Goal: Task Accomplishment & Management: Complete application form

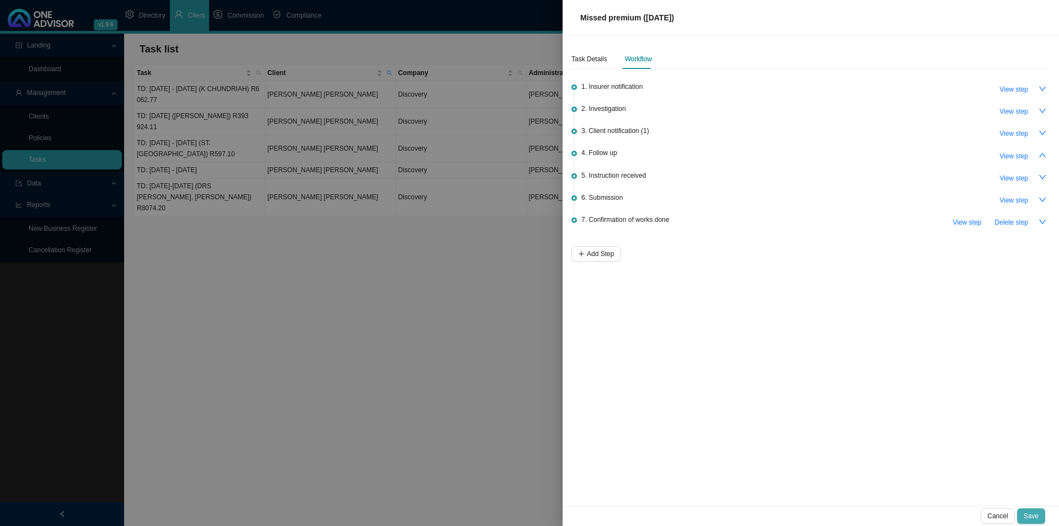
click at [847, 407] on button "Save" at bounding box center [1031, 515] width 28 height 15
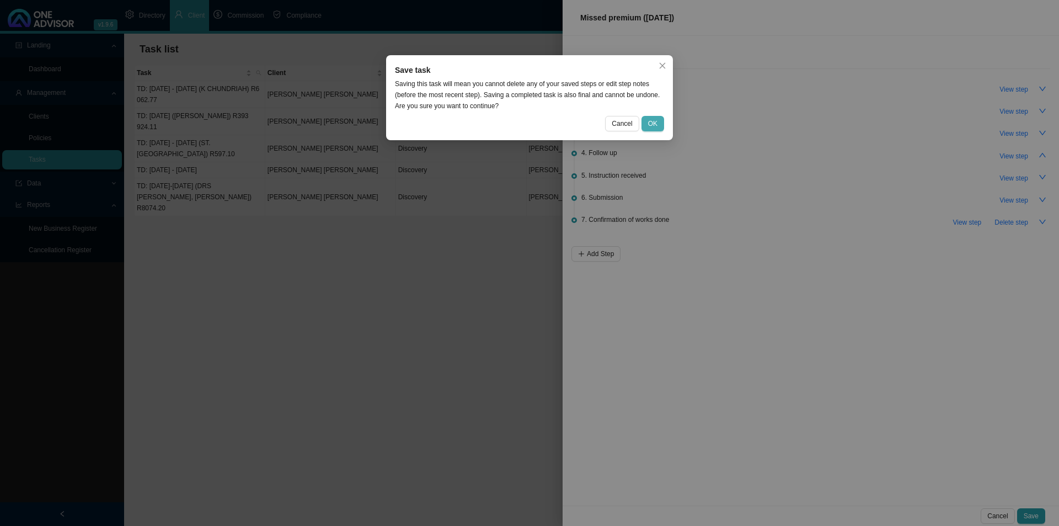
click at [659, 124] on button "OK" at bounding box center [653, 123] width 23 height 15
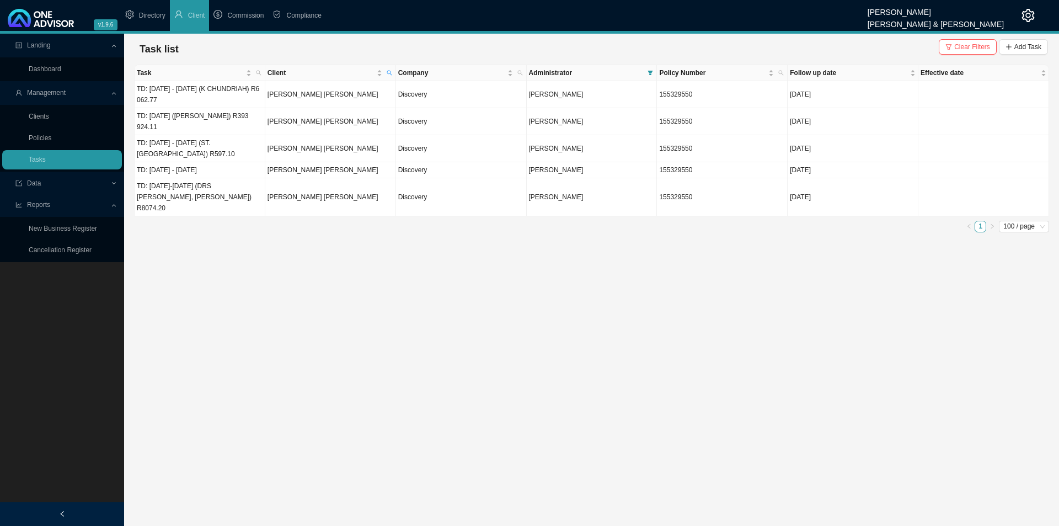
click at [46, 118] on link "Clients" at bounding box center [39, 117] width 20 height 8
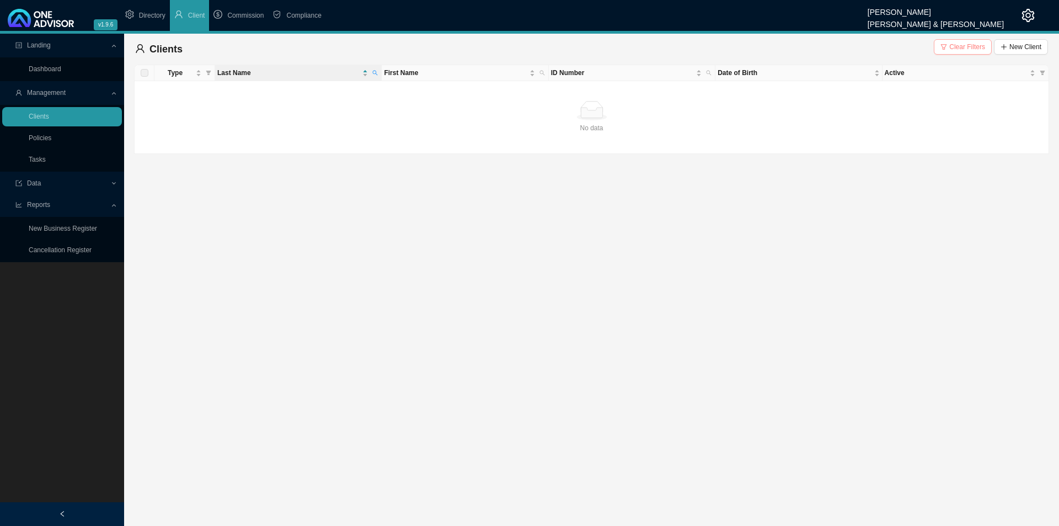
click at [847, 47] on span "Clear Filters" at bounding box center [967, 46] width 36 height 11
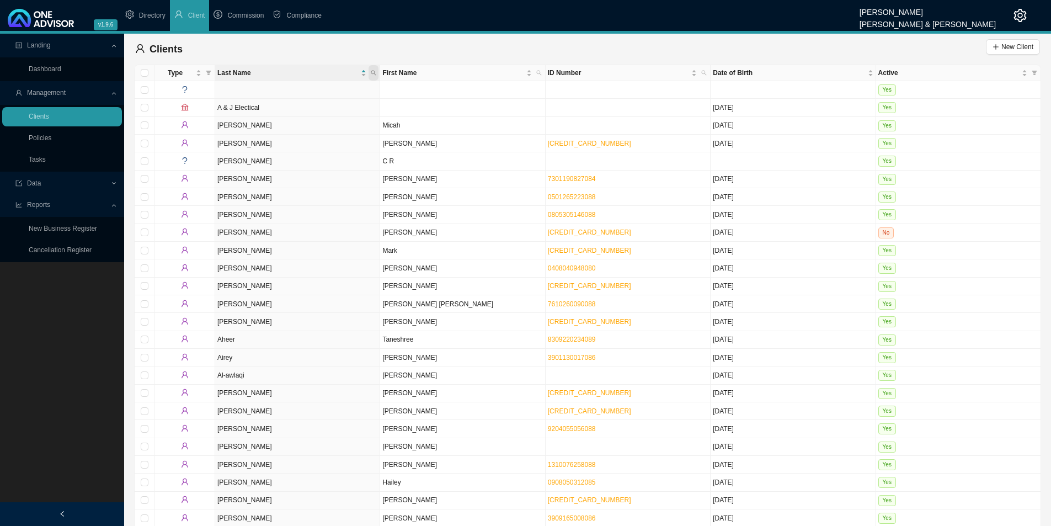
click at [374, 77] on span at bounding box center [374, 72] width 10 height 15
type input "[PERSON_NAME]"
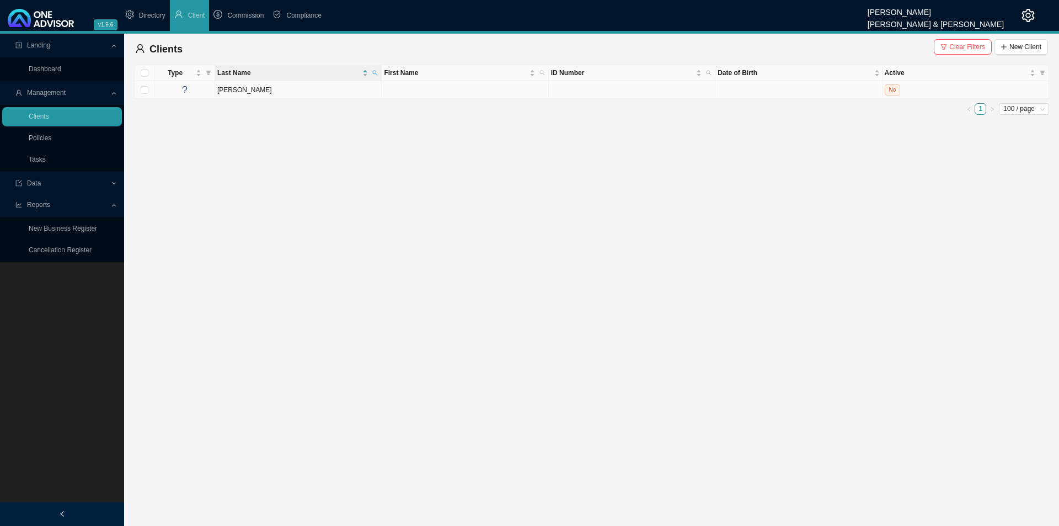
click at [258, 89] on td "[PERSON_NAME]" at bounding box center [298, 90] width 167 height 18
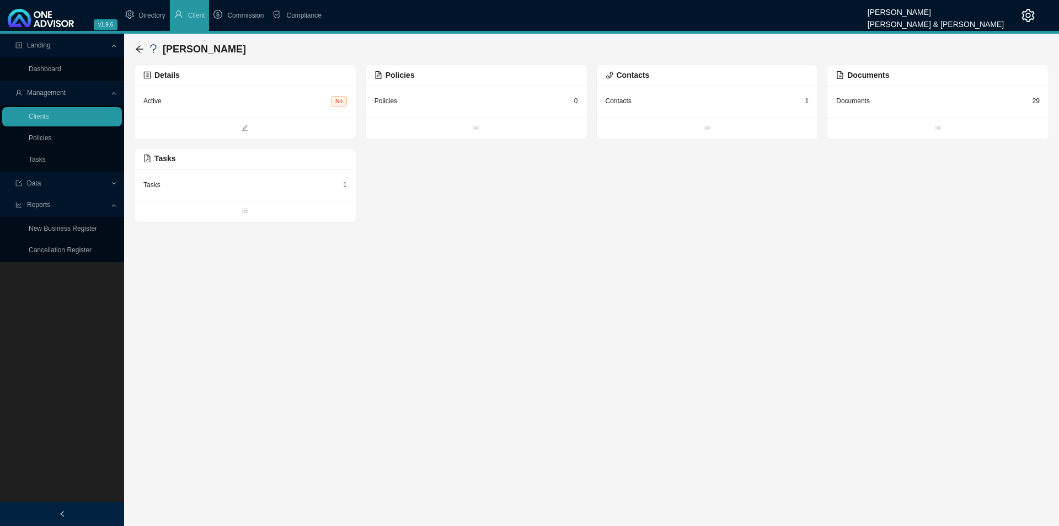
click at [275, 192] on div "Tasks 1" at bounding box center [245, 184] width 221 height 31
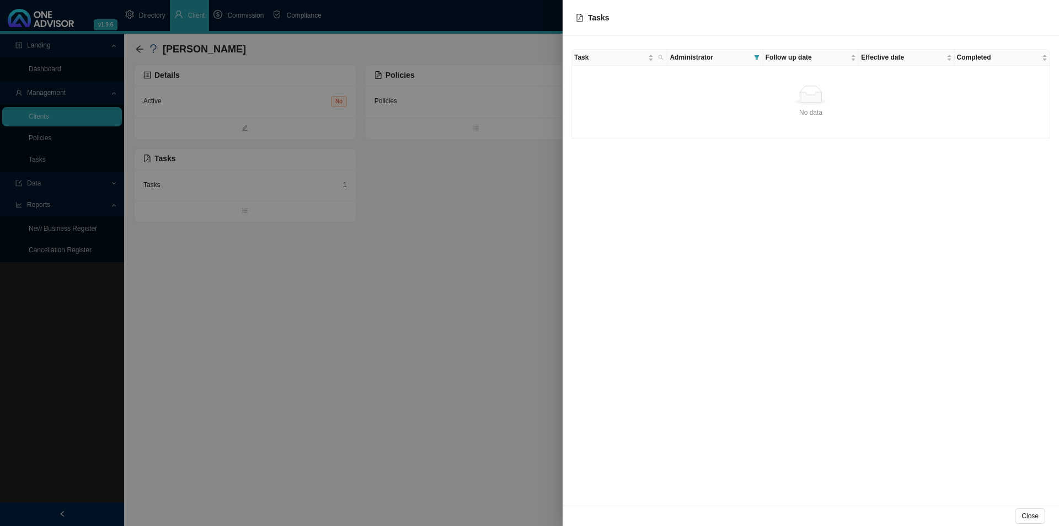
click at [706, 127] on td "No data No data" at bounding box center [811, 102] width 478 height 73
click at [755, 52] on span at bounding box center [757, 57] width 10 height 15
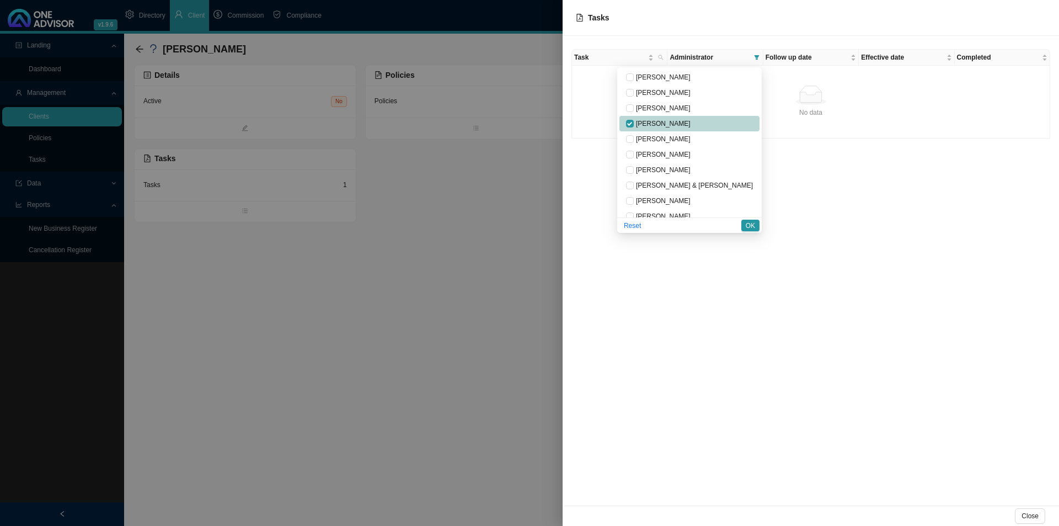
click at [691, 121] on span "[PERSON_NAME]" at bounding box center [662, 124] width 57 height 8
checkbox input "false"
click at [753, 226] on span "OK" at bounding box center [750, 225] width 9 height 11
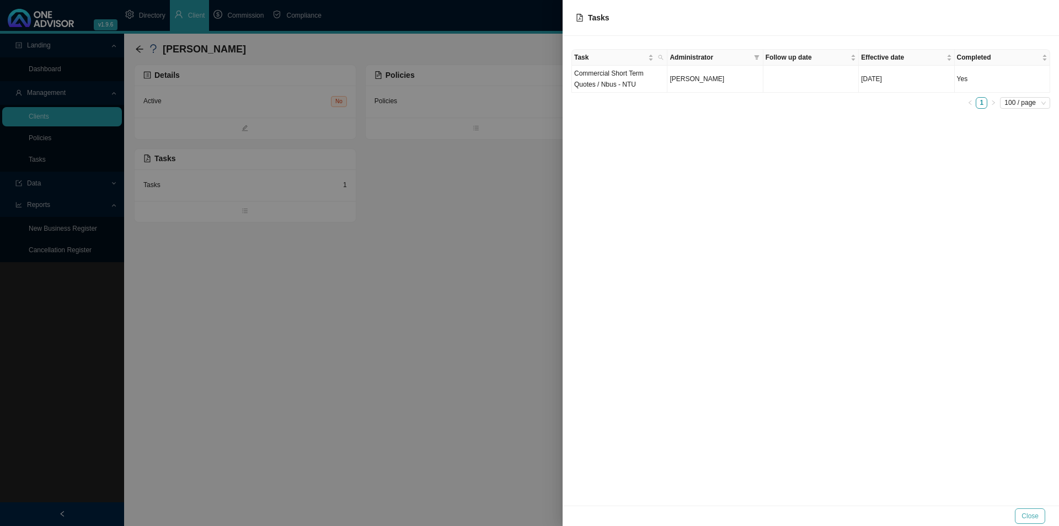
click at [847, 407] on button "Close" at bounding box center [1030, 515] width 30 height 15
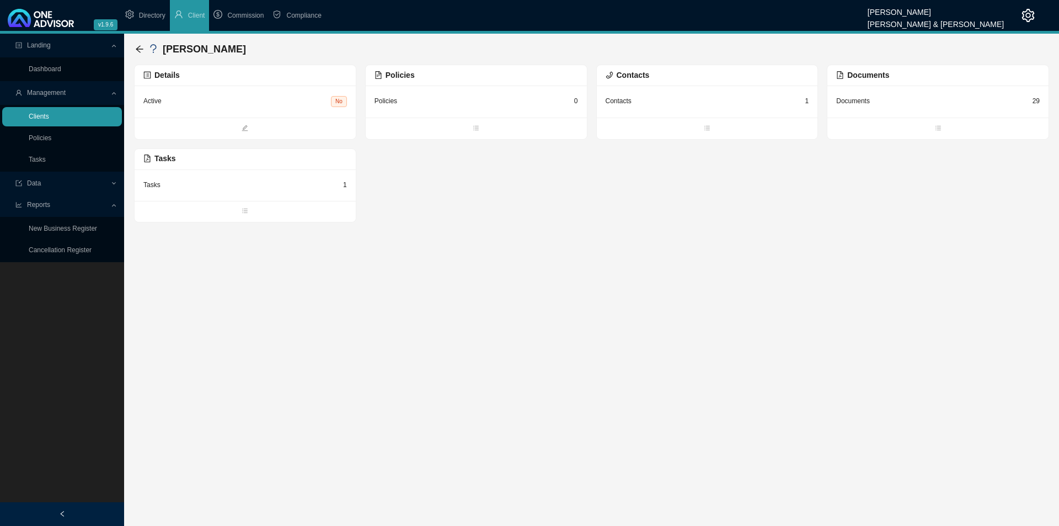
click at [40, 117] on link "Clients" at bounding box center [39, 117] width 20 height 8
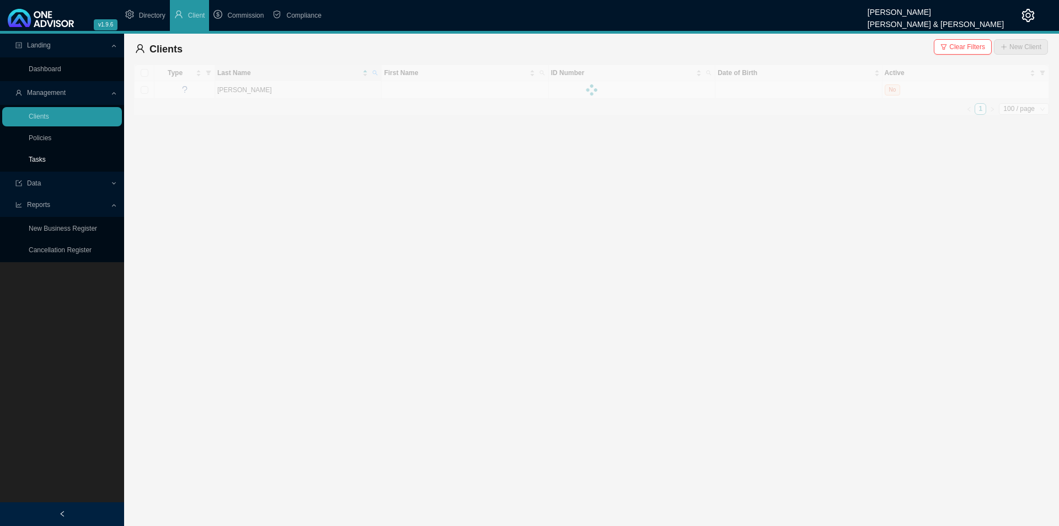
click at [35, 160] on link "Tasks" at bounding box center [37, 160] width 17 height 8
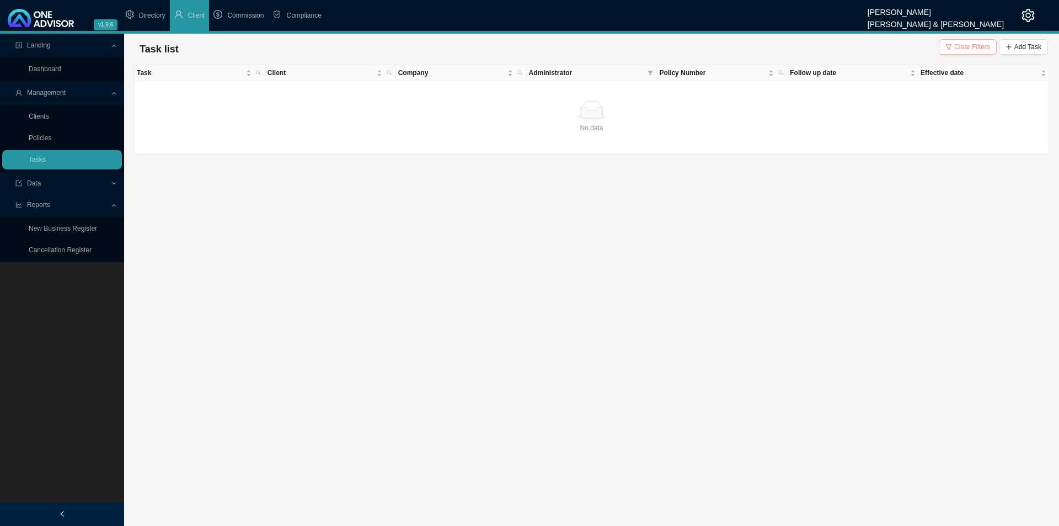
click at [847, 49] on span "Clear Filters" at bounding box center [972, 46] width 36 height 11
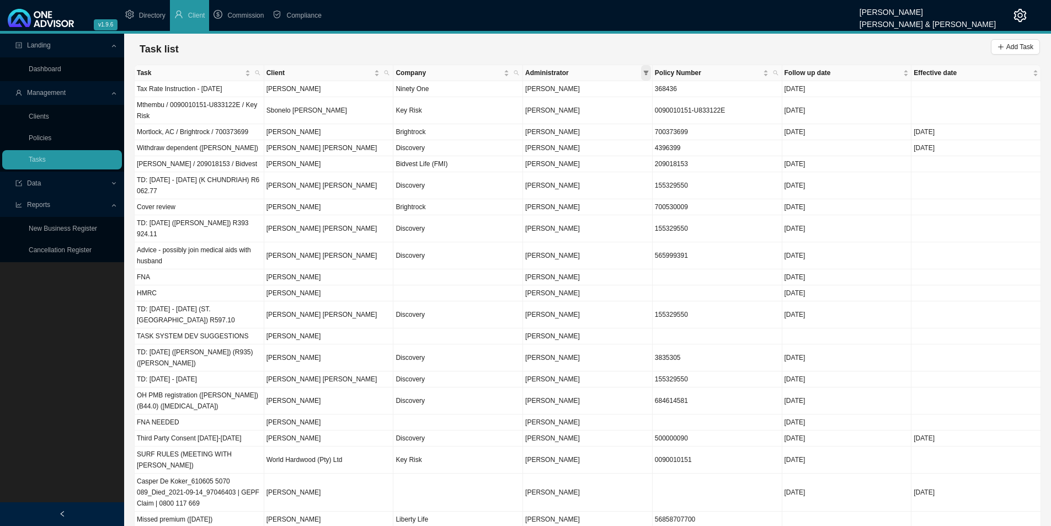
click at [648, 74] on icon "filter" at bounding box center [646, 73] width 6 height 6
click at [580, 156] on span "[PERSON_NAME]" at bounding box center [551, 155] width 57 height 8
checkbox input "true"
click at [639, 243] on span "OK" at bounding box center [639, 241] width 9 height 11
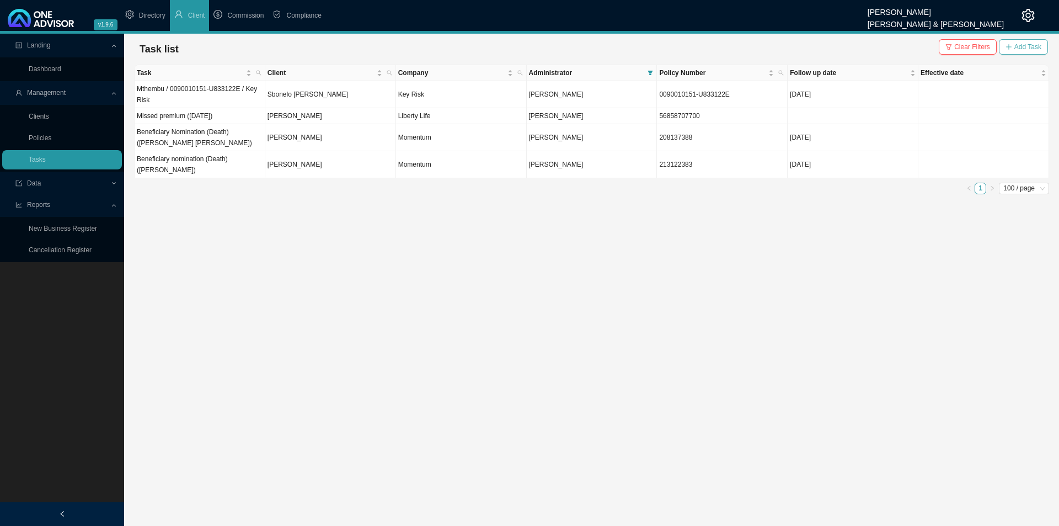
click at [847, 51] on span "Add Task" at bounding box center [1028, 46] width 27 height 11
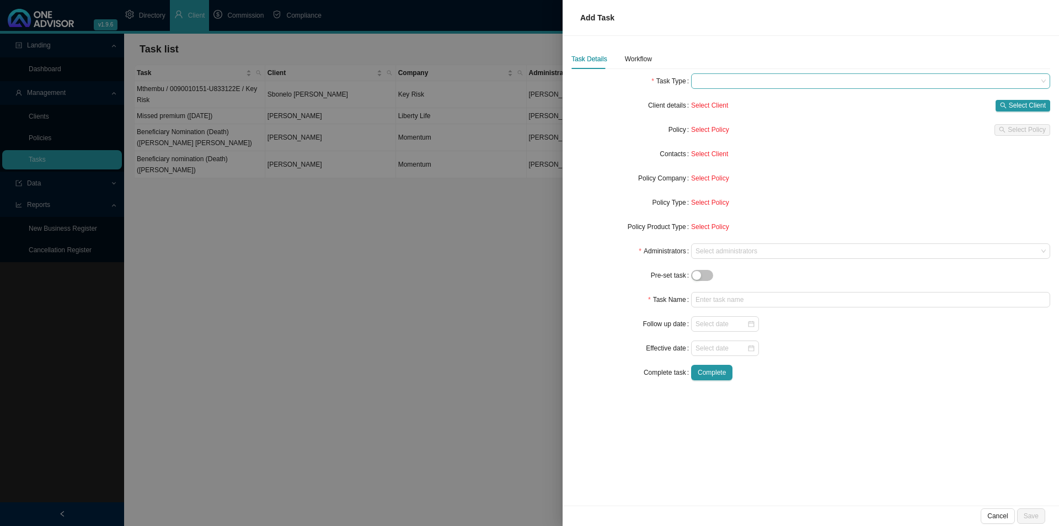
click at [764, 86] on span at bounding box center [871, 81] width 350 height 14
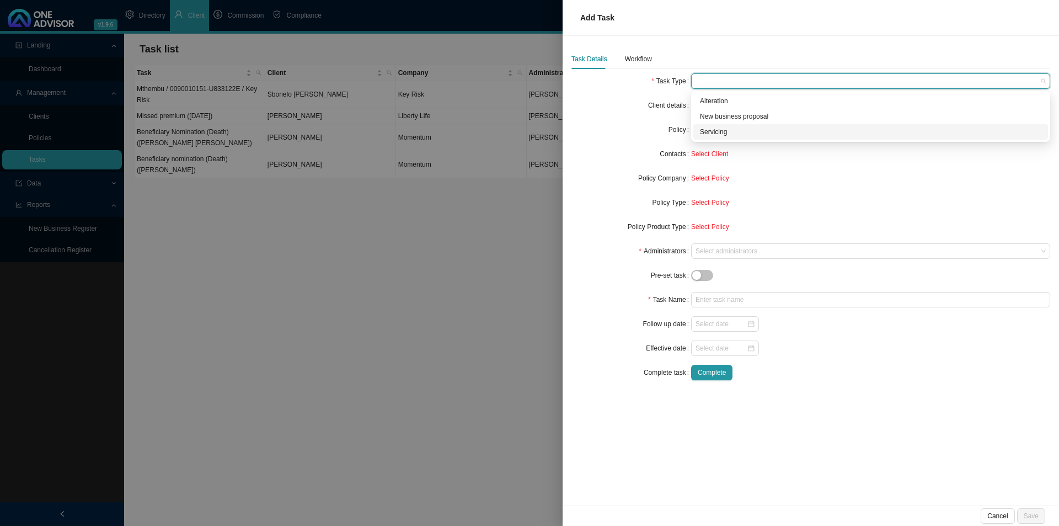
click at [717, 134] on div "Servicing" at bounding box center [870, 131] width 341 height 11
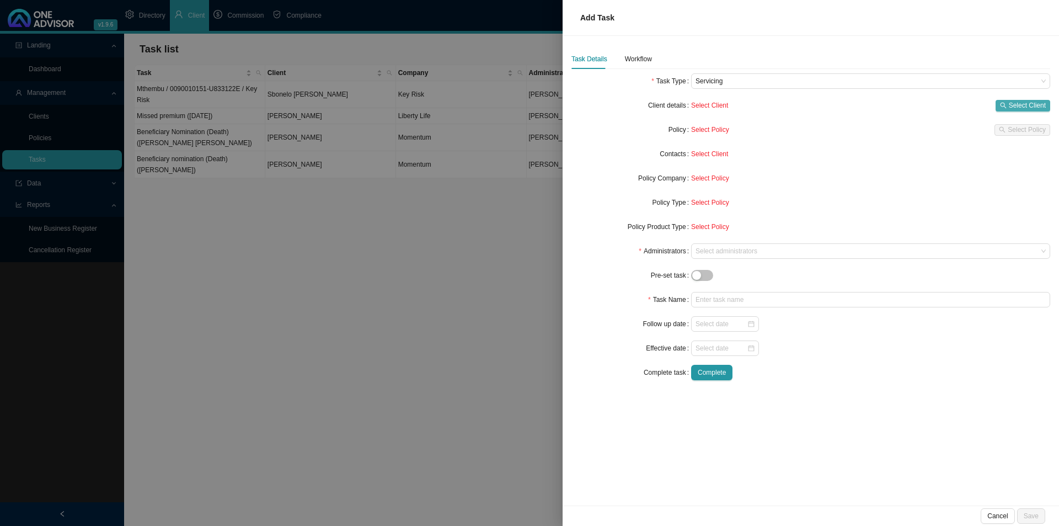
click at [847, 102] on span "button" at bounding box center [1003, 105] width 7 height 7
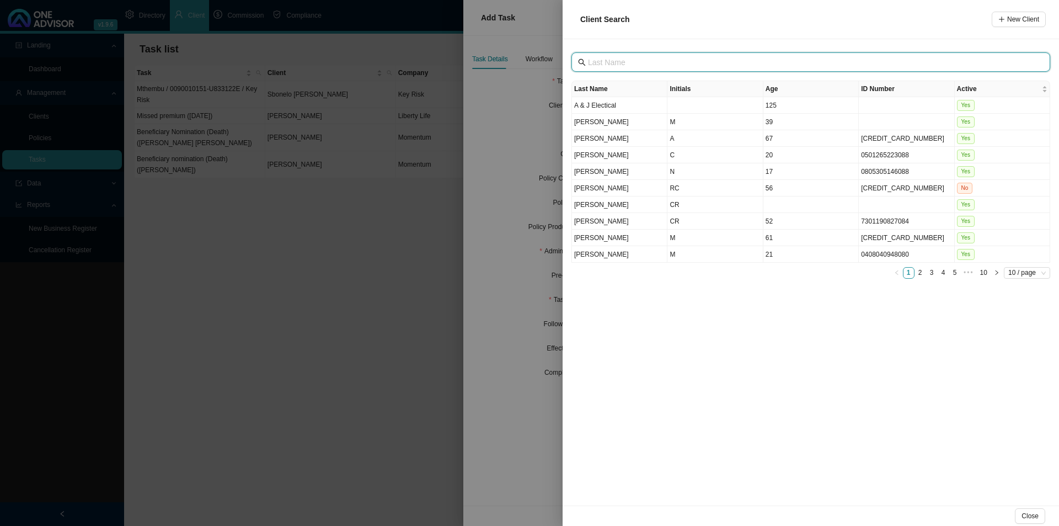
click at [653, 66] on input "text" at bounding box center [812, 62] width 448 height 12
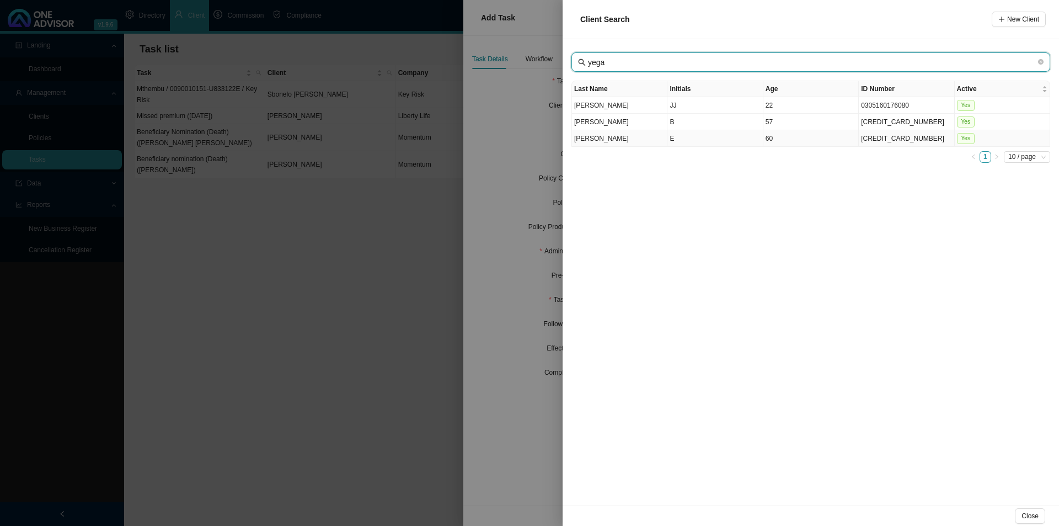
type input "yega"
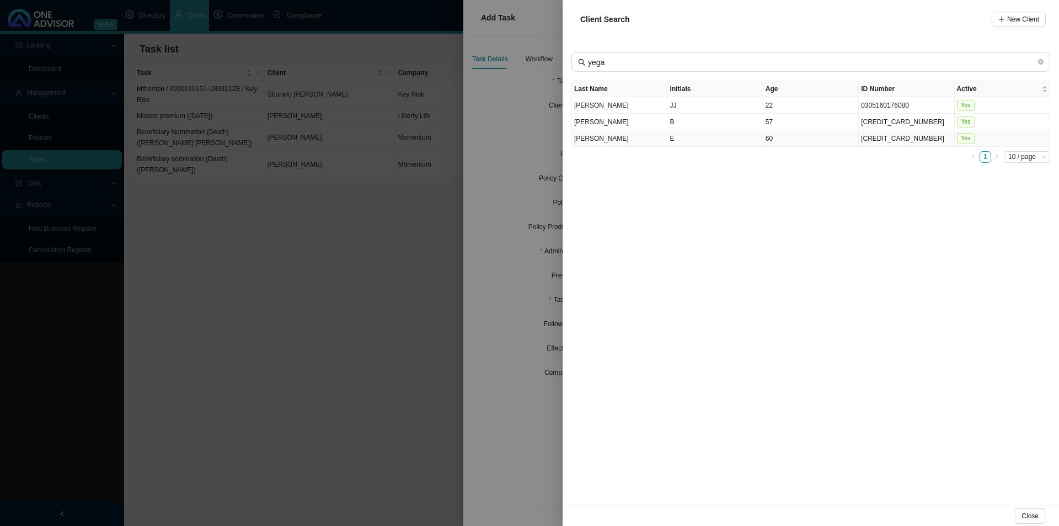
click at [642, 136] on td "[PERSON_NAME]" at bounding box center [619, 138] width 95 height 17
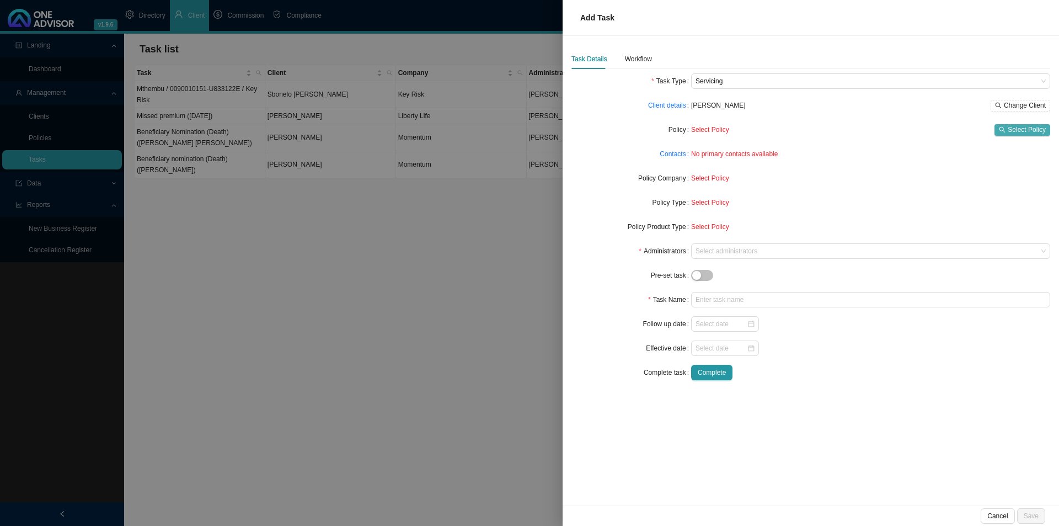
click at [847, 126] on span "Select Policy" at bounding box center [1027, 129] width 38 height 11
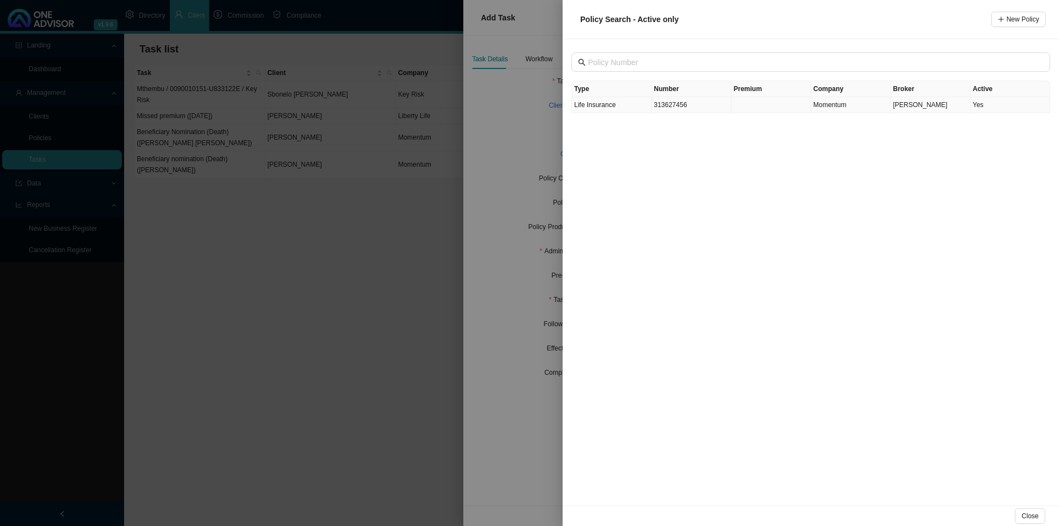
click at [615, 107] on td "Life Insurance" at bounding box center [612, 105] width 80 height 16
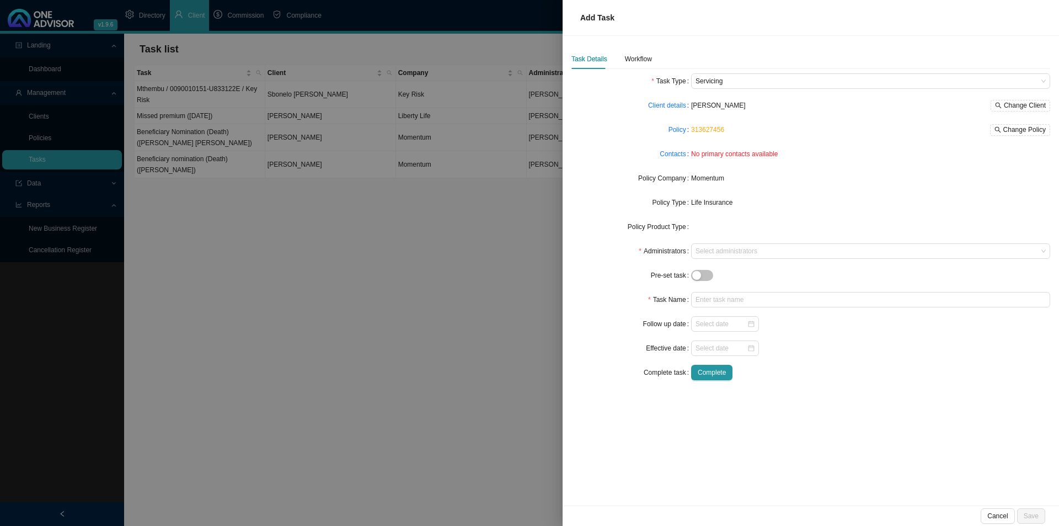
click at [660, 153] on div "Contacts" at bounding box center [632, 153] width 120 height 15
click at [680, 153] on link "Contacts" at bounding box center [673, 153] width 26 height 11
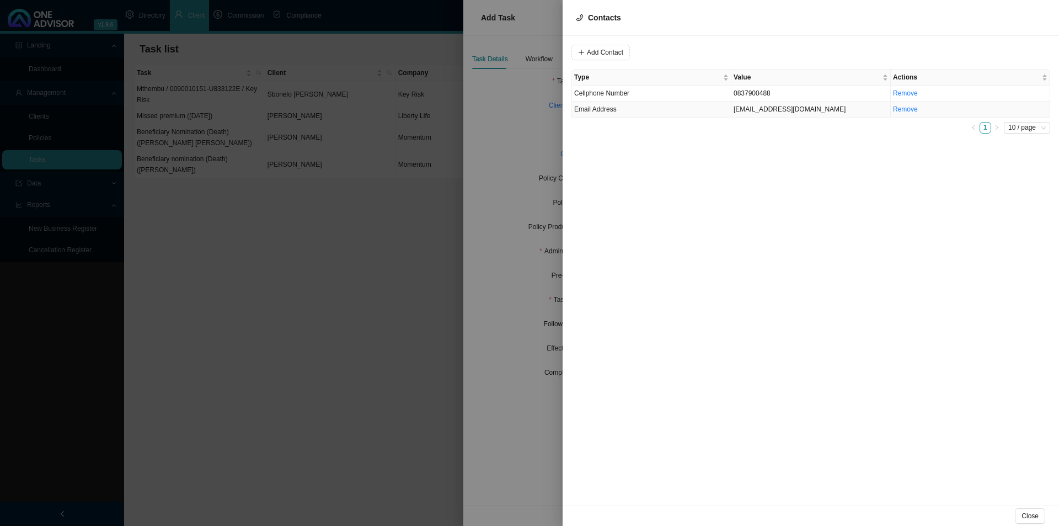
click at [756, 93] on td "0837900488" at bounding box center [811, 94] width 159 height 16
click at [751, 49] on span "Cellphone Number" at bounding box center [750, 52] width 74 height 14
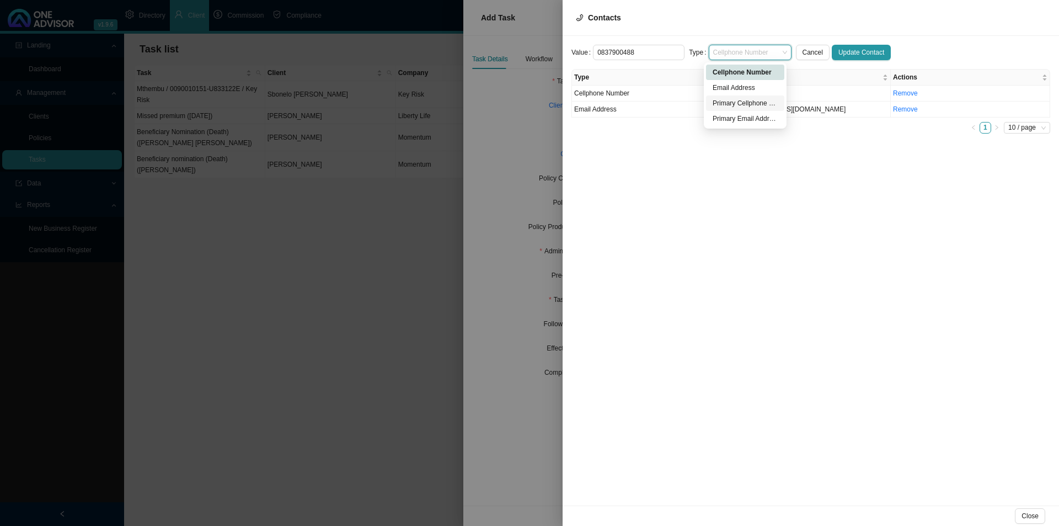
click at [740, 104] on div "Primary Cellphone Number" at bounding box center [745, 103] width 65 height 11
click at [847, 52] on span "Update Contact" at bounding box center [862, 52] width 46 height 11
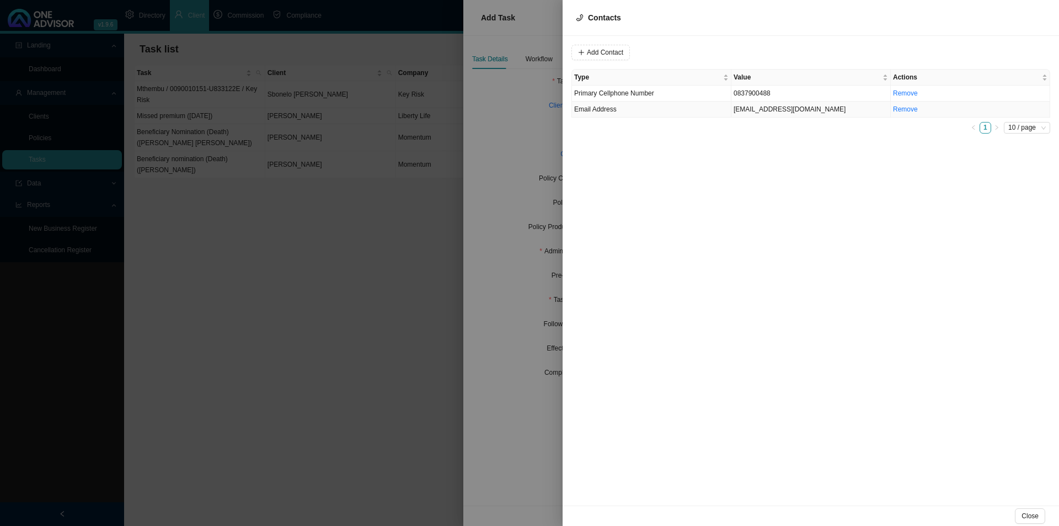
click at [645, 113] on td "Email Address" at bounding box center [651, 110] width 159 height 16
click at [717, 50] on span "Email Address" at bounding box center [750, 52] width 74 height 14
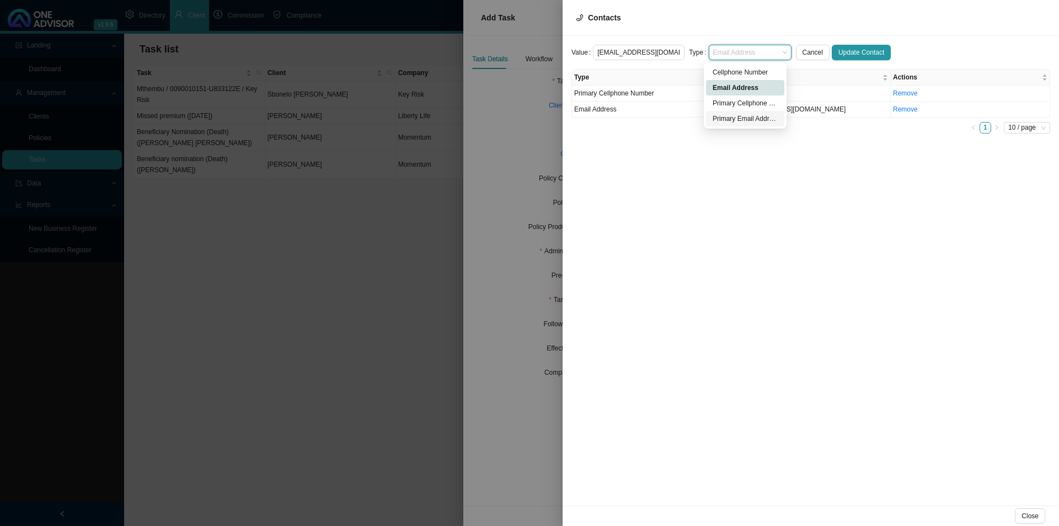
click at [726, 116] on div "Primary Email Address" at bounding box center [745, 118] width 65 height 11
click at [847, 53] on span "Update Contact" at bounding box center [862, 52] width 46 height 11
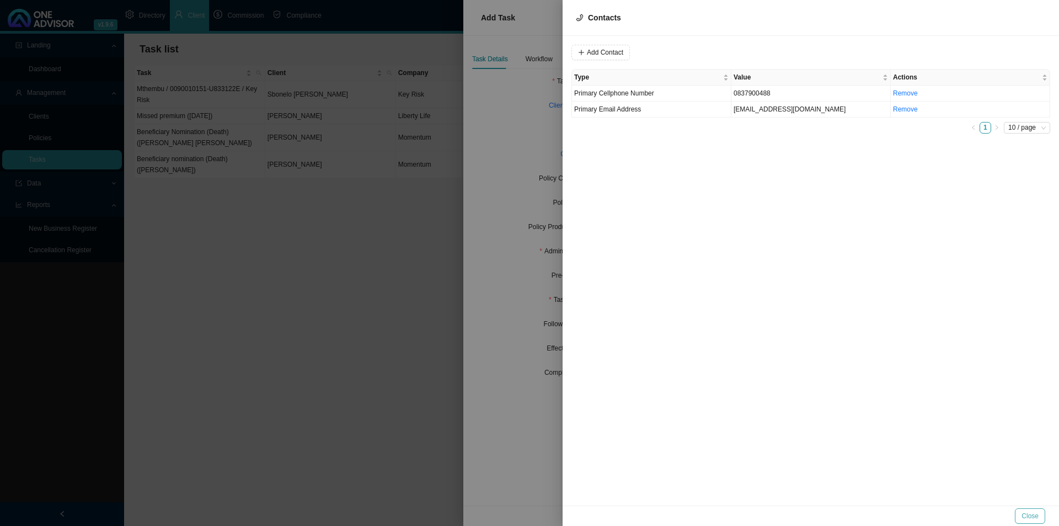
click at [847, 407] on span "Close" at bounding box center [1030, 515] width 17 height 11
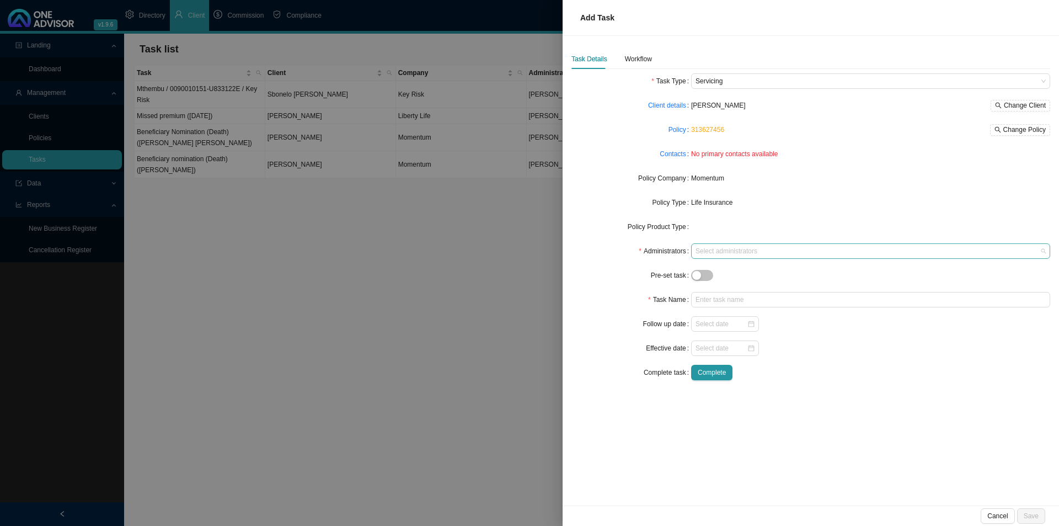
click at [730, 249] on div at bounding box center [865, 251] width 344 height 8
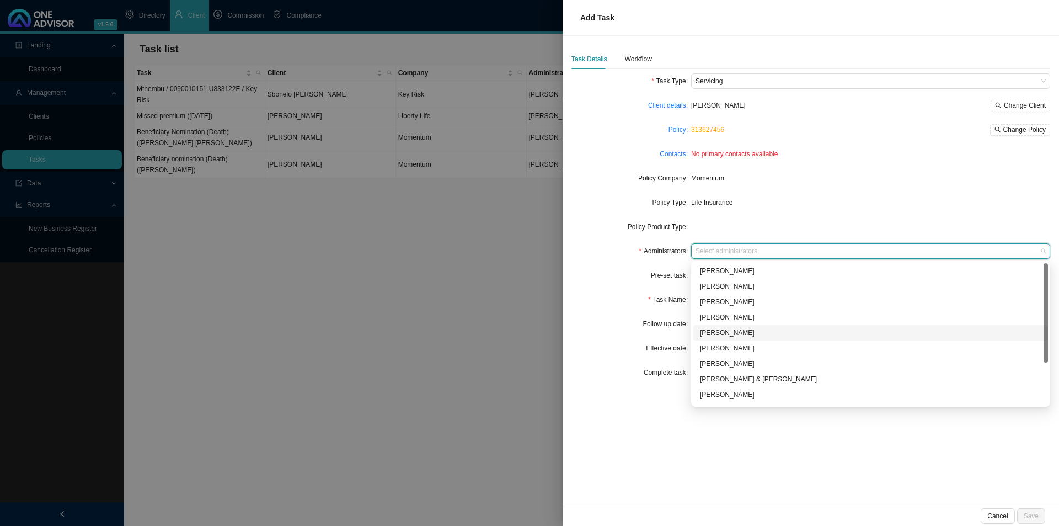
click at [720, 328] on div "[PERSON_NAME]" at bounding box center [870, 332] width 341 height 11
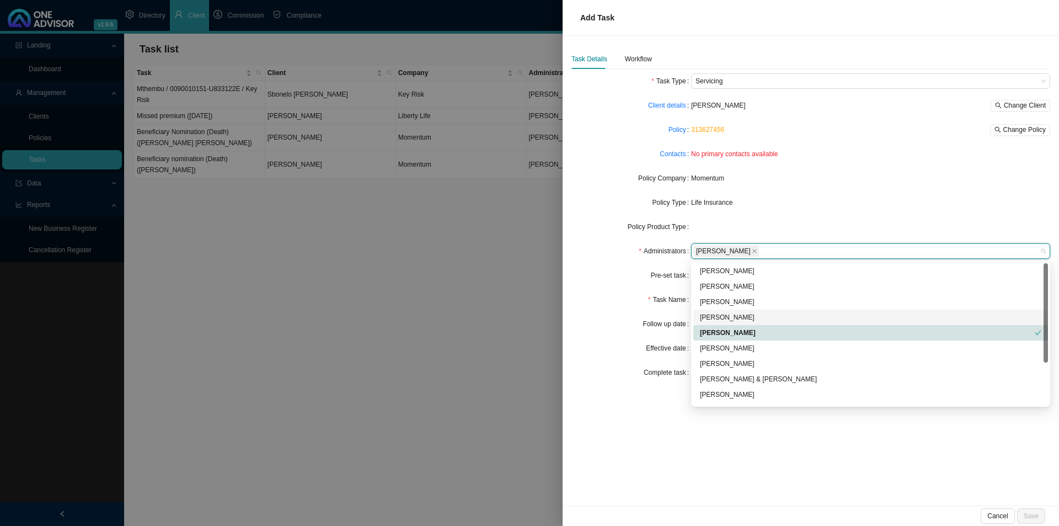
click at [606, 262] on form "Task Type Servicing Client details [PERSON_NAME] Change Client Policy 313627456…" at bounding box center [811, 226] width 479 height 307
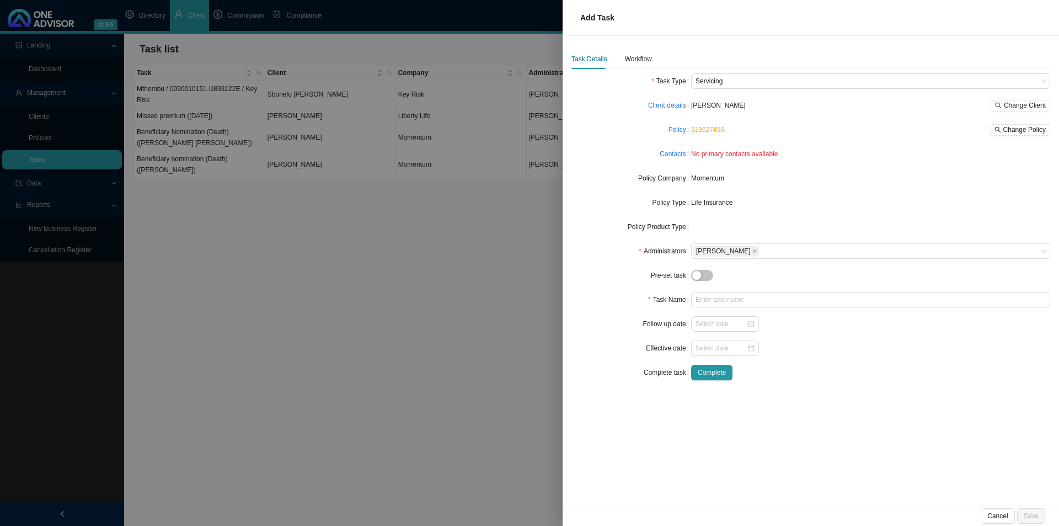
click at [721, 291] on form "Task Type Servicing Client details [PERSON_NAME] Change Client Policy 313627456…" at bounding box center [811, 226] width 479 height 307
click at [722, 296] on input "text" at bounding box center [870, 299] width 359 height 15
click at [717, 298] on input "text" at bounding box center [870, 299] width 359 height 15
click at [730, 300] on input "text" at bounding box center [870, 299] width 359 height 15
type input "Lapse (Effective [DATE])"
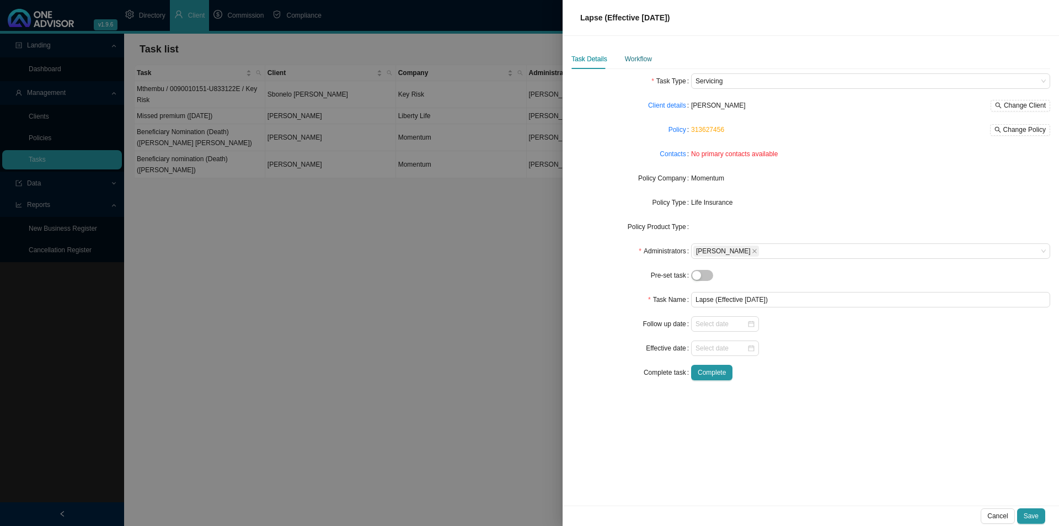
click at [643, 60] on div "Workflow" at bounding box center [638, 59] width 27 height 11
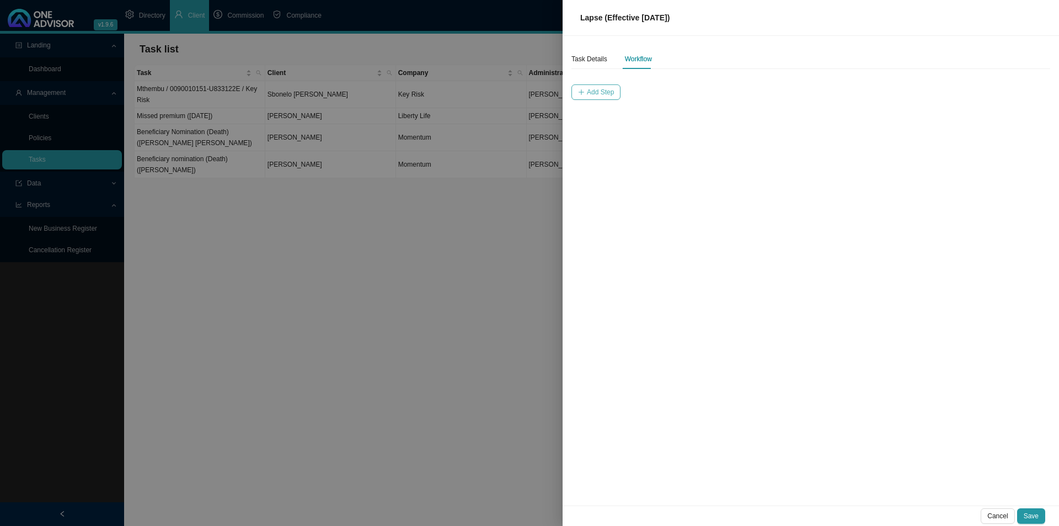
click at [591, 92] on span "Add Step" at bounding box center [600, 92] width 27 height 11
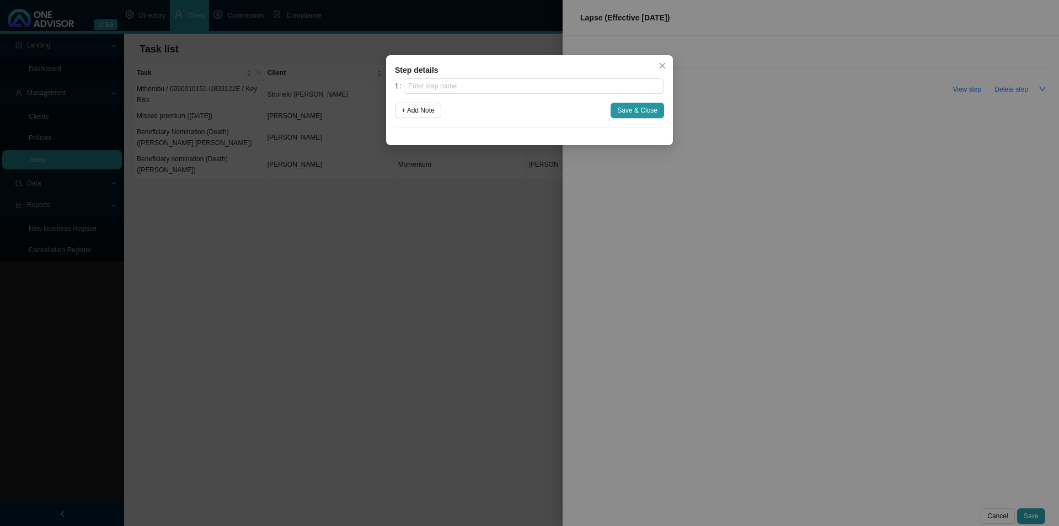
click at [457, 94] on div "1 + Add Note Save & Close" at bounding box center [529, 102] width 269 height 49
click at [466, 86] on input "text" at bounding box center [534, 85] width 260 height 15
type input "Insurer notification"
click at [633, 109] on span "Save & Close" at bounding box center [637, 110] width 40 height 11
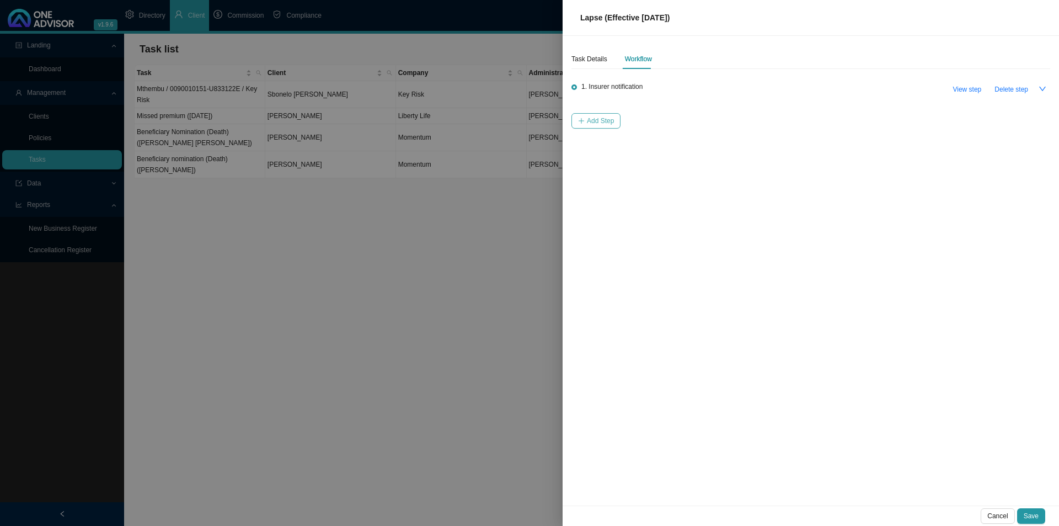
click at [594, 124] on span "Add Step" at bounding box center [600, 120] width 27 height 11
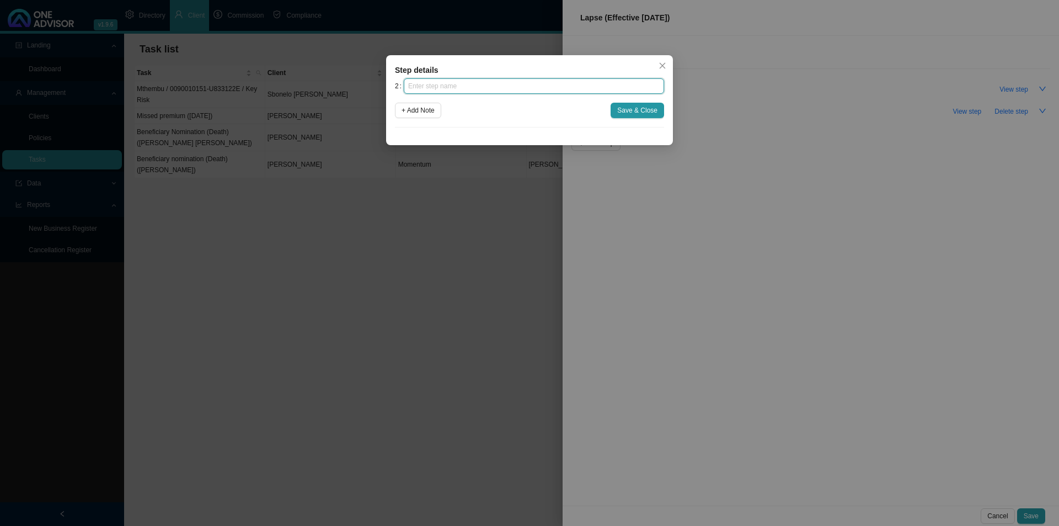
click at [489, 89] on input "text" at bounding box center [534, 85] width 260 height 15
type input "Investigation"
click at [641, 110] on span "Save & Close" at bounding box center [637, 110] width 40 height 11
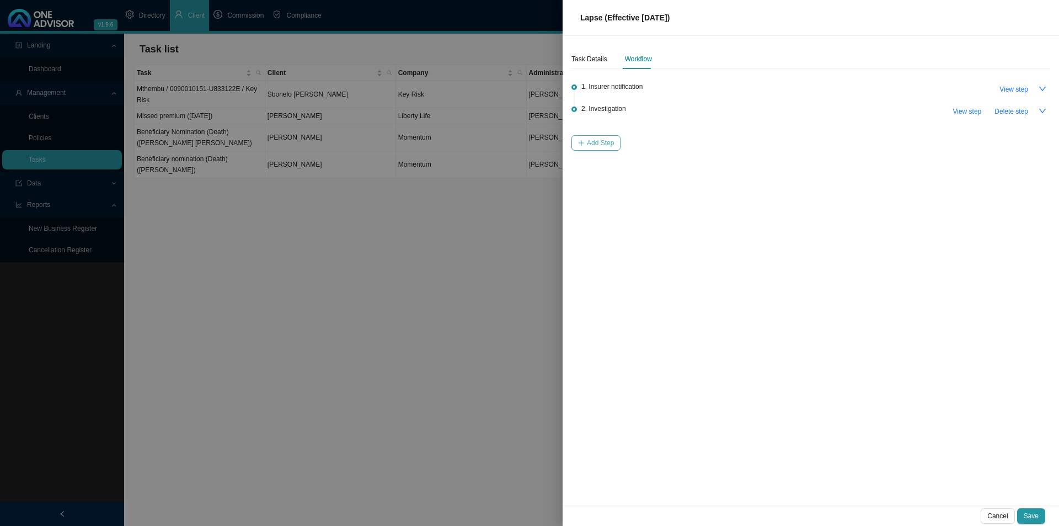
click at [602, 142] on span "Add Step" at bounding box center [600, 142] width 27 height 11
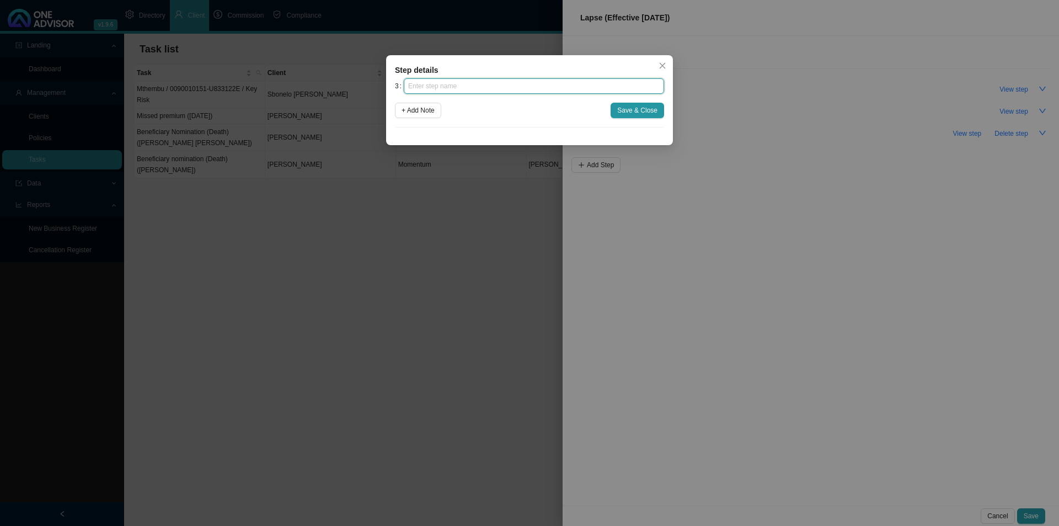
click at [473, 85] on input "text" at bounding box center [534, 85] width 260 height 15
type input "Client notification"
click at [632, 111] on span "Save & Close" at bounding box center [637, 110] width 40 height 11
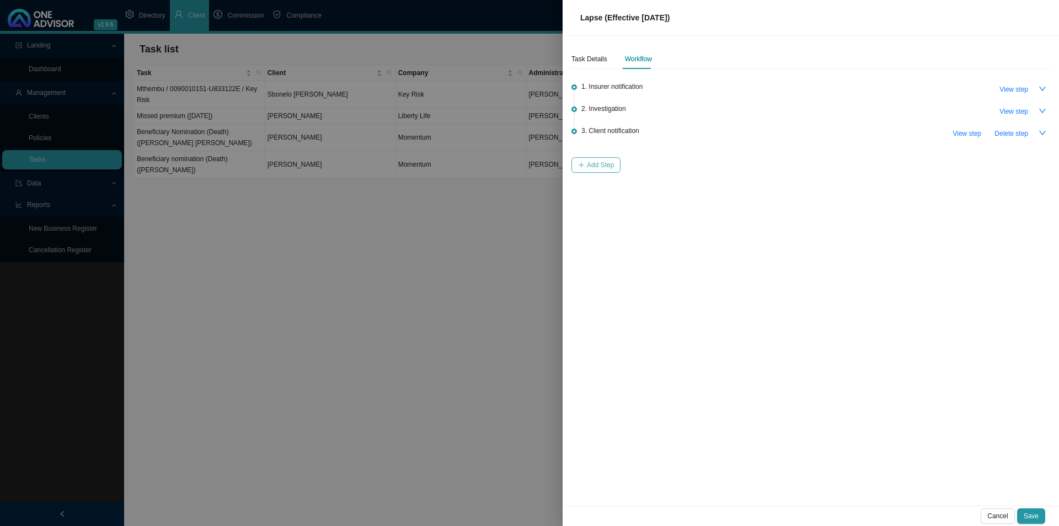
click at [600, 163] on span "Add Step" at bounding box center [600, 164] width 27 height 11
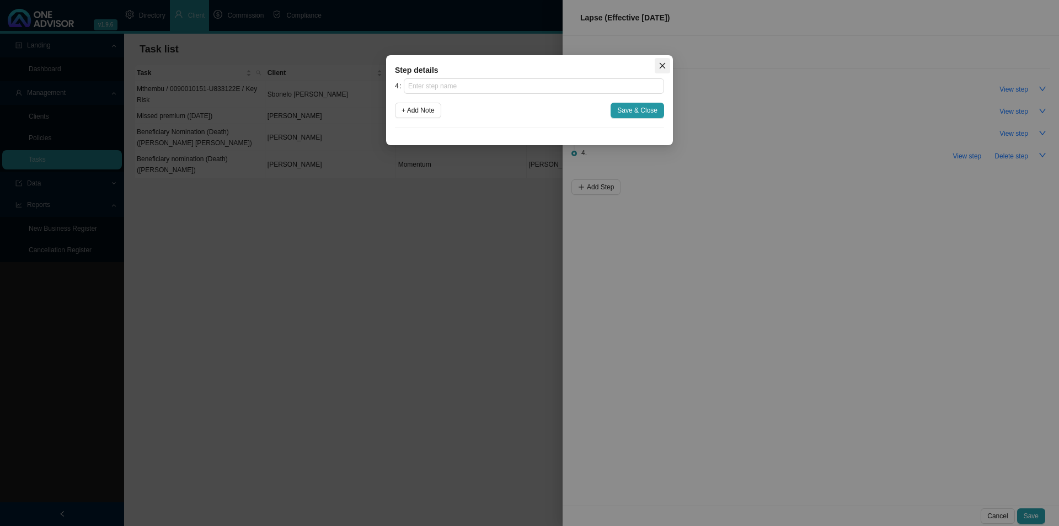
click at [660, 63] on icon "close" at bounding box center [663, 66] width 8 height 8
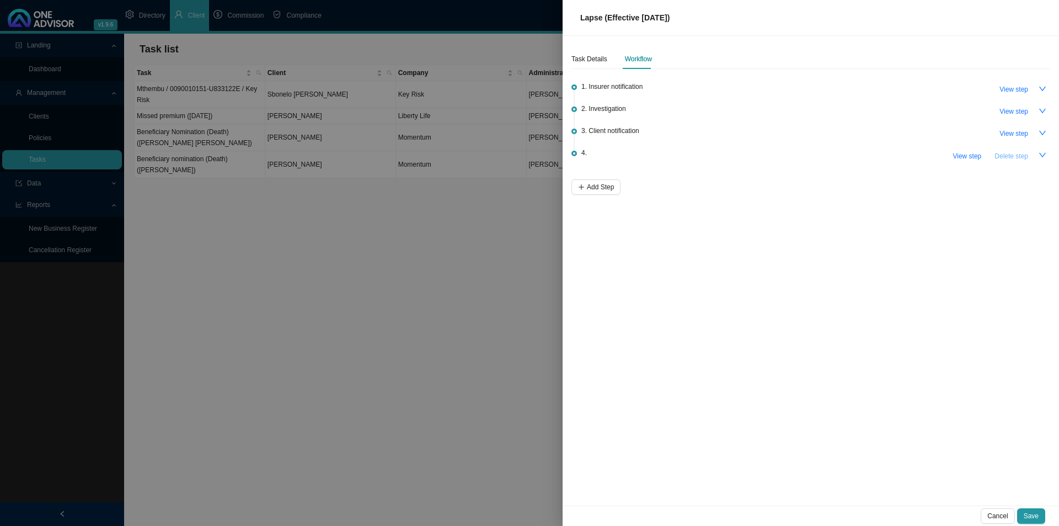
click at [847, 158] on span "Delete step" at bounding box center [1012, 156] width 34 height 11
click at [847, 133] on span "View step" at bounding box center [967, 133] width 29 height 11
type input "Client notification"
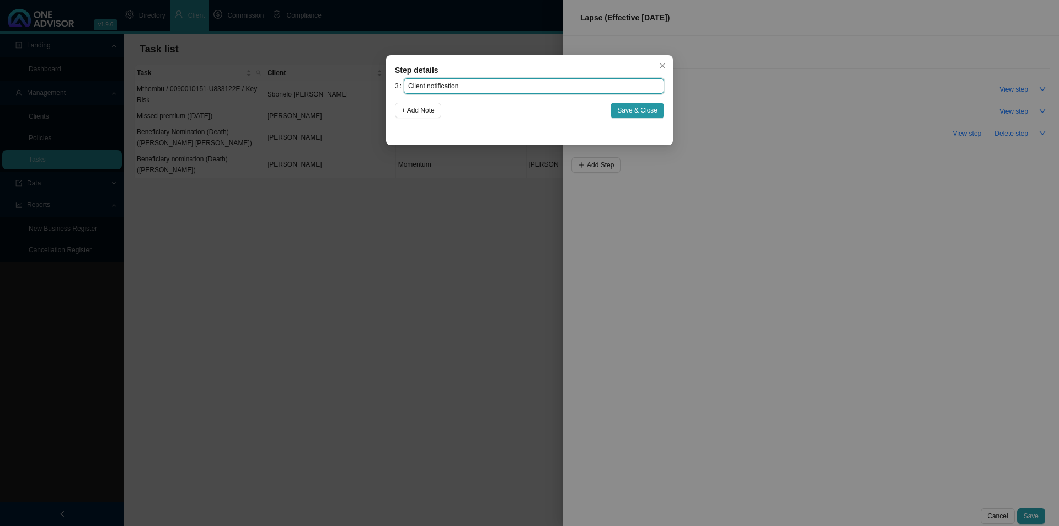
drag, startPoint x: 460, startPoint y: 84, endPoint x: 381, endPoint y: 86, distance: 78.4
click at [381, 86] on div "Step details 3 Client notification + Add Note Save & Close Cancel OK" at bounding box center [529, 263] width 1059 height 526
click at [631, 109] on span "Save & Close" at bounding box center [637, 110] width 40 height 11
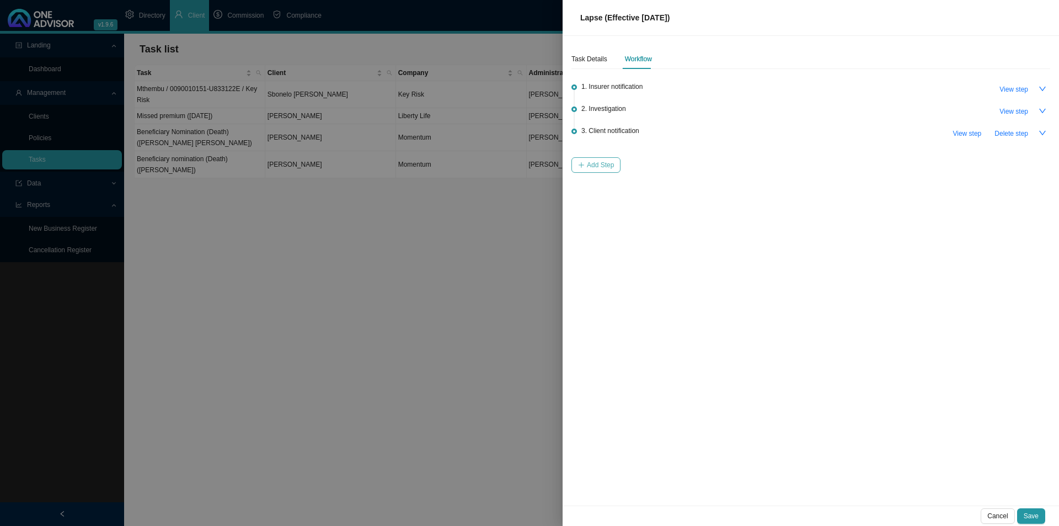
click at [607, 164] on span "Add Step" at bounding box center [600, 164] width 27 height 11
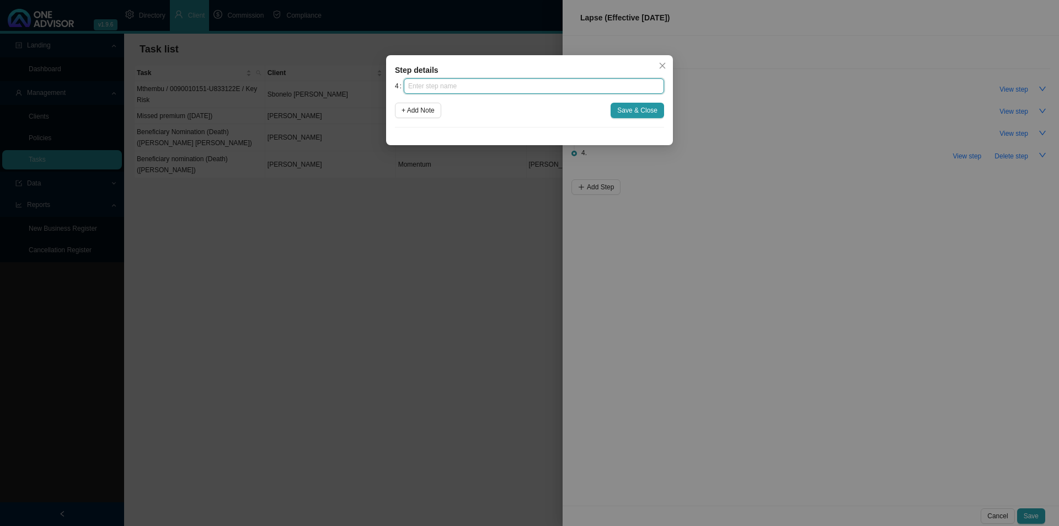
click at [437, 88] on input "text" at bounding box center [534, 85] width 260 height 15
type input "C"
type input "Client acknowledgement"
click at [626, 103] on button "Save & Close" at bounding box center [638, 110] width 54 height 15
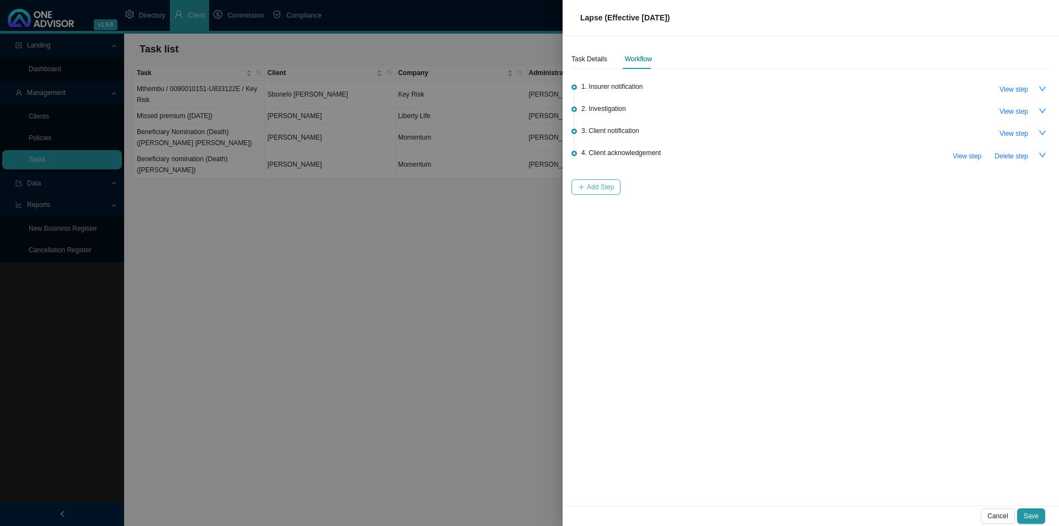
click at [604, 188] on span "Add Step" at bounding box center [600, 187] width 27 height 11
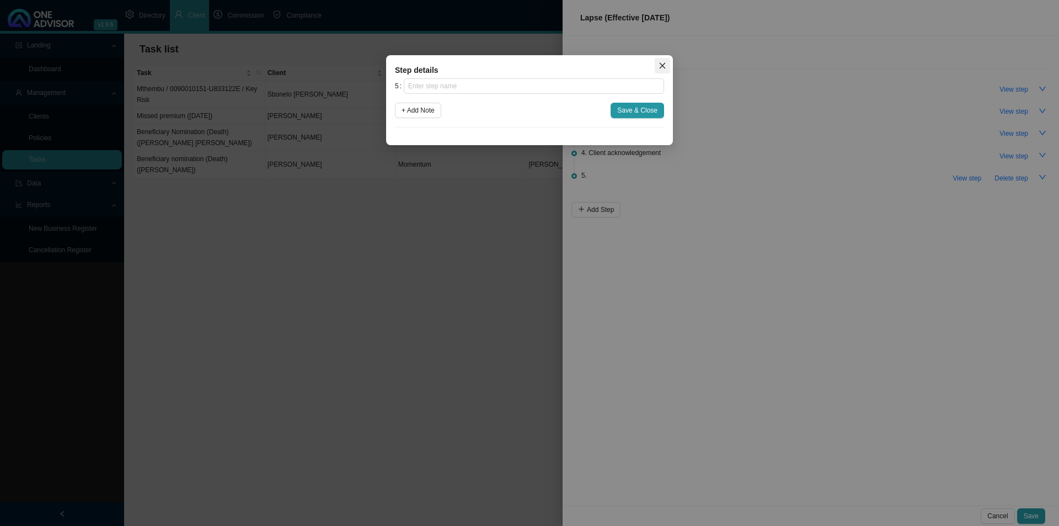
click at [660, 66] on icon "close" at bounding box center [663, 66] width 8 height 8
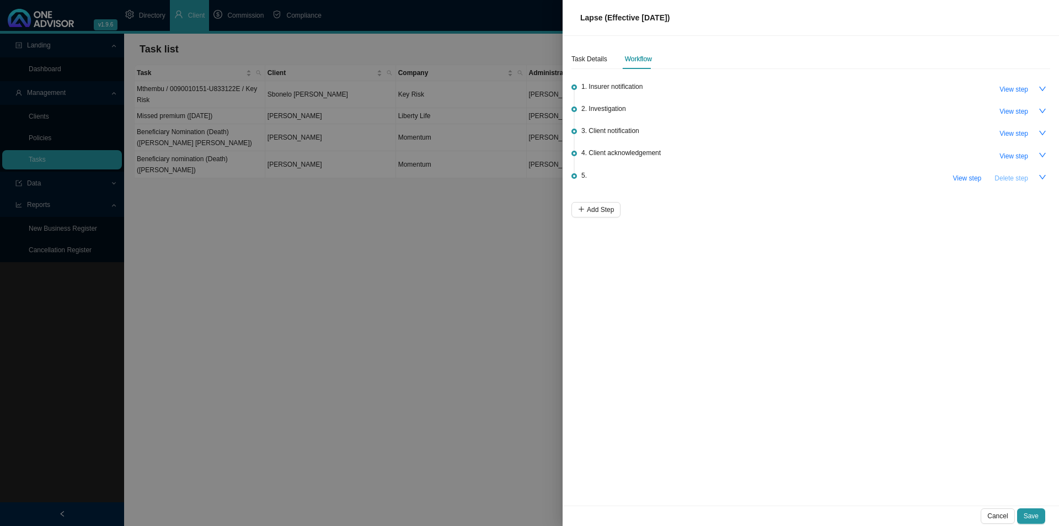
click at [847, 177] on span "Delete step" at bounding box center [1012, 178] width 34 height 11
click at [847, 156] on span "Delete step" at bounding box center [1012, 156] width 34 height 11
click at [847, 133] on span "View step" at bounding box center [967, 133] width 29 height 11
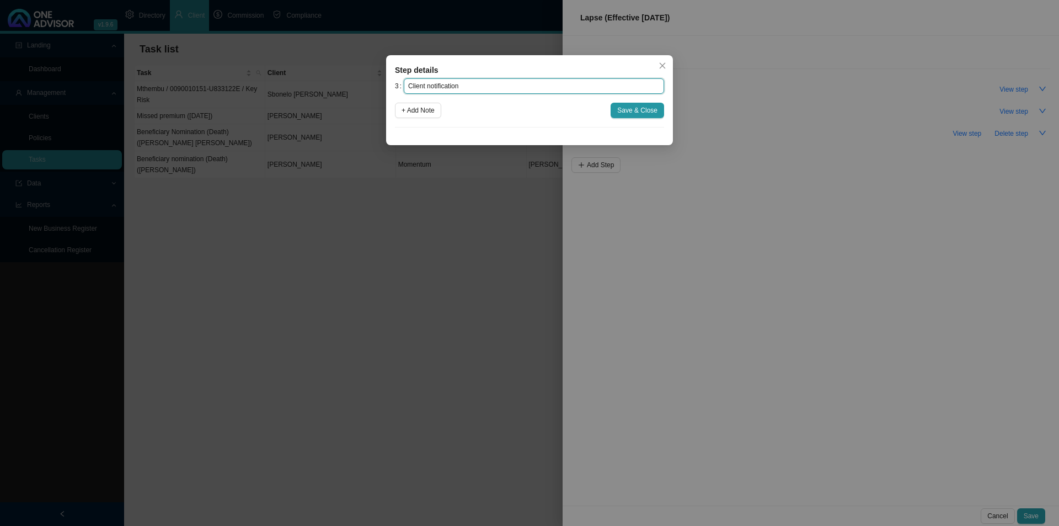
drag, startPoint x: 498, startPoint y: 89, endPoint x: 319, endPoint y: 55, distance: 182.4
click at [334, 56] on div "Step details 3 Client notification + Add Note Save & Close Cancel OK" at bounding box center [529, 263] width 1059 height 526
type input "Confirmation of works done"
click at [658, 111] on button "Save & Close" at bounding box center [638, 110] width 54 height 15
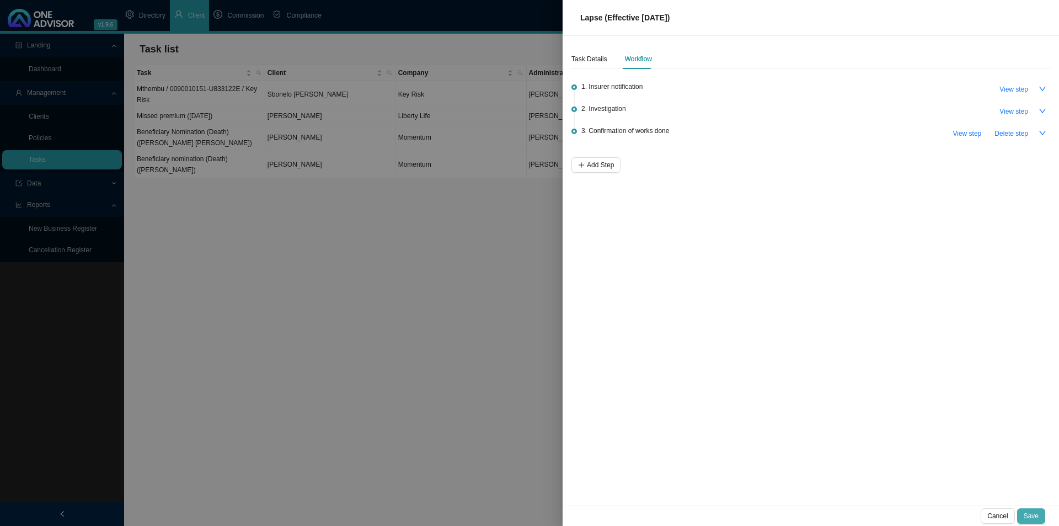
click at [847, 407] on span "Save" at bounding box center [1031, 515] width 15 height 11
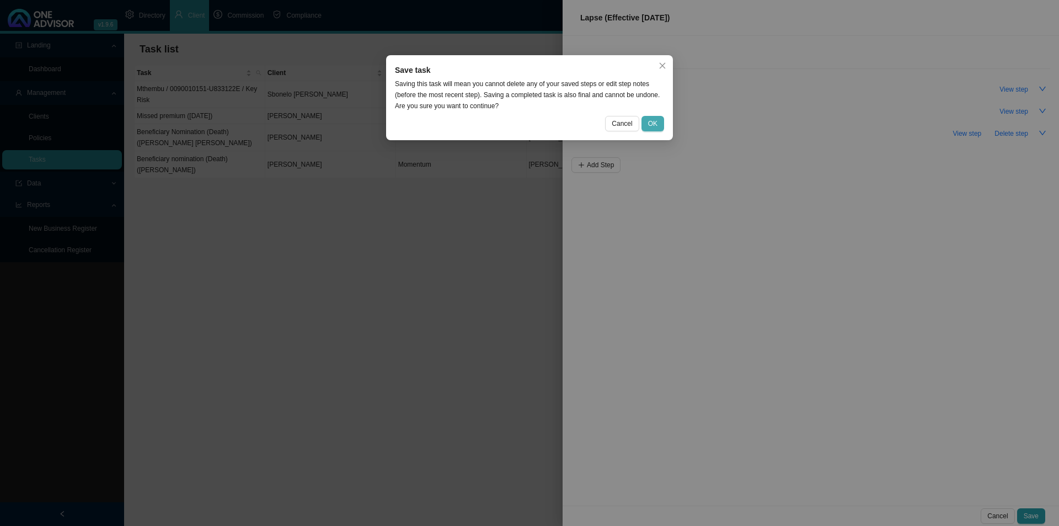
click at [655, 126] on span "OK" at bounding box center [652, 123] width 9 height 11
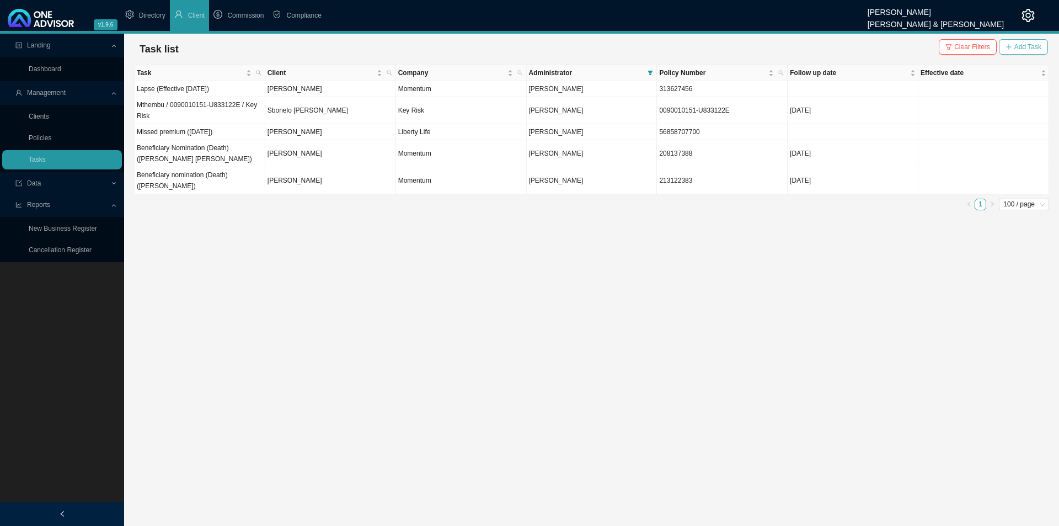
click at [847, 44] on span "Add Task" at bounding box center [1028, 46] width 27 height 11
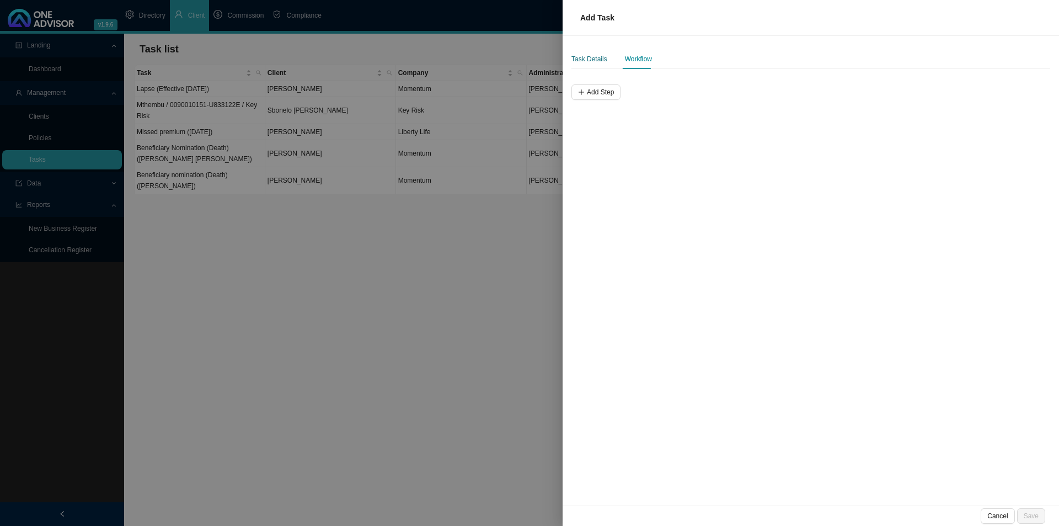
click at [592, 55] on div "Task Details" at bounding box center [590, 59] width 36 height 11
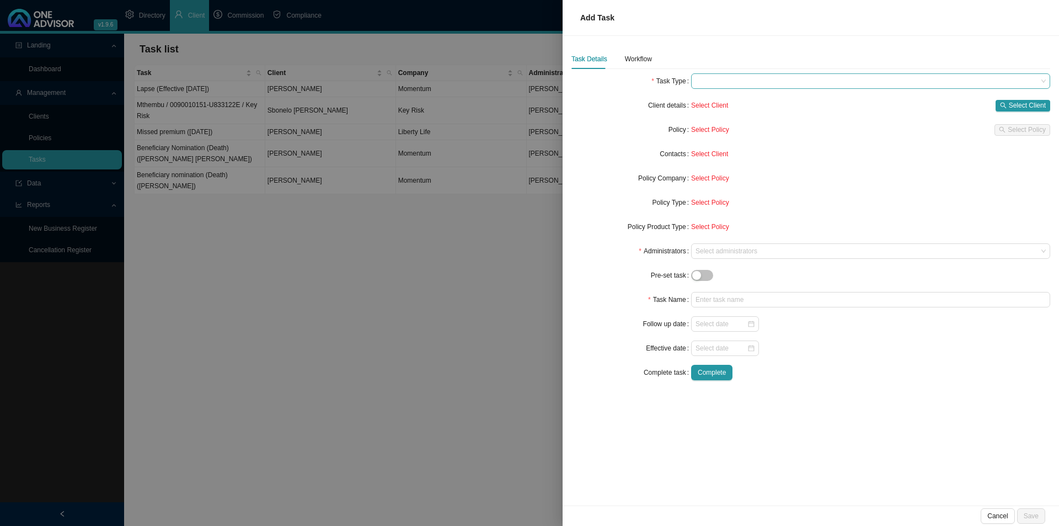
click at [753, 81] on span at bounding box center [871, 81] width 350 height 14
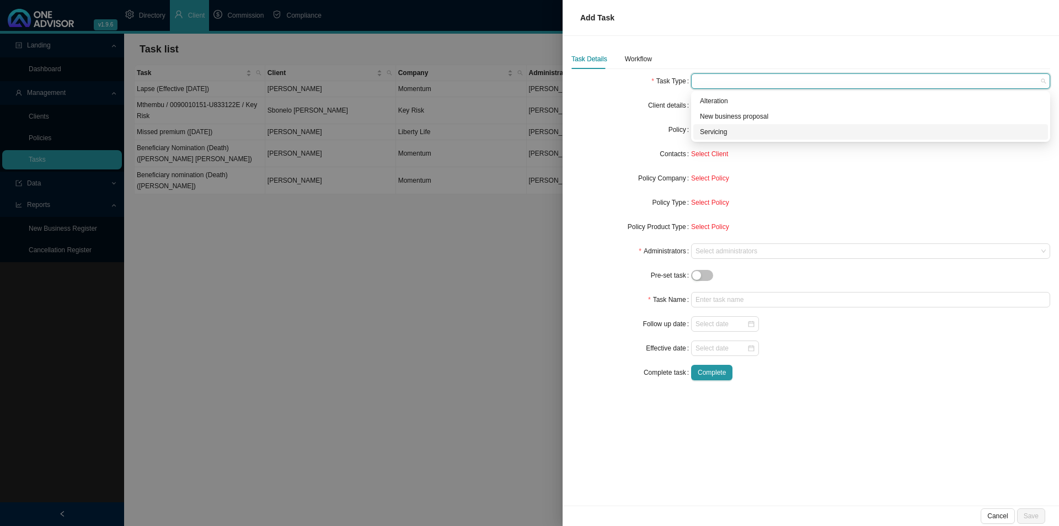
click at [724, 131] on div "Servicing" at bounding box center [870, 131] width 341 height 11
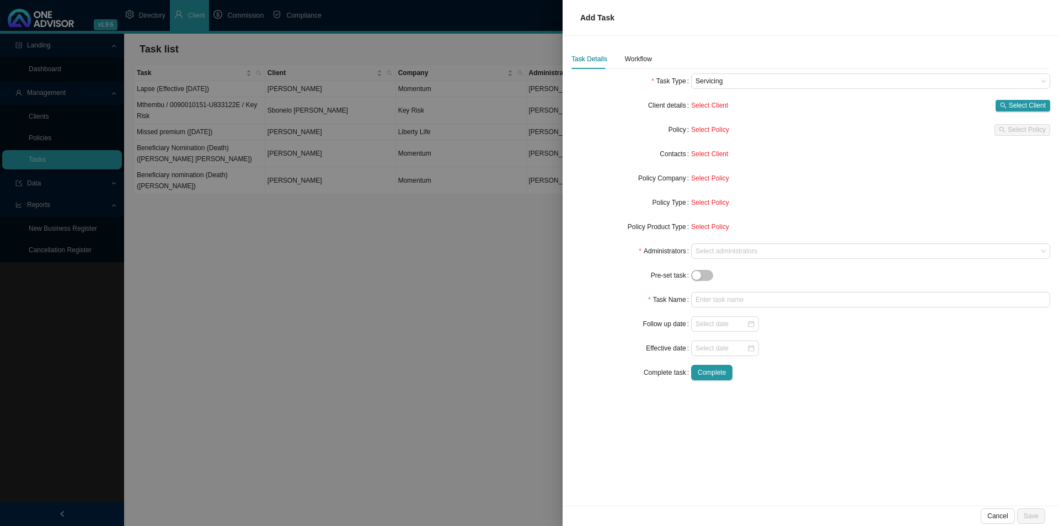
click at [847, 96] on form "Task Type Servicing Client details Select Client Select Client Policy Select Po…" at bounding box center [811, 226] width 479 height 307
click at [847, 106] on span "Select Client" at bounding box center [1027, 105] width 37 height 11
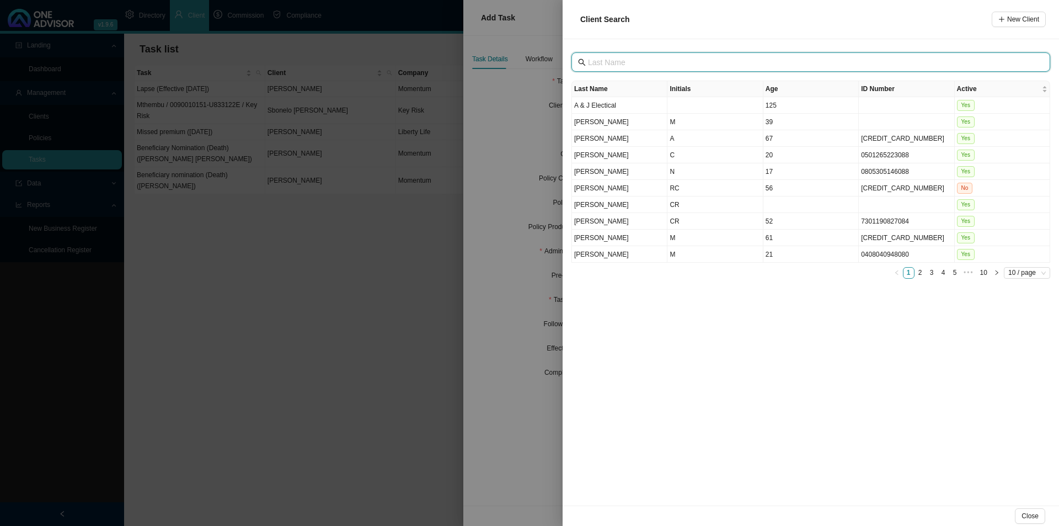
click at [612, 60] on input "text" at bounding box center [812, 62] width 448 height 12
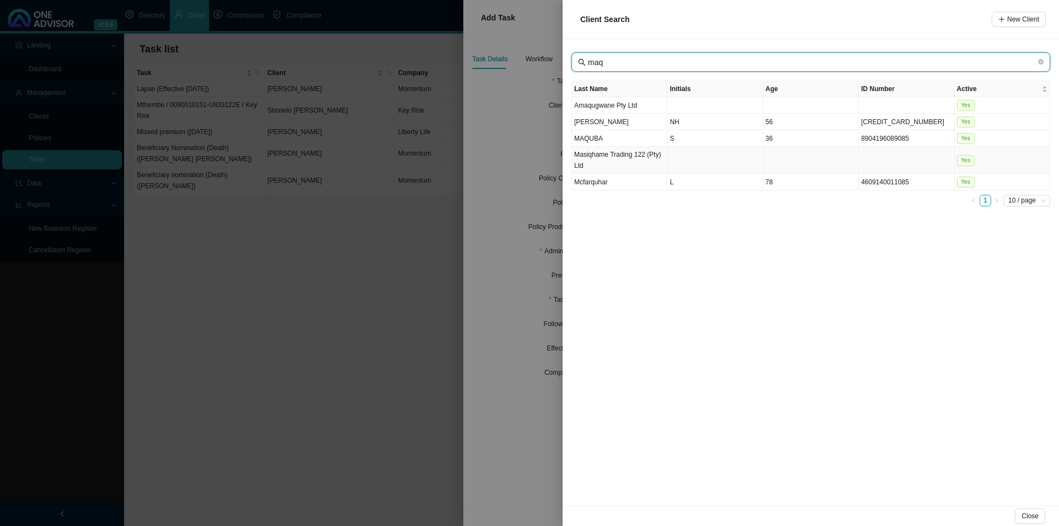
type input "maq"
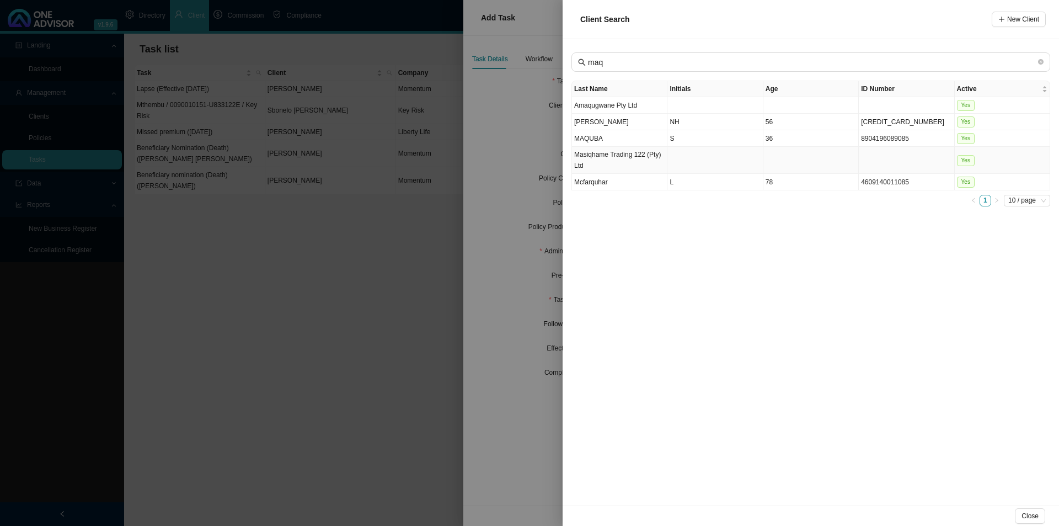
click at [635, 161] on td "Masiqhame Trading 122 (Pty) Ltd" at bounding box center [619, 160] width 95 height 27
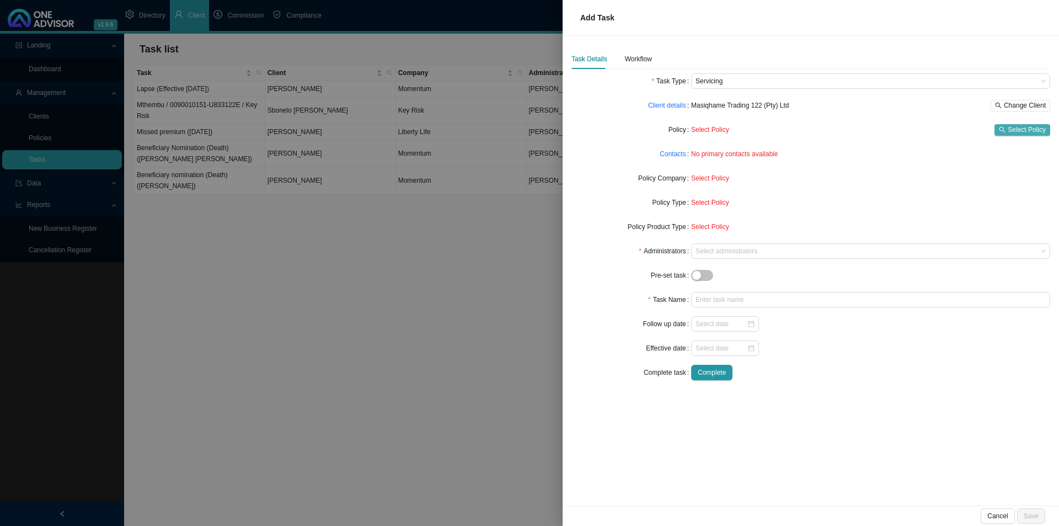
click at [847, 130] on icon "search" at bounding box center [1002, 129] width 7 height 7
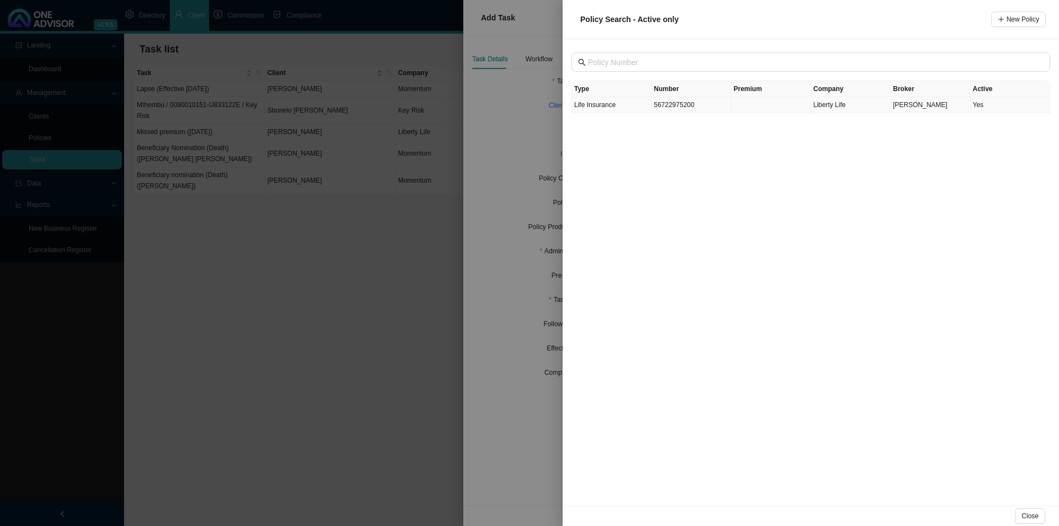
click at [677, 110] on td "56722975200" at bounding box center [692, 105] width 80 height 16
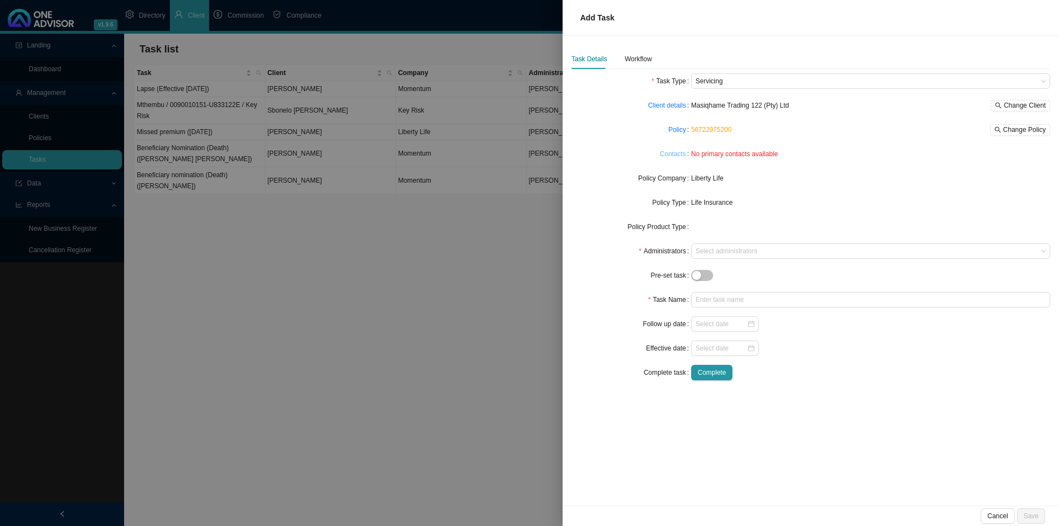
click at [668, 151] on link "Contacts" at bounding box center [673, 153] width 26 height 11
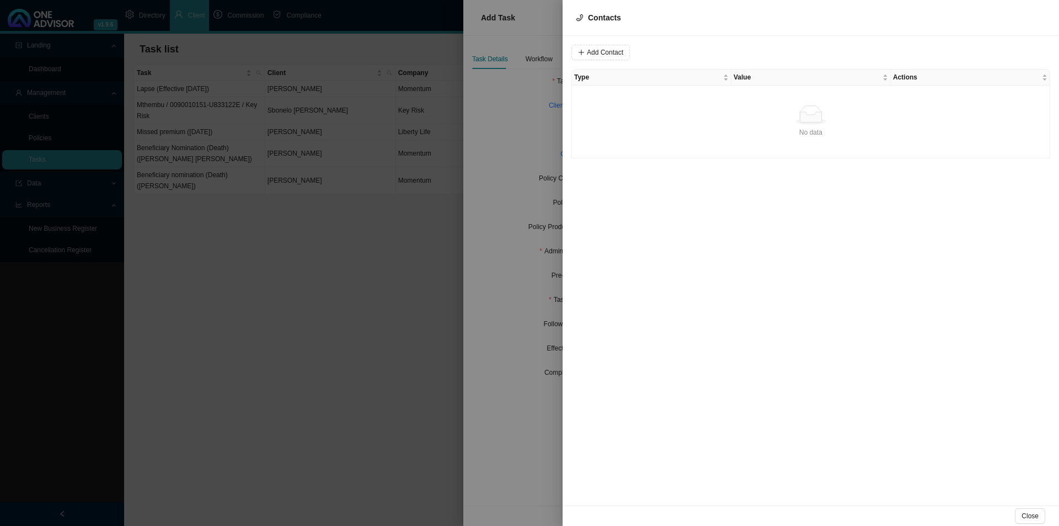
click at [488, 233] on div at bounding box center [529, 263] width 1059 height 526
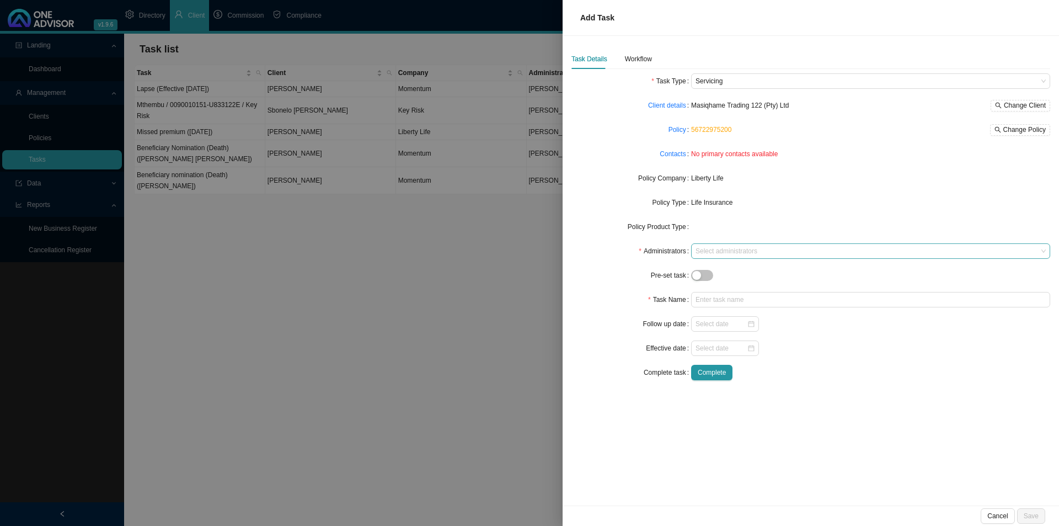
click at [741, 258] on div "Select administrators" at bounding box center [870, 250] width 359 height 15
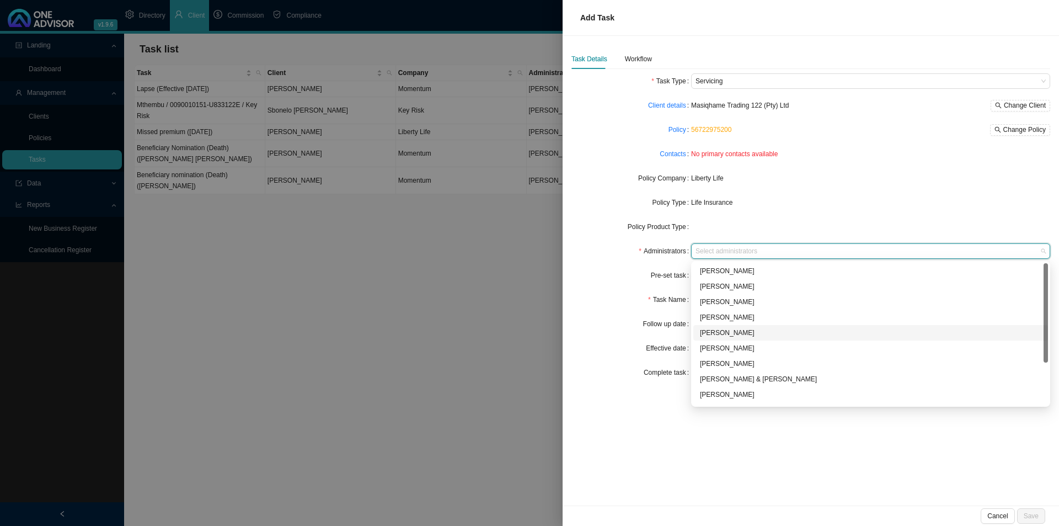
click at [732, 332] on div "[PERSON_NAME]" at bounding box center [870, 332] width 341 height 11
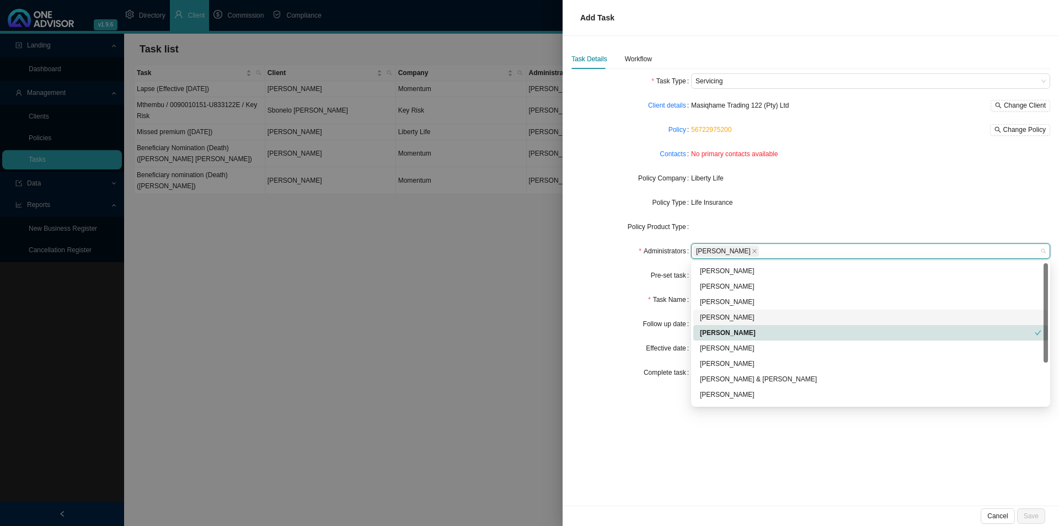
click at [616, 306] on div "Task Name" at bounding box center [632, 299] width 120 height 15
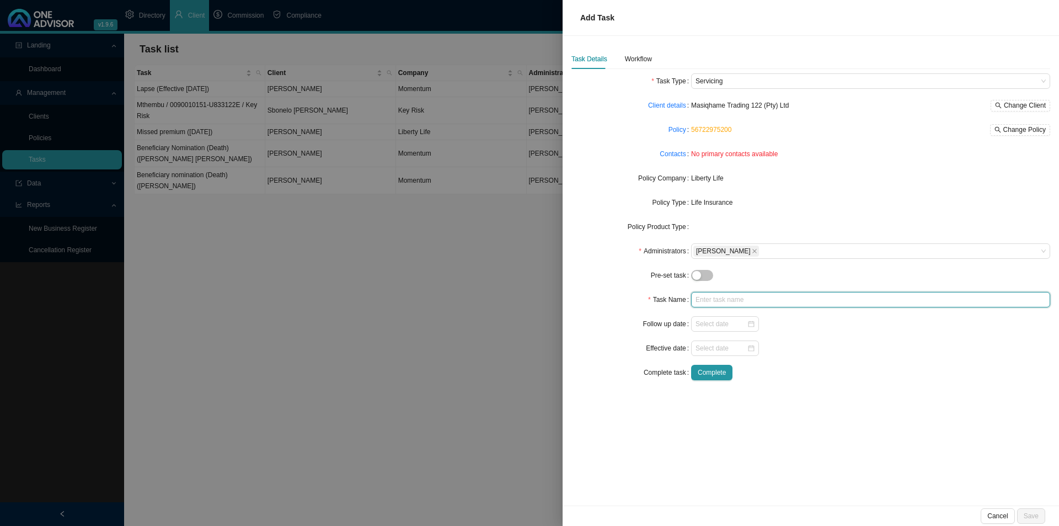
click at [720, 300] on input "text" at bounding box center [870, 299] width 359 height 15
type input "C"
type input "Premium pattern alteration"
click at [632, 58] on div "Workflow" at bounding box center [638, 59] width 27 height 11
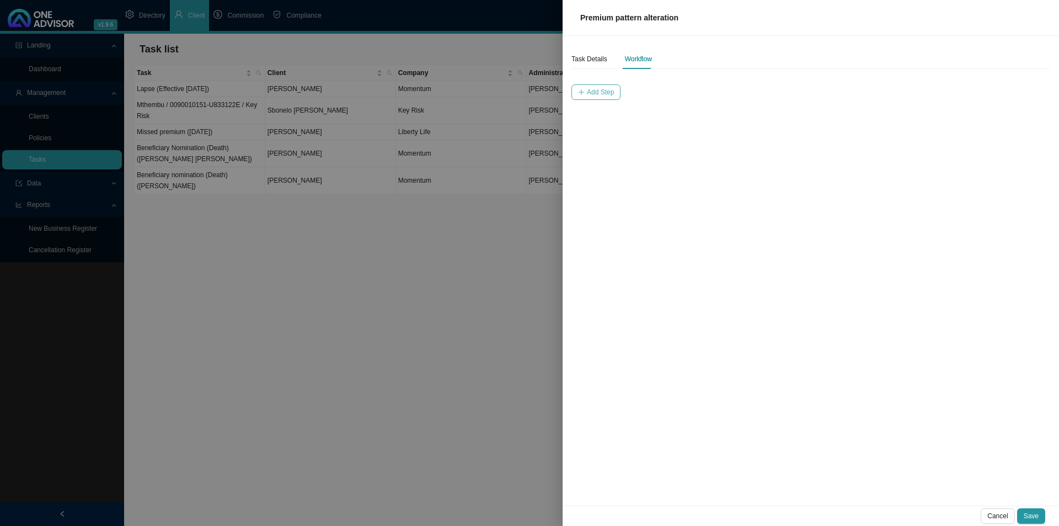
click at [603, 93] on span "Add Step" at bounding box center [600, 92] width 27 height 11
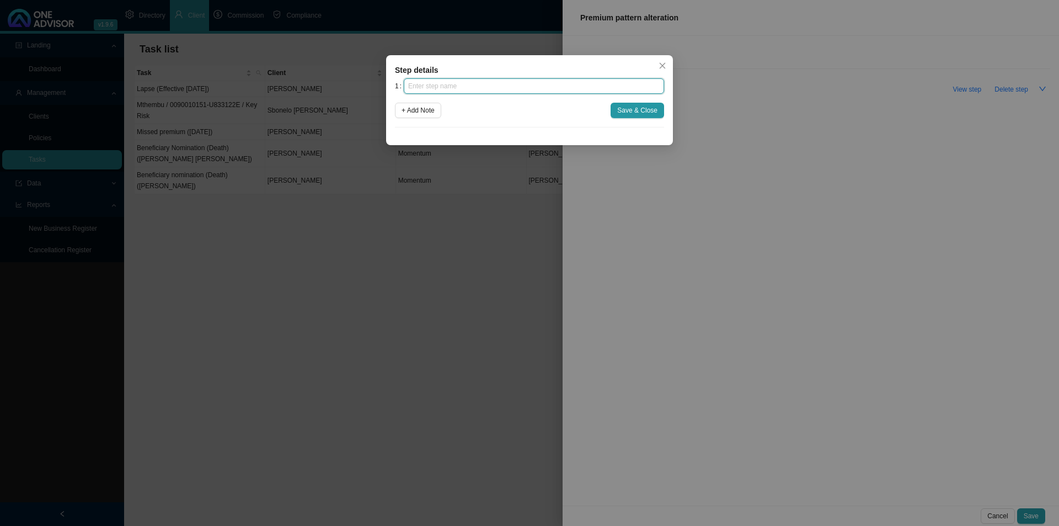
click at [532, 86] on input "text" at bounding box center [534, 85] width 260 height 15
type input "Instruction"
click at [649, 110] on span "Save & Close" at bounding box center [637, 110] width 40 height 11
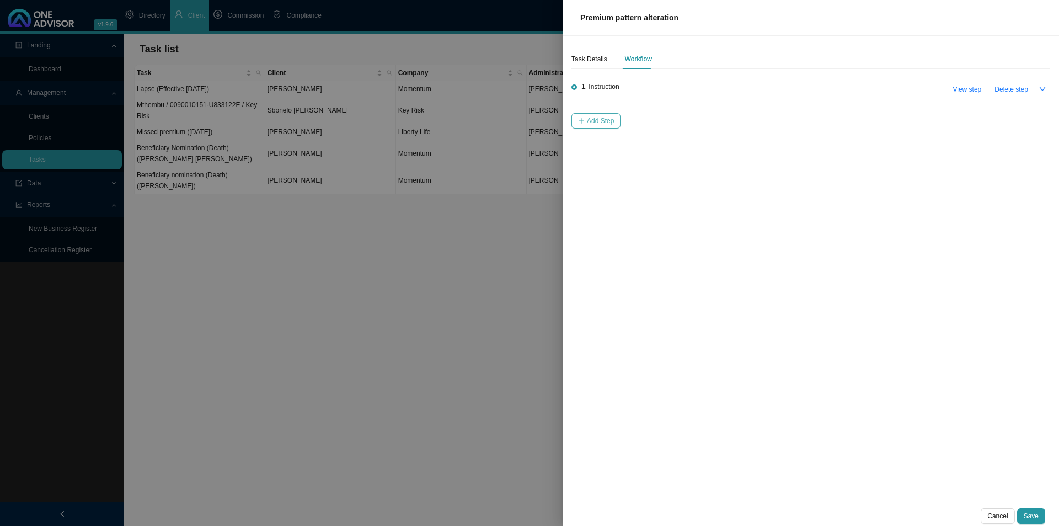
click at [585, 120] on button "Add Step" at bounding box center [596, 120] width 49 height 15
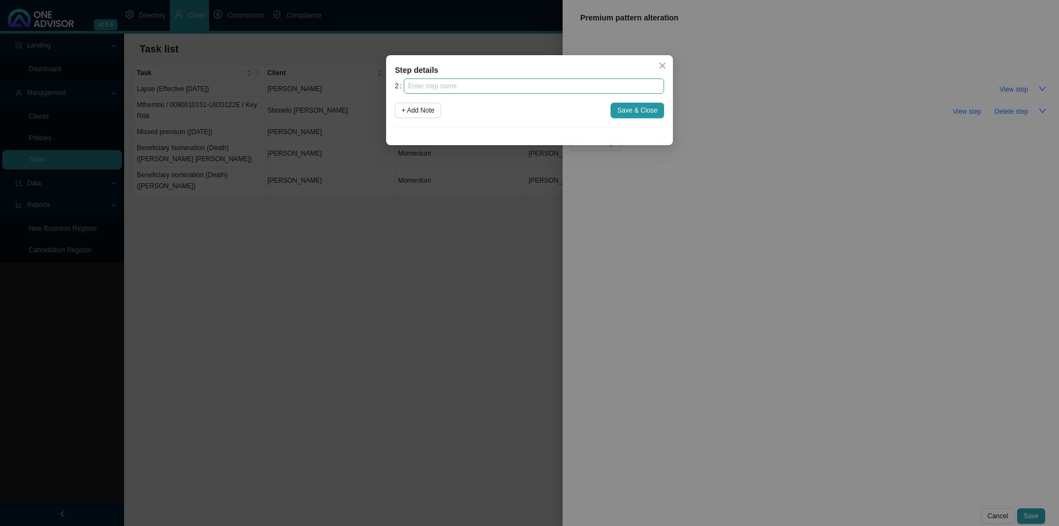
drag, startPoint x: 497, startPoint y: 68, endPoint x: 482, endPoint y: 91, distance: 27.1
click at [497, 70] on div "Step details" at bounding box center [529, 70] width 269 height 12
click at [483, 89] on input "text" at bounding box center [534, 85] width 260 height 15
type input "Investigation"
click at [614, 103] on div "2 Investigation + Add Note Save & Close" at bounding box center [529, 102] width 269 height 49
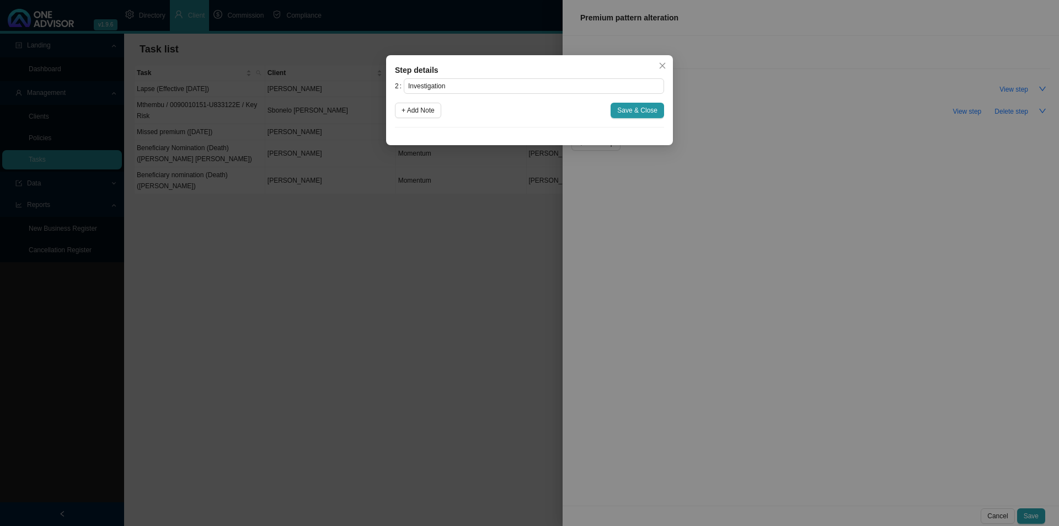
click at [618, 102] on div "2 Investigation + Add Note Save & Close" at bounding box center [529, 102] width 269 height 49
click at [632, 113] on span "Save & Close" at bounding box center [637, 110] width 40 height 11
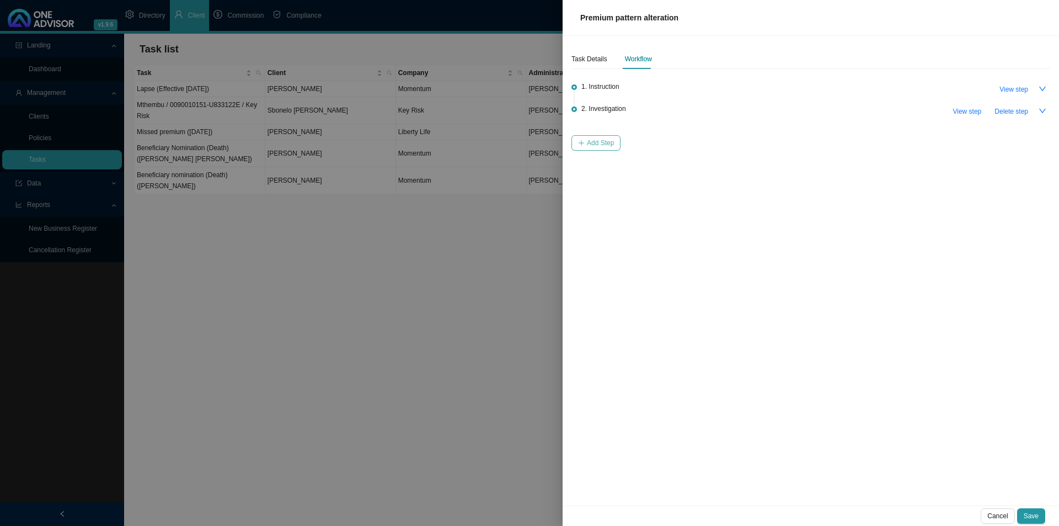
click at [600, 142] on span "Add Step" at bounding box center [600, 142] width 27 height 11
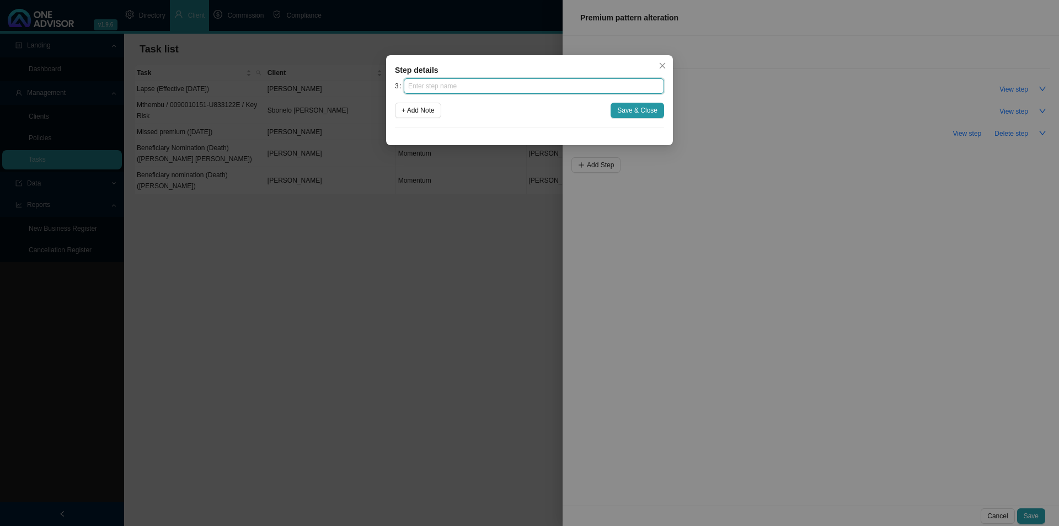
click at [468, 87] on input "text" at bounding box center [534, 85] width 260 height 15
type input "Paperwork"
click at [640, 110] on span "Save & Close" at bounding box center [637, 110] width 40 height 11
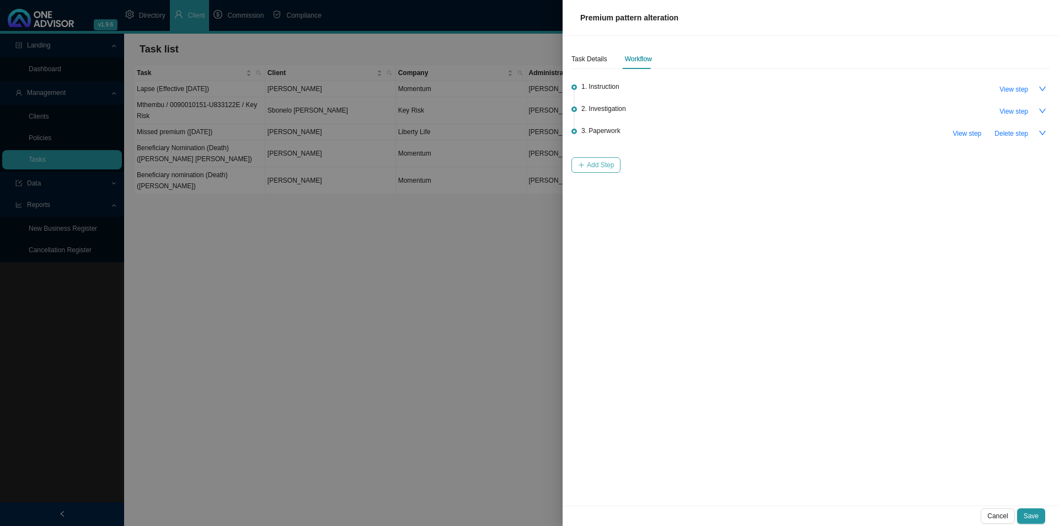
click at [604, 170] on button "Add Step" at bounding box center [596, 164] width 49 height 15
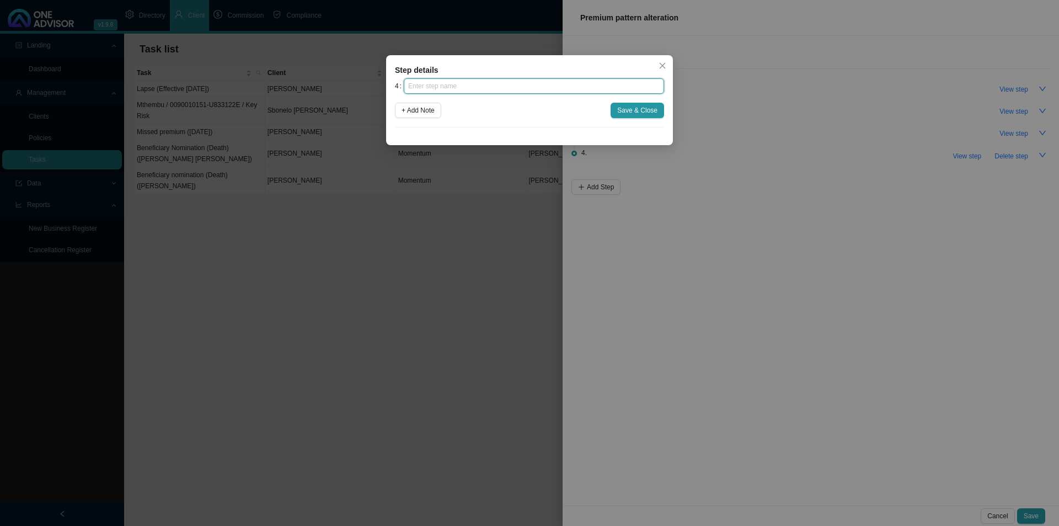
click at [497, 85] on input "text" at bounding box center [534, 85] width 260 height 15
type input "Submission"
click at [653, 111] on span "Save & Close" at bounding box center [637, 110] width 40 height 11
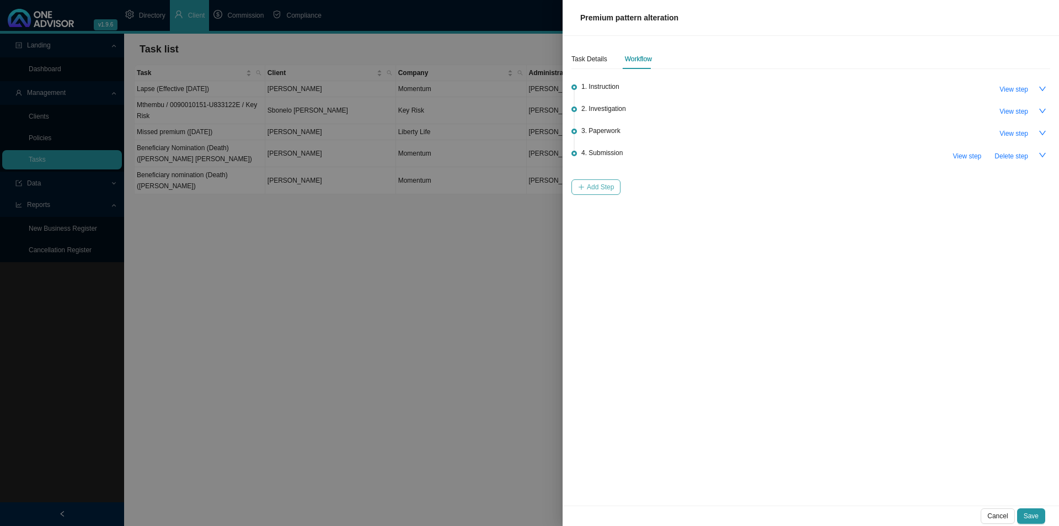
click at [600, 188] on span "Add Step" at bounding box center [600, 187] width 27 height 11
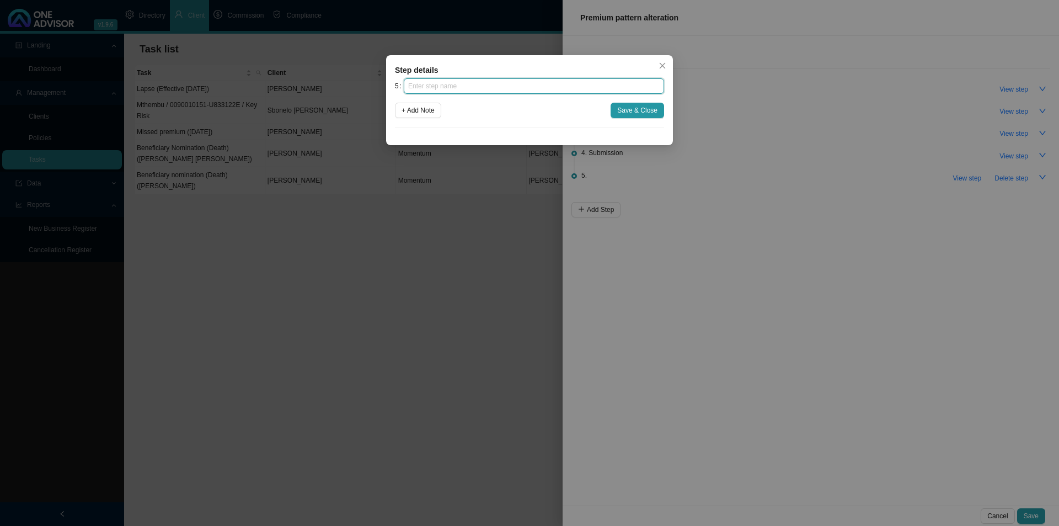
click at [495, 88] on input "text" at bounding box center [534, 85] width 260 height 15
type input "Confirmation of works done"
click at [633, 111] on span "Save & Close" at bounding box center [637, 110] width 40 height 11
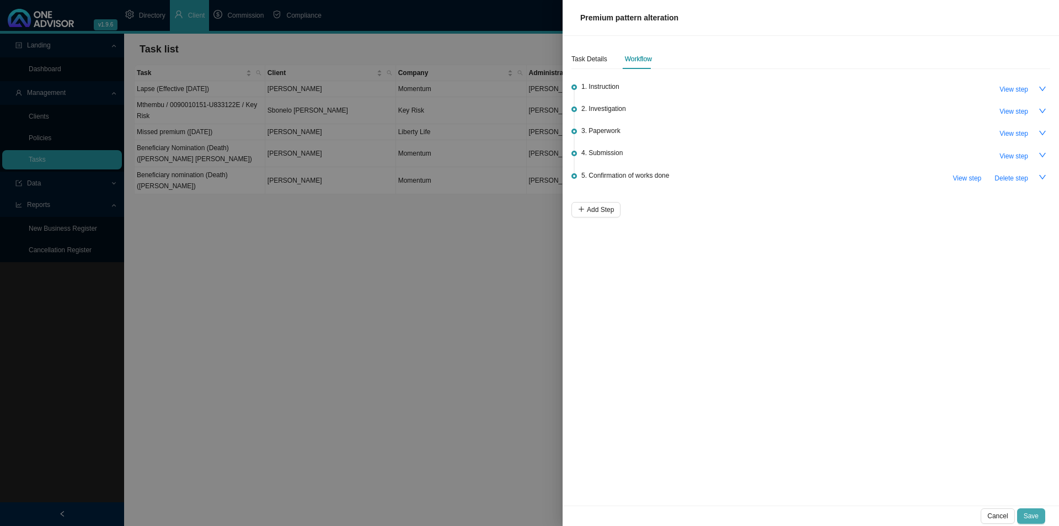
click at [847, 407] on span "Save" at bounding box center [1031, 515] width 15 height 11
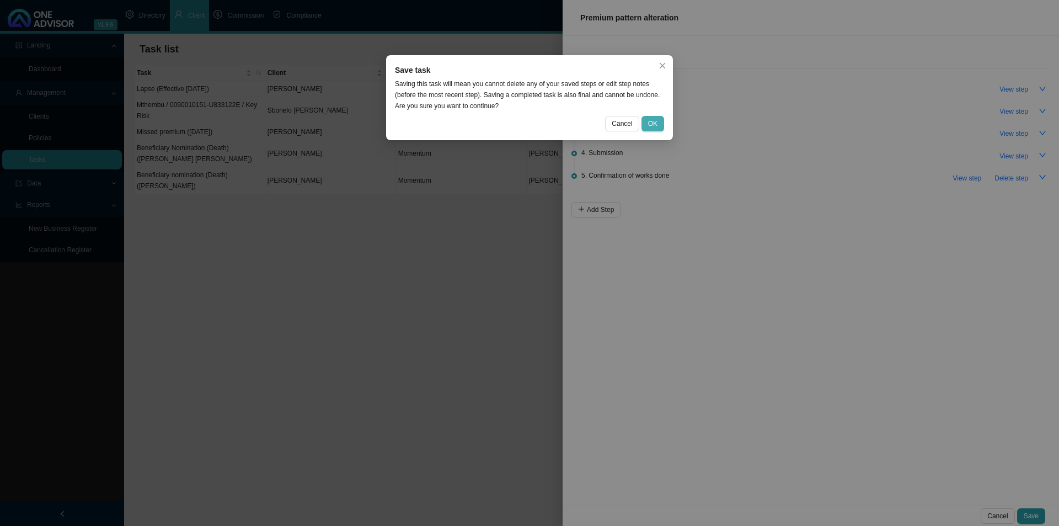
click at [644, 121] on button "OK" at bounding box center [653, 123] width 23 height 15
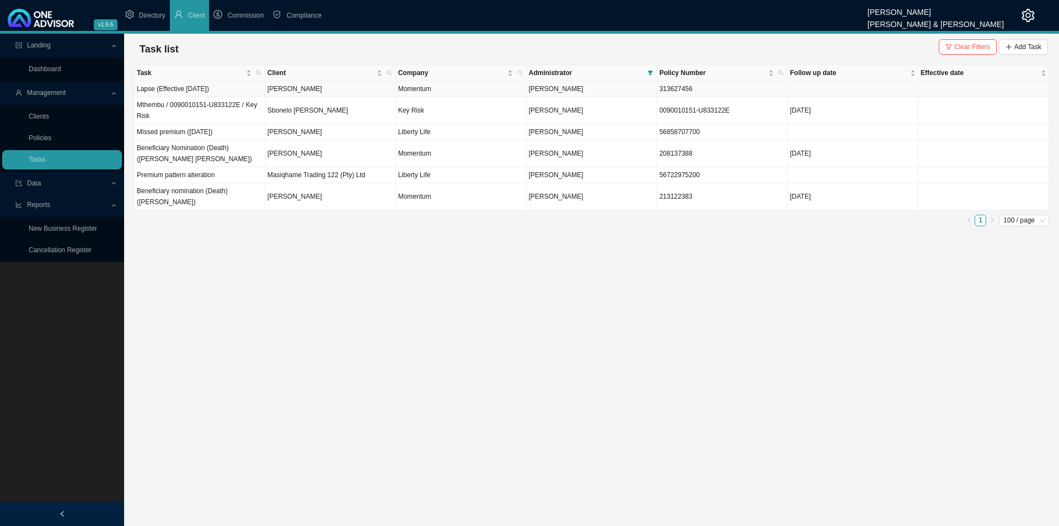
click at [332, 88] on td "[PERSON_NAME]" at bounding box center [330, 89] width 131 height 16
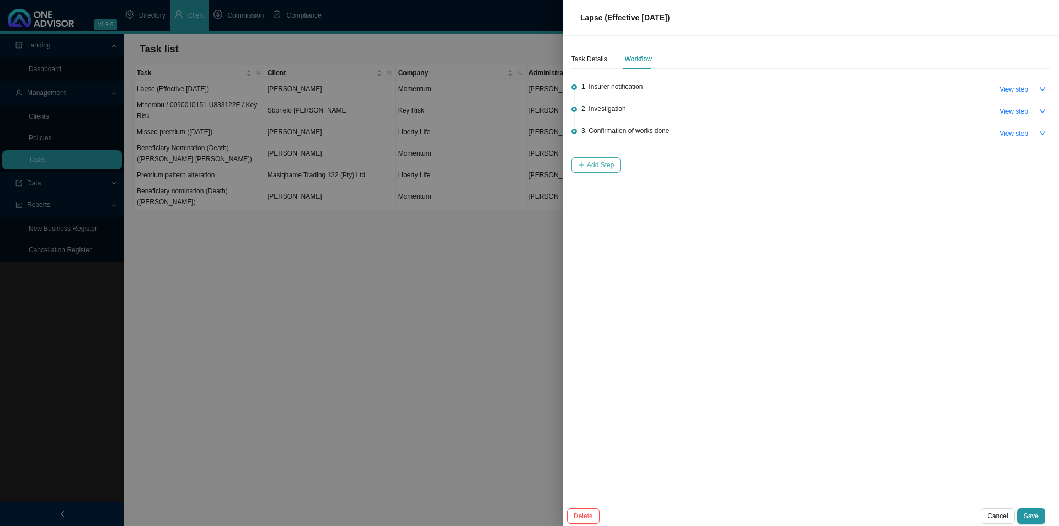
click at [602, 157] on button "Add Step" at bounding box center [596, 164] width 49 height 15
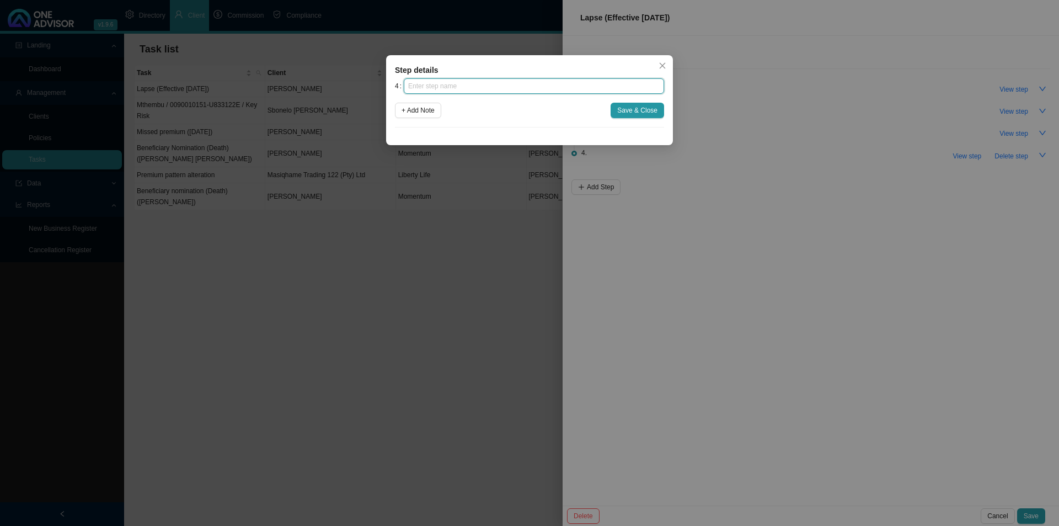
click at [481, 87] on input "text" at bounding box center [534, 85] width 260 height 15
type input "Update policy schedule"
click at [652, 108] on span "Save & Close" at bounding box center [637, 110] width 40 height 11
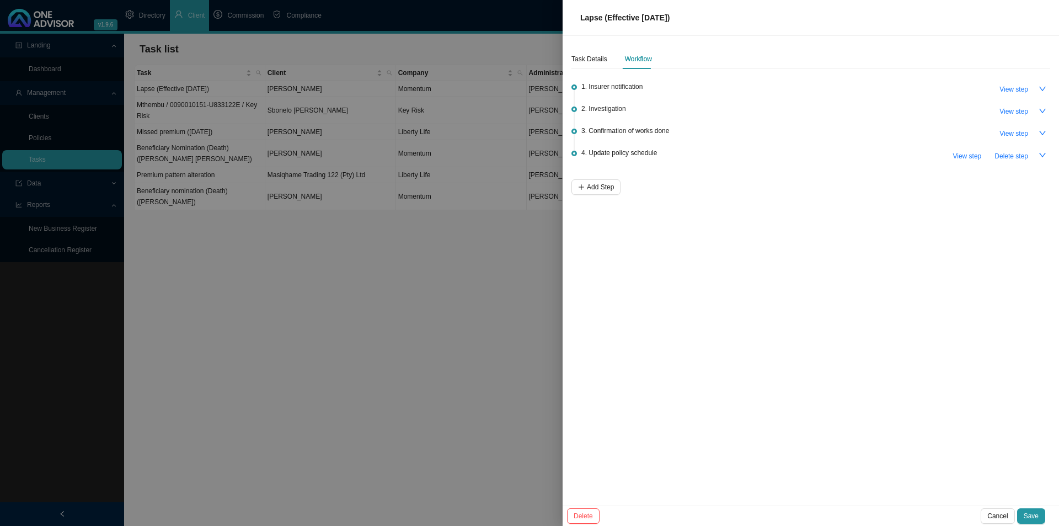
click at [847, 407] on button "Save" at bounding box center [1031, 515] width 28 height 15
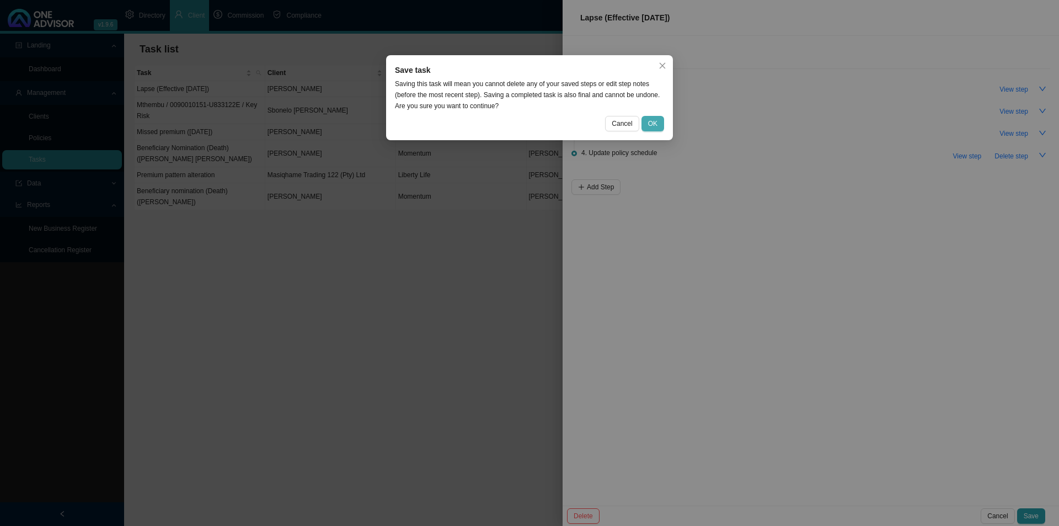
click at [655, 122] on span "OK" at bounding box center [652, 123] width 9 height 11
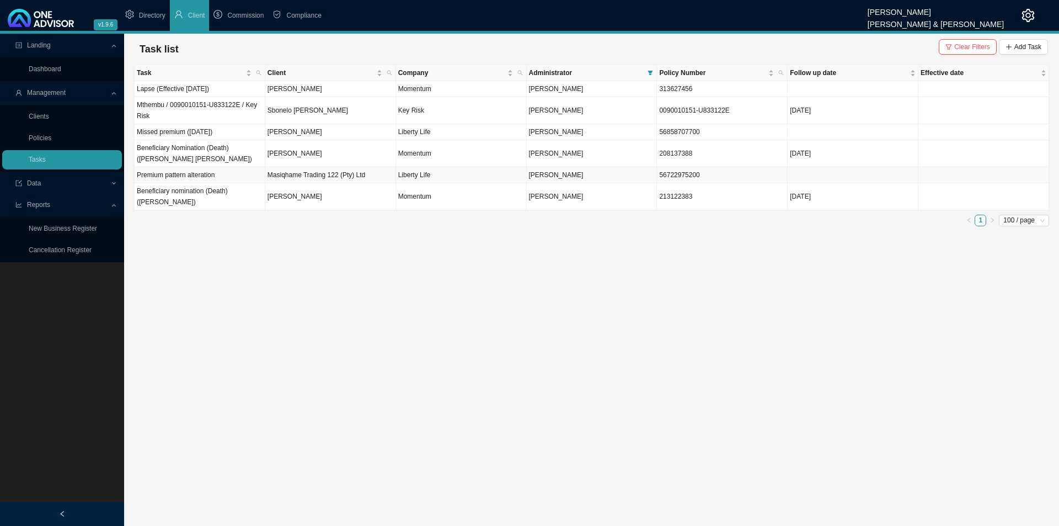
click at [345, 179] on td "Masiqhame Trading 122 (Pty) Ltd" at bounding box center [330, 175] width 131 height 16
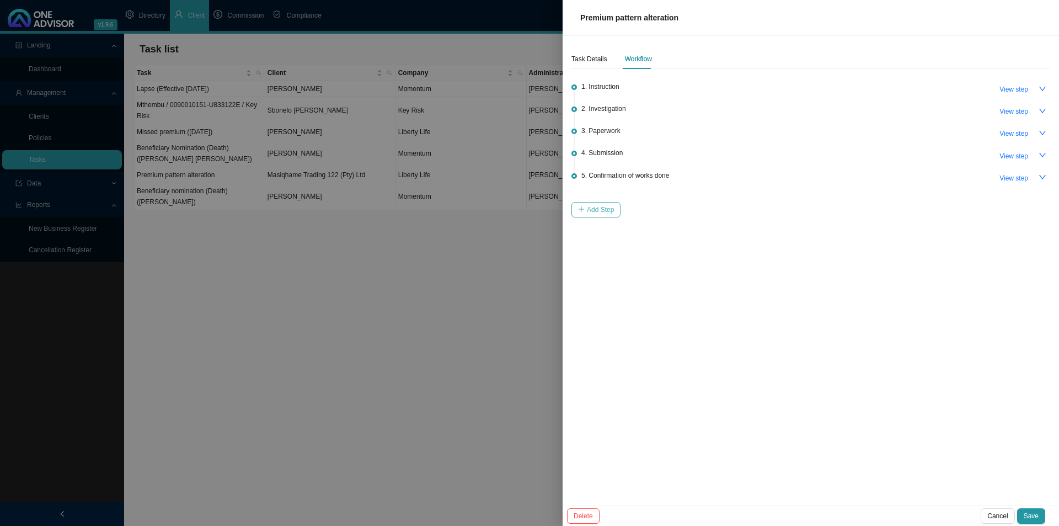
click at [599, 202] on button "Add Step" at bounding box center [596, 209] width 49 height 15
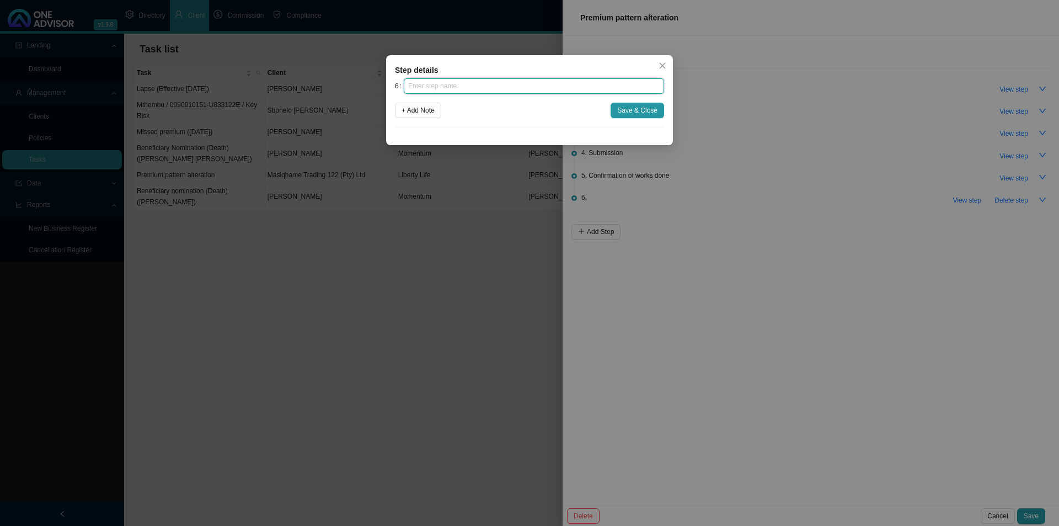
click at [489, 88] on input "text" at bounding box center [534, 85] width 260 height 15
type input "Update policy schedule"
click at [642, 109] on span "Save & Close" at bounding box center [637, 110] width 40 height 11
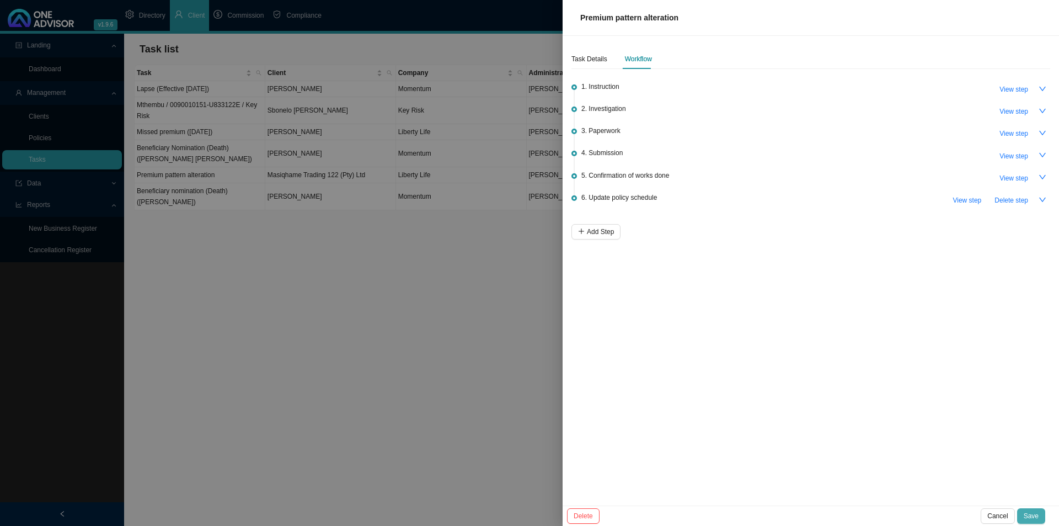
click at [847, 407] on button "Save" at bounding box center [1031, 515] width 28 height 15
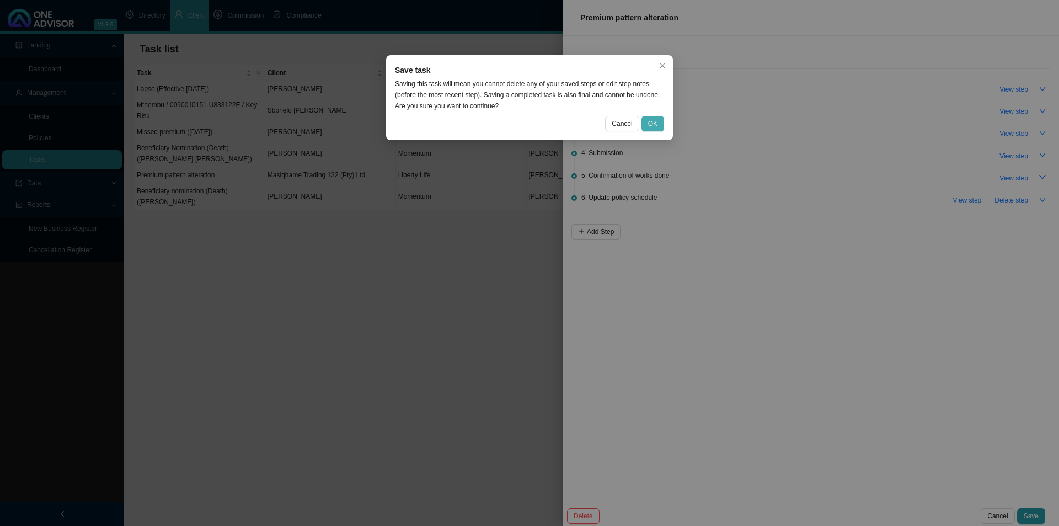
click at [661, 125] on button "OK" at bounding box center [653, 123] width 23 height 15
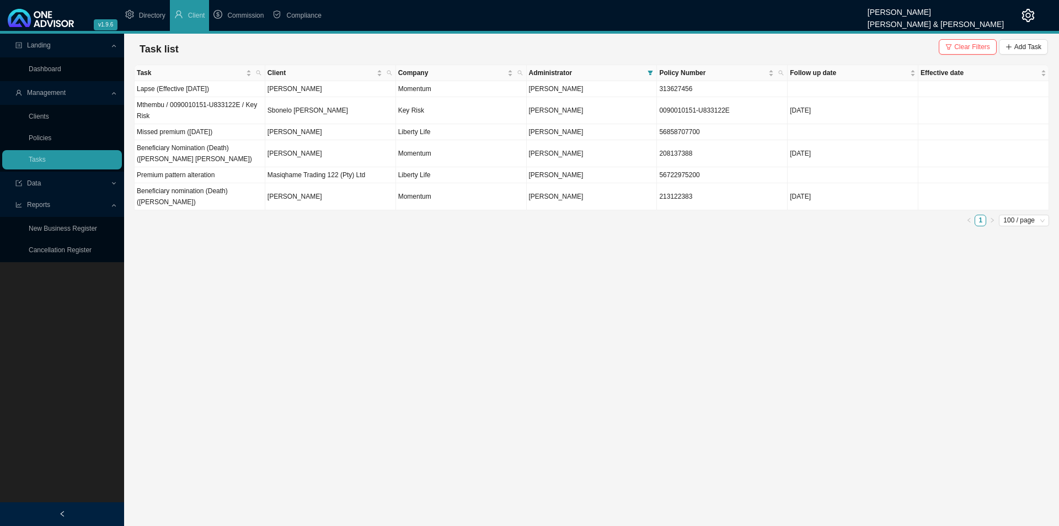
click at [847, 37] on div "Task list Clear Filters Add Task" at bounding box center [591, 49] width 915 height 31
click at [847, 44] on span "Add Task" at bounding box center [1028, 46] width 27 height 11
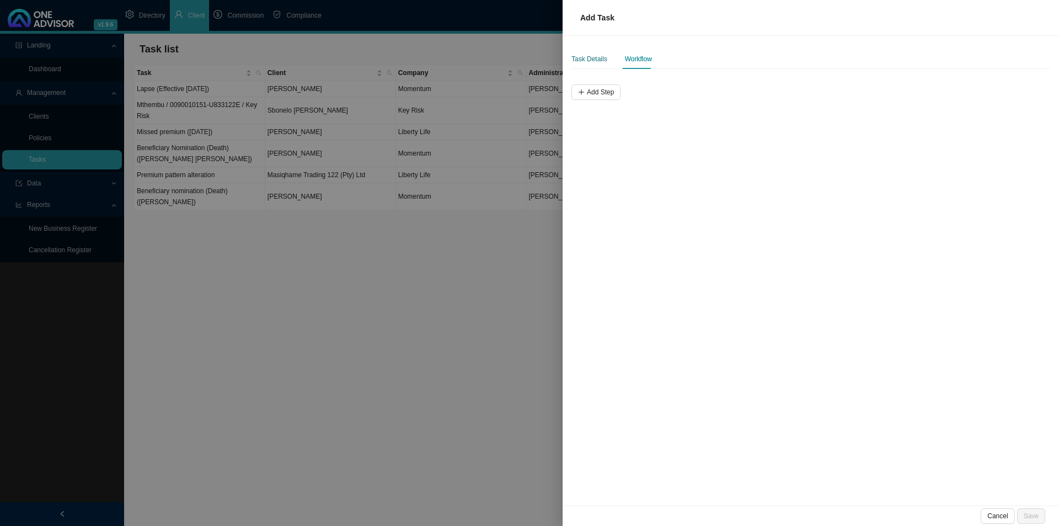
click at [588, 54] on div "Task Details" at bounding box center [590, 59] width 36 height 11
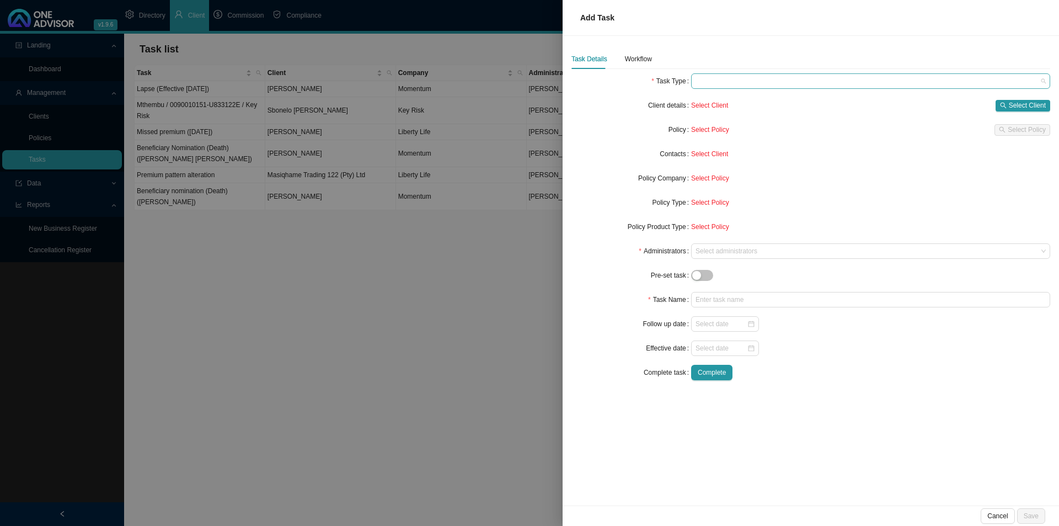
click at [735, 79] on span at bounding box center [871, 81] width 350 height 14
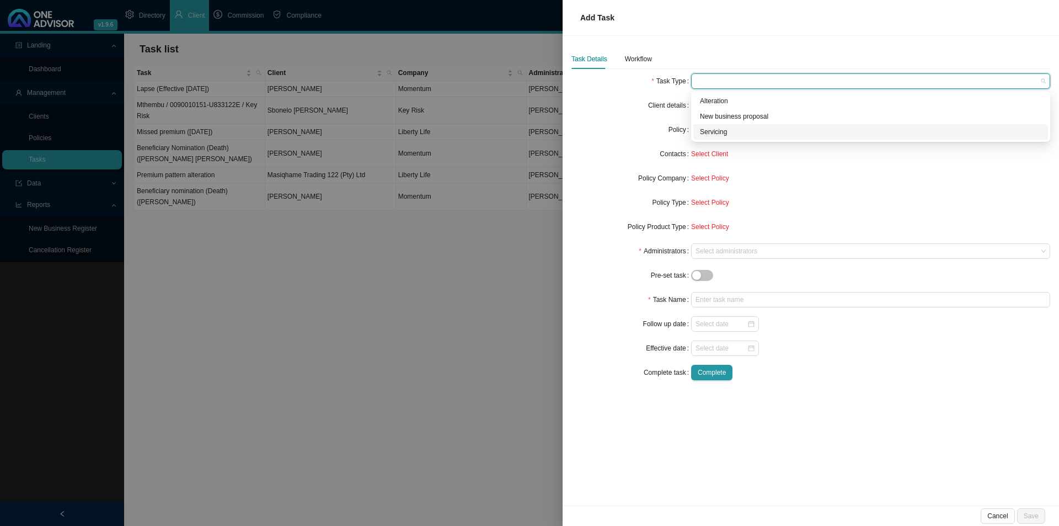
click at [712, 130] on div "Servicing" at bounding box center [870, 131] width 341 height 11
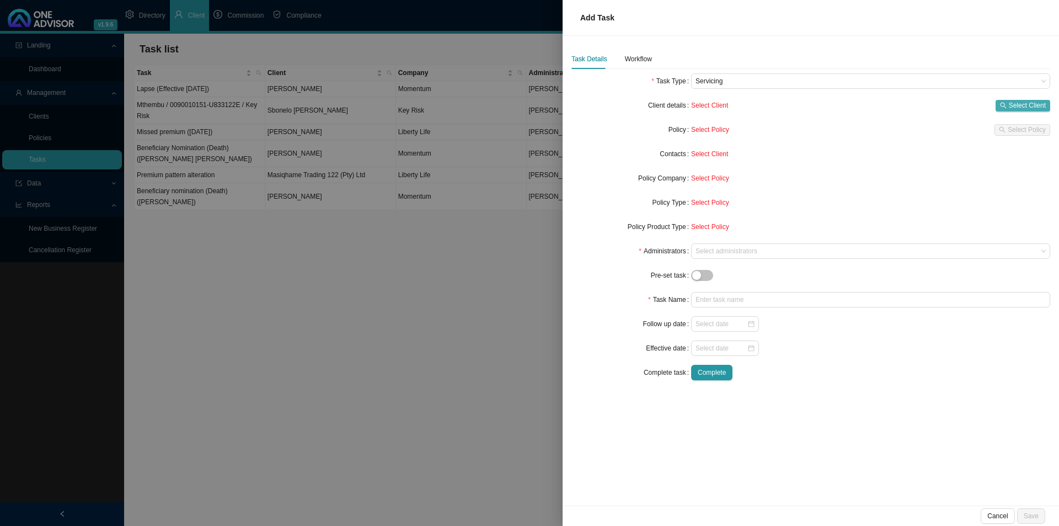
click at [847, 102] on span "Select Client" at bounding box center [1027, 105] width 37 height 11
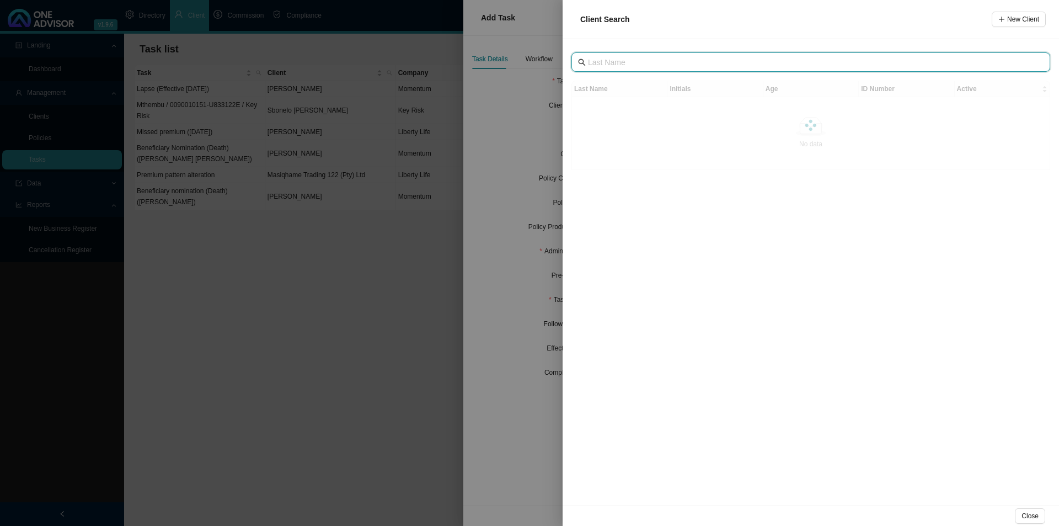
click at [627, 64] on input "text" at bounding box center [812, 62] width 448 height 12
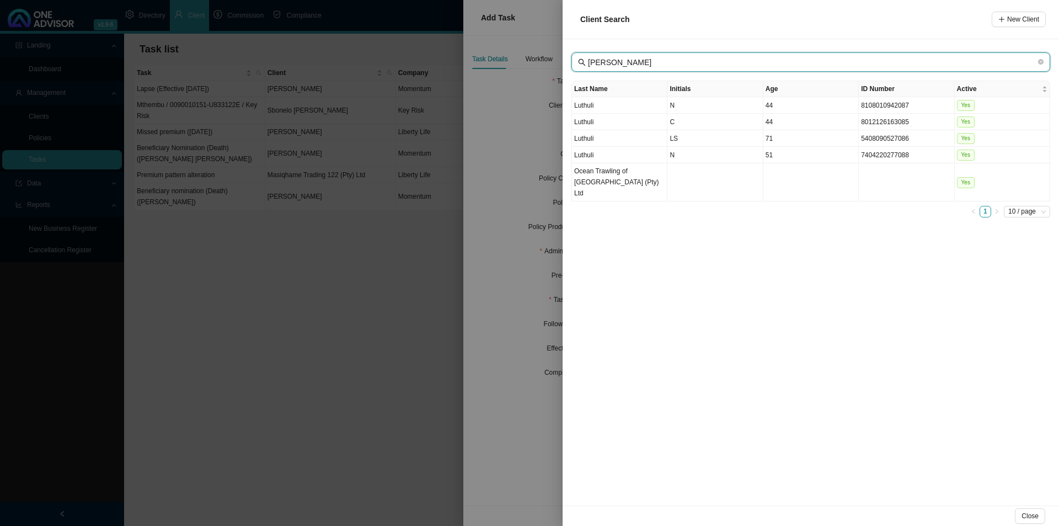
type input "[PERSON_NAME]"
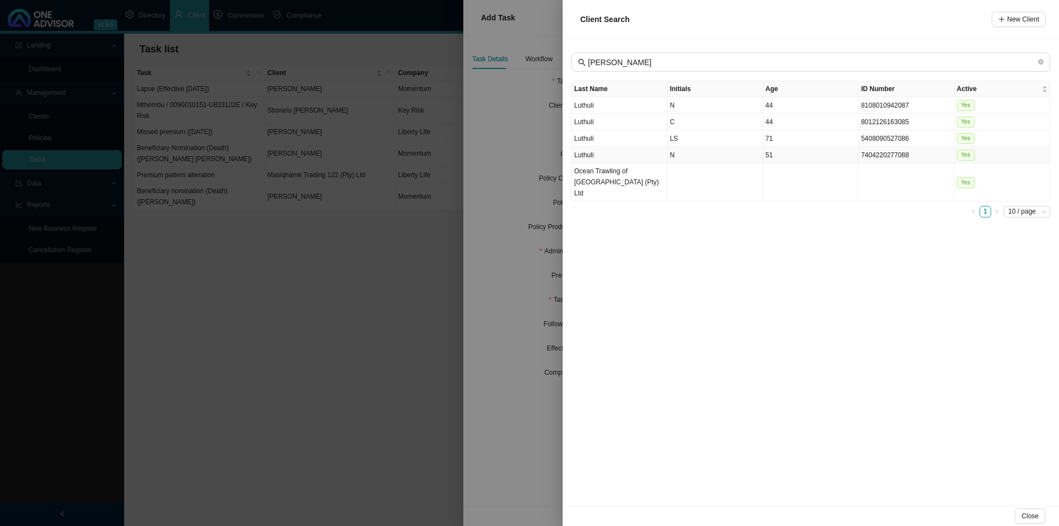
click at [811, 158] on td "51" at bounding box center [811, 155] width 95 height 17
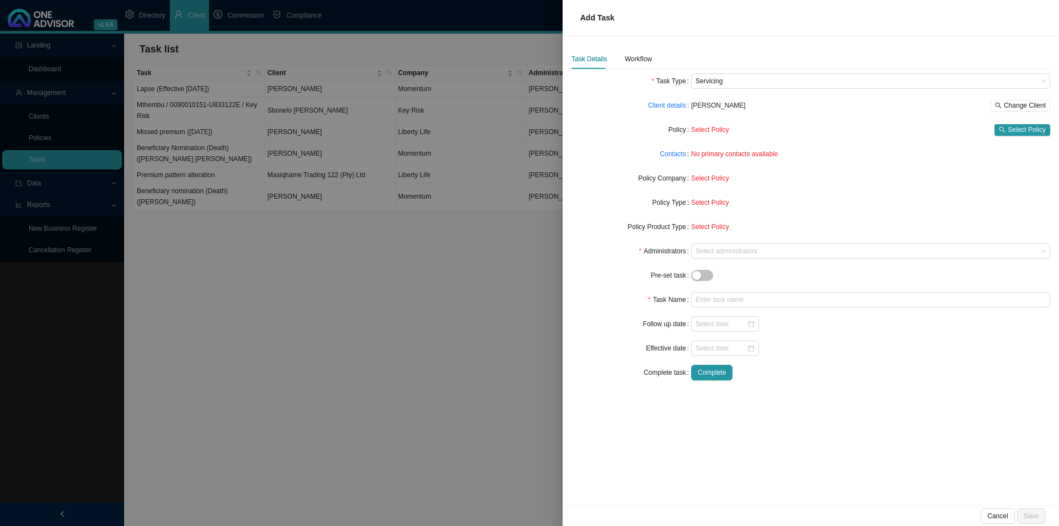
click at [847, 120] on form "Task Type Servicing Client details [PERSON_NAME] Change Client Policy Select Po…" at bounding box center [811, 226] width 479 height 307
click at [847, 127] on span "Select Policy" at bounding box center [1027, 129] width 38 height 11
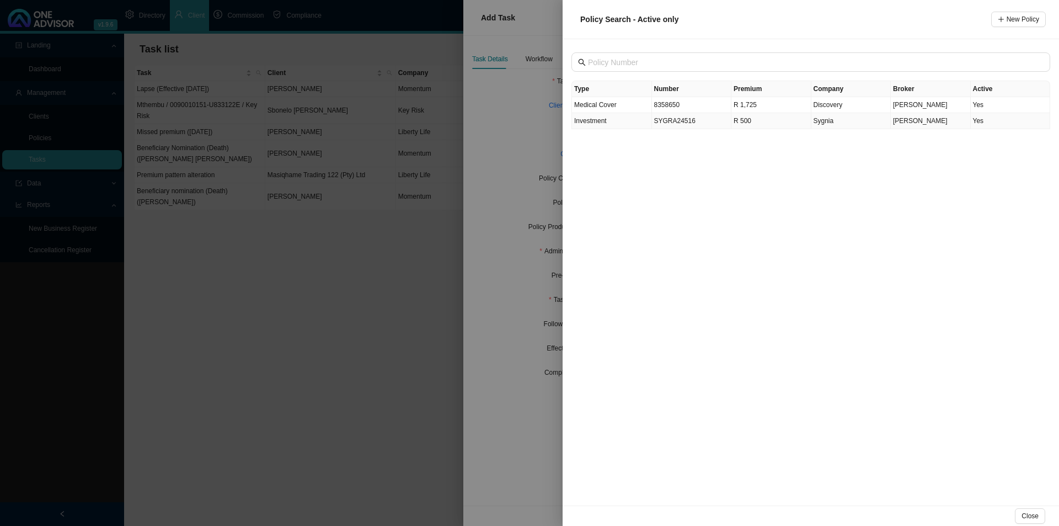
click at [688, 121] on td "SYGRA24516" at bounding box center [692, 121] width 80 height 16
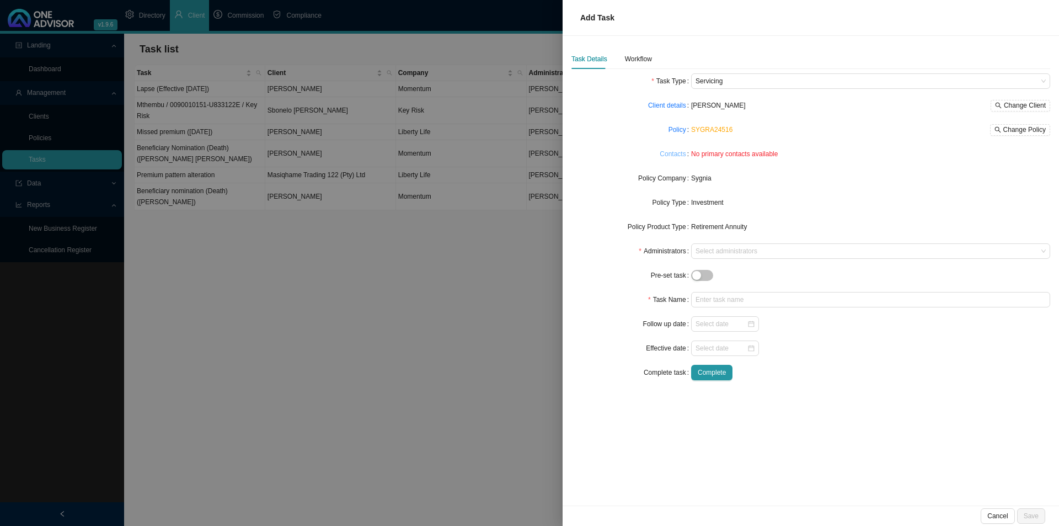
click at [666, 152] on link "Contacts" at bounding box center [673, 153] width 26 height 11
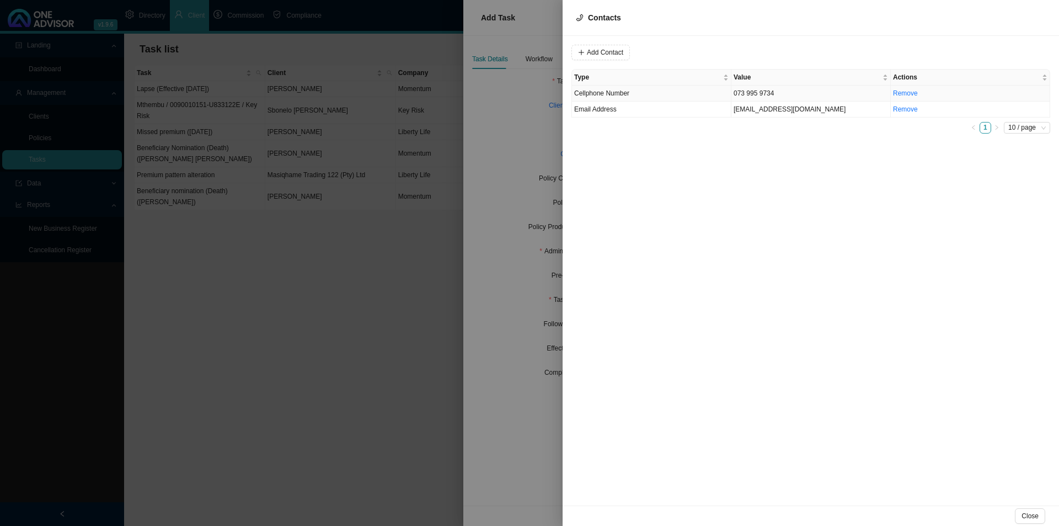
click at [623, 95] on span "Cellphone Number" at bounding box center [601, 93] width 55 height 8
click at [751, 47] on span "Cellphone Number" at bounding box center [750, 52] width 74 height 14
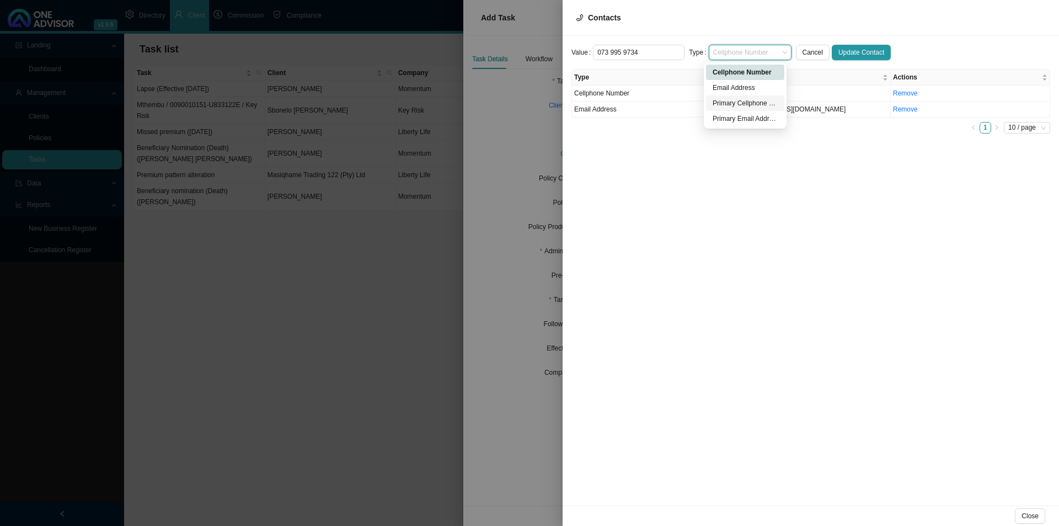
click at [746, 104] on div "Primary Cellphone Number" at bounding box center [745, 103] width 65 height 11
click at [847, 54] on span "Update Contact" at bounding box center [862, 52] width 46 height 11
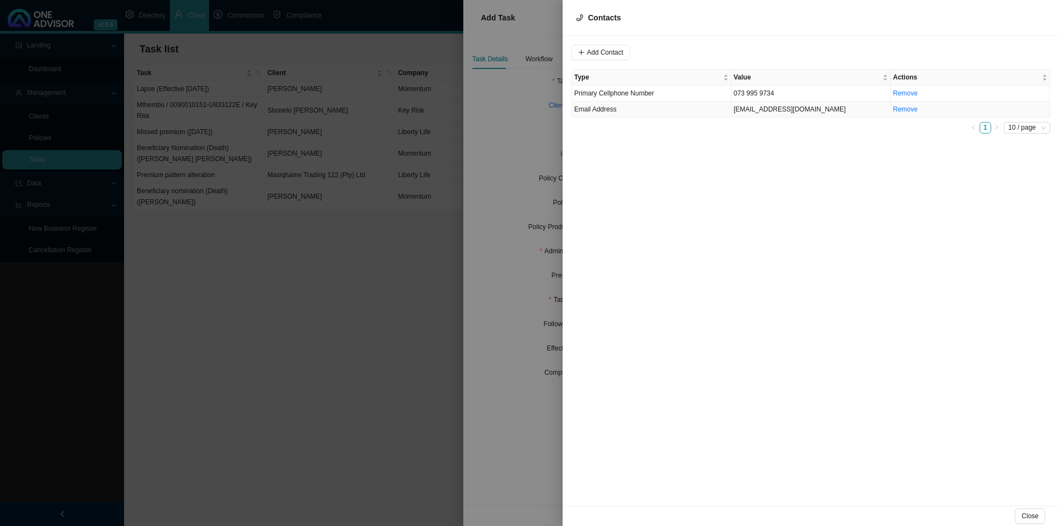
click at [616, 113] on td "Email Address" at bounding box center [651, 110] width 159 height 16
click at [741, 56] on span "Email Address" at bounding box center [750, 52] width 74 height 14
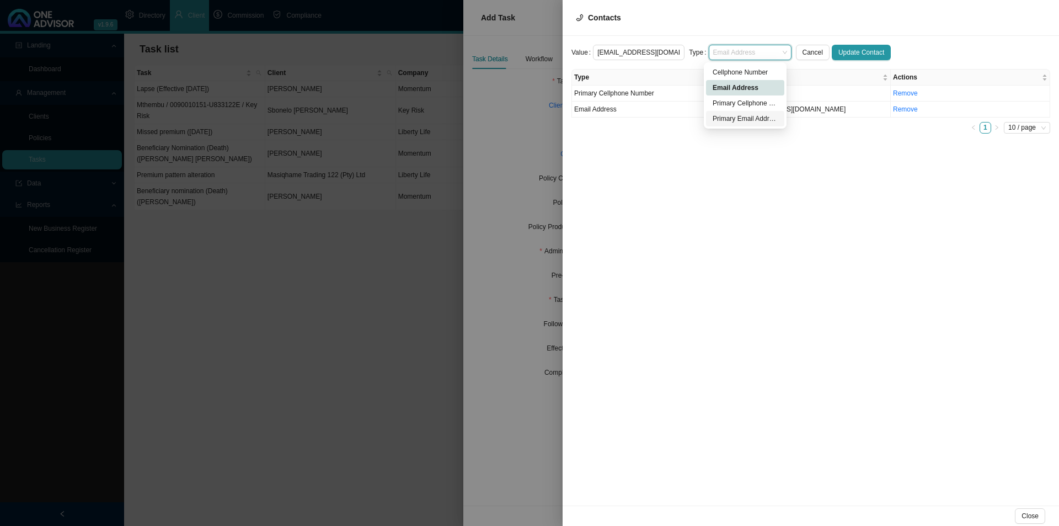
click at [748, 119] on div "Primary Email Address" at bounding box center [745, 118] width 65 height 11
click at [843, 49] on span "Update Contact" at bounding box center [862, 52] width 46 height 11
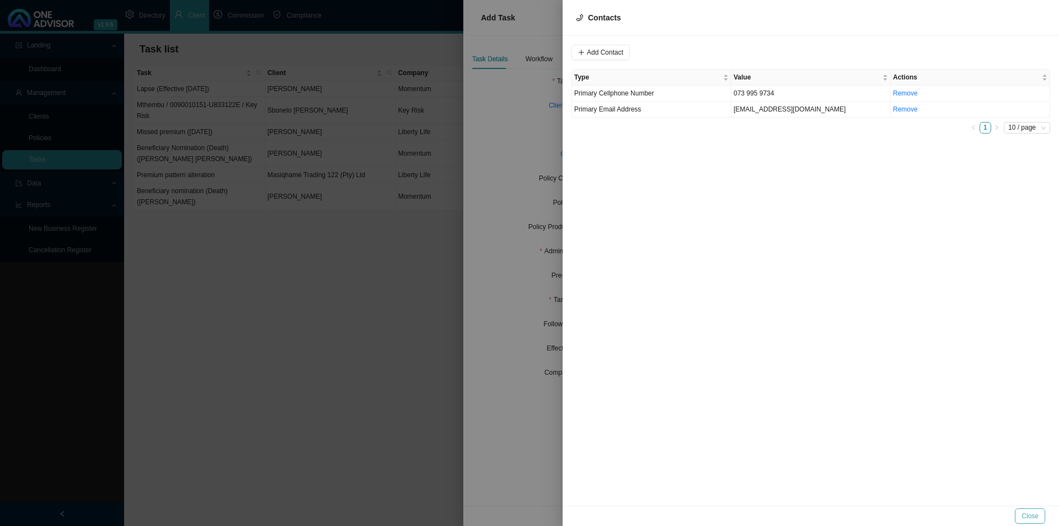
click at [847, 407] on span "Close" at bounding box center [1030, 515] width 17 height 11
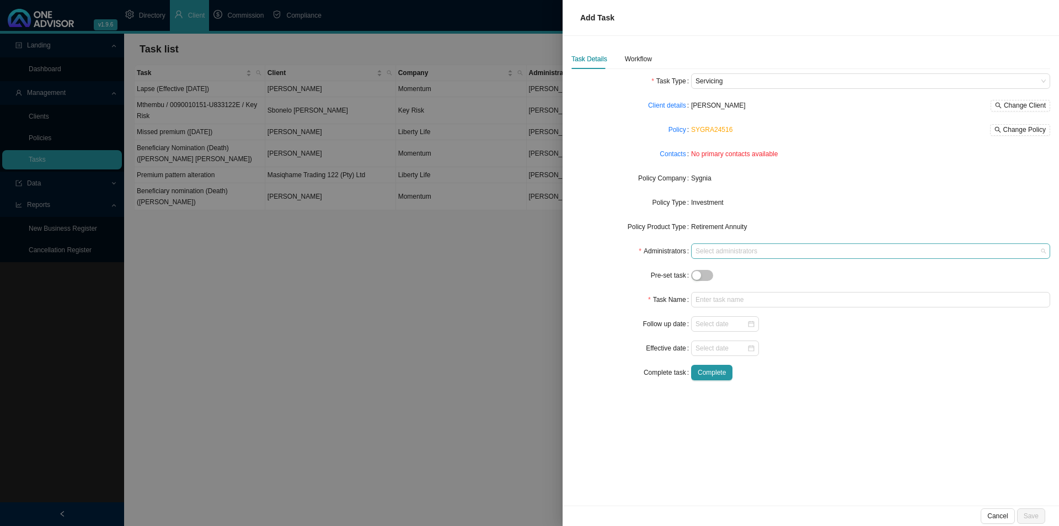
click at [743, 253] on div at bounding box center [865, 251] width 344 height 8
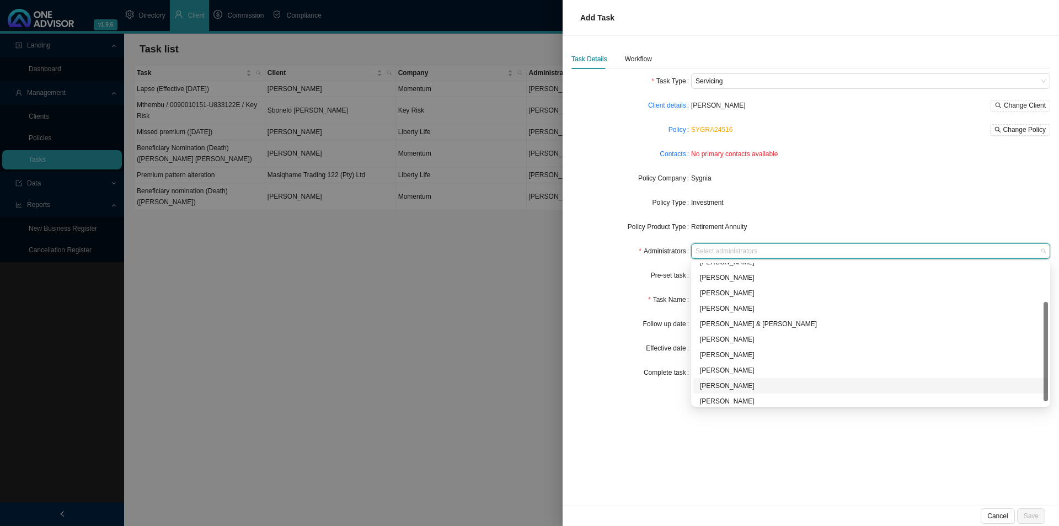
scroll to position [60, 0]
click at [730, 350] on div "[PERSON_NAME]" at bounding box center [870, 350] width 341 height 11
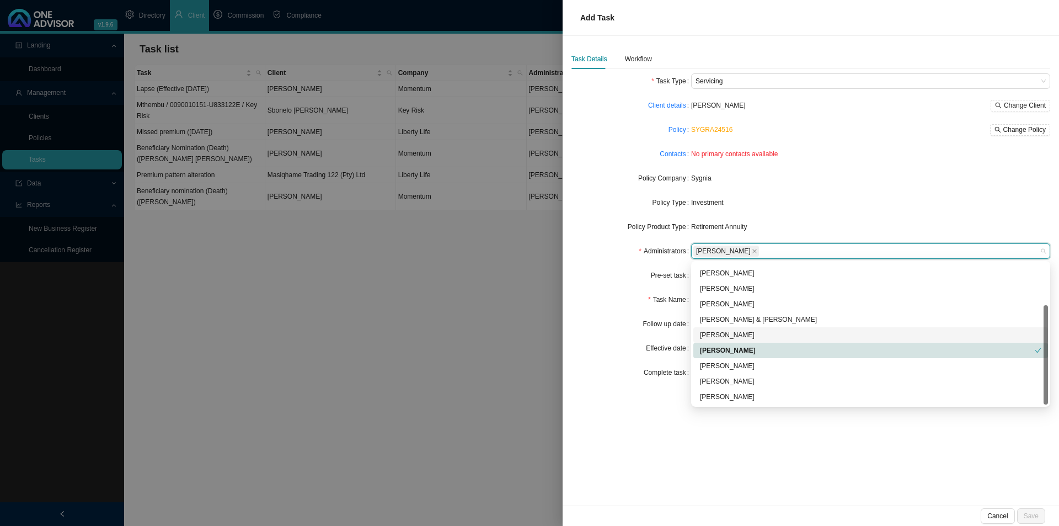
click at [610, 306] on div "Task Name" at bounding box center [632, 299] width 120 height 15
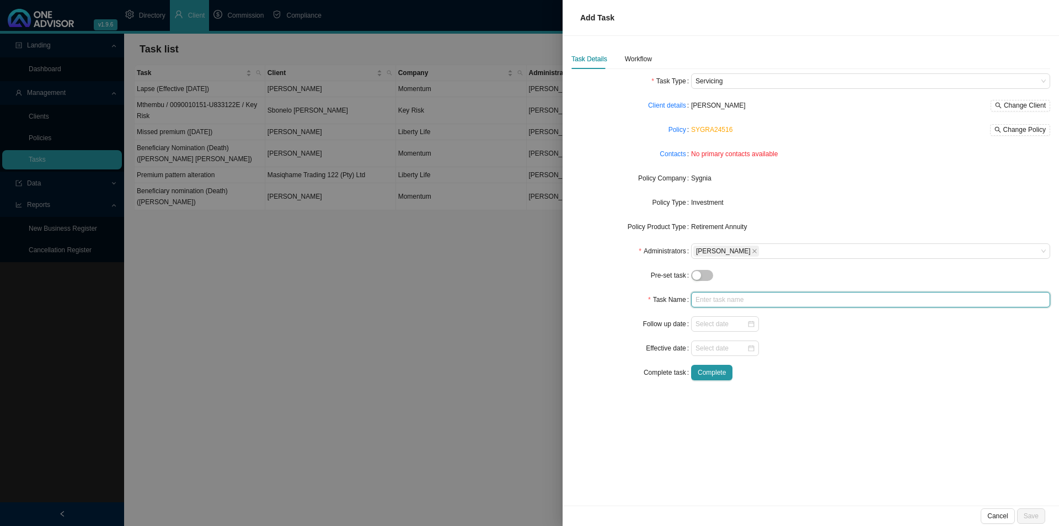
click at [723, 302] on input "text" at bounding box center [870, 299] width 359 height 15
click at [796, 302] on input "Additional contribution (R550" at bounding box center [870, 299] width 359 height 15
type input "Additional contribution (R550)"
click at [847, 407] on span "Cancel" at bounding box center [997, 515] width 20 height 11
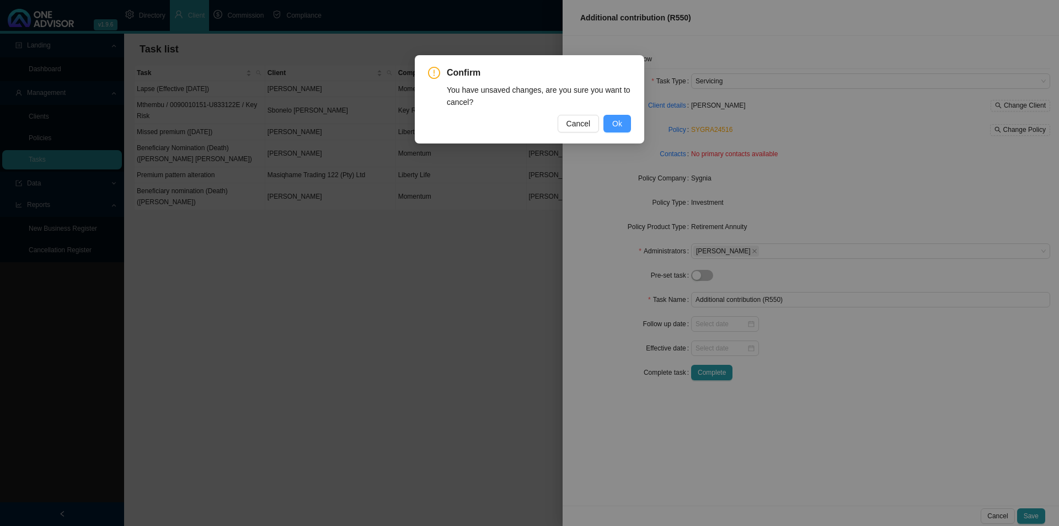
click at [618, 120] on span "Ok" at bounding box center [617, 124] width 10 height 12
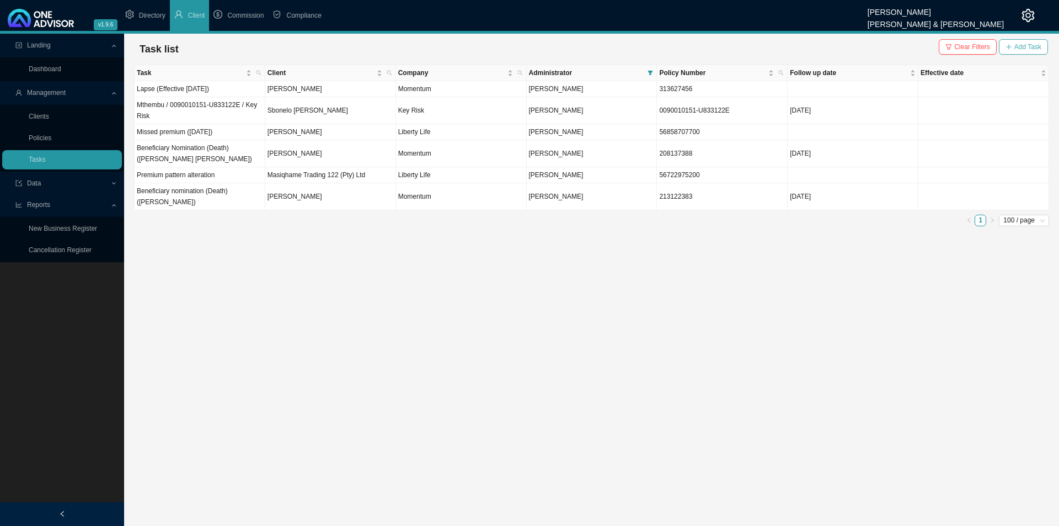
click at [847, 45] on span "Add Task" at bounding box center [1028, 46] width 27 height 11
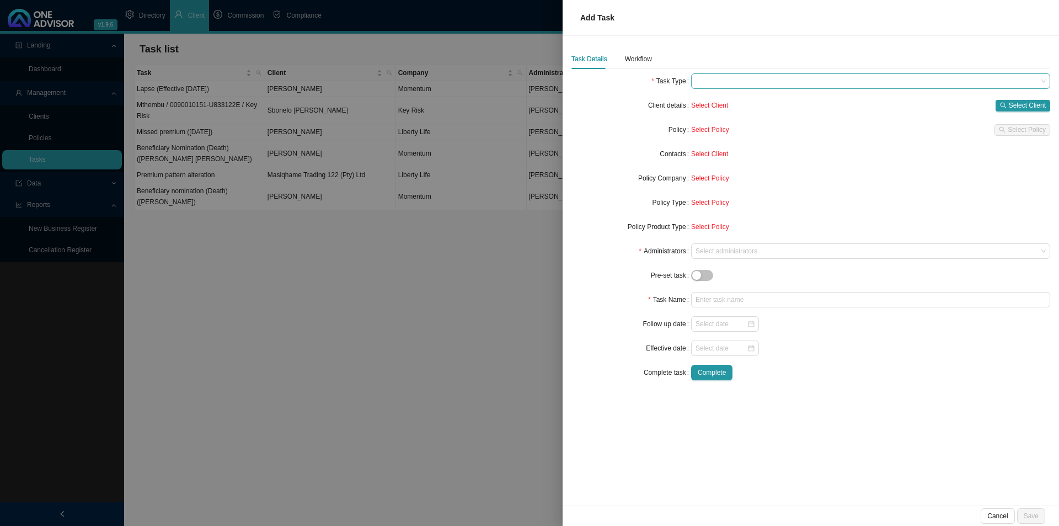
click at [762, 76] on span at bounding box center [871, 81] width 350 height 14
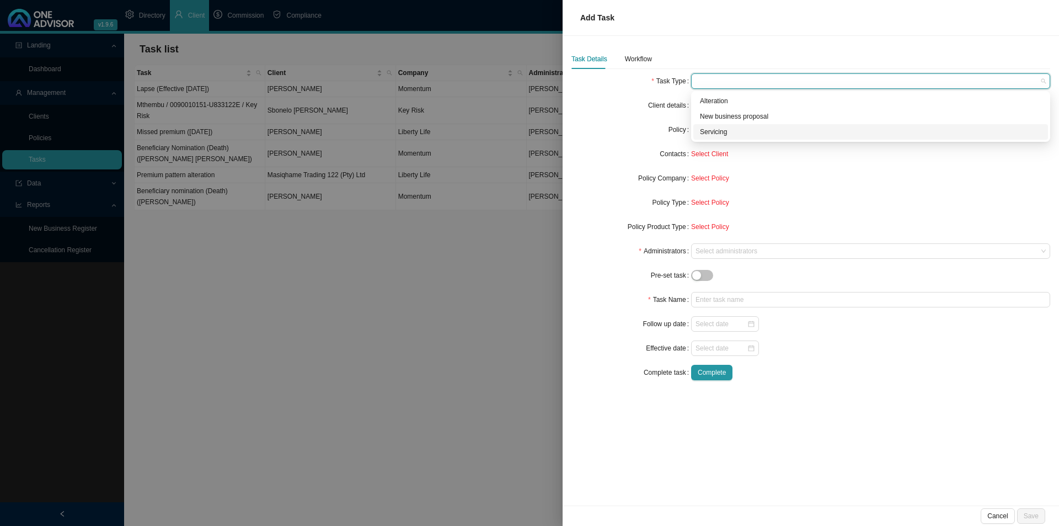
click at [717, 130] on div "Servicing" at bounding box center [870, 131] width 341 height 11
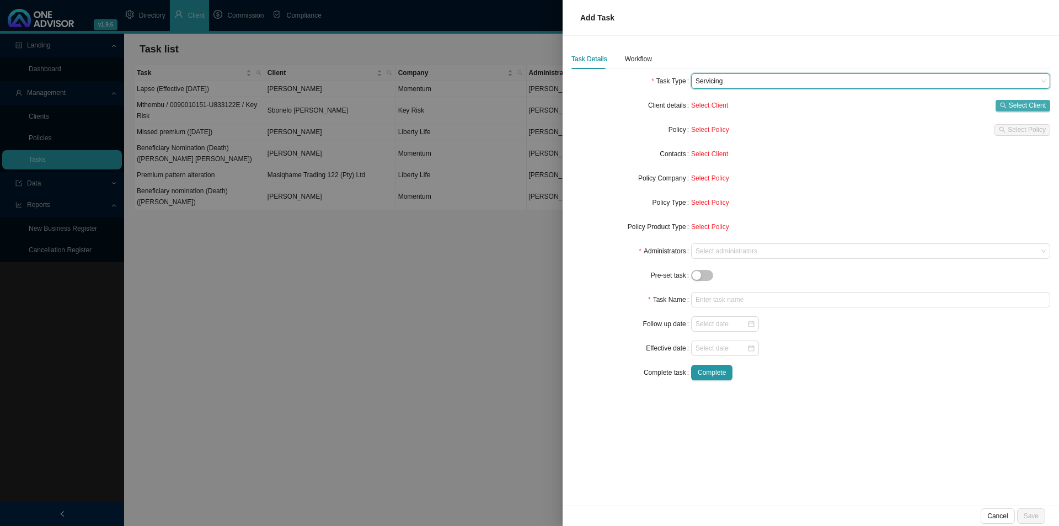
click at [847, 108] on span "Select Client" at bounding box center [1027, 105] width 37 height 11
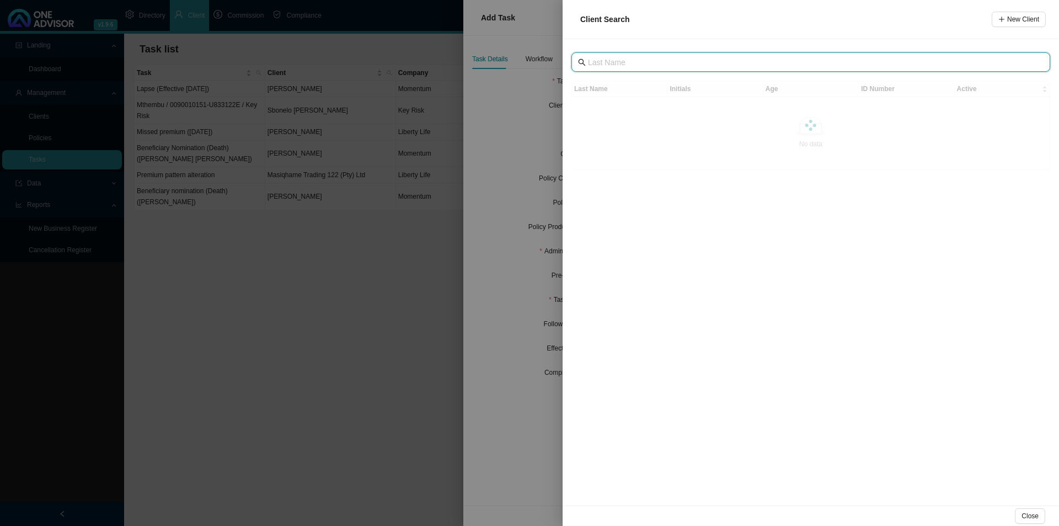
click at [650, 68] on input "text" at bounding box center [812, 62] width 448 height 12
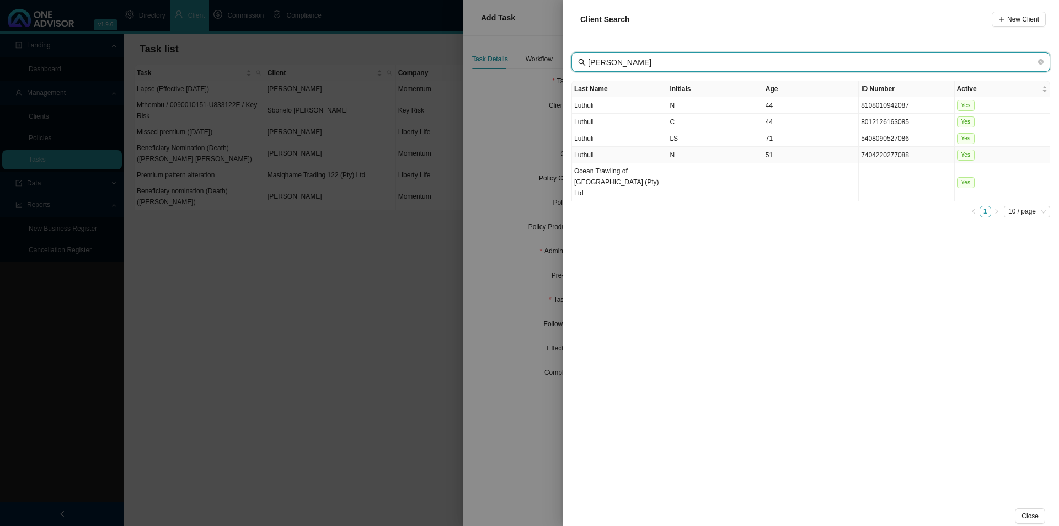
type input "[PERSON_NAME]"
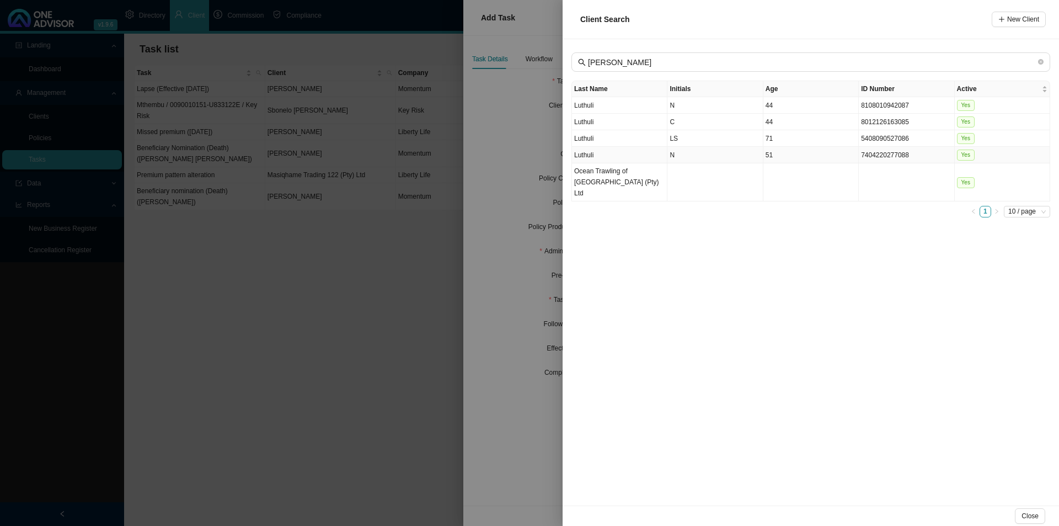
click at [798, 158] on td "51" at bounding box center [811, 155] width 95 height 17
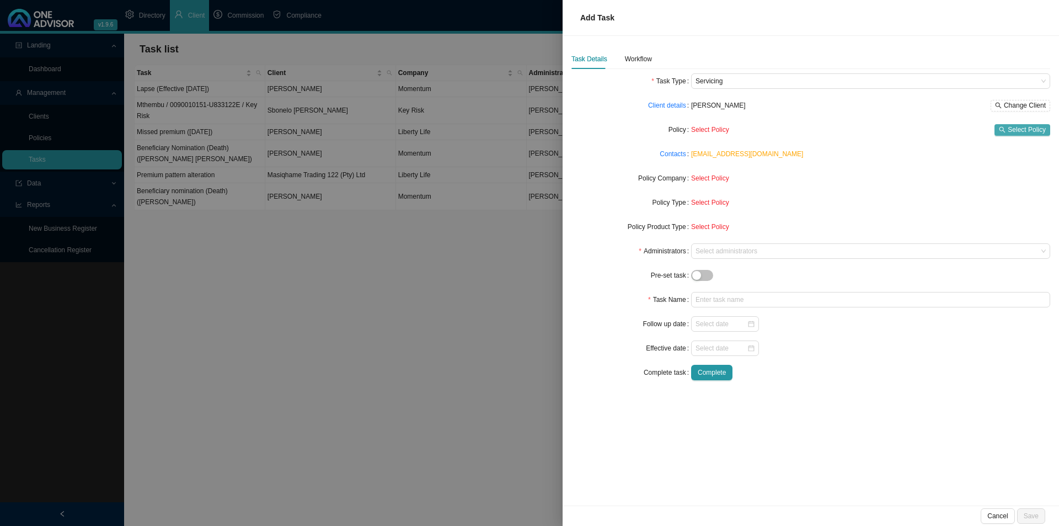
click at [847, 132] on span "Select Policy" at bounding box center [1027, 129] width 38 height 11
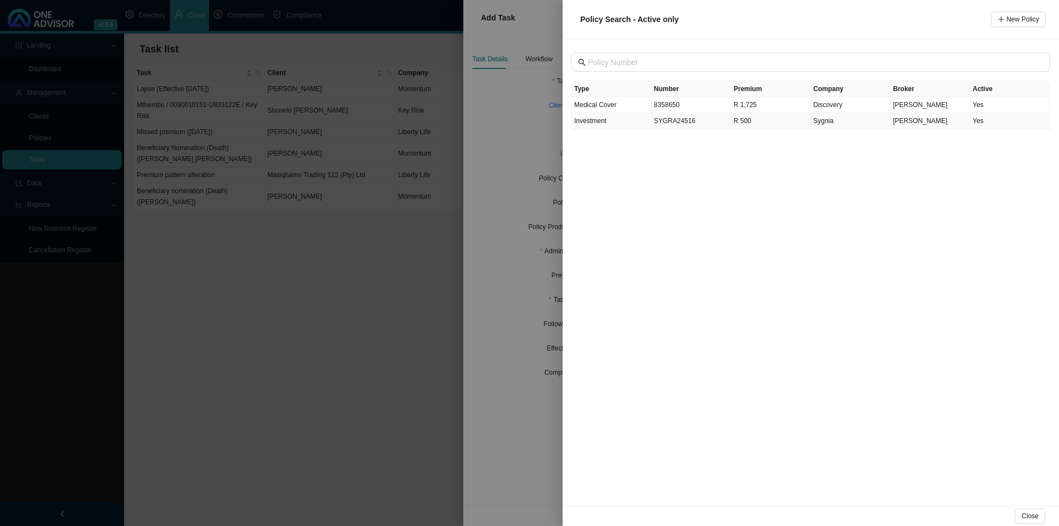
click at [668, 121] on td "SYGRA24516" at bounding box center [692, 121] width 80 height 16
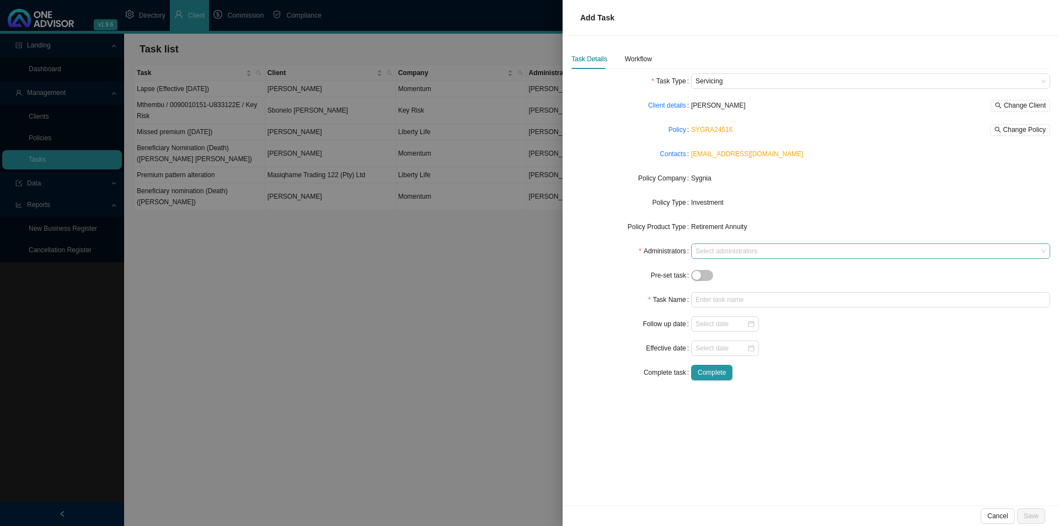
click at [707, 251] on div at bounding box center [865, 251] width 344 height 8
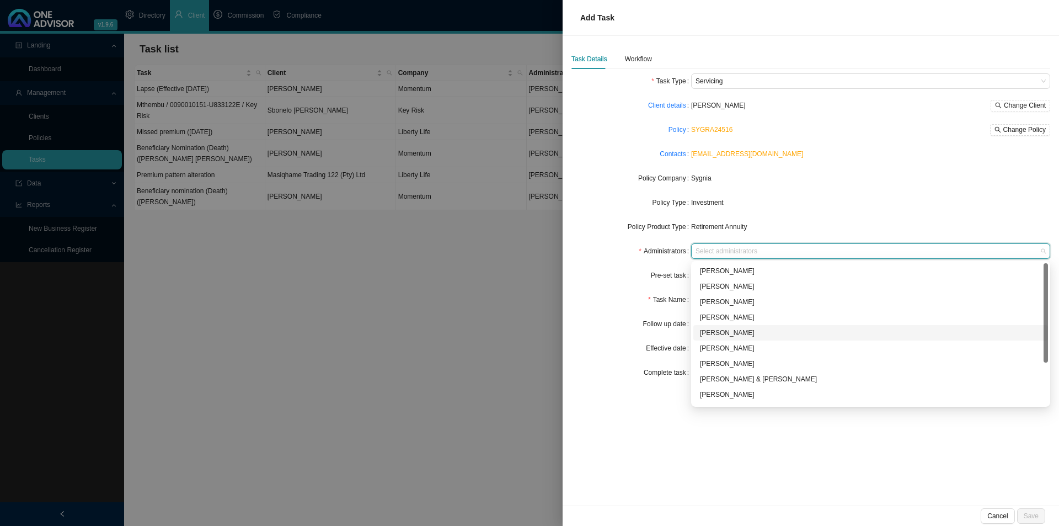
scroll to position [55, 0]
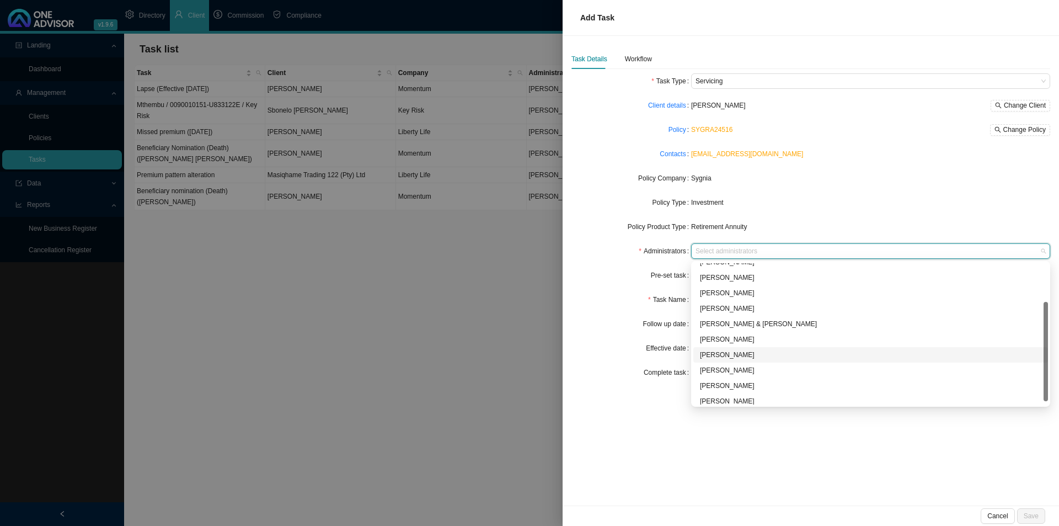
click at [728, 355] on div "[PERSON_NAME]" at bounding box center [870, 354] width 341 height 11
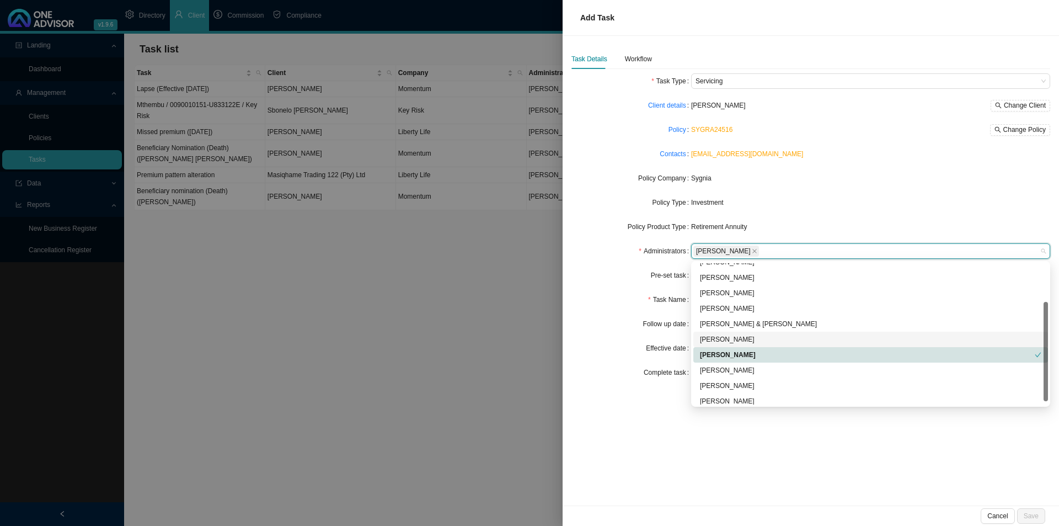
click at [612, 254] on div "Administrators" at bounding box center [632, 250] width 120 height 15
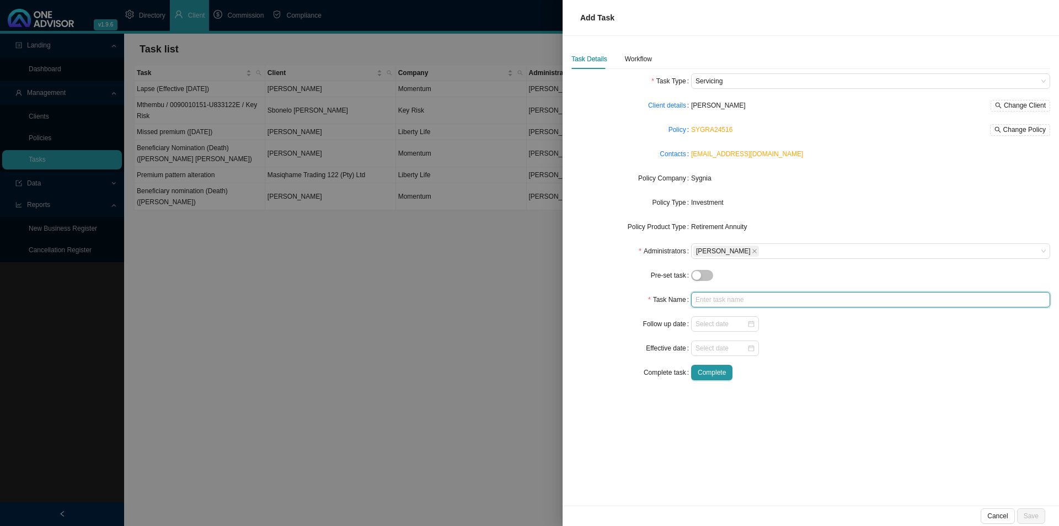
click at [727, 298] on input "text" at bounding box center [870, 299] width 359 height 15
click at [700, 302] on input "text" at bounding box center [870, 299] width 359 height 15
type input "Additional contribution (R550)"
click at [645, 58] on div "Workflow" at bounding box center [638, 59] width 27 height 11
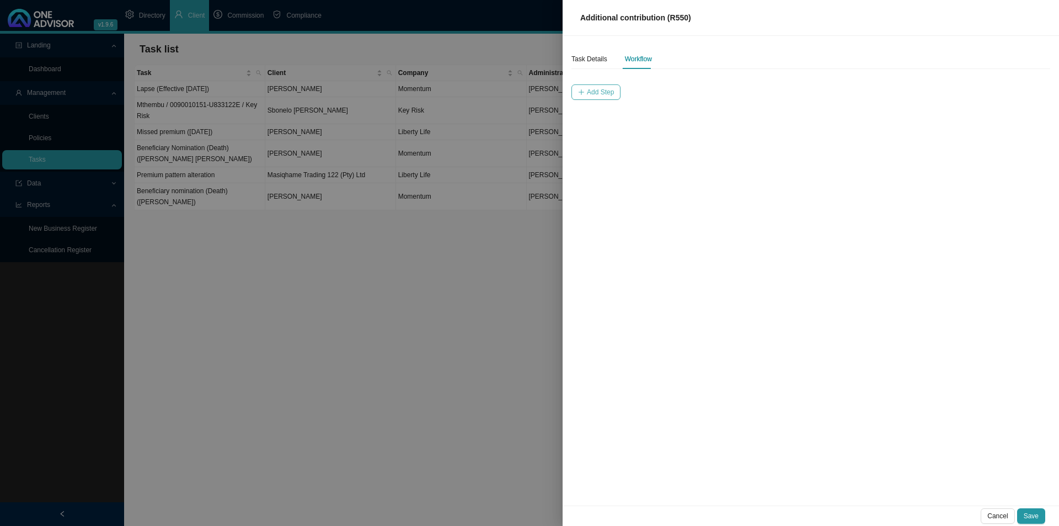
click at [592, 91] on span "Add Step" at bounding box center [600, 92] width 27 height 11
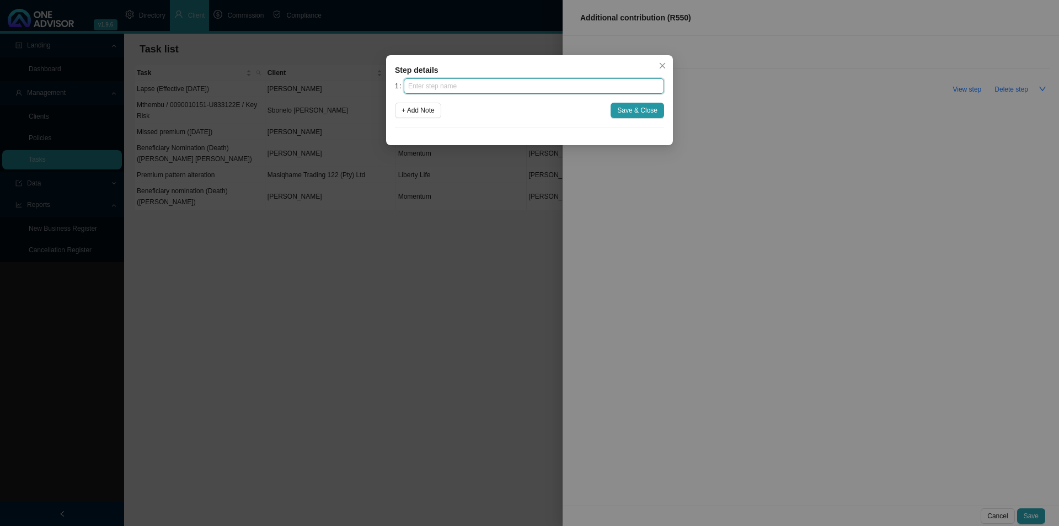
click at [572, 81] on input "text" at bounding box center [534, 85] width 260 height 15
type input "Instruction"
click at [633, 113] on span "Save & Close" at bounding box center [637, 110] width 40 height 11
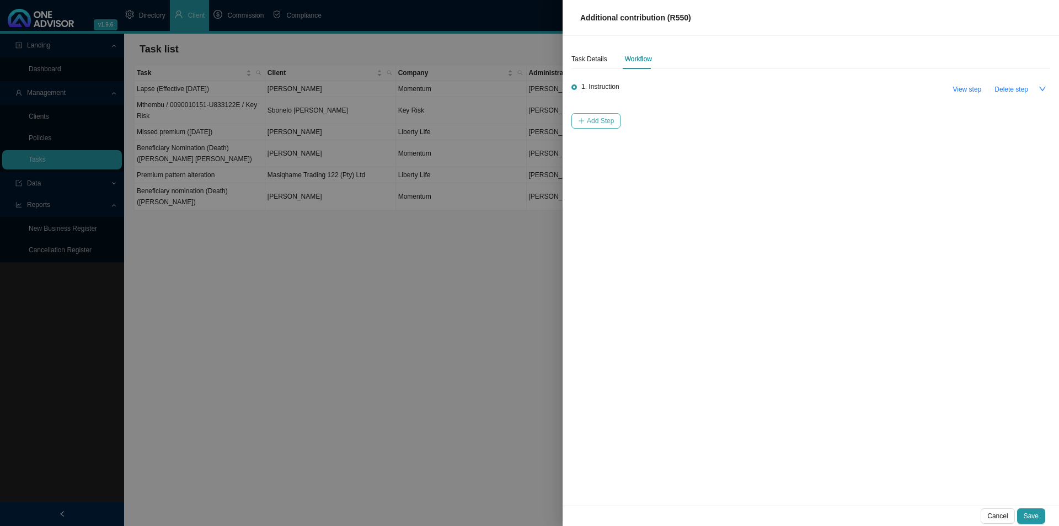
click at [595, 115] on button "Add Step" at bounding box center [596, 120] width 49 height 15
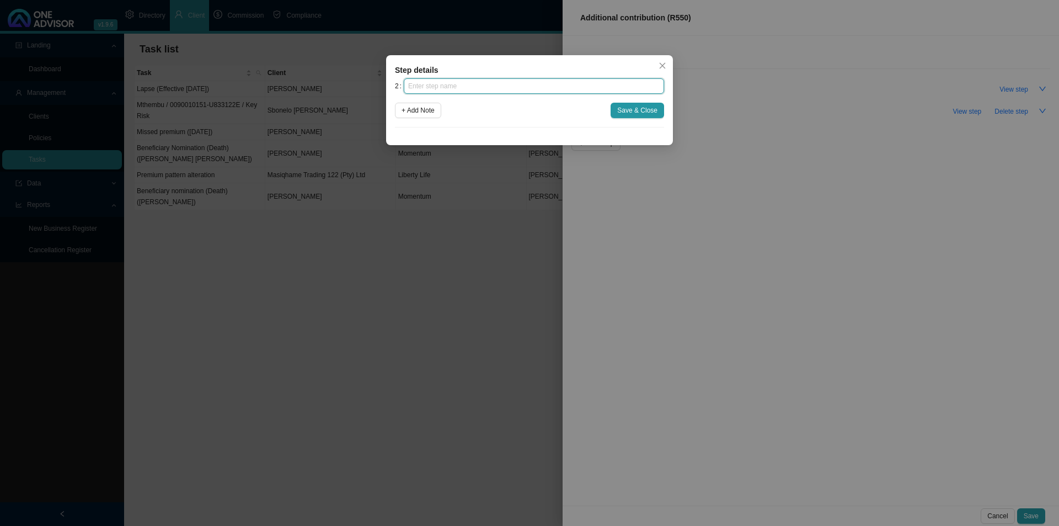
click at [453, 87] on input "text" at bounding box center [534, 85] width 260 height 15
type input "Paperwork"
click at [652, 112] on span "Save & Close" at bounding box center [637, 110] width 40 height 11
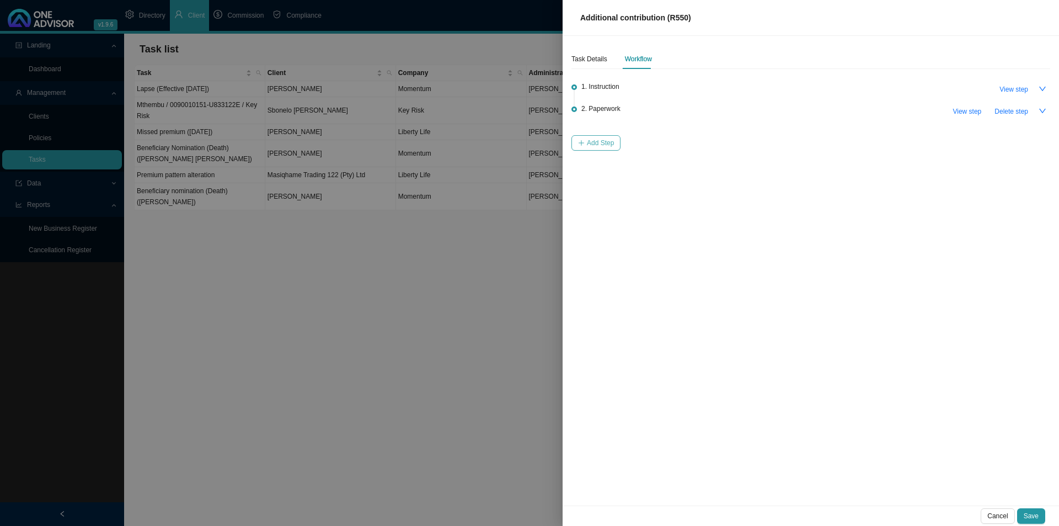
click at [583, 145] on icon "plus" at bounding box center [581, 143] width 7 height 7
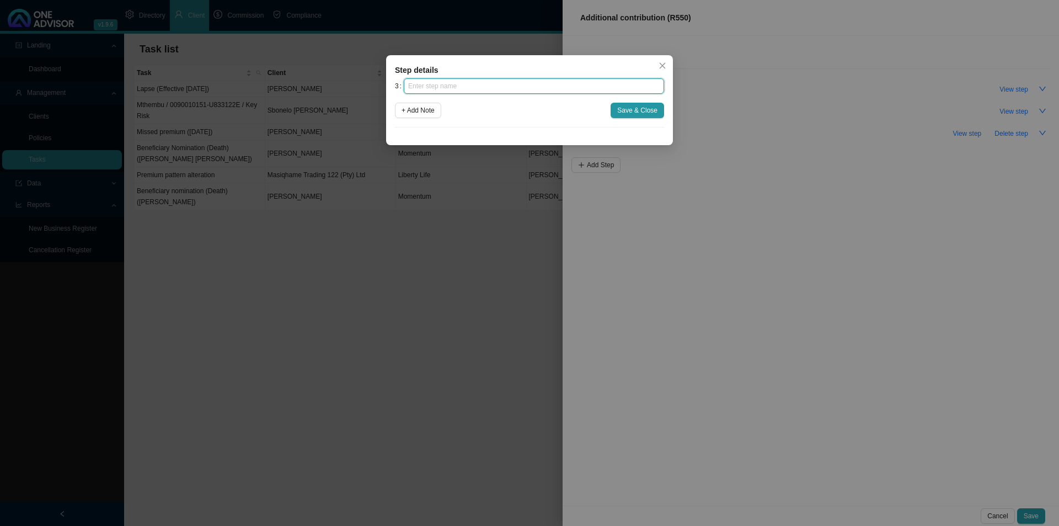
click at [469, 83] on input "text" at bounding box center [534, 85] width 260 height 15
type input "Submission"
click at [618, 109] on button "Save & Close" at bounding box center [638, 110] width 54 height 15
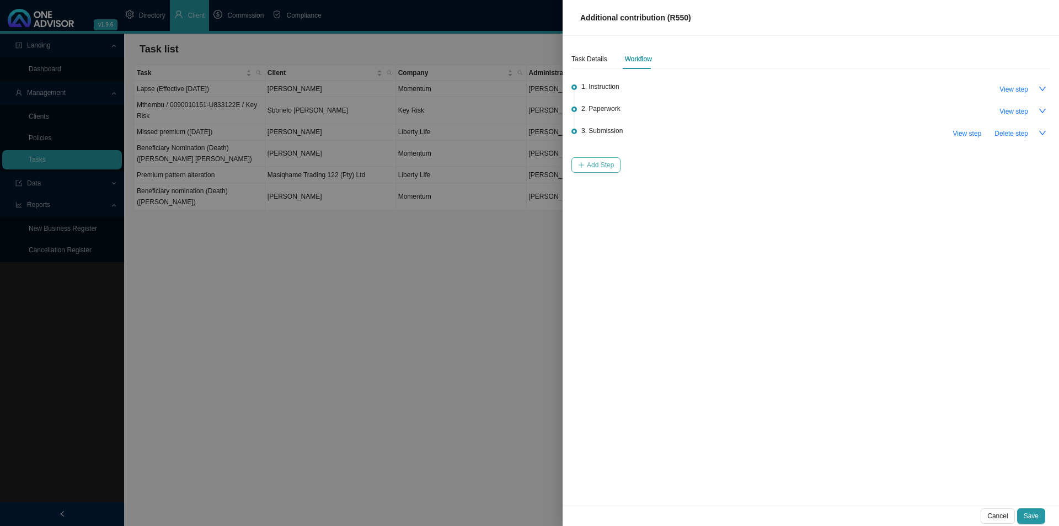
click at [600, 167] on span "Add Step" at bounding box center [600, 164] width 27 height 11
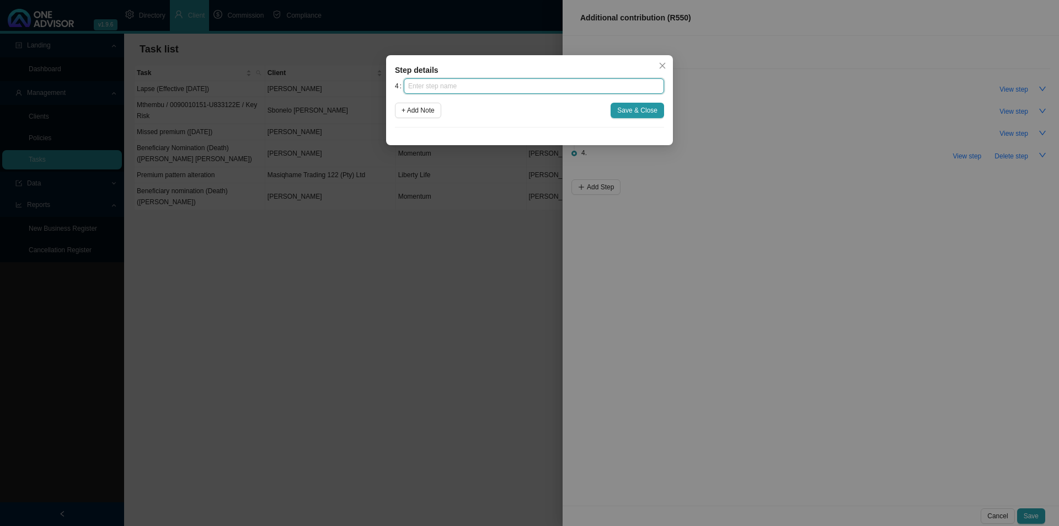
click at [502, 86] on input "text" at bounding box center [534, 85] width 260 height 15
type input "Confirmation of works done"
click at [628, 105] on span "Save & Close" at bounding box center [637, 110] width 40 height 11
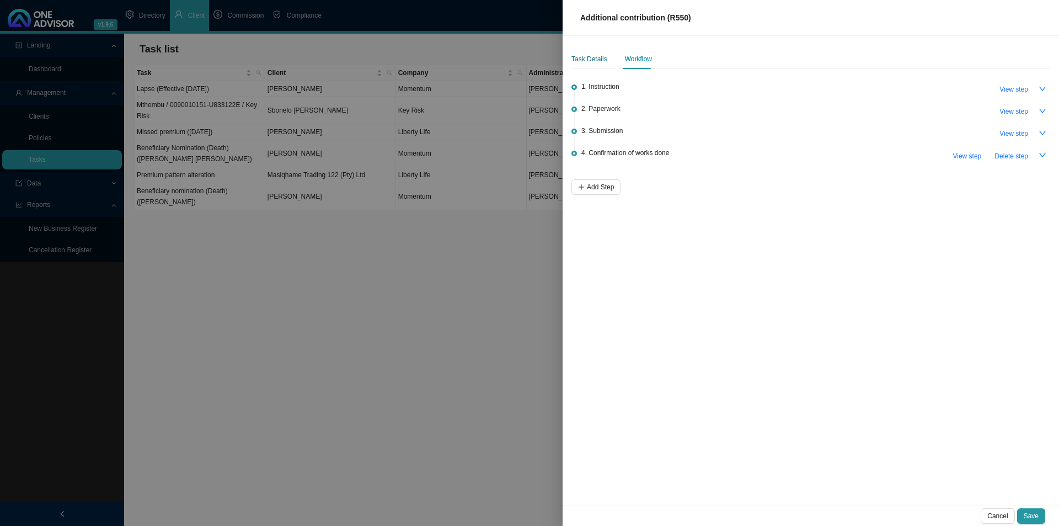
click at [580, 62] on div "Task Details" at bounding box center [590, 59] width 36 height 11
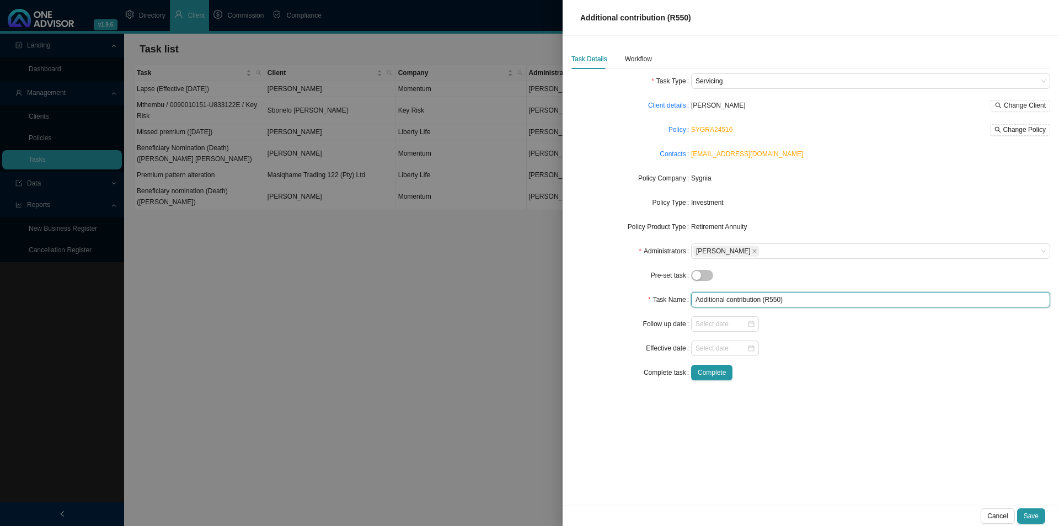
click at [794, 297] on input "Additional contribution (R550)" at bounding box center [870, 299] width 359 height 15
type input "Additional contribution (R550) [DATE]"
click at [847, 407] on span "Save" at bounding box center [1031, 515] width 15 height 11
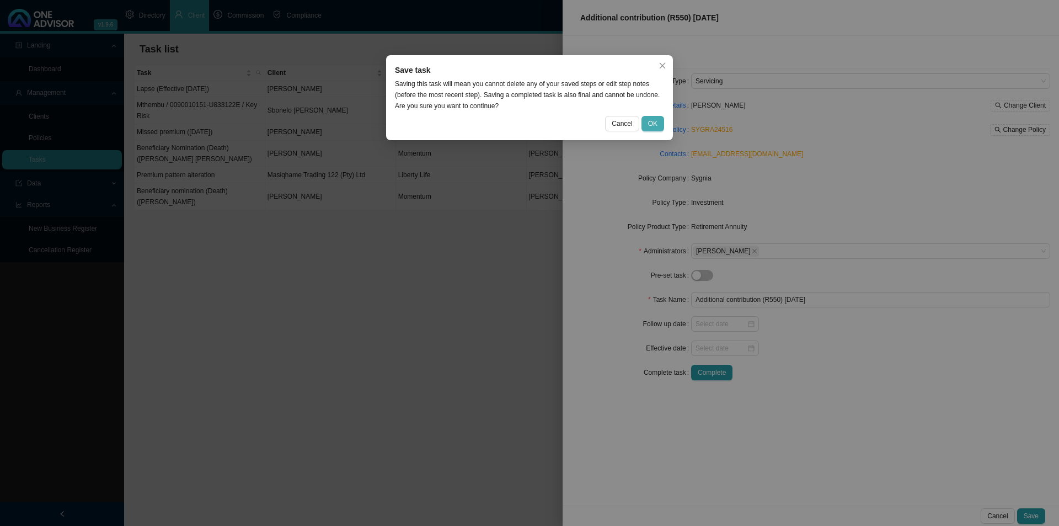
click at [653, 120] on span "OK" at bounding box center [652, 123] width 9 height 11
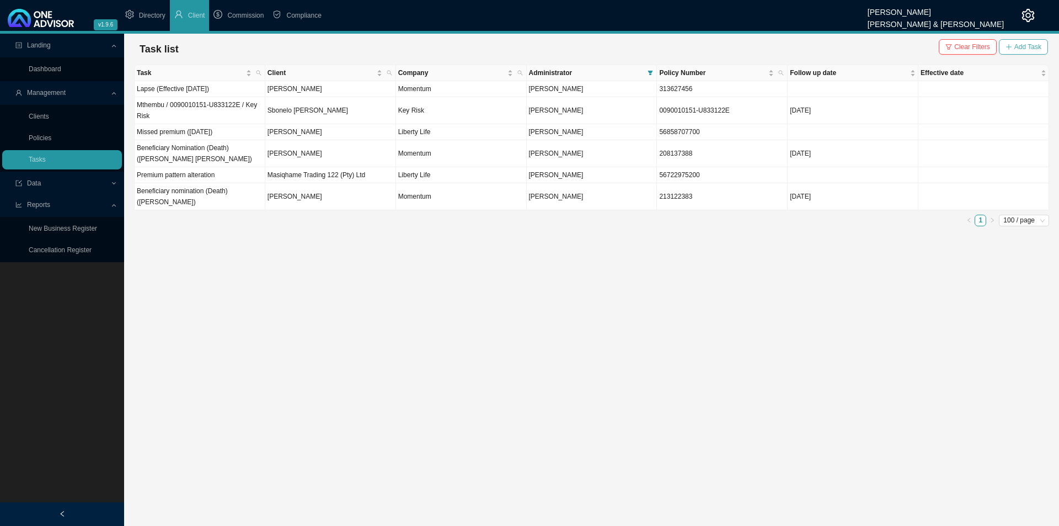
click at [847, 49] on span "Add Task" at bounding box center [1028, 46] width 27 height 11
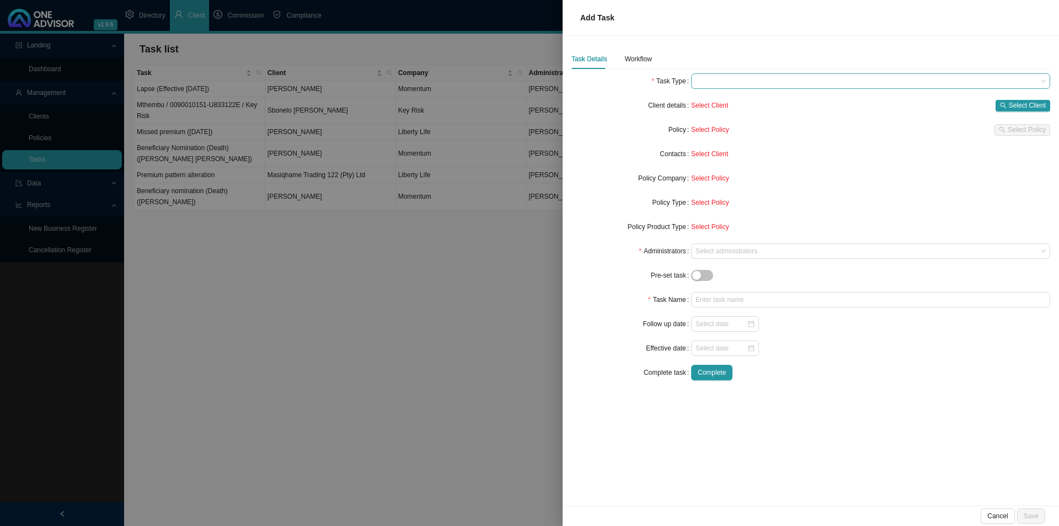
click at [740, 79] on span at bounding box center [871, 81] width 350 height 14
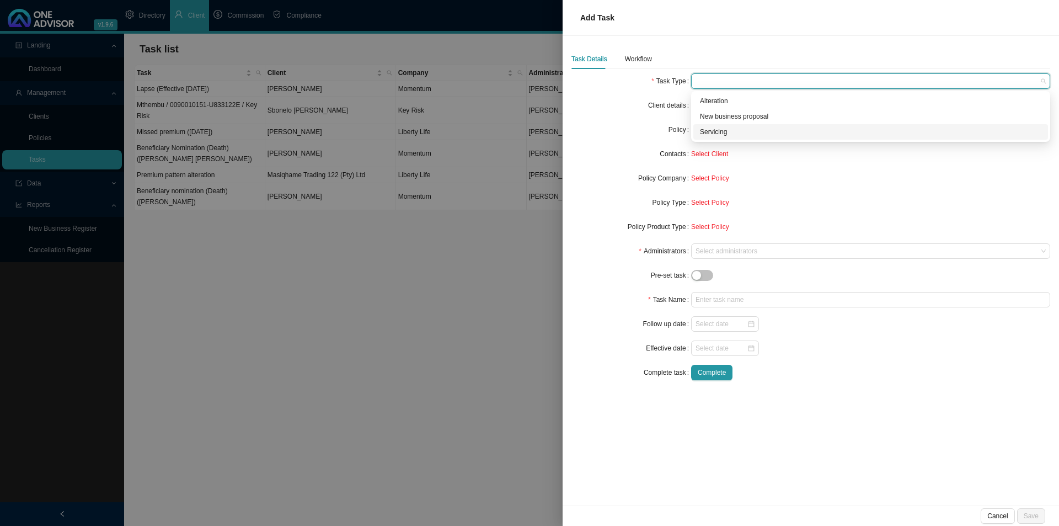
click at [739, 129] on div "Servicing" at bounding box center [870, 131] width 341 height 11
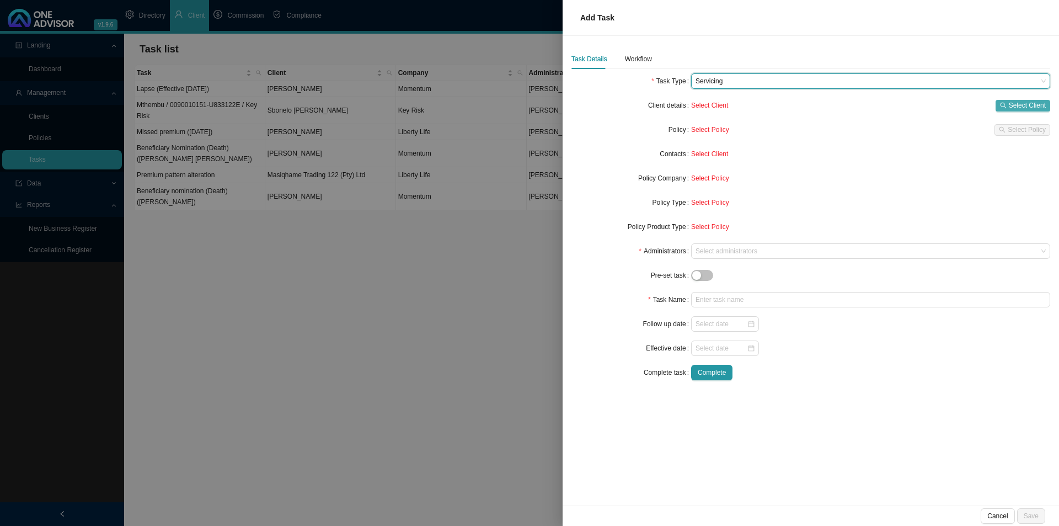
click at [847, 106] on span "Select Client" at bounding box center [1027, 105] width 37 height 11
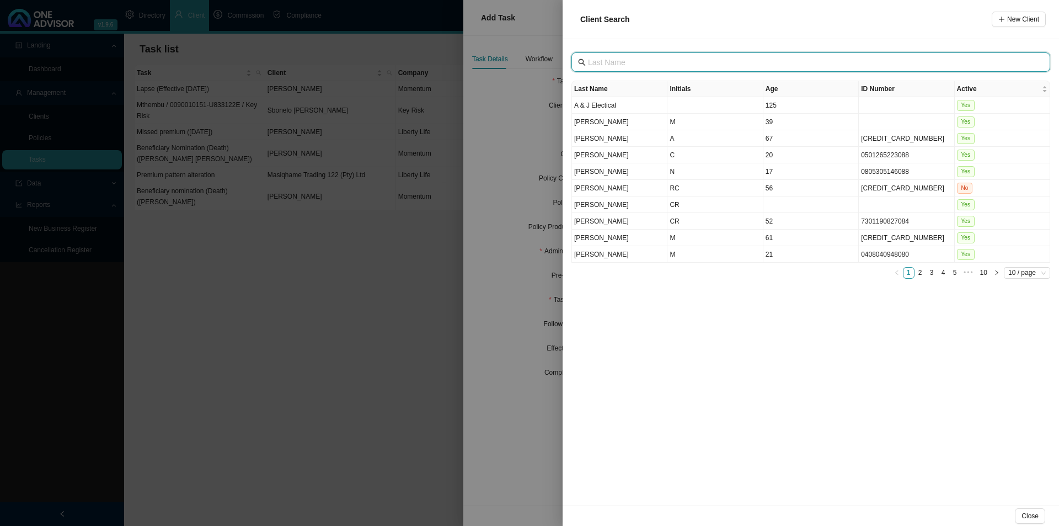
click at [656, 67] on input "text" at bounding box center [812, 62] width 448 height 12
type input "singh"
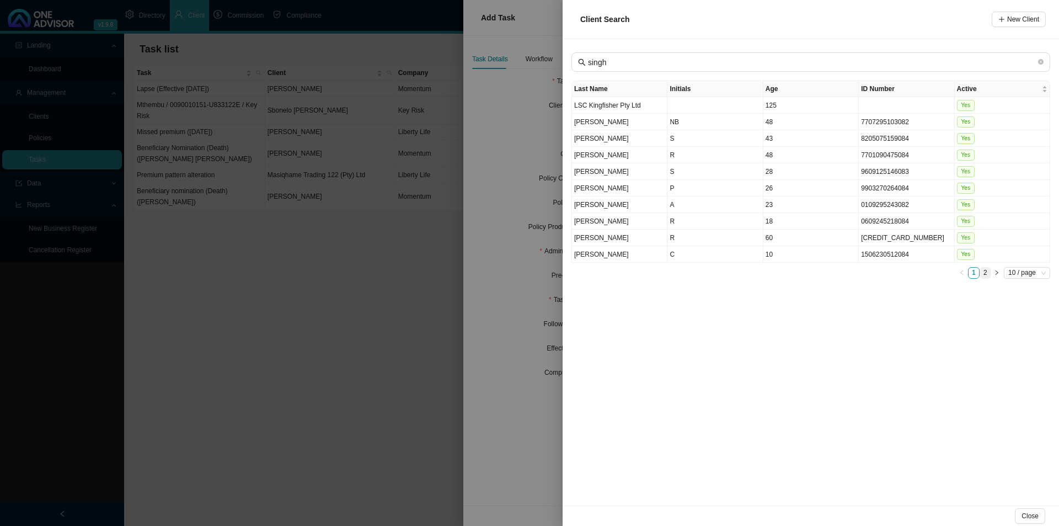
click at [847, 274] on link "2" at bounding box center [985, 273] width 10 height 10
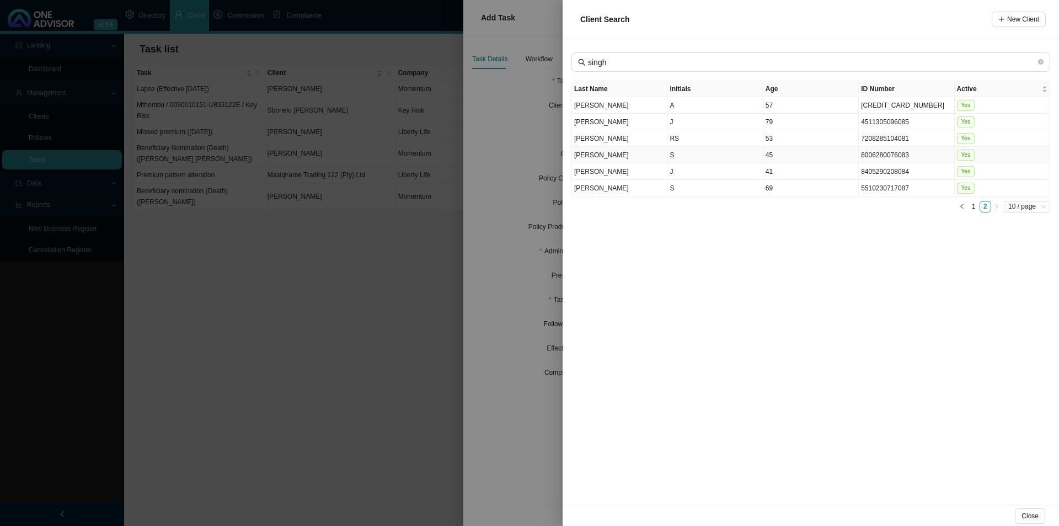
click at [712, 158] on td "S" at bounding box center [715, 155] width 95 height 17
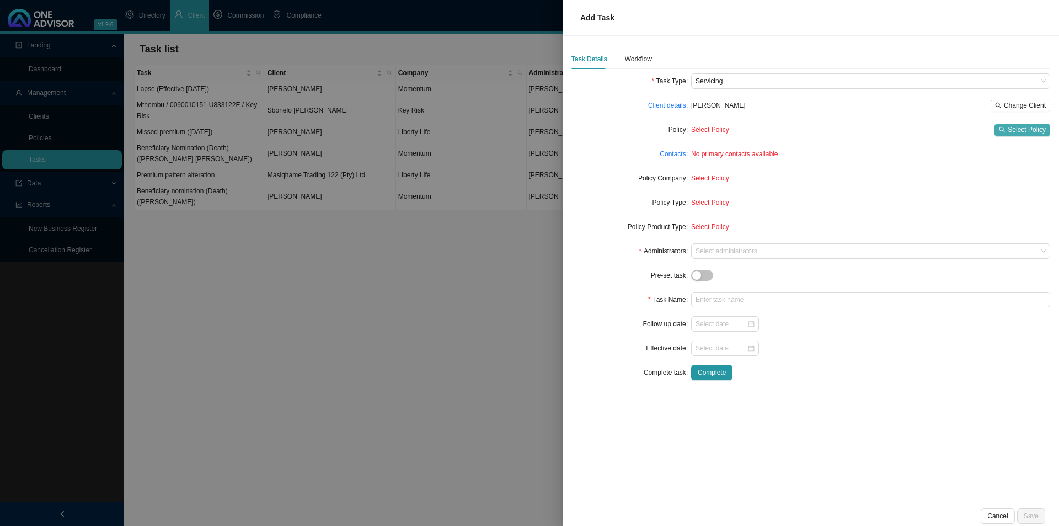
click at [847, 130] on span "Select Policy" at bounding box center [1027, 129] width 38 height 11
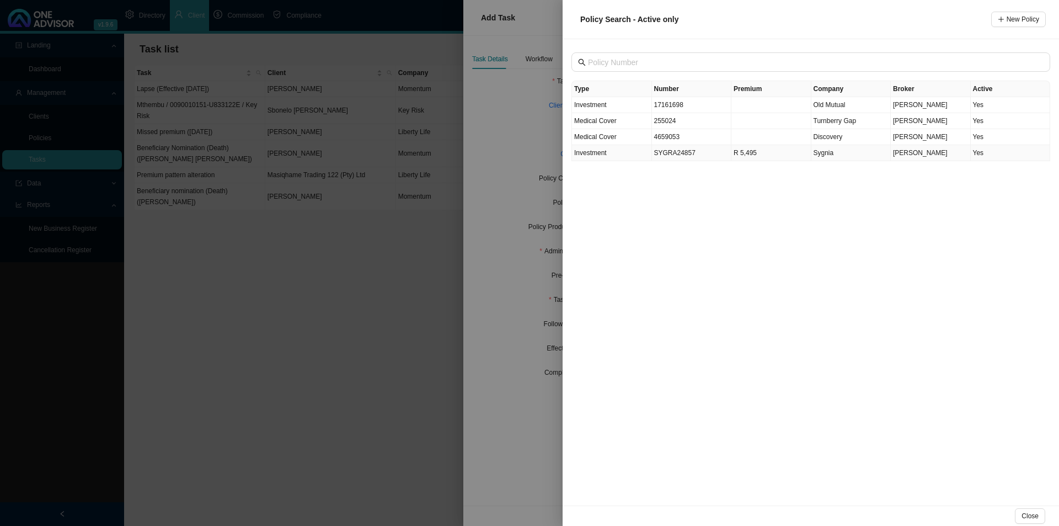
click at [698, 156] on td "SYGRA24857" at bounding box center [692, 153] width 80 height 16
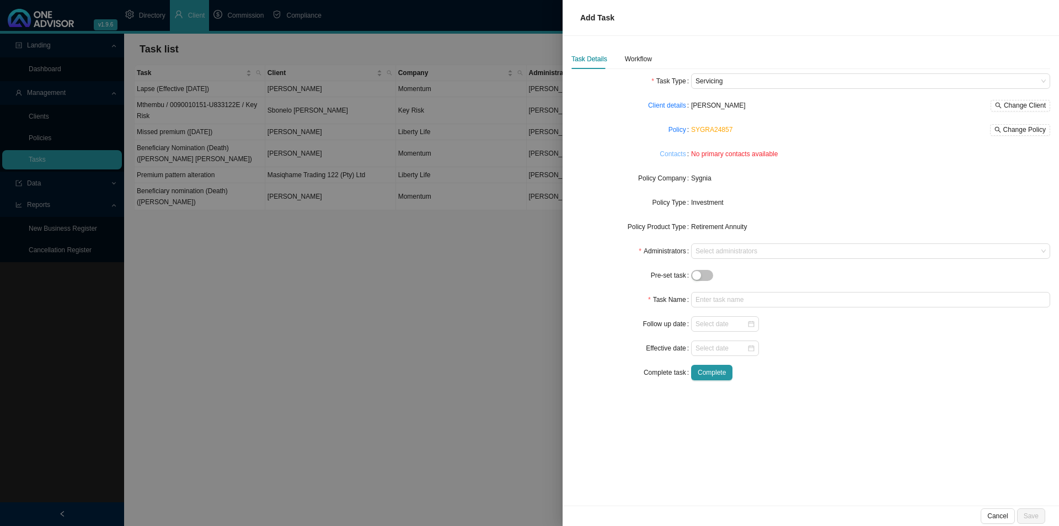
click at [674, 150] on link "Contacts" at bounding box center [673, 153] width 26 height 11
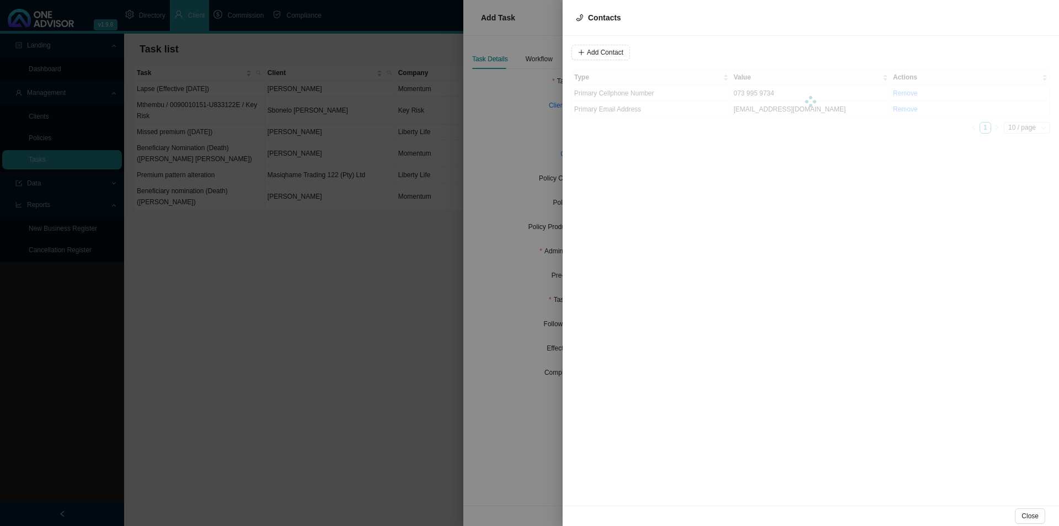
click at [620, 95] on div at bounding box center [811, 101] width 479 height 65
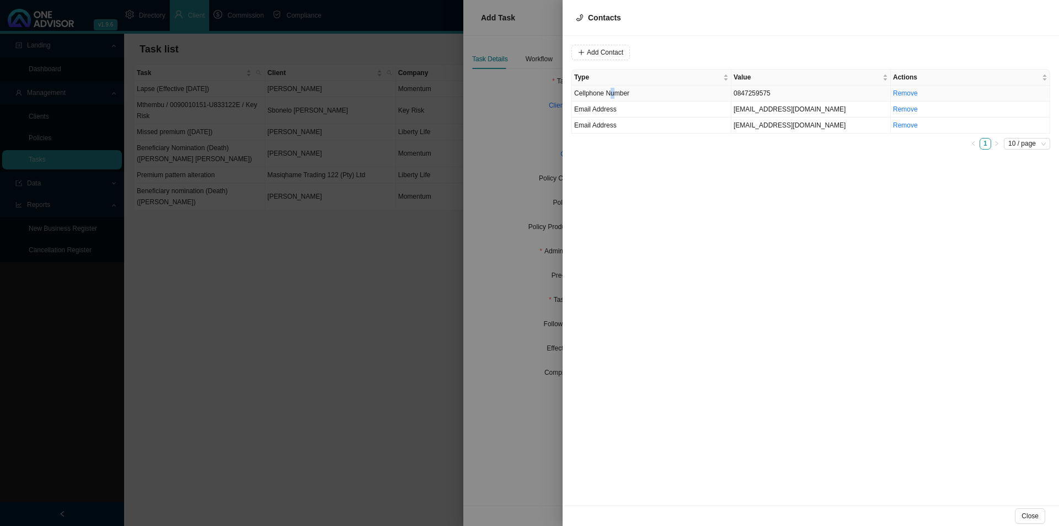
click at [613, 93] on span "Cellphone Number" at bounding box center [601, 93] width 55 height 8
click at [740, 50] on span "Cellphone Number" at bounding box center [750, 52] width 74 height 14
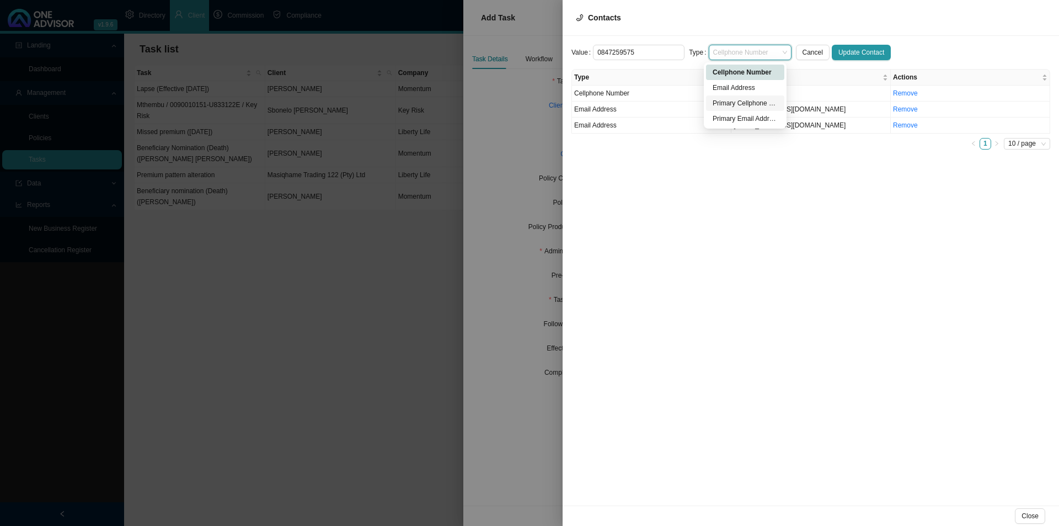
click at [759, 104] on div "Primary Cellphone Number" at bounding box center [745, 103] width 65 height 11
click at [845, 47] on span "Update Contact" at bounding box center [862, 52] width 46 height 11
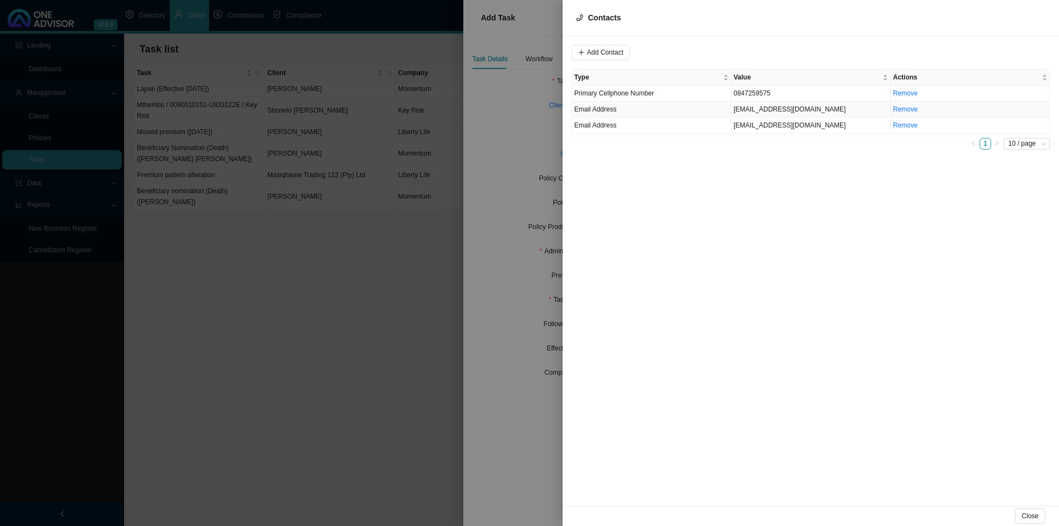
click at [658, 108] on td "Email Address" at bounding box center [651, 110] width 159 height 16
click at [738, 55] on span "Email Address" at bounding box center [750, 52] width 74 height 14
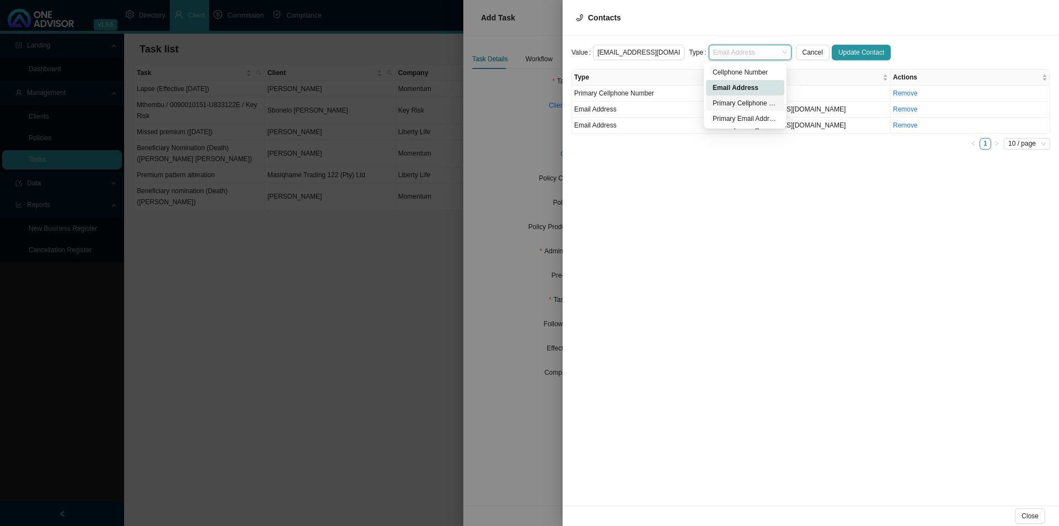
click at [741, 105] on div "Primary Cellphone Number" at bounding box center [745, 103] width 65 height 11
click at [745, 48] on span "Primary Cellphone Number" at bounding box center [750, 52] width 74 height 14
click at [736, 117] on div "Primary Email Address" at bounding box center [745, 118] width 65 height 11
click at [847, 49] on span "Update Contact" at bounding box center [862, 52] width 46 height 11
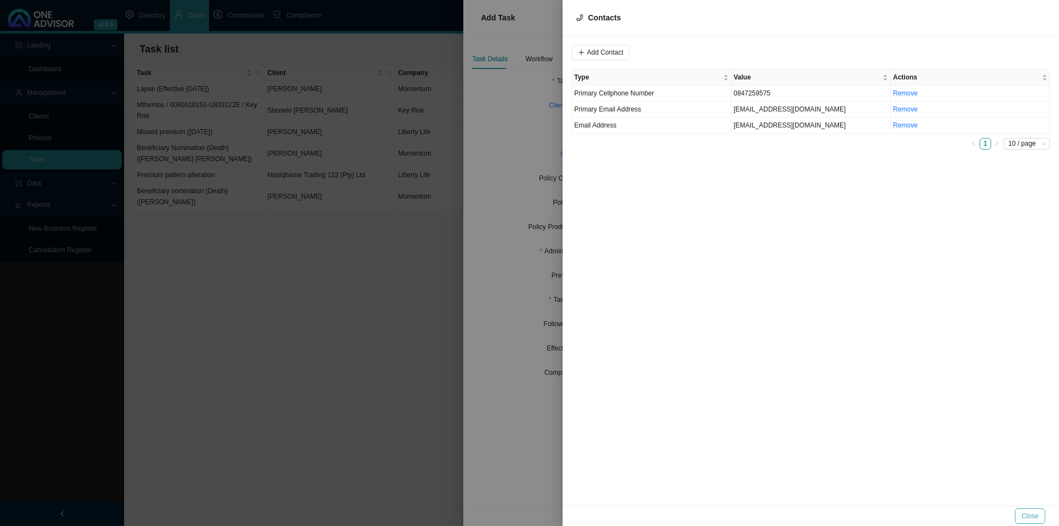
click at [847, 407] on span "Close" at bounding box center [1030, 515] width 17 height 11
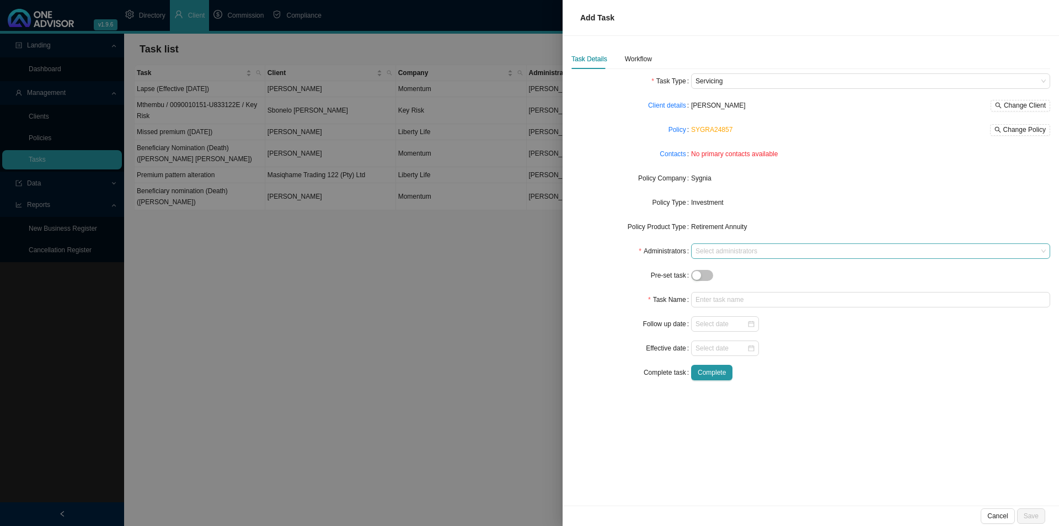
click at [730, 250] on div at bounding box center [865, 251] width 344 height 8
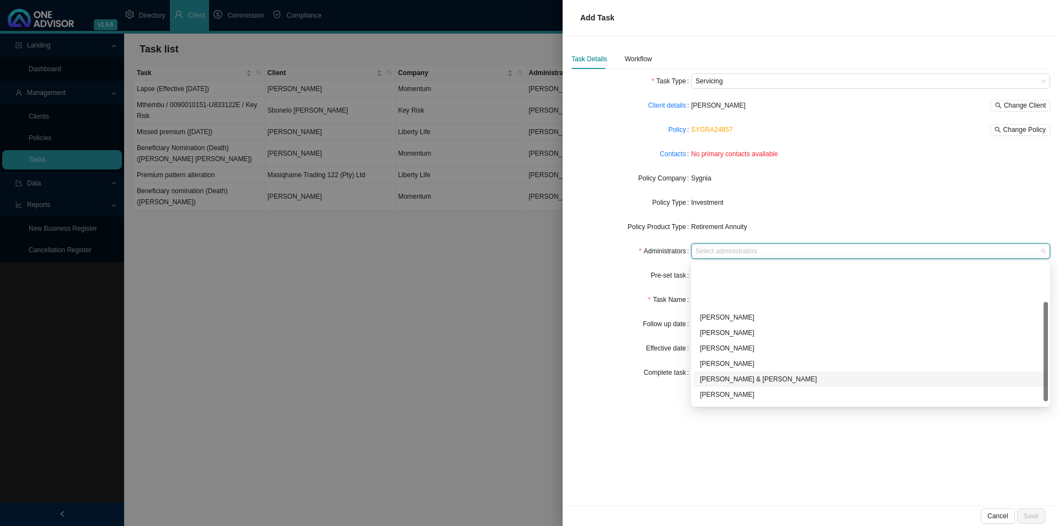
scroll to position [60, 0]
click at [722, 344] on div "[PERSON_NAME]" at bounding box center [870, 350] width 355 height 15
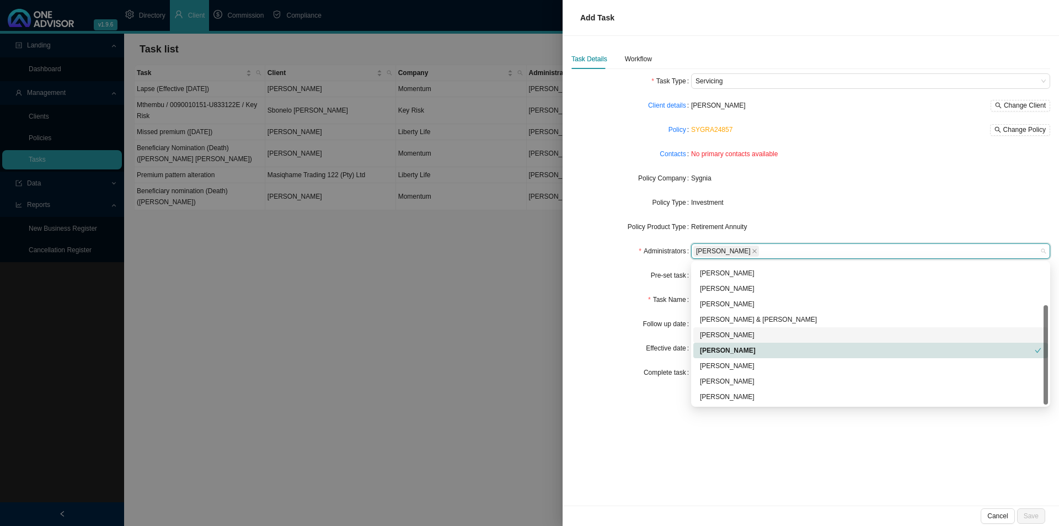
click at [605, 407] on div "Task Details Workflow Task Type Servicing Client details [PERSON_NAME] Change C…" at bounding box center [811, 270] width 497 height 469
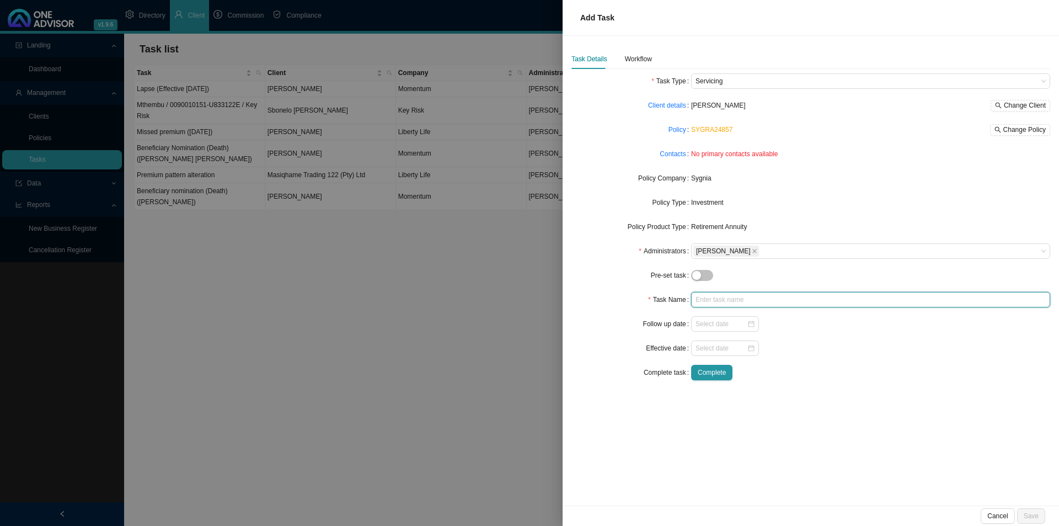
click at [716, 301] on input "text" at bounding box center [870, 299] width 359 height 15
type input "Additional contribution (R6 057.32) [DATE]"
click at [640, 57] on div "Workflow" at bounding box center [638, 59] width 27 height 11
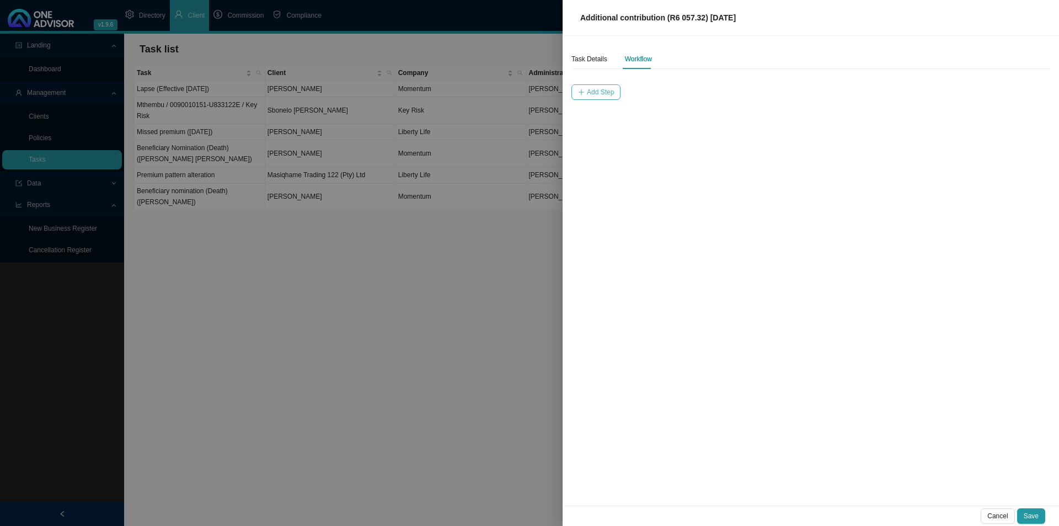
click at [601, 87] on span "Add Step" at bounding box center [600, 92] width 27 height 11
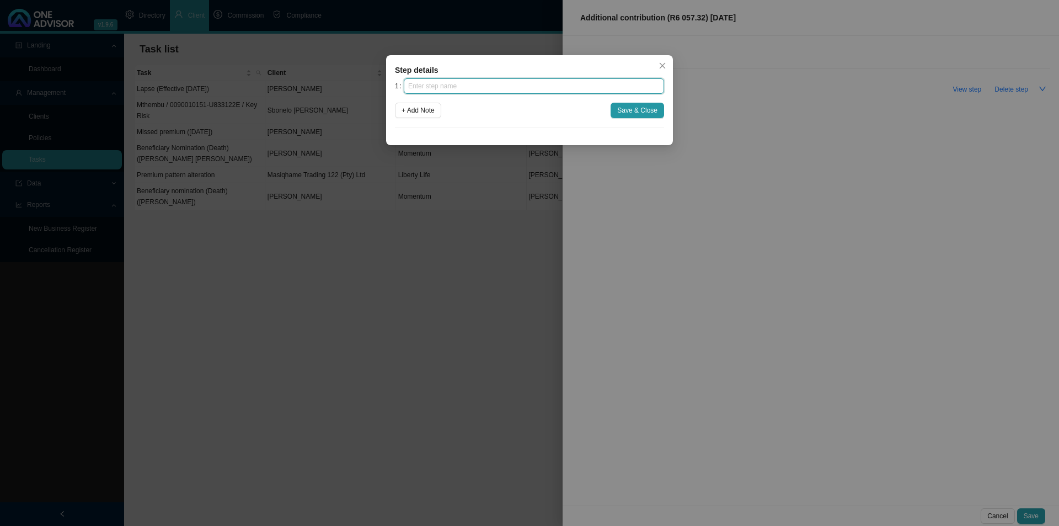
click at [578, 82] on input "text" at bounding box center [534, 85] width 260 height 15
type input "N"
type input "Instruction"
click at [621, 104] on button "Save & Close" at bounding box center [638, 110] width 54 height 15
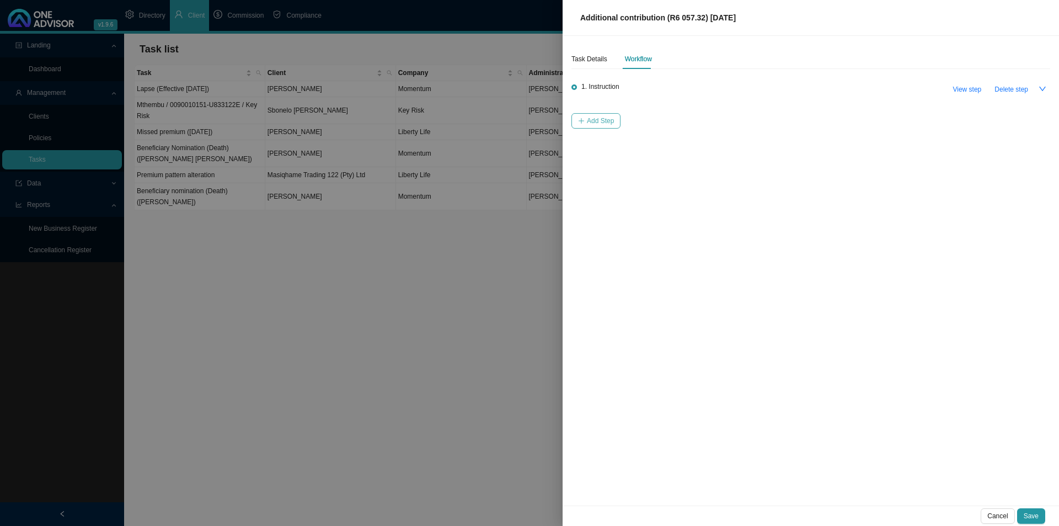
click at [600, 122] on span "Add Step" at bounding box center [600, 120] width 27 height 11
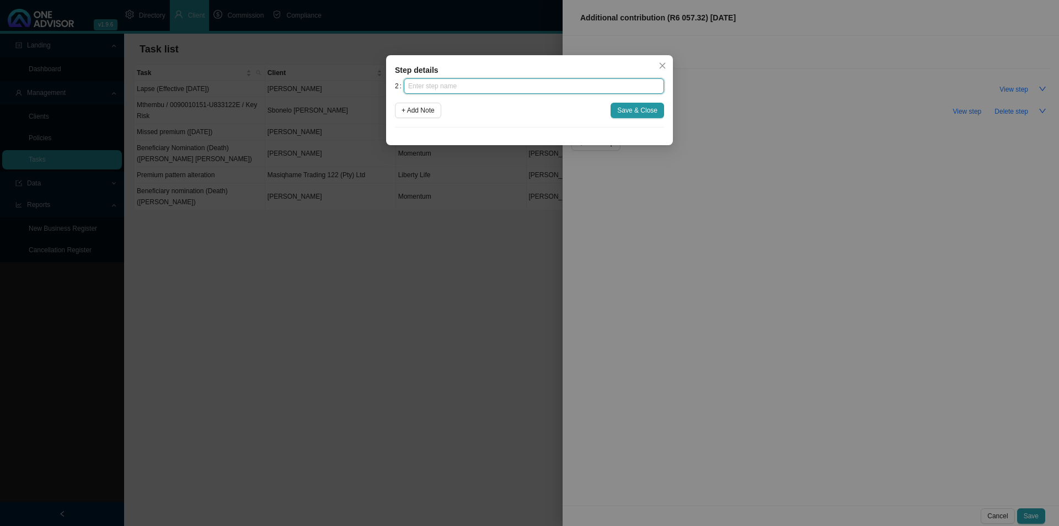
click at [476, 86] on input "text" at bounding box center [534, 85] width 260 height 15
type input "Paperwork"
click at [644, 111] on span "Save & Close" at bounding box center [637, 110] width 40 height 11
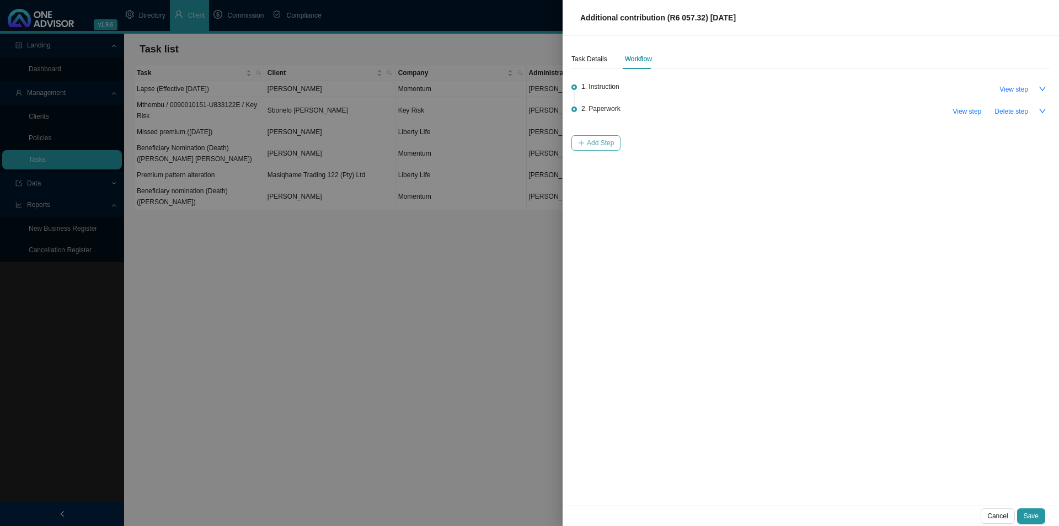
click at [601, 139] on span "Add Step" at bounding box center [600, 142] width 27 height 11
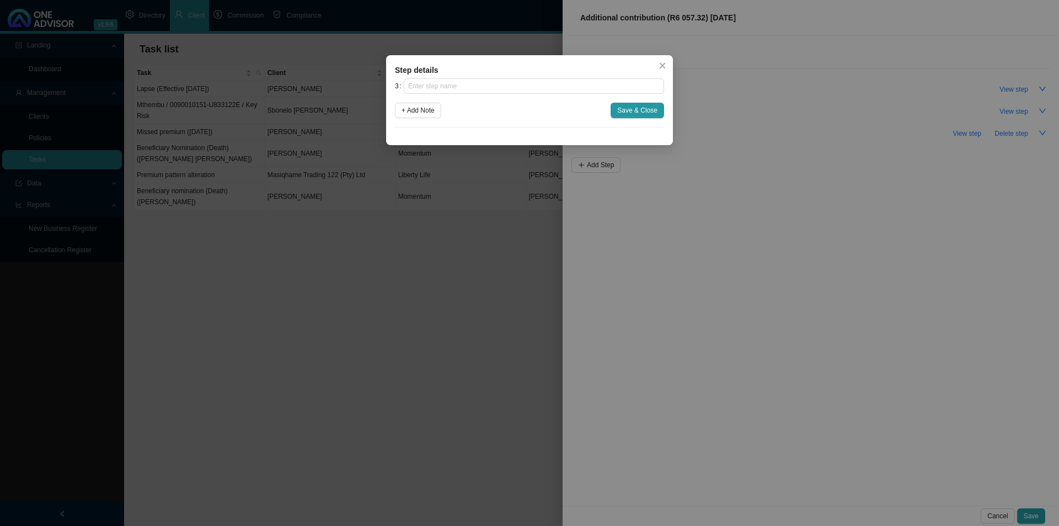
click at [479, 78] on div "Step details 3 + Add Note Save & Close Cancel OK" at bounding box center [529, 100] width 287 height 90
click at [474, 84] on input "text" at bounding box center [534, 85] width 260 height 15
type input "Submission"
click at [634, 109] on span "Save & Close" at bounding box center [637, 110] width 40 height 11
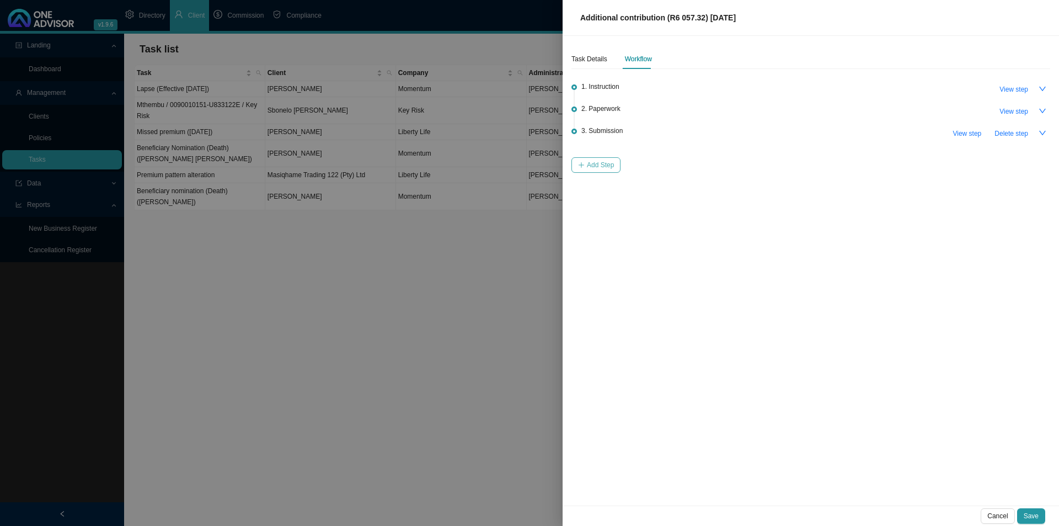
click at [587, 164] on span "Add Step" at bounding box center [600, 164] width 27 height 11
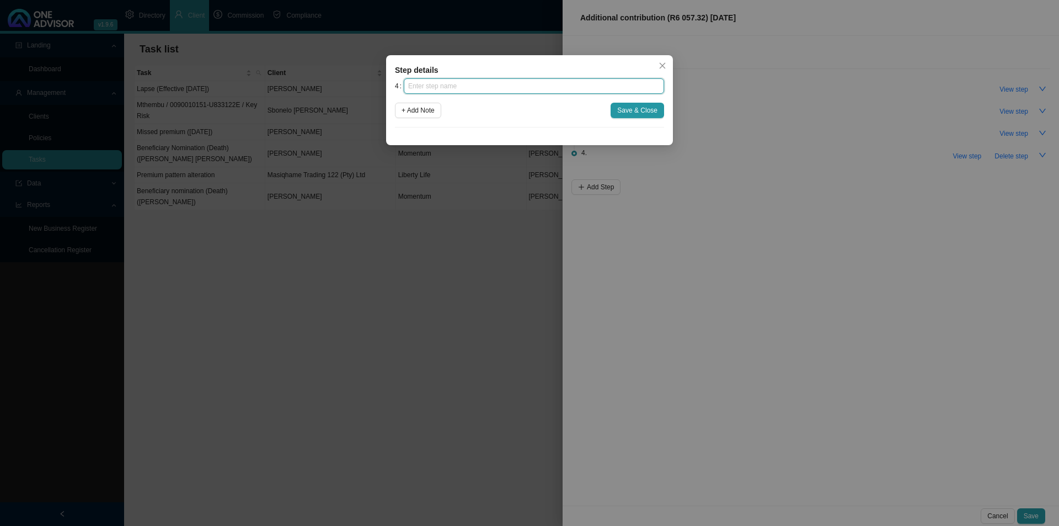
click at [521, 86] on input "text" at bounding box center [534, 85] width 260 height 15
click at [645, 104] on button "Save & Close" at bounding box center [638, 110] width 54 height 15
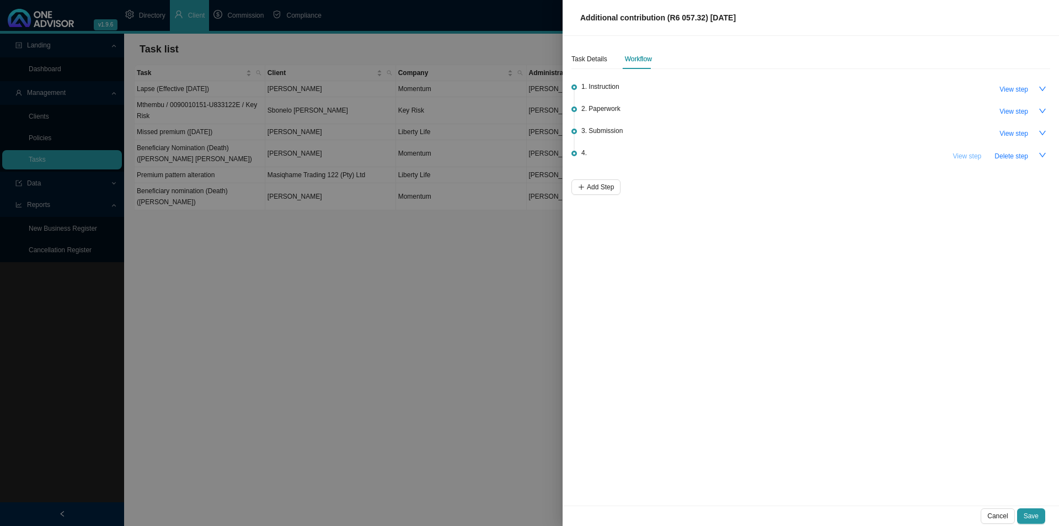
click at [847, 154] on span "View step" at bounding box center [967, 156] width 29 height 11
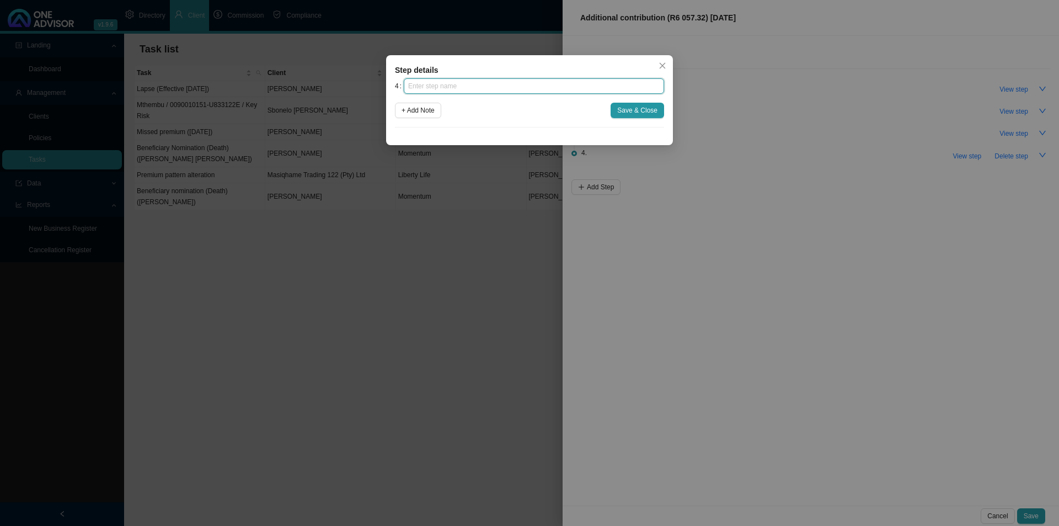
click at [462, 82] on input "text" at bounding box center [534, 85] width 260 height 15
type input "Confirmation of works done"
click at [642, 113] on span "Save & Close" at bounding box center [637, 110] width 40 height 11
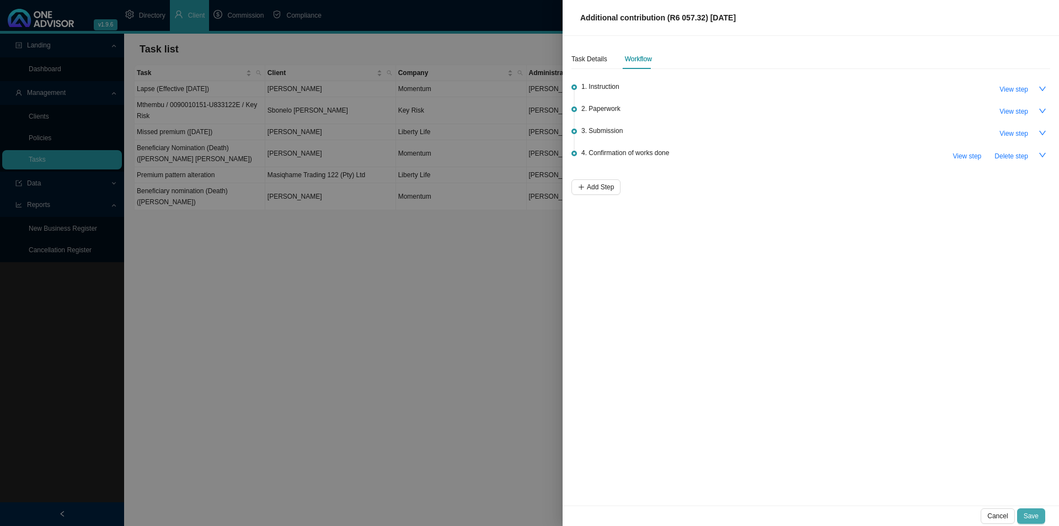
click at [847, 407] on span "Save" at bounding box center [1031, 515] width 15 height 11
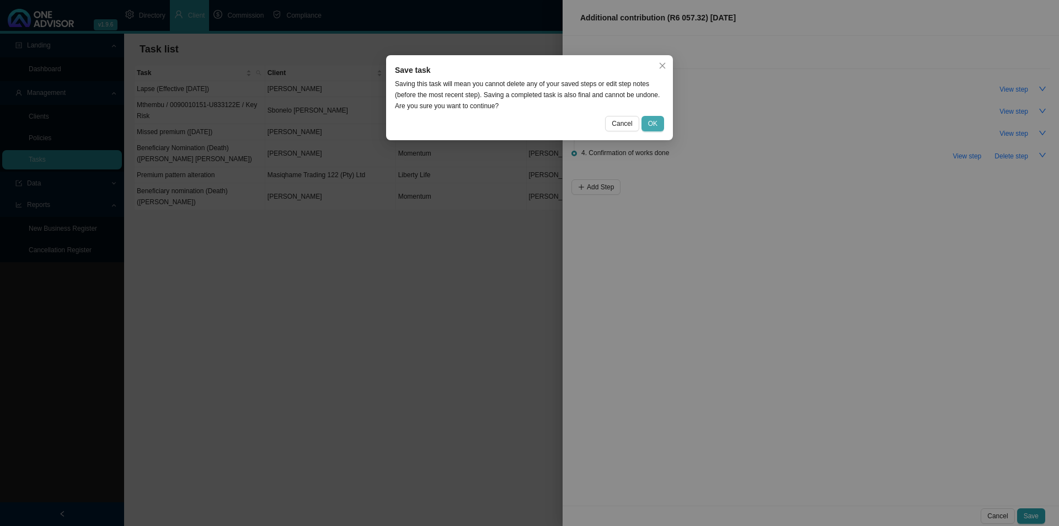
click at [653, 123] on span "OK" at bounding box center [652, 123] width 9 height 11
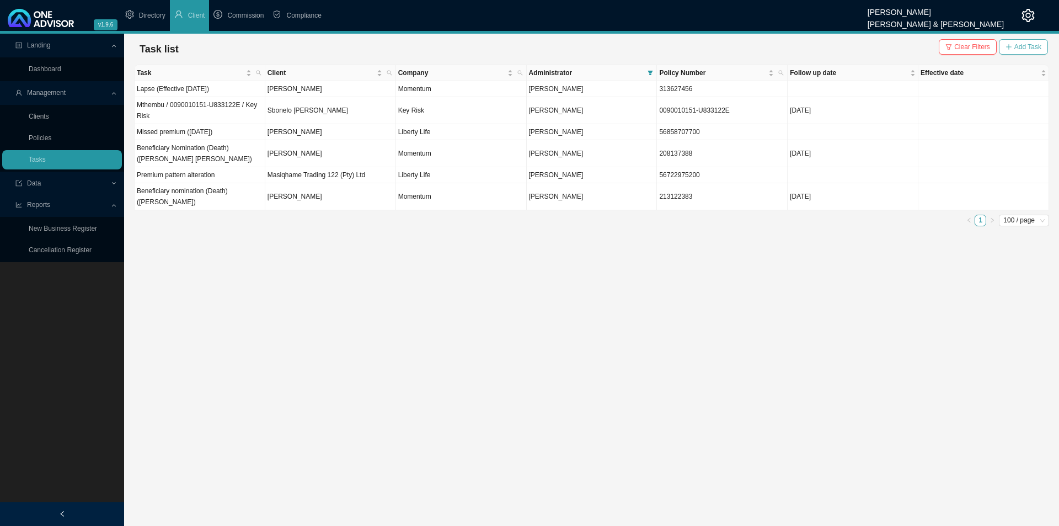
click at [847, 43] on span "Add Task" at bounding box center [1028, 46] width 27 height 11
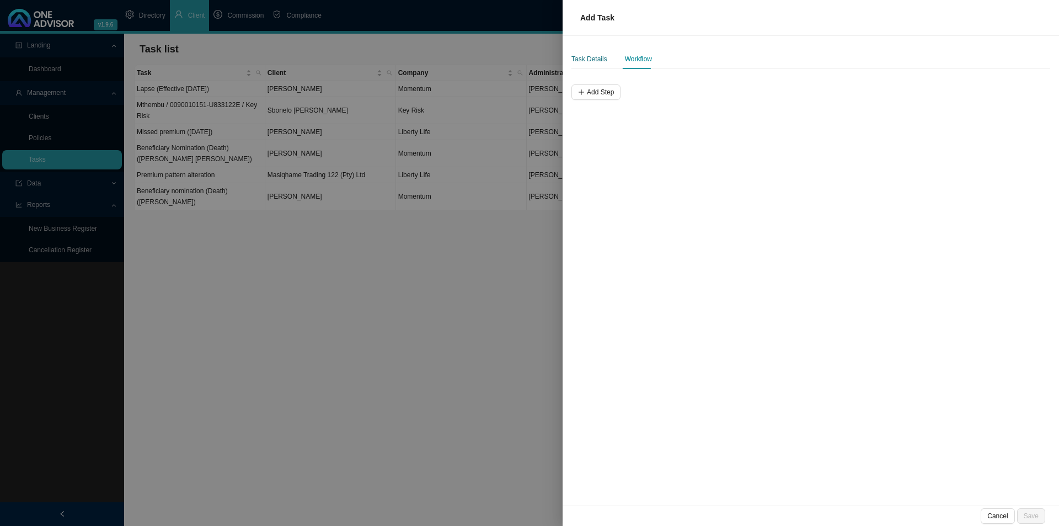
click at [597, 62] on div "Task Details" at bounding box center [590, 59] width 36 height 11
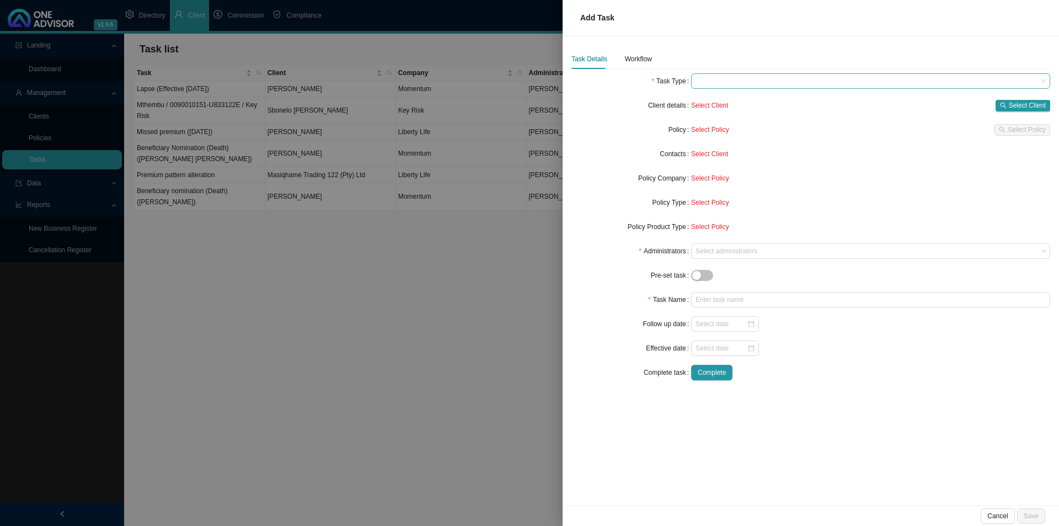
click at [756, 77] on span at bounding box center [871, 81] width 350 height 14
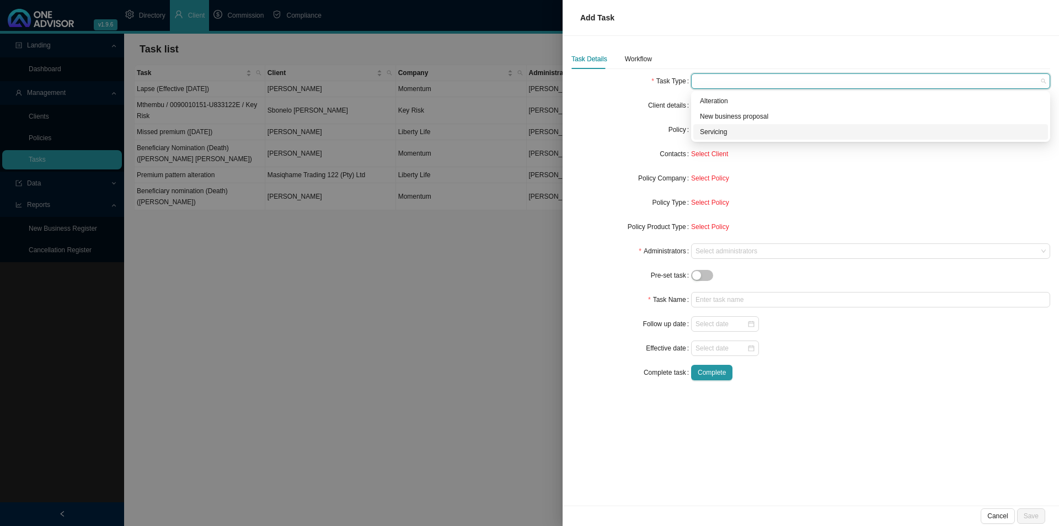
click at [734, 132] on div "Servicing" at bounding box center [870, 131] width 341 height 11
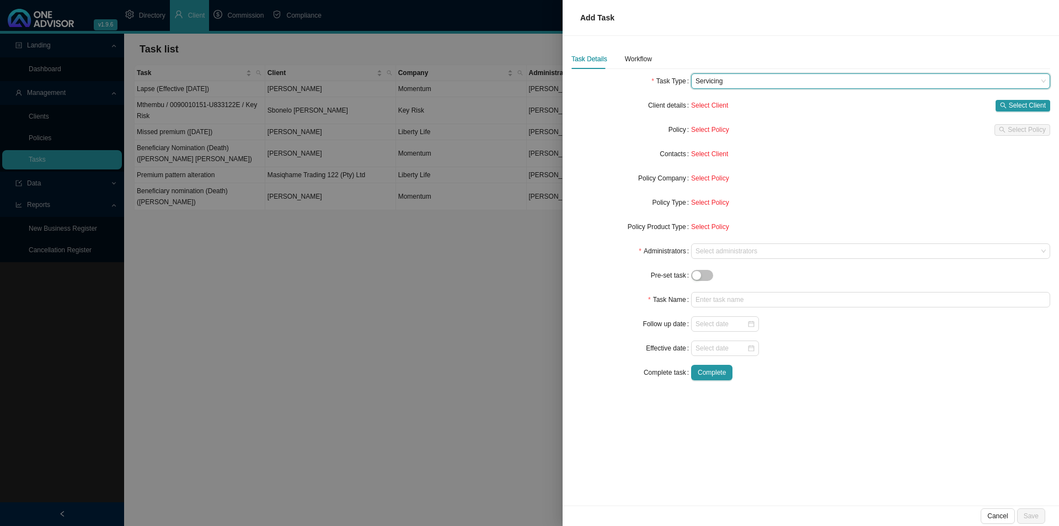
click at [847, 104] on div "Task Details Workflow Task Type Servicing Servicing Client details Select Clien…" at bounding box center [811, 270] width 497 height 469
click at [847, 104] on span "Select Client" at bounding box center [1027, 105] width 37 height 11
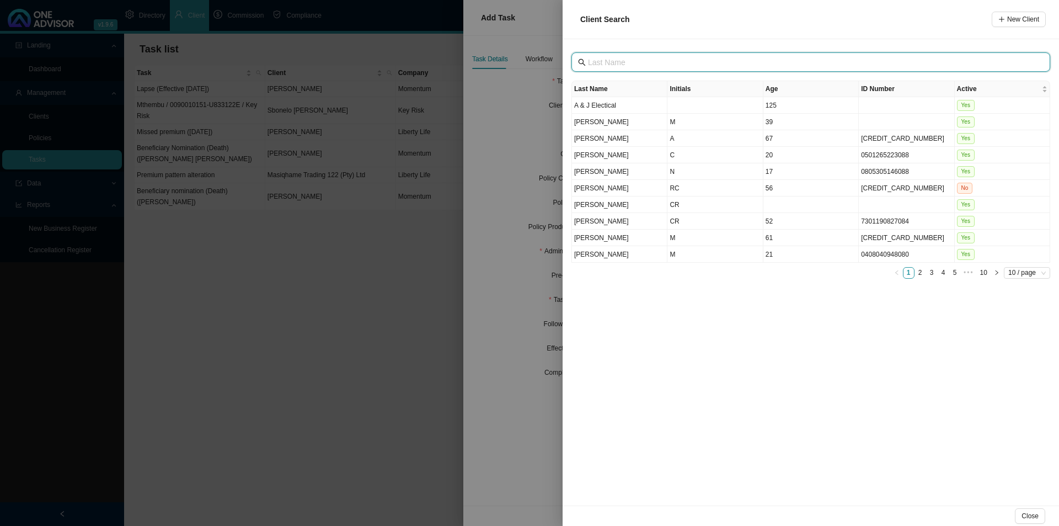
click at [643, 63] on input "text" at bounding box center [812, 62] width 448 height 12
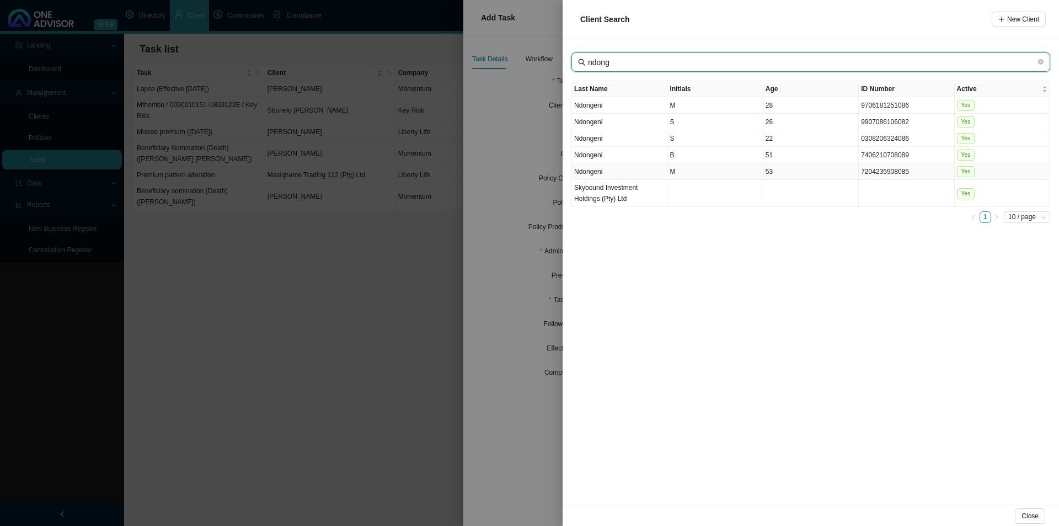
type input "ndong"
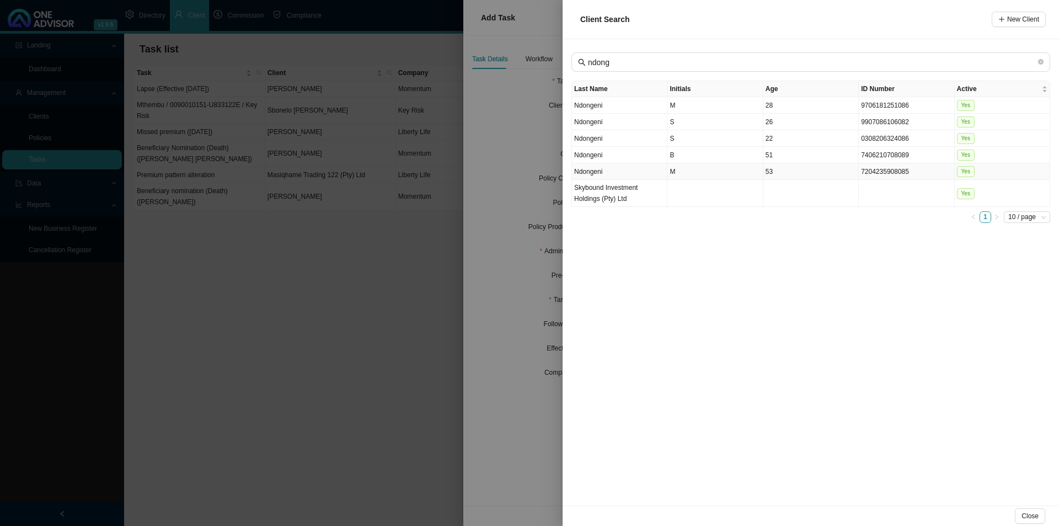
click at [720, 175] on td "M" at bounding box center [715, 171] width 95 height 17
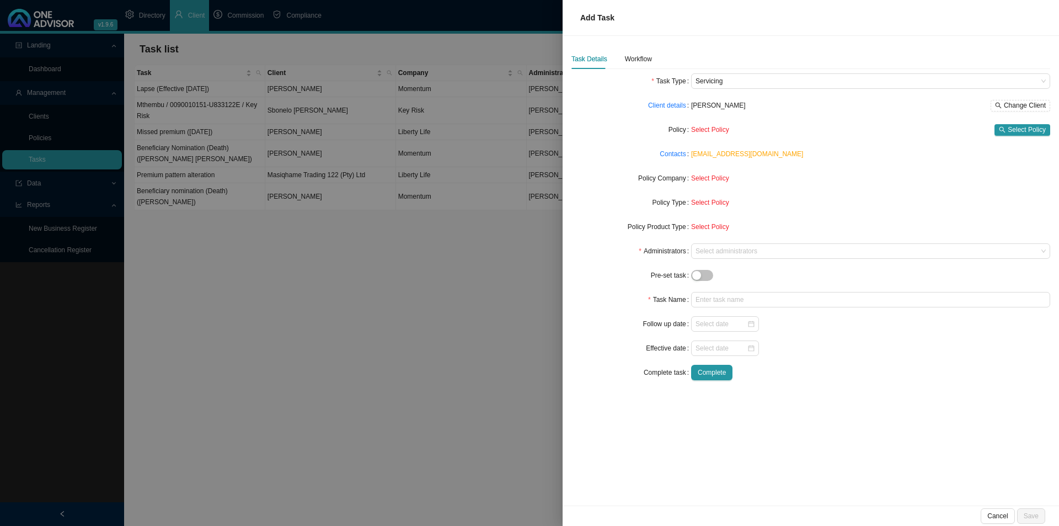
click at [847, 138] on form "Task Type Servicing Client details Meshack Ndongeni Change Client Policy Select…" at bounding box center [811, 226] width 479 height 307
click at [847, 132] on span "Select Policy" at bounding box center [1027, 129] width 38 height 11
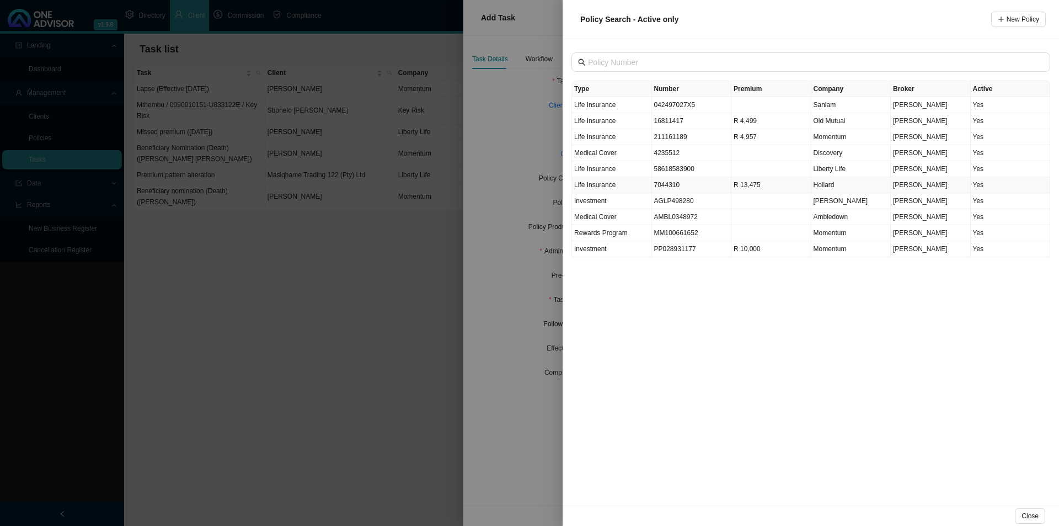
click at [845, 183] on td "Hollard" at bounding box center [852, 185] width 80 height 16
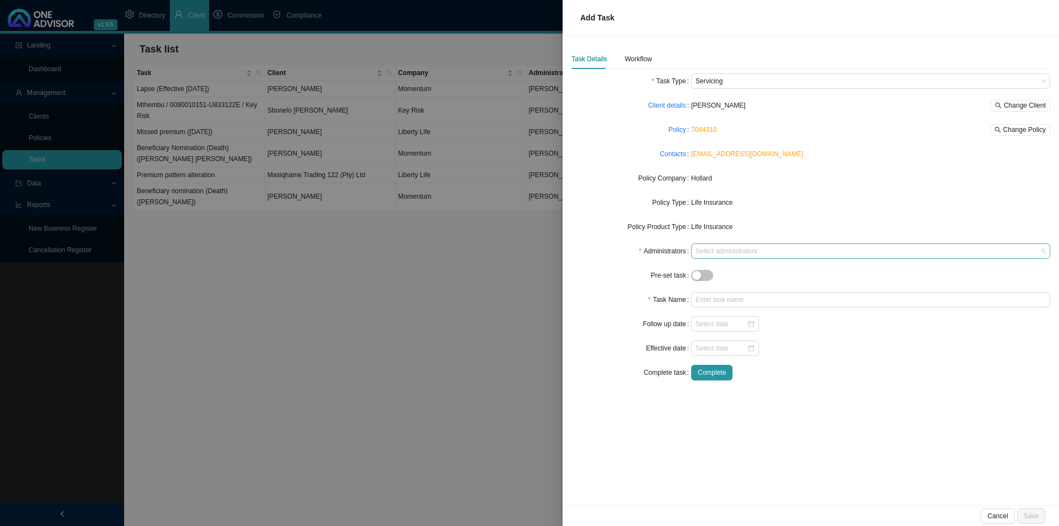
click at [734, 252] on div at bounding box center [865, 251] width 344 height 8
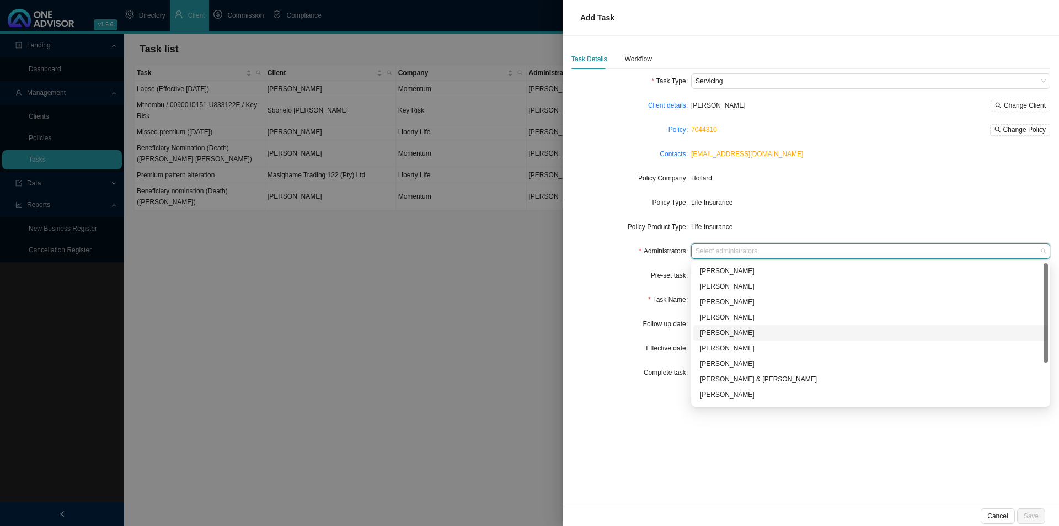
click at [770, 331] on div "[PERSON_NAME]" at bounding box center [870, 332] width 341 height 11
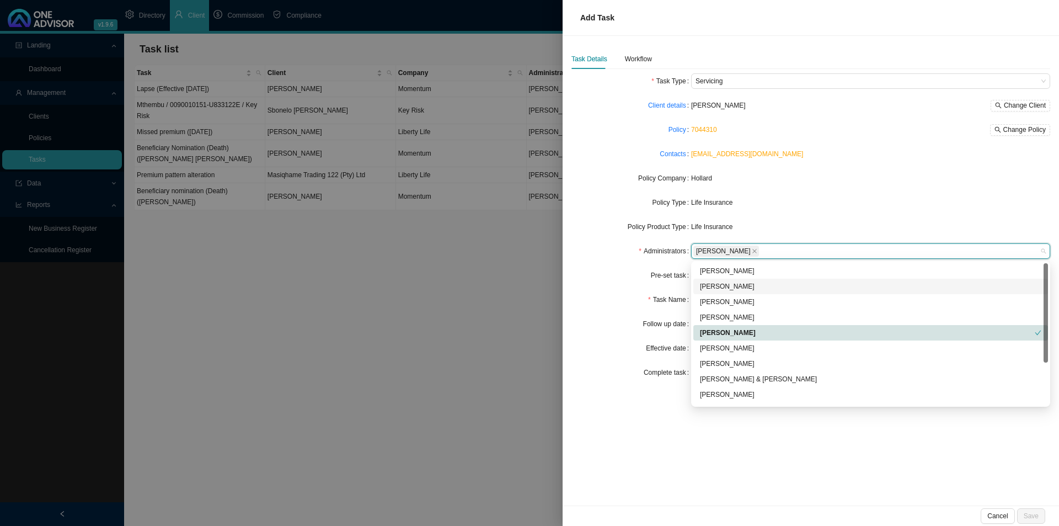
click at [627, 281] on div "Pre-set task" at bounding box center [632, 275] width 120 height 15
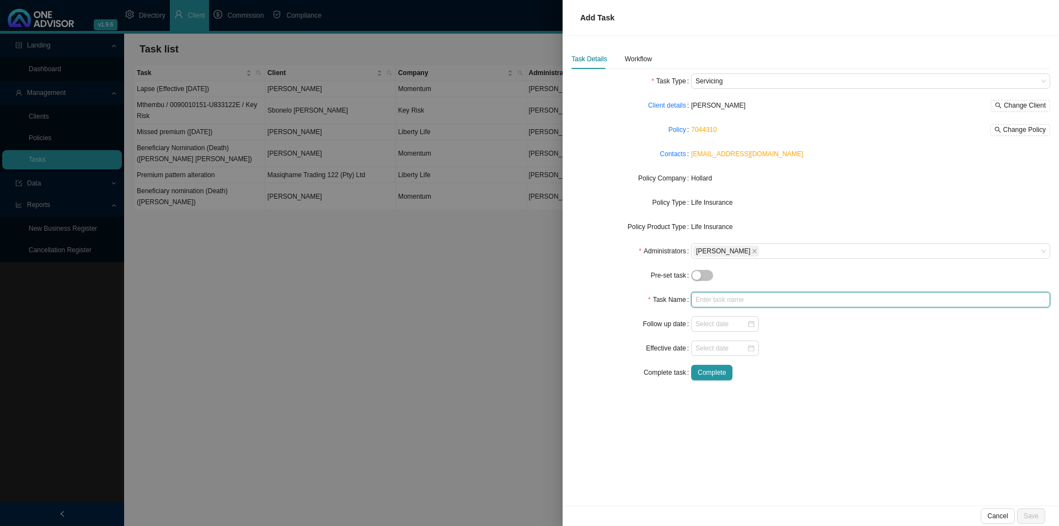
click at [725, 295] on input "text" at bounding box center [870, 299] width 359 height 15
click at [761, 299] on input "Policy anniversary" at bounding box center [870, 299] width 359 height 15
click at [774, 304] on input "Policy anniversary (R" at bounding box center [870, 299] width 359 height 15
type input "Policy anniversary (R16 378.86"
click at [709, 353] on input at bounding box center [721, 348] width 51 height 11
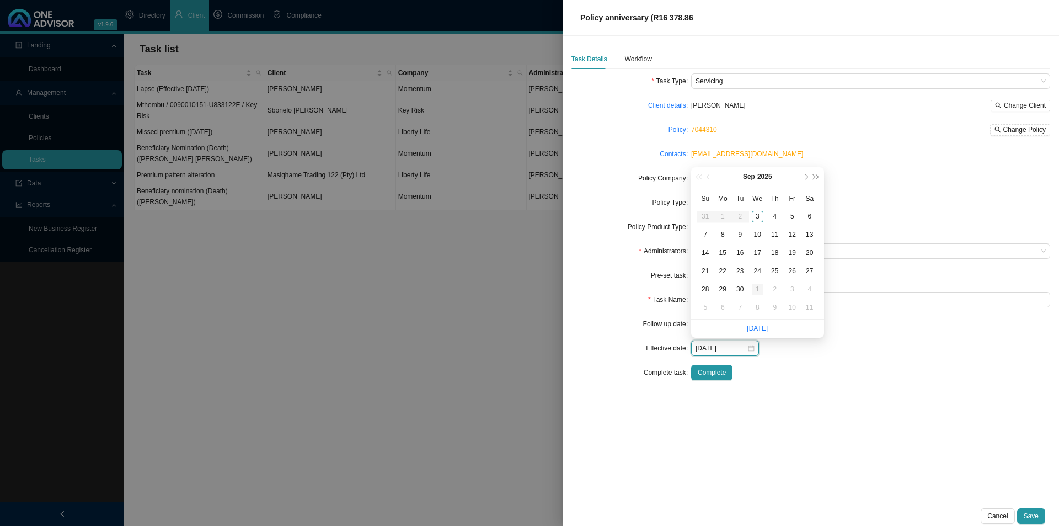
type input "[DATE]"
click at [757, 291] on div "1" at bounding box center [758, 290] width 12 height 12
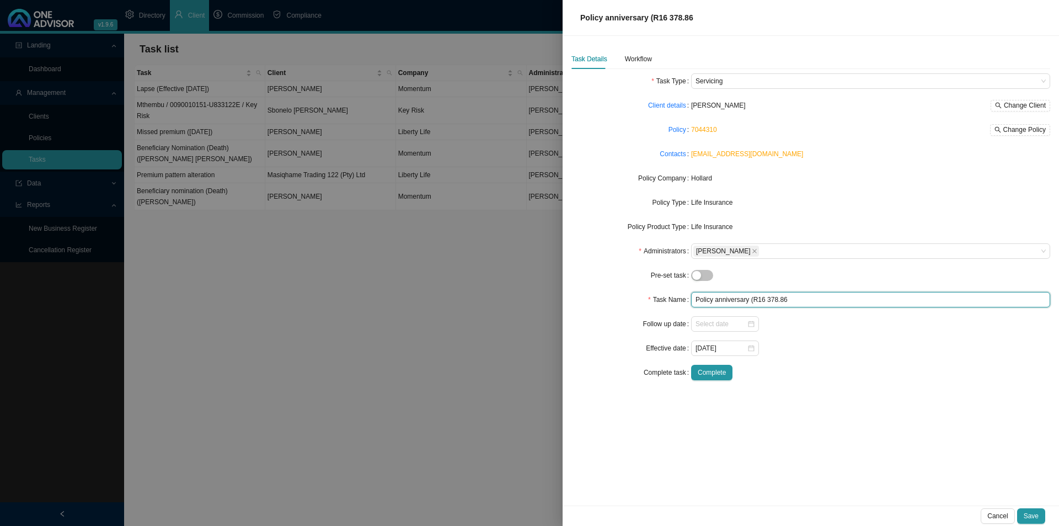
click at [789, 301] on input "Policy anniversary (R16 378.86" at bounding box center [870, 299] width 359 height 15
type input "Policy anniversary (R16 378.86)"
click at [628, 54] on div "Workflow" at bounding box center [638, 59] width 27 height 11
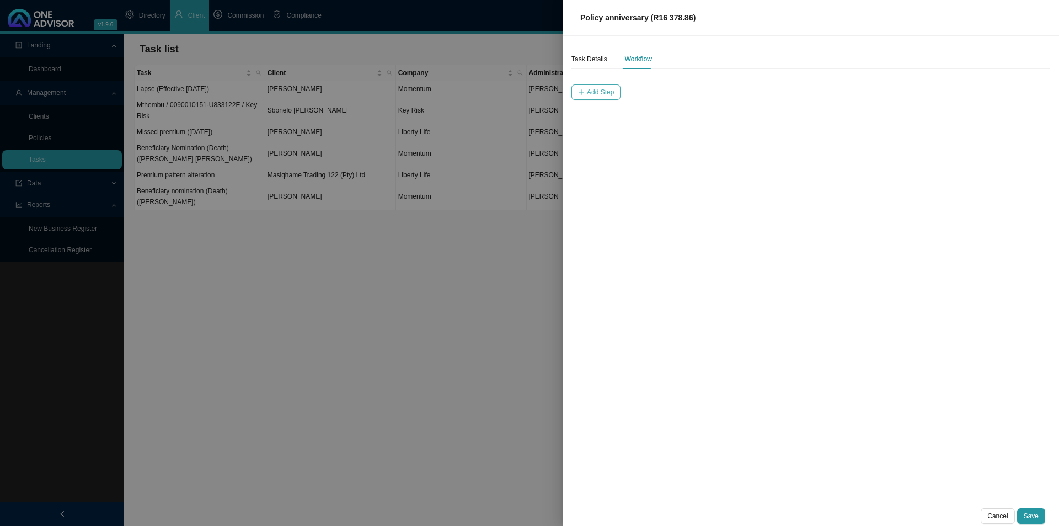
click at [579, 95] on icon "plus" at bounding box center [581, 92] width 7 height 7
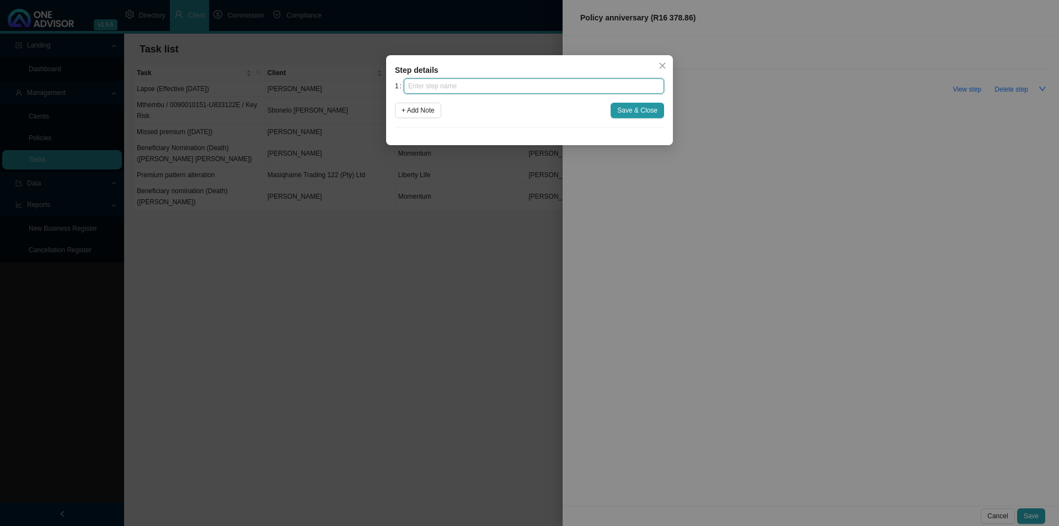
click at [477, 90] on input "text" at bounding box center [534, 85] width 260 height 15
type input "Insurer notification"
drag, startPoint x: 546, startPoint y: 156, endPoint x: 570, endPoint y: 154, distance: 23.7
click at [568, 154] on div "Step details 1 Insurer notification + Add Note Save & Close Cancel OK" at bounding box center [529, 263] width 1059 height 526
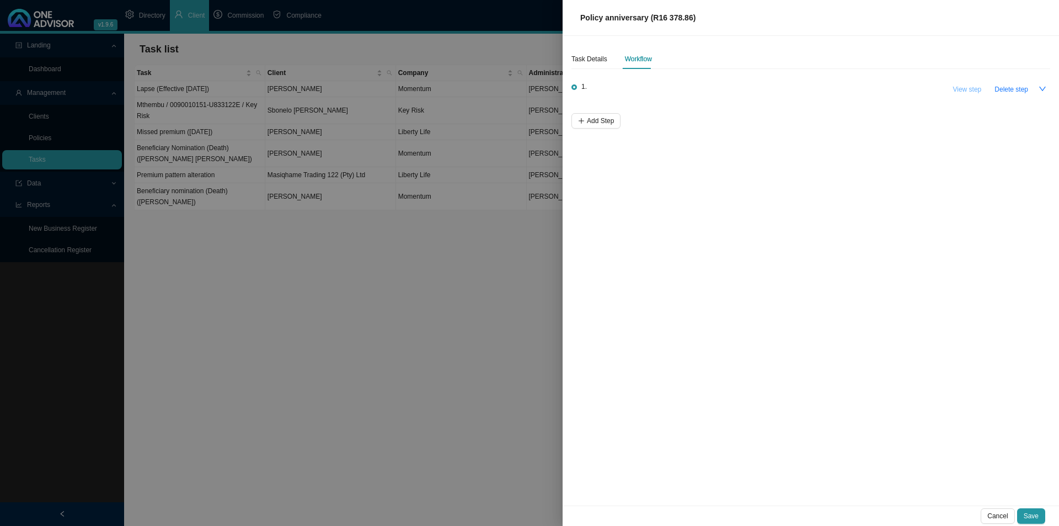
click at [847, 87] on span "View step" at bounding box center [967, 89] width 29 height 11
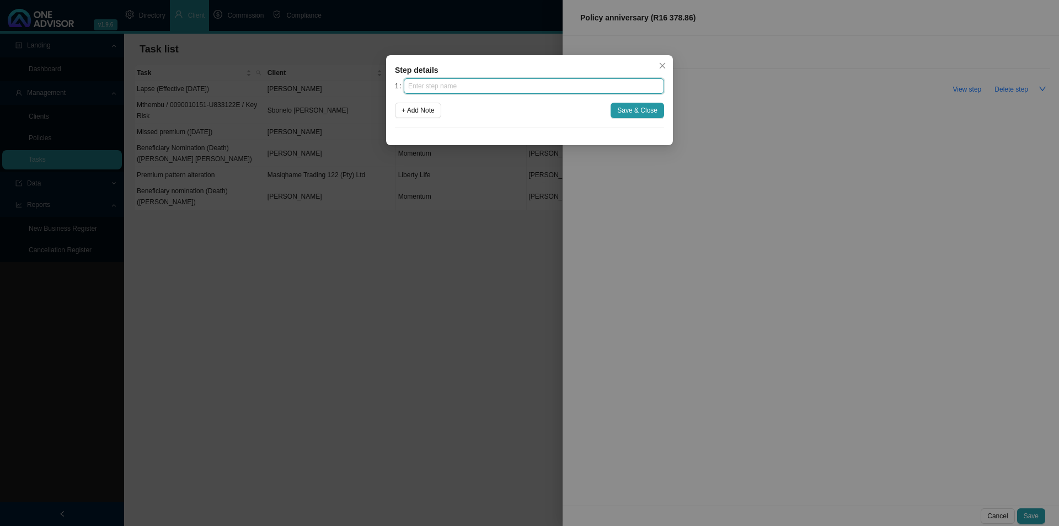
click at [517, 86] on input "text" at bounding box center [534, 85] width 260 height 15
type input "Insurer notification"
click at [632, 100] on div "1 Insurer notification + Add Note Save & Close" at bounding box center [529, 102] width 269 height 49
click at [625, 113] on span "Save & Close" at bounding box center [637, 110] width 40 height 11
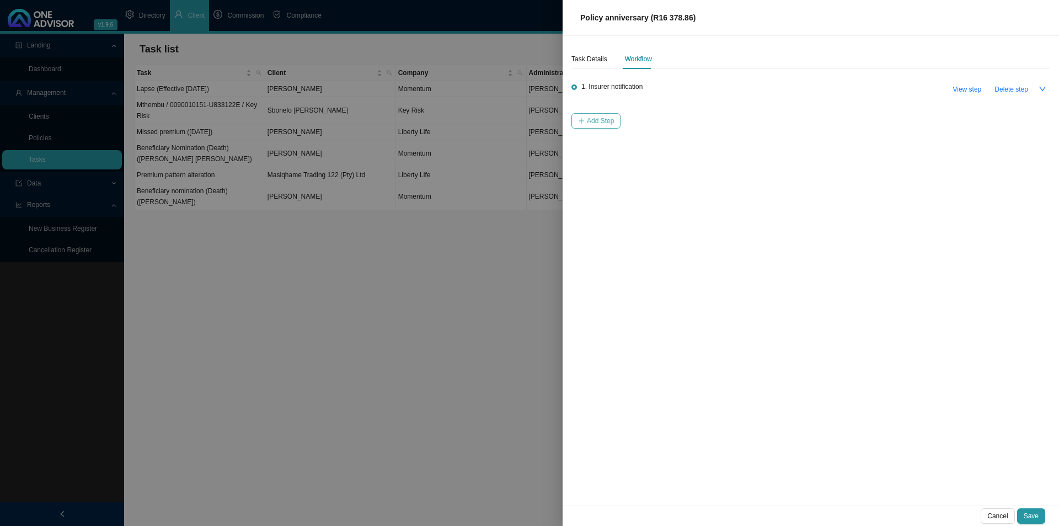
click at [602, 117] on span "Add Step" at bounding box center [600, 120] width 27 height 11
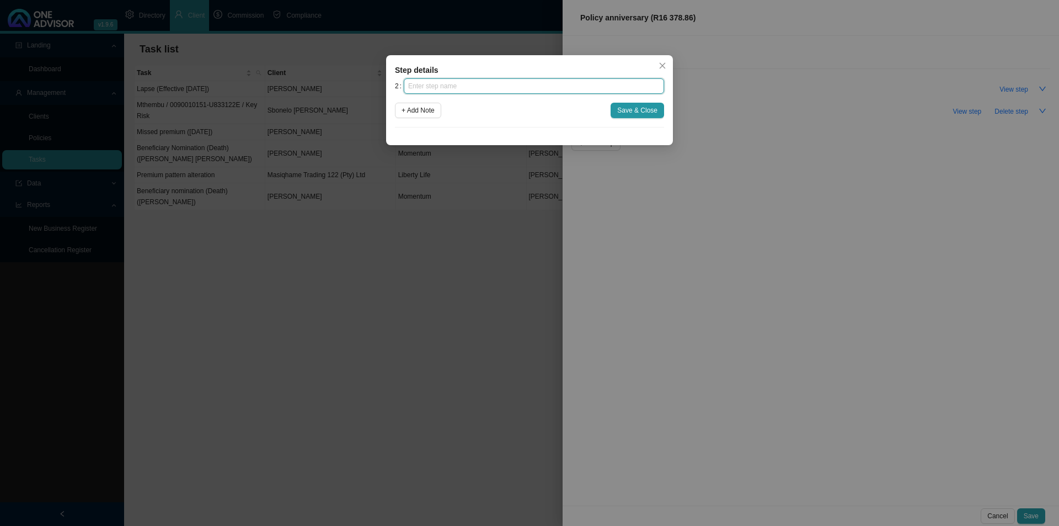
click at [532, 83] on input "text" at bounding box center [534, 85] width 260 height 15
type input "Investigation"
click at [624, 110] on span "Save & Close" at bounding box center [637, 110] width 40 height 11
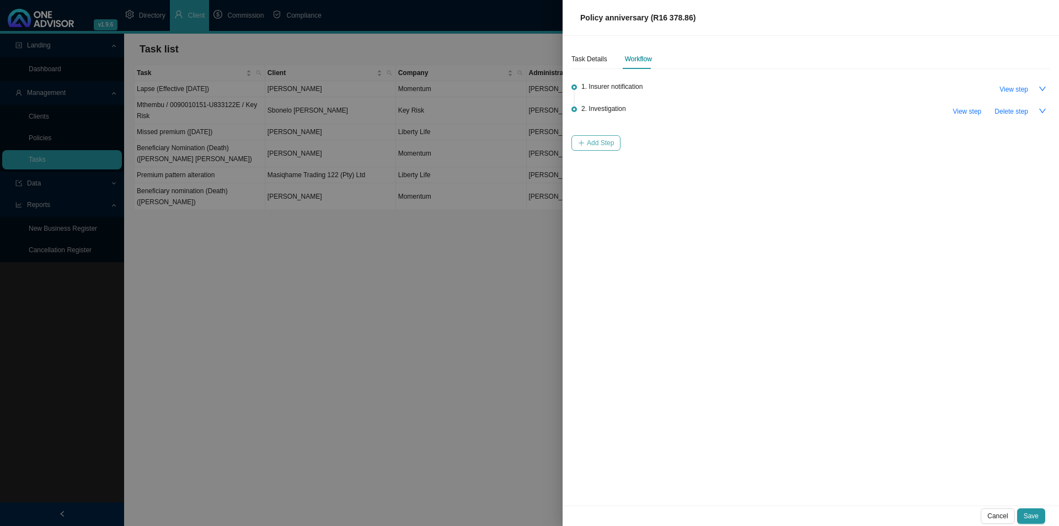
click at [594, 142] on span "Add Step" at bounding box center [600, 142] width 27 height 11
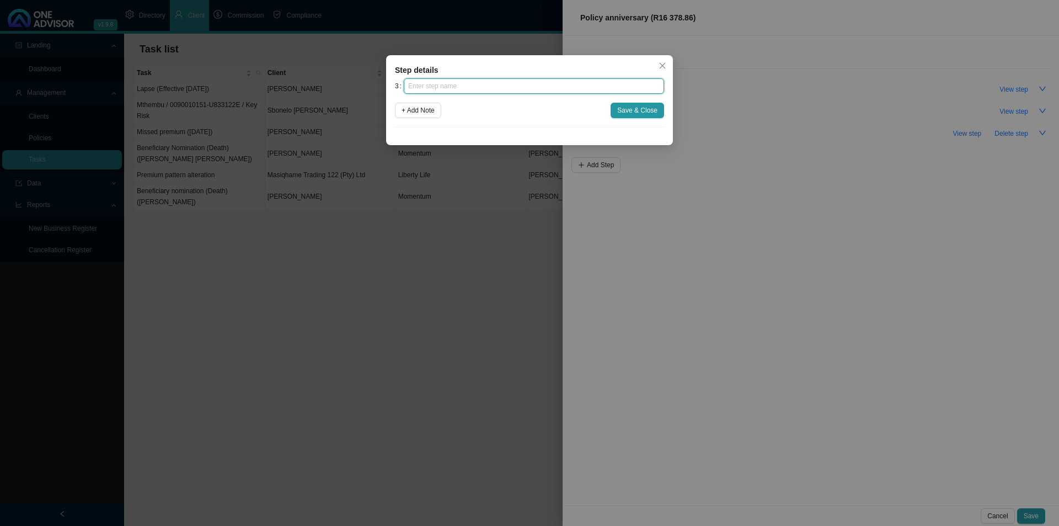
click at [433, 83] on input "text" at bounding box center [534, 85] width 260 height 15
type input "Confirmation of works done"
click at [633, 116] on button "Save & Close" at bounding box center [638, 110] width 54 height 15
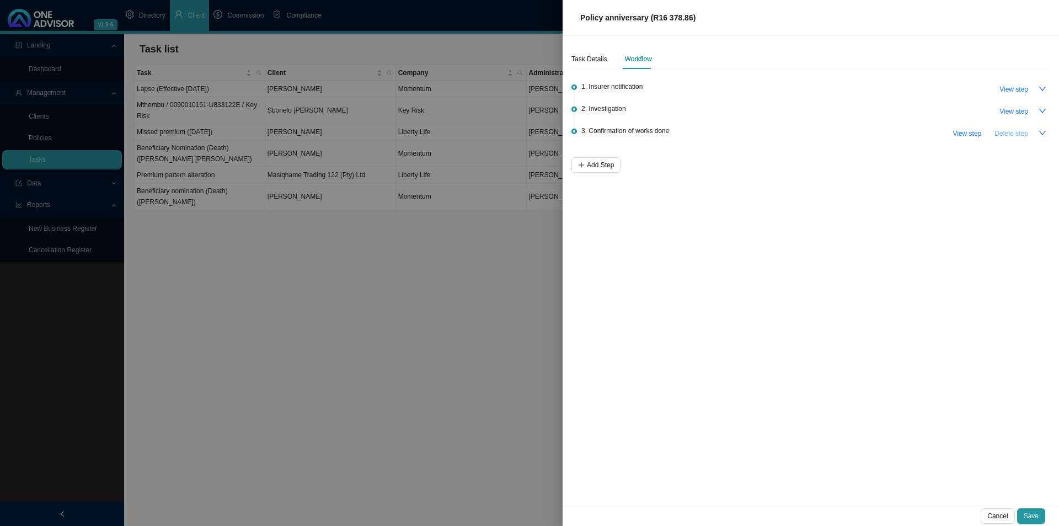
click at [847, 135] on span "Delete step" at bounding box center [1012, 133] width 34 height 11
click at [847, 114] on span "View step" at bounding box center [967, 111] width 29 height 11
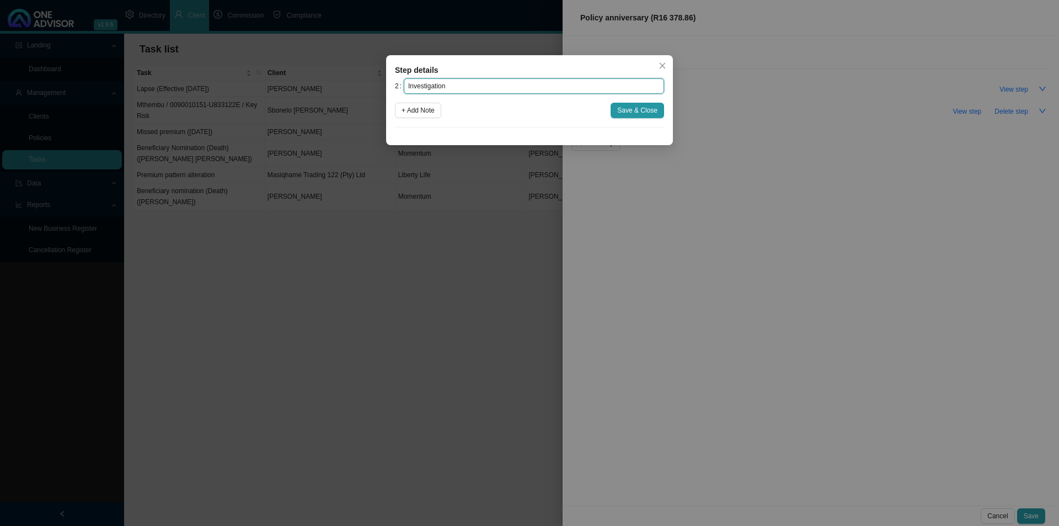
drag, startPoint x: 453, startPoint y: 89, endPoint x: 328, endPoint y: 70, distance: 126.2
click at [328, 70] on div "Step details 2 Investigation + Add Note Save & Close Cancel OK" at bounding box center [529, 263] width 1059 height 526
type input "Confirmation of works done"
click at [656, 103] on button "Save & Close" at bounding box center [638, 110] width 54 height 15
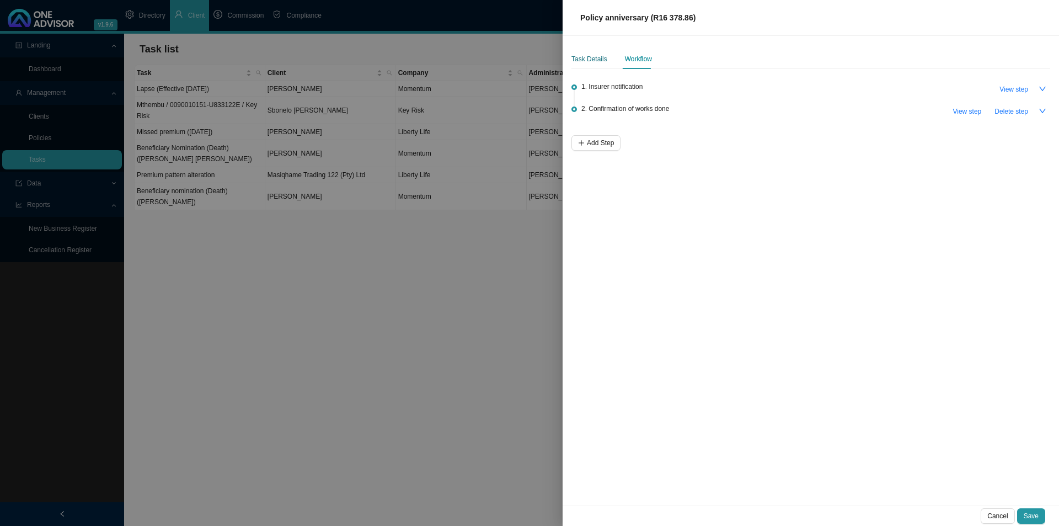
click at [577, 61] on div "Task Details" at bounding box center [590, 59] width 36 height 11
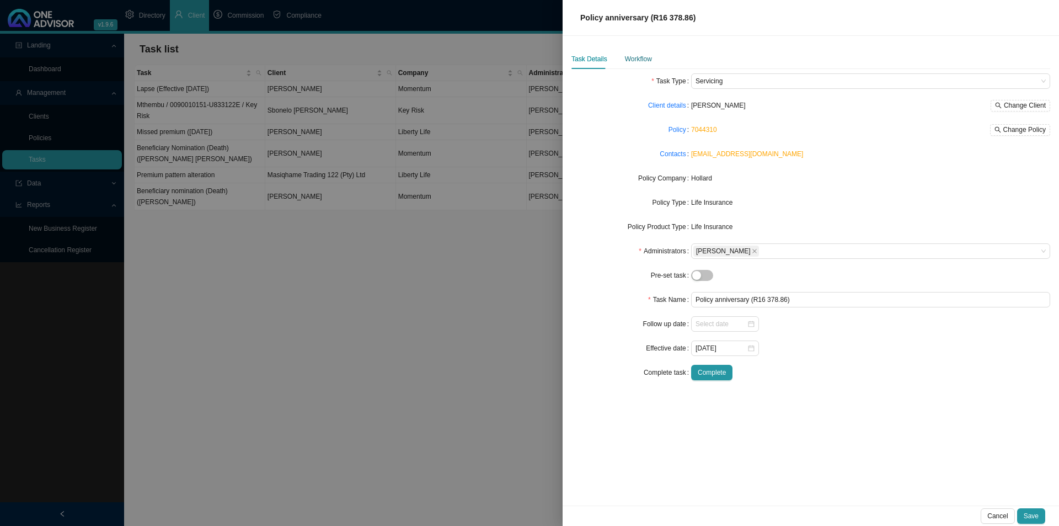
click at [629, 56] on div "Workflow" at bounding box center [638, 59] width 27 height 11
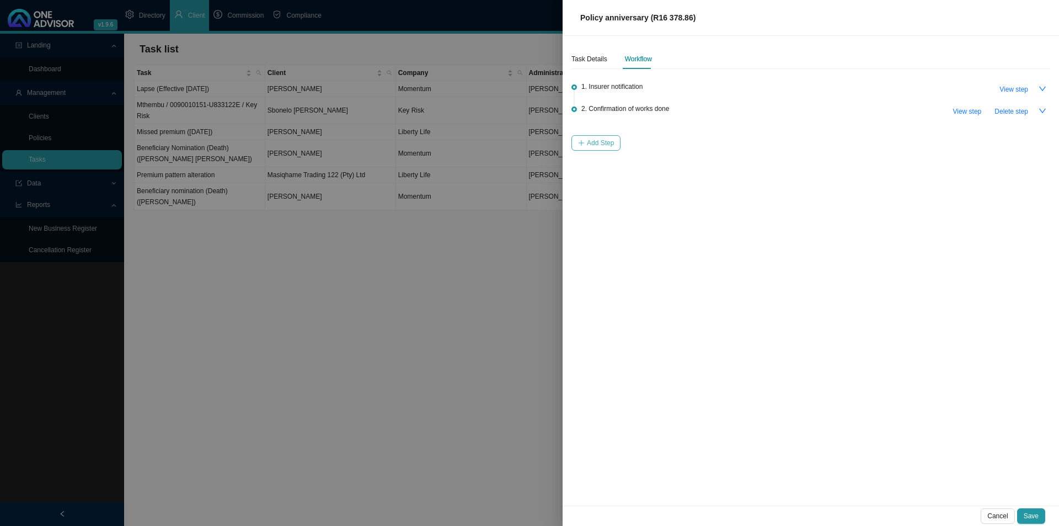
click at [585, 148] on button "Add Step" at bounding box center [596, 142] width 49 height 15
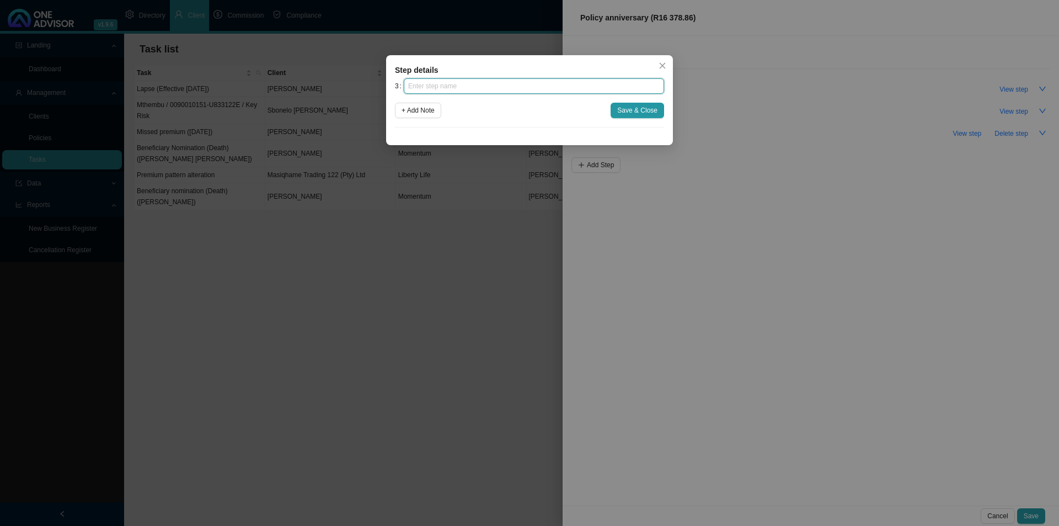
click at [478, 87] on input "text" at bounding box center [534, 85] width 260 height 15
type input "Update policy schedule"
click at [639, 113] on span "Save & Close" at bounding box center [637, 110] width 40 height 11
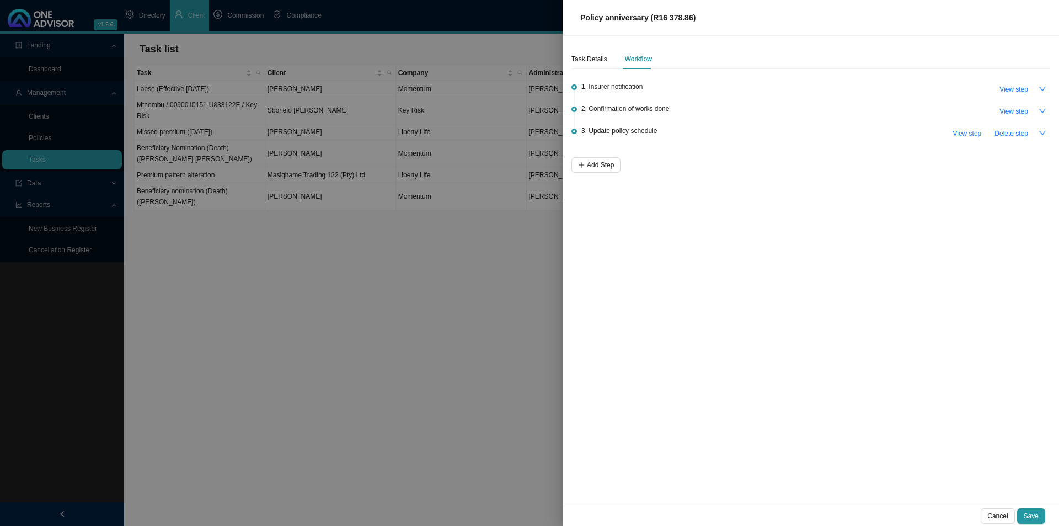
click at [847, 407] on div "Task Details Workflow 1. Insurer notification View step 2. Confirmation of work…" at bounding box center [811, 270] width 497 height 469
click at [847, 407] on span "Save" at bounding box center [1031, 515] width 15 height 11
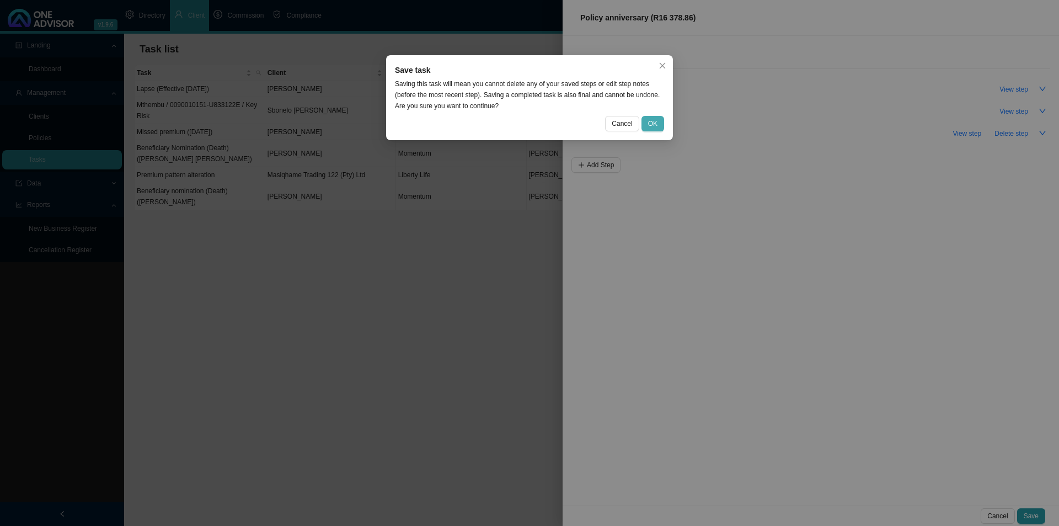
click at [661, 120] on button "OK" at bounding box center [653, 123] width 23 height 15
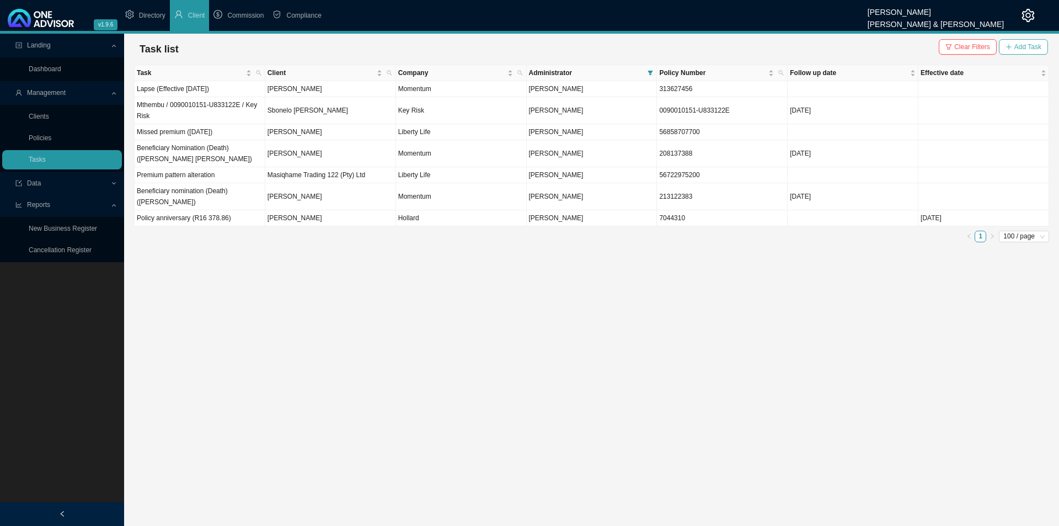
click at [847, 47] on span "Add Task" at bounding box center [1028, 46] width 27 height 11
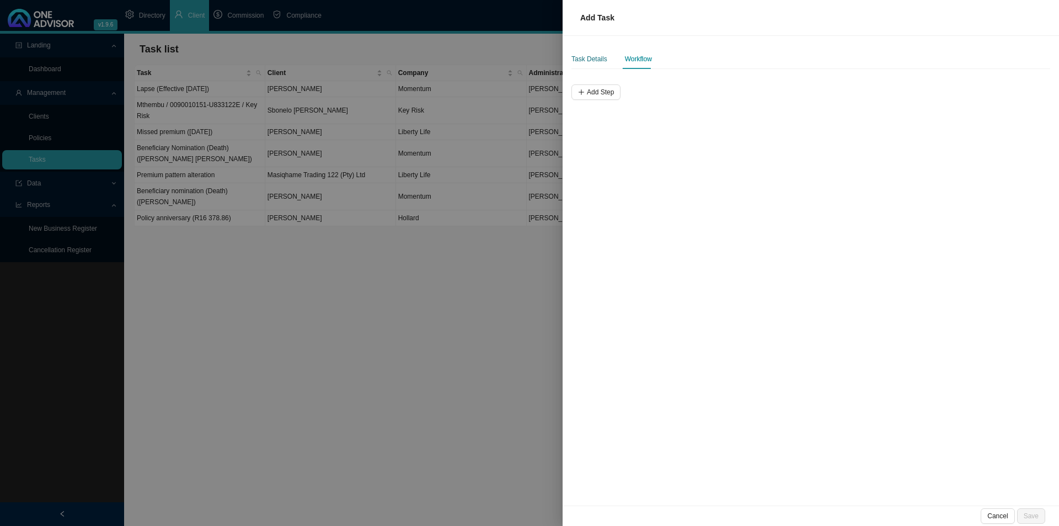
click at [582, 60] on div "Task Details" at bounding box center [590, 59] width 36 height 11
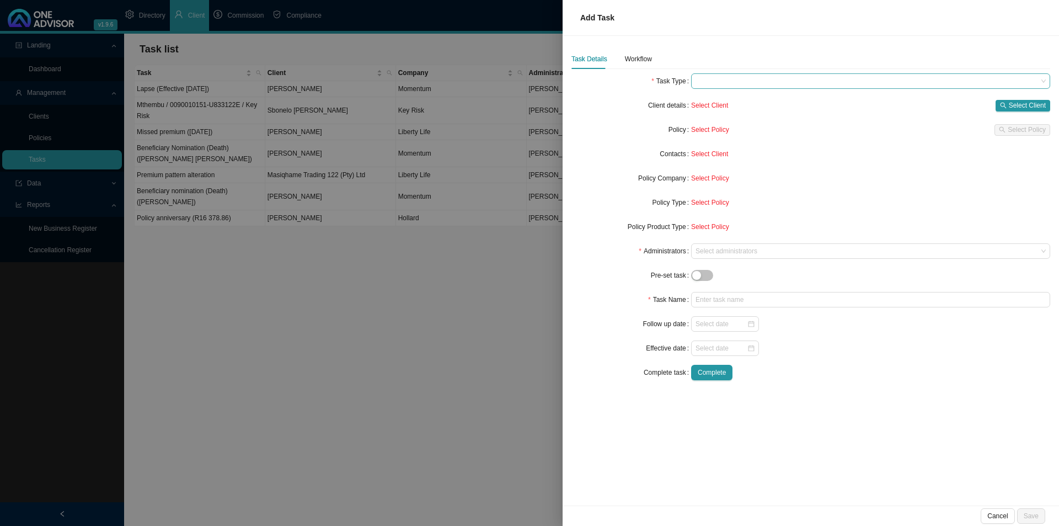
click at [721, 84] on span at bounding box center [871, 81] width 350 height 14
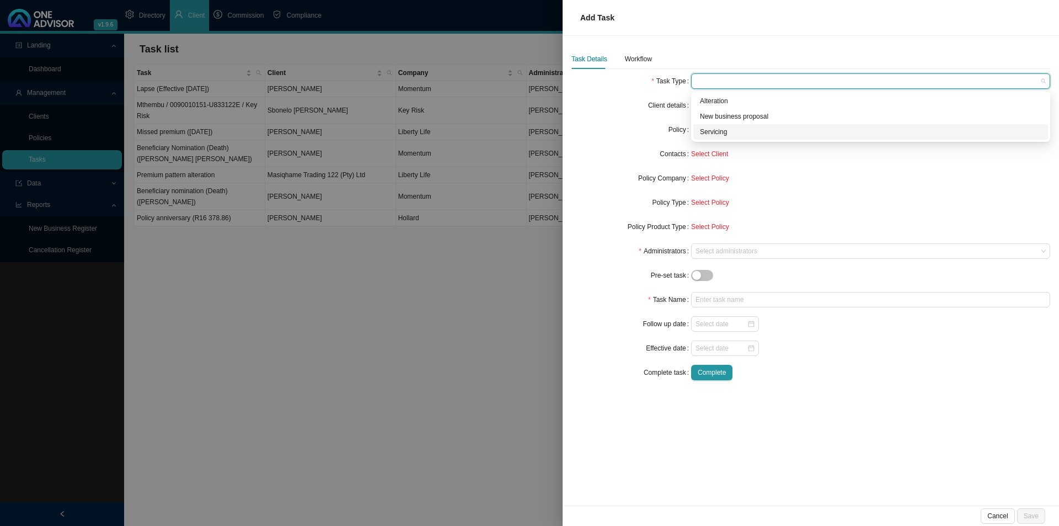
click at [717, 131] on div "Servicing" at bounding box center [870, 131] width 341 height 11
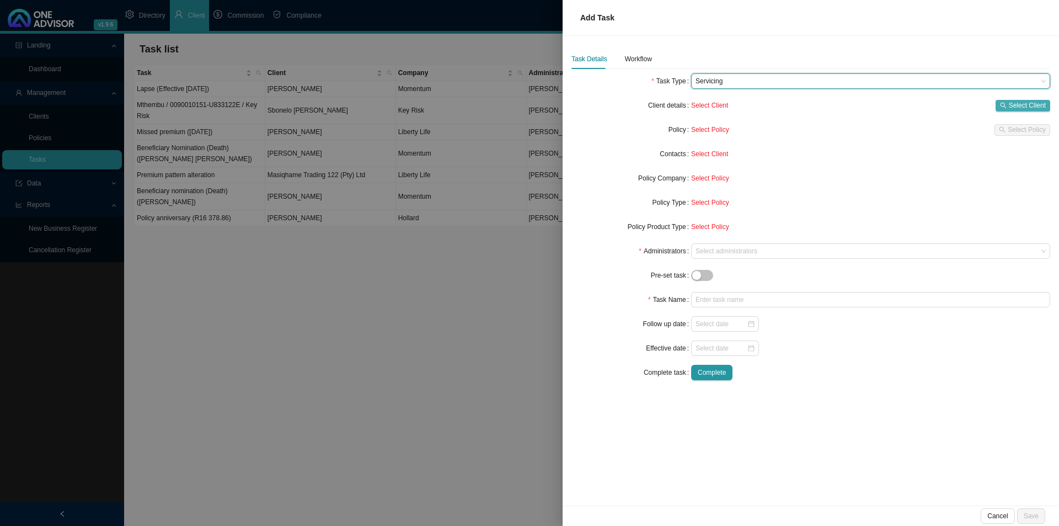
click at [847, 101] on span "Select Client" at bounding box center [1027, 105] width 37 height 11
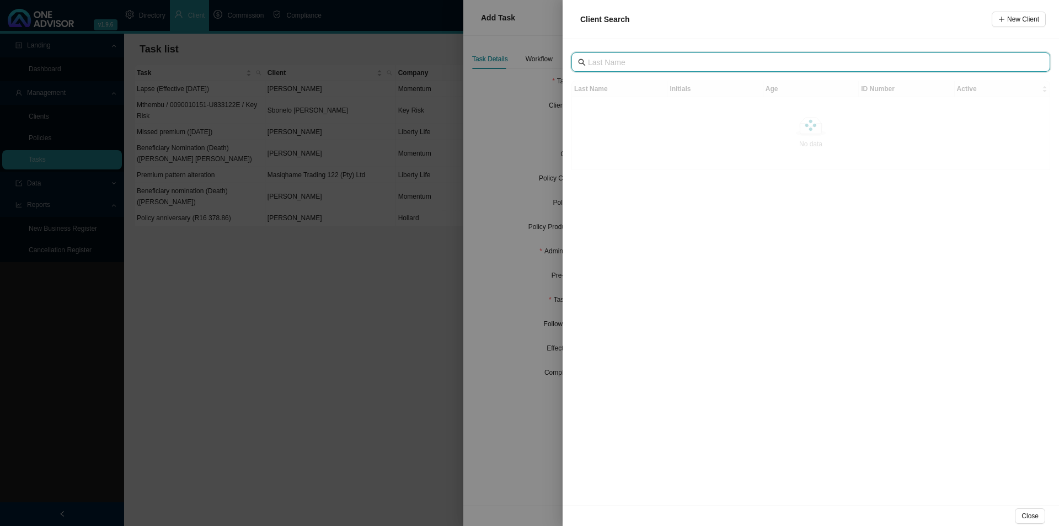
click at [687, 66] on input "text" at bounding box center [812, 62] width 448 height 12
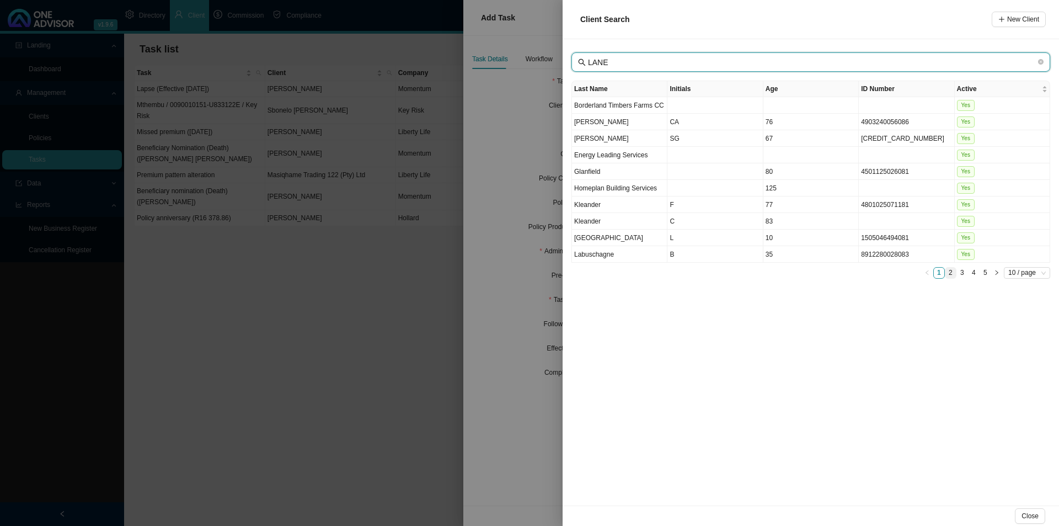
type input "LANE"
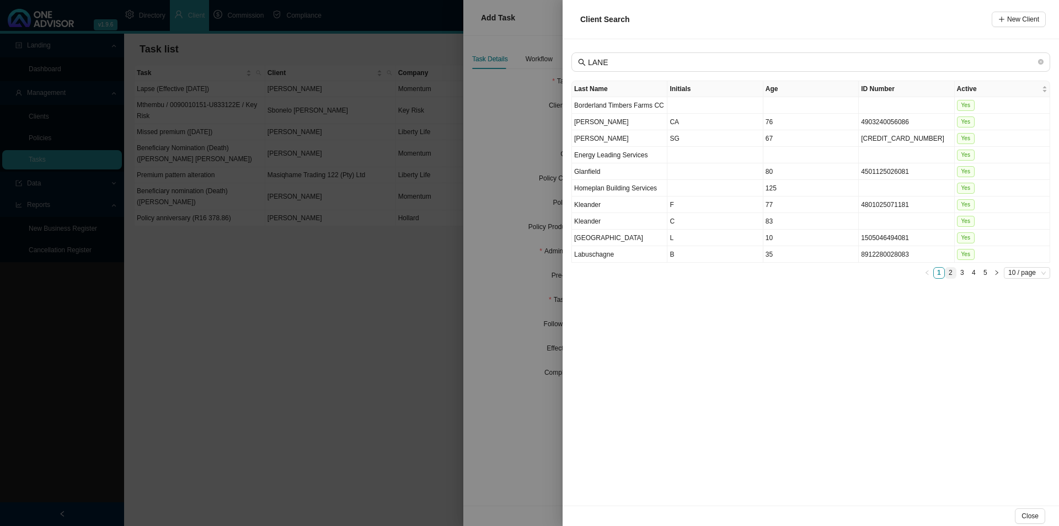
click at [847, 273] on link "2" at bounding box center [951, 273] width 10 height 10
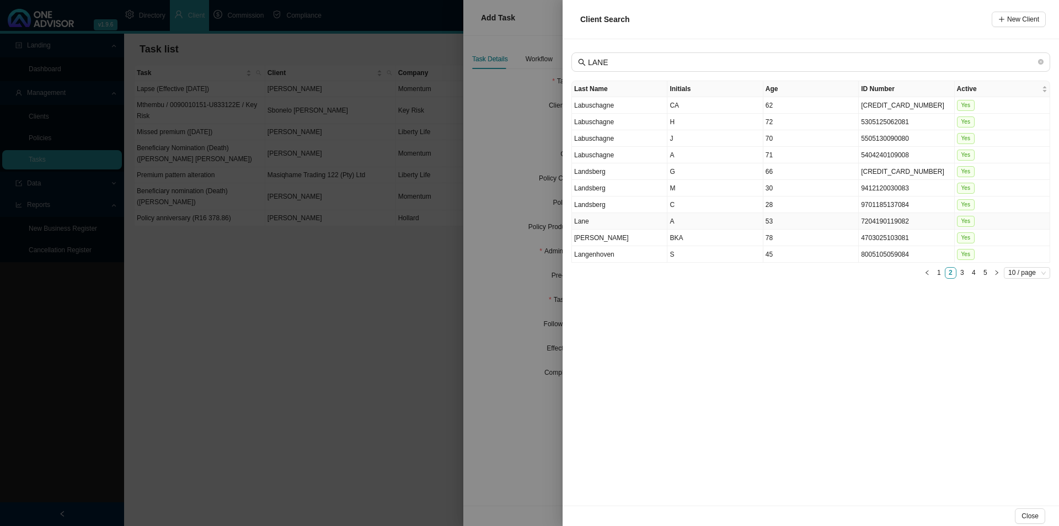
click at [618, 220] on td "Lane" at bounding box center [619, 221] width 95 height 17
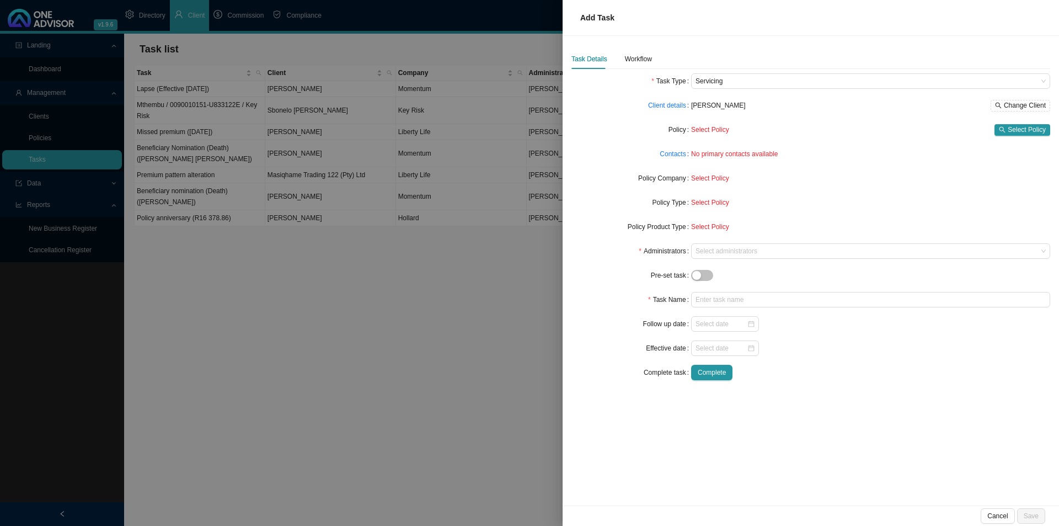
click at [847, 122] on div "Select Policy Select Policy" at bounding box center [870, 129] width 359 height 15
click at [847, 133] on button "Select Policy" at bounding box center [1023, 130] width 56 height 12
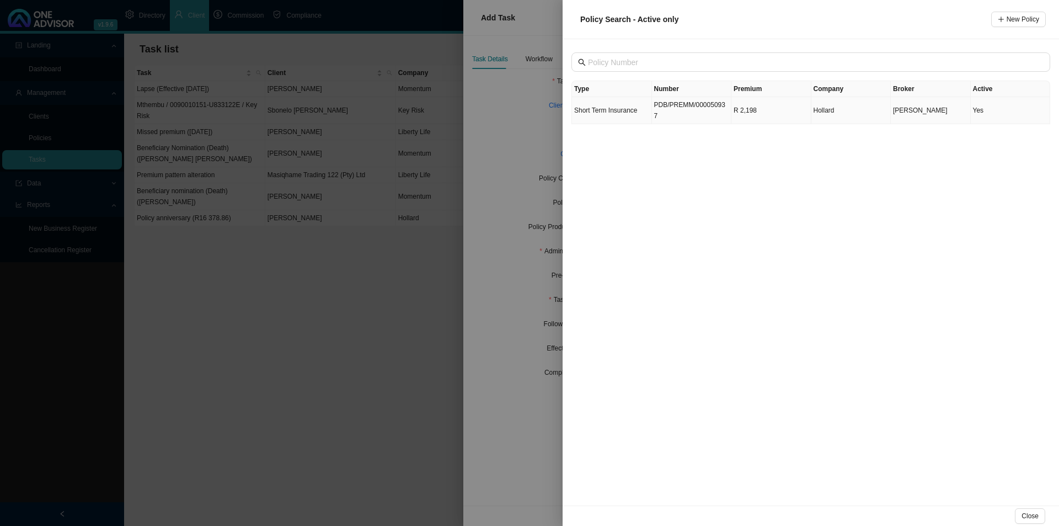
click at [626, 109] on td "Short Term Insurance" at bounding box center [612, 110] width 80 height 27
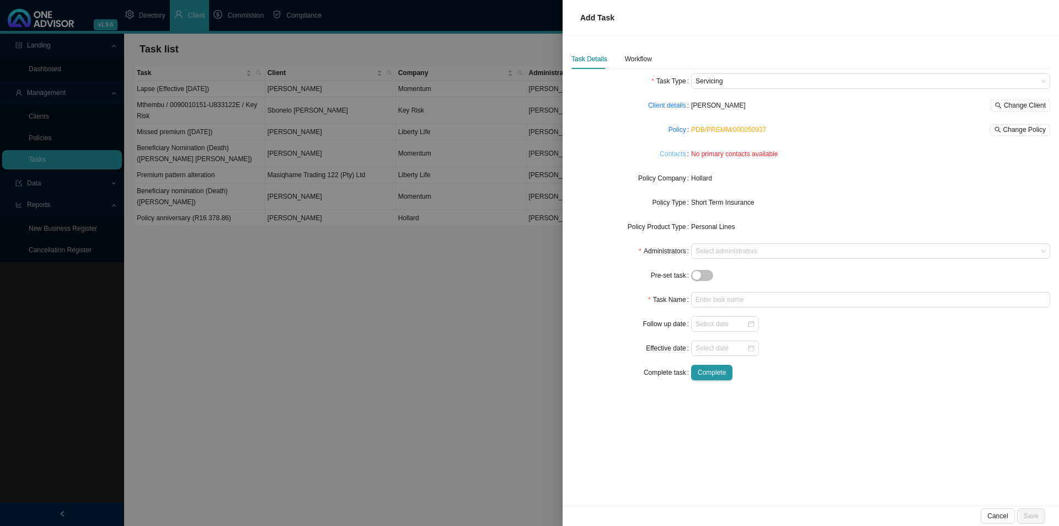
click at [672, 156] on link "Contacts" at bounding box center [673, 153] width 26 height 11
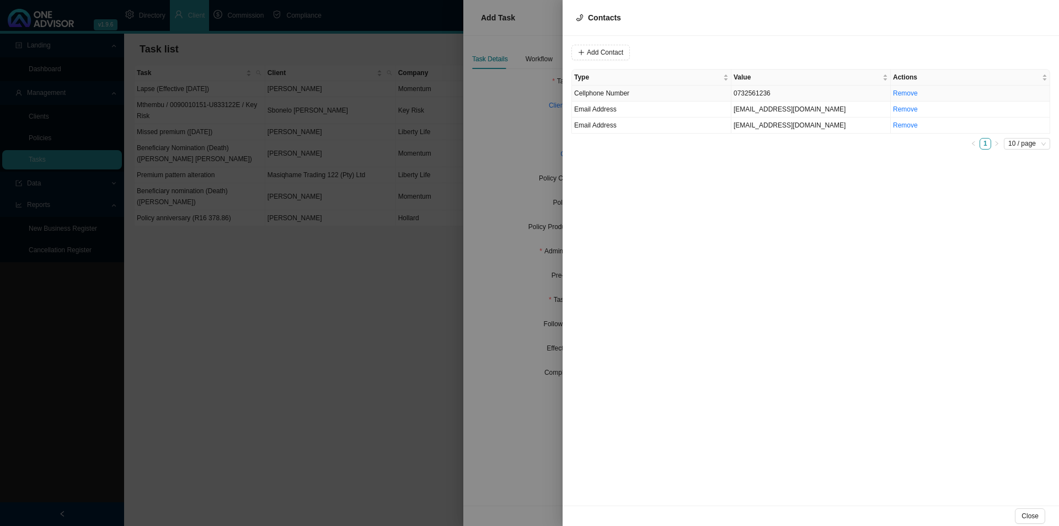
click at [634, 92] on td "Cellphone Number" at bounding box center [651, 94] width 159 height 16
click at [734, 55] on span "Cellphone Number" at bounding box center [750, 52] width 74 height 14
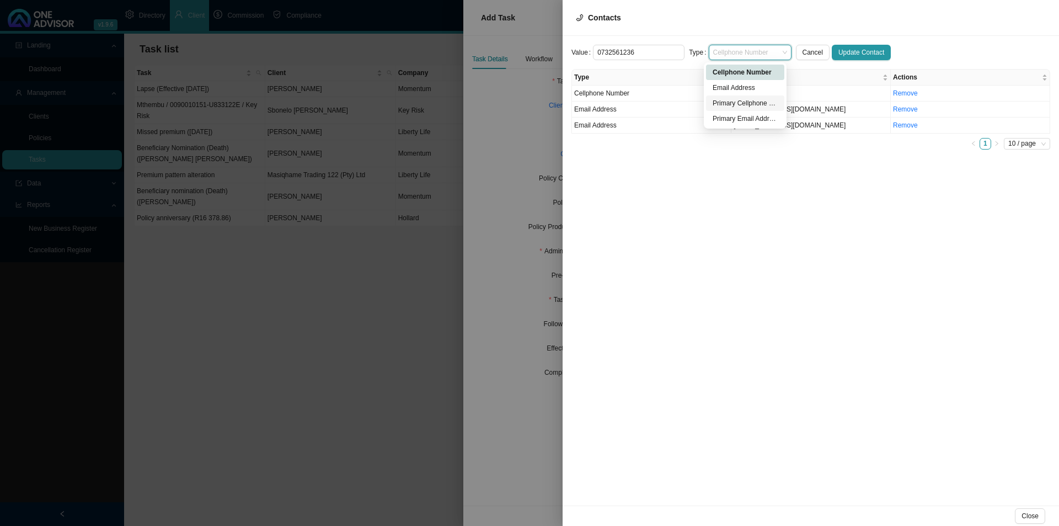
click at [751, 104] on div "Primary Cellphone Number" at bounding box center [745, 103] width 65 height 11
click at [847, 54] on span "Update Contact" at bounding box center [862, 52] width 46 height 11
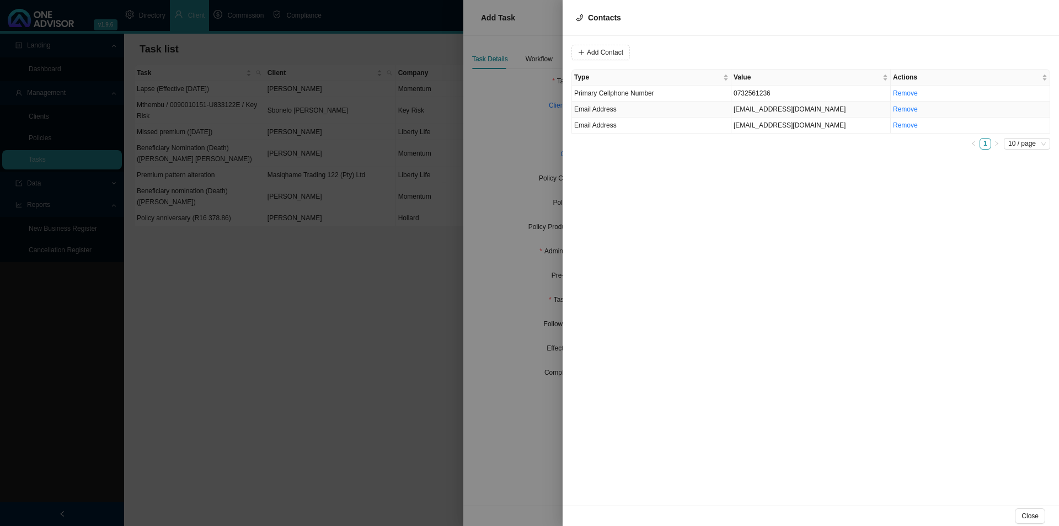
click at [630, 105] on td "Email Address" at bounding box center [651, 110] width 159 height 16
click at [736, 48] on span "Email Address" at bounding box center [750, 52] width 74 height 14
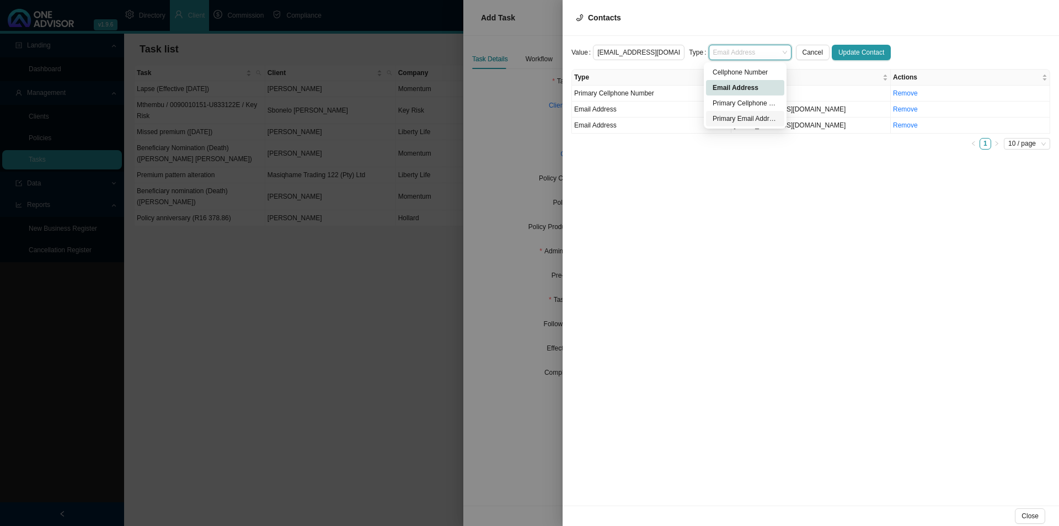
click at [729, 122] on div "Primary Email Address" at bounding box center [745, 118] width 65 height 11
click at [847, 52] on span "Update Contact" at bounding box center [862, 52] width 46 height 11
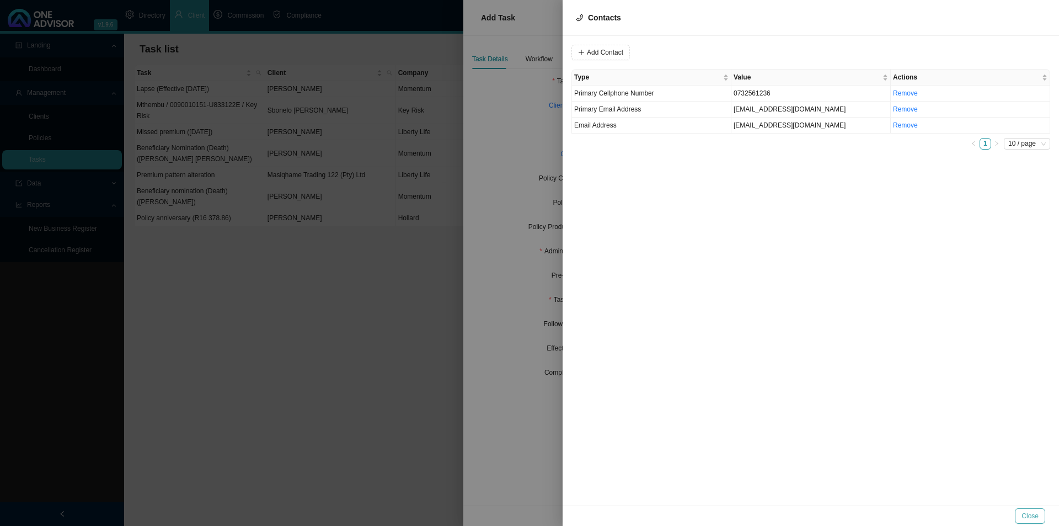
click at [847, 407] on span "Close" at bounding box center [1030, 515] width 17 height 11
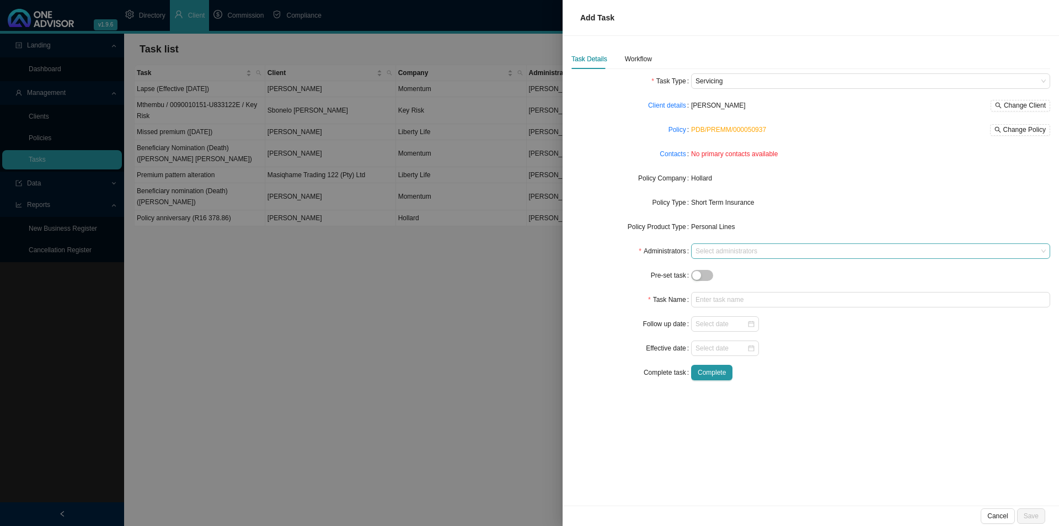
click at [710, 253] on div at bounding box center [865, 251] width 344 height 8
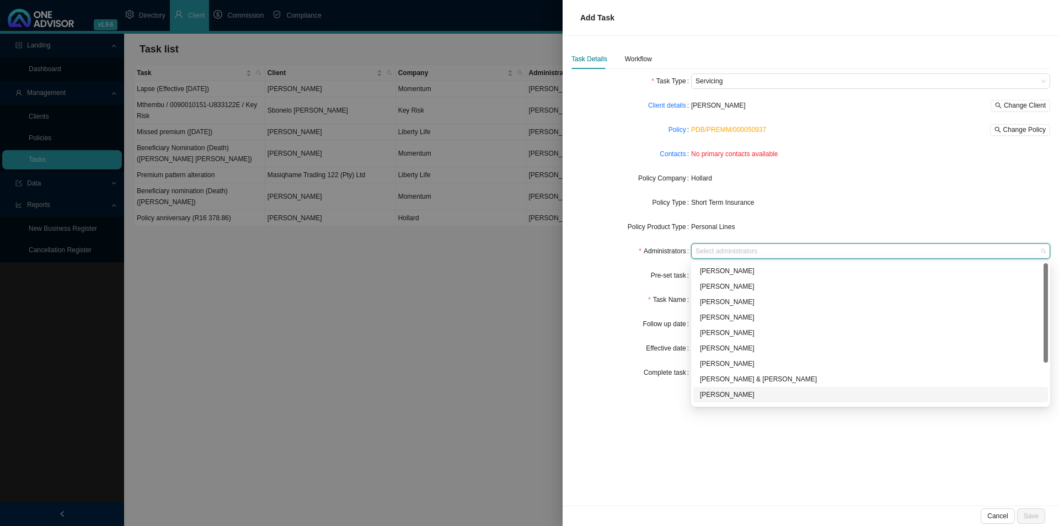
scroll to position [60, 0]
click at [727, 346] on div "[PERSON_NAME]" at bounding box center [870, 350] width 341 height 11
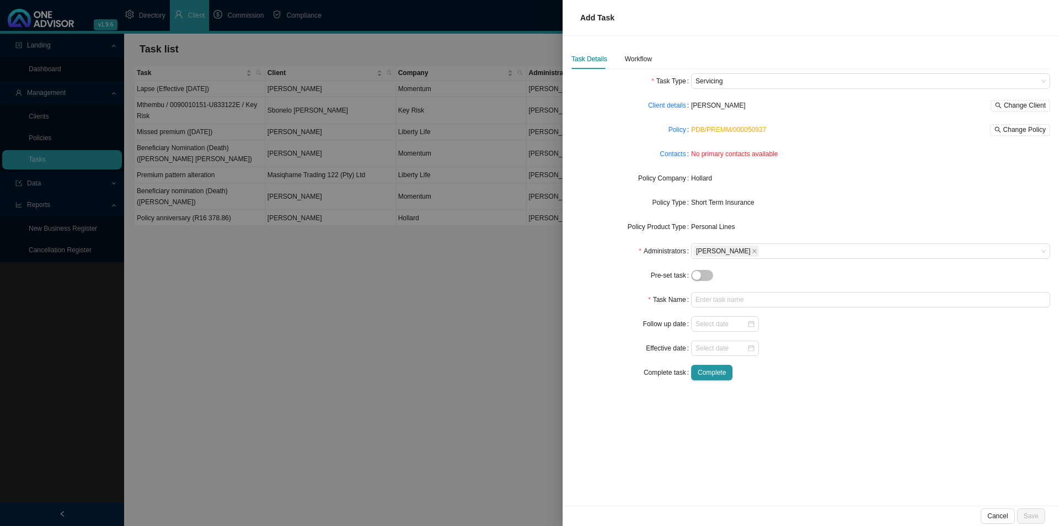
click at [625, 276] on div "Pre-set task" at bounding box center [632, 275] width 120 height 15
click at [717, 306] on input "text" at bounding box center [870, 299] width 359 height 15
click at [847, 407] on span "Cancel" at bounding box center [997, 515] width 20 height 11
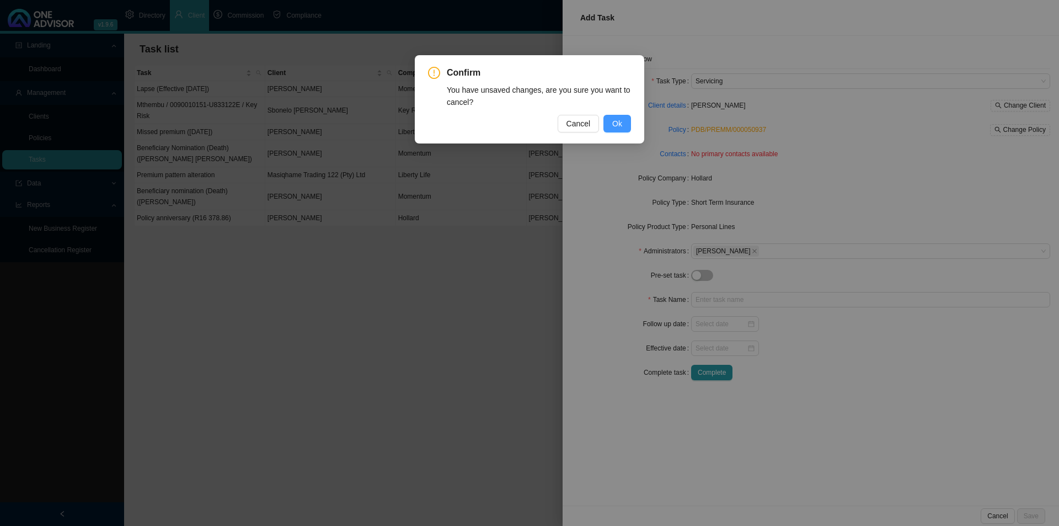
click at [618, 122] on span "Ok" at bounding box center [617, 124] width 10 height 12
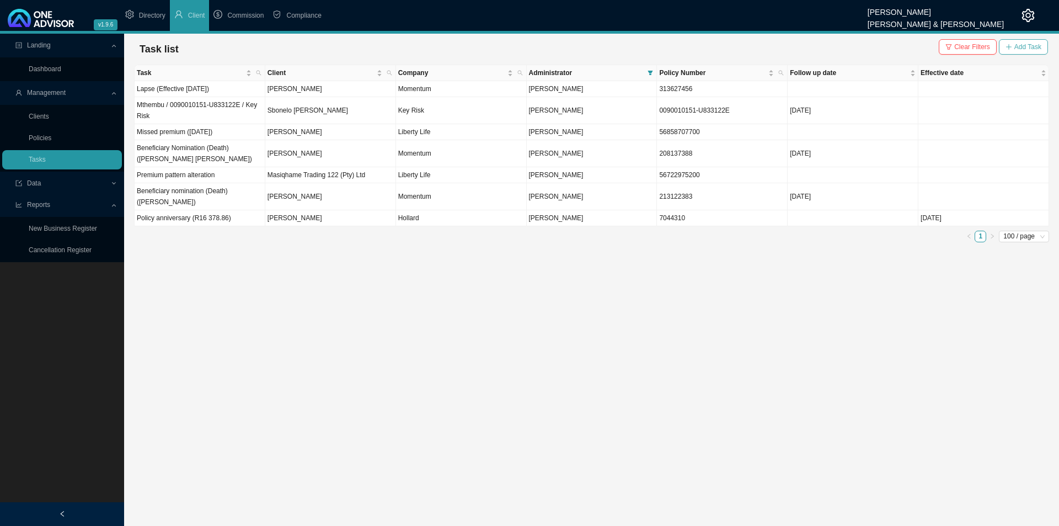
click at [847, 44] on span "Add Task" at bounding box center [1028, 46] width 27 height 11
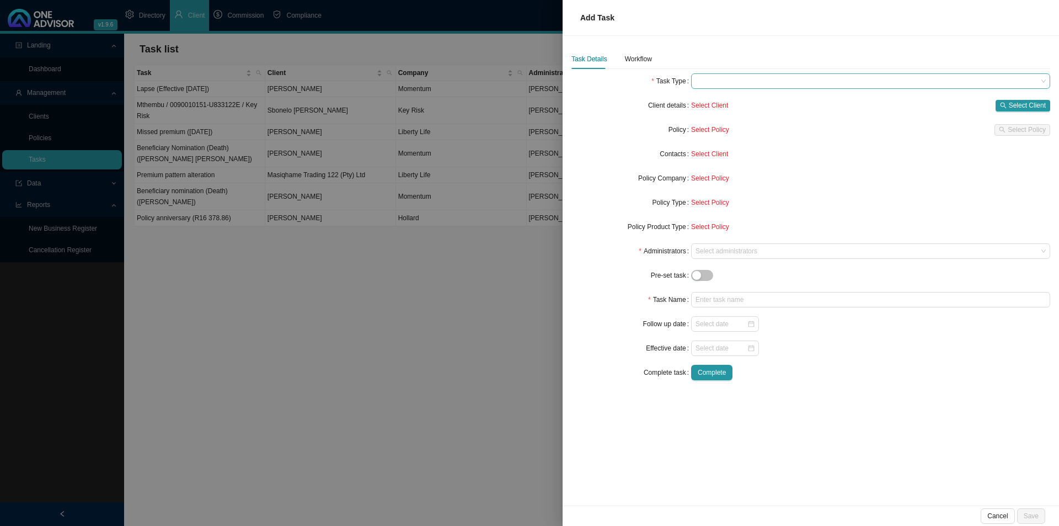
click at [722, 81] on span at bounding box center [871, 81] width 350 height 14
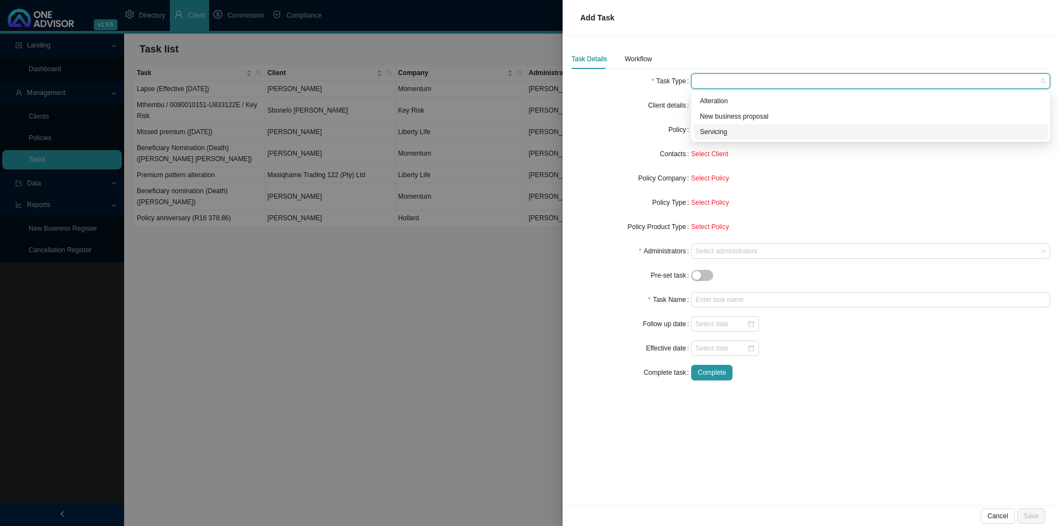
click at [710, 130] on div "Servicing" at bounding box center [870, 131] width 341 height 11
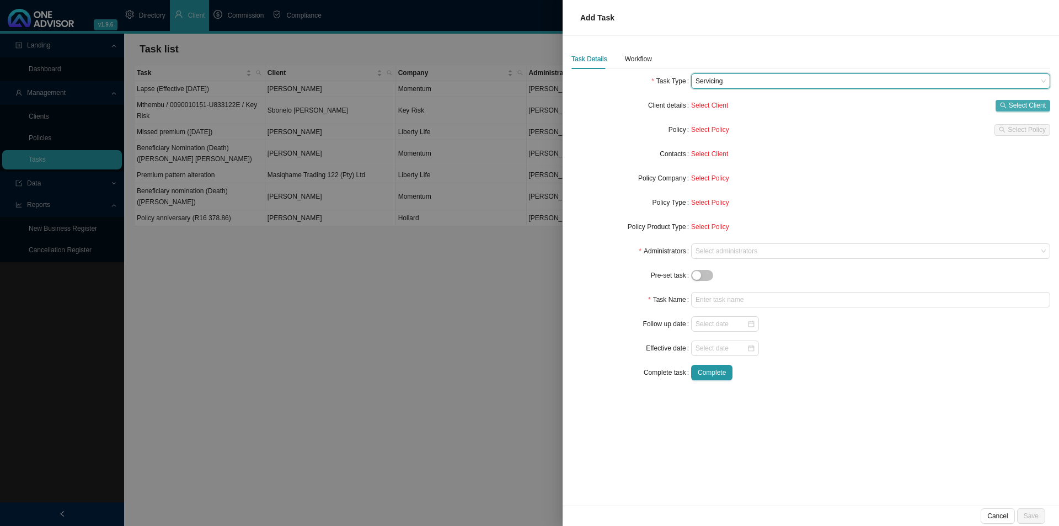
click at [847, 104] on span "Select Client" at bounding box center [1027, 105] width 37 height 11
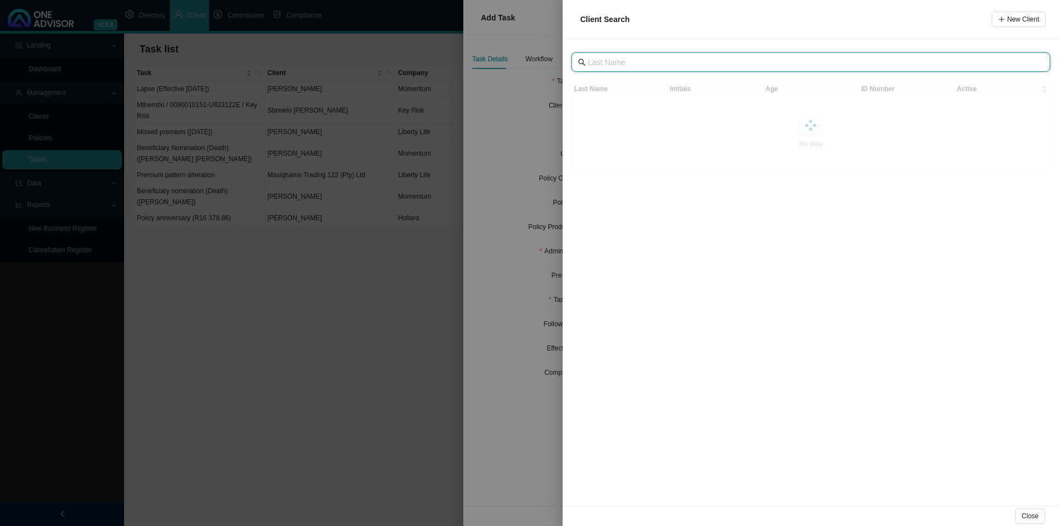
click at [645, 58] on input "text" at bounding box center [812, 62] width 448 height 12
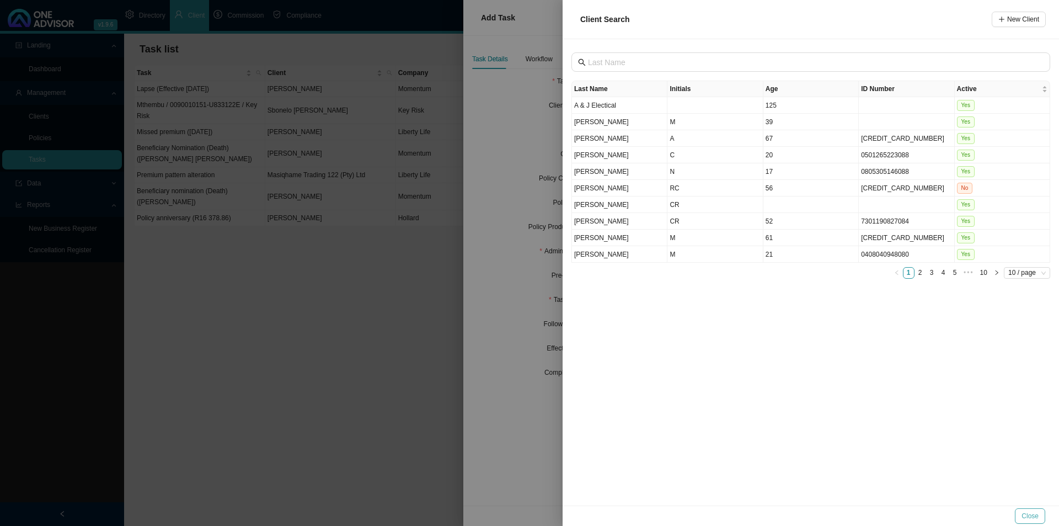
click at [847, 407] on span "Close" at bounding box center [1030, 515] width 17 height 11
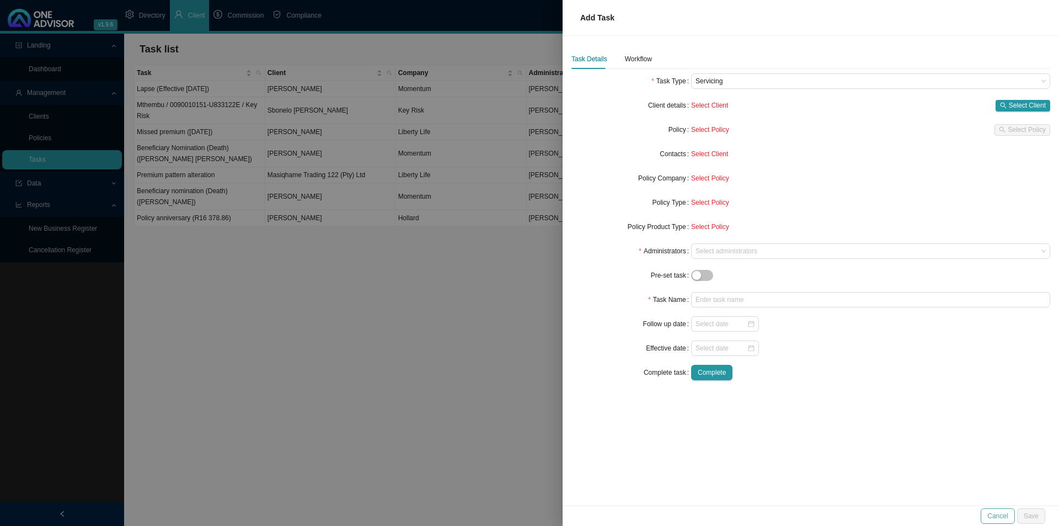
click at [847, 407] on span "Cancel" at bounding box center [997, 515] width 20 height 11
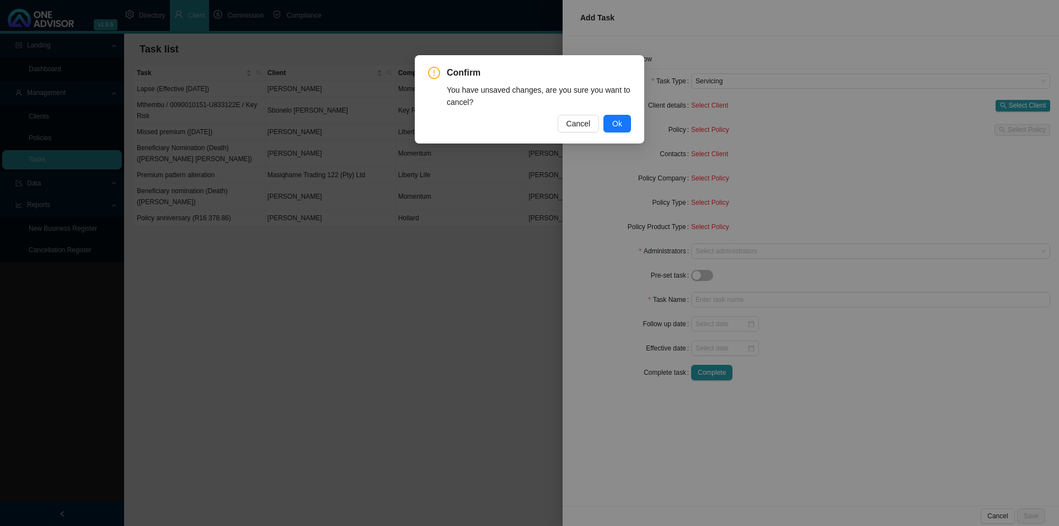
click at [619, 113] on div "Confirm You have unsaved changes, are you sure you want to cancel? Cancel Ok" at bounding box center [529, 99] width 203 height 66
click at [616, 118] on span "Ok" at bounding box center [617, 124] width 10 height 12
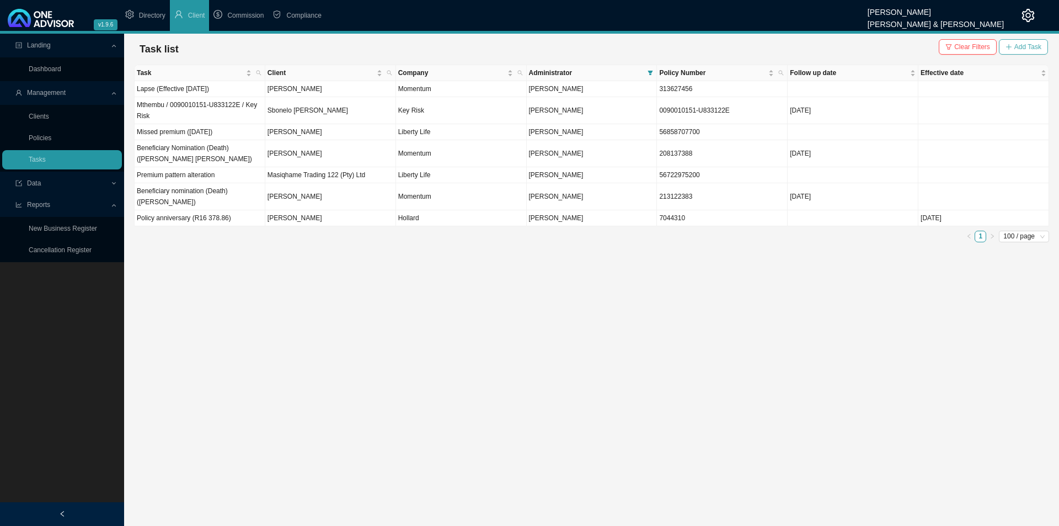
click at [847, 45] on span "Add Task" at bounding box center [1028, 46] width 27 height 11
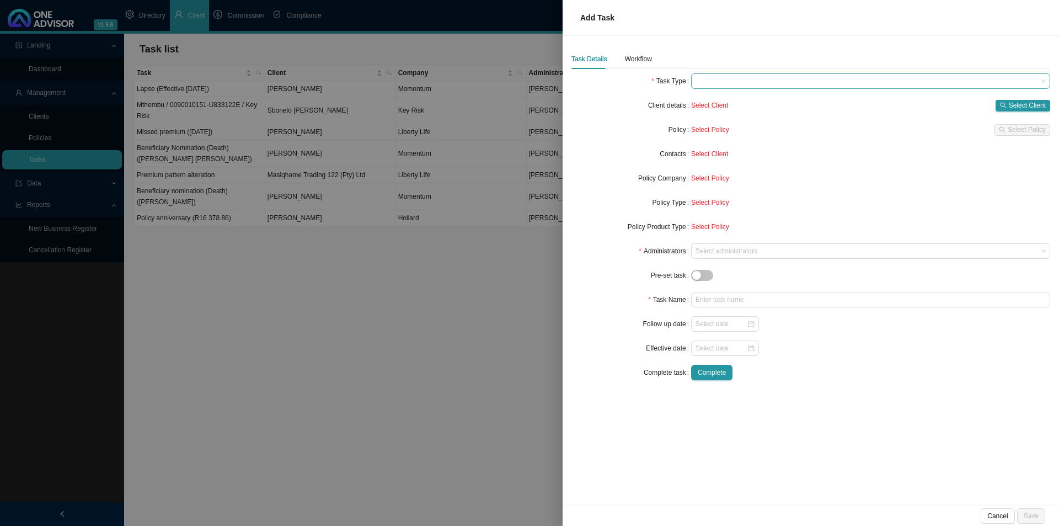
click at [729, 80] on span at bounding box center [871, 81] width 350 height 14
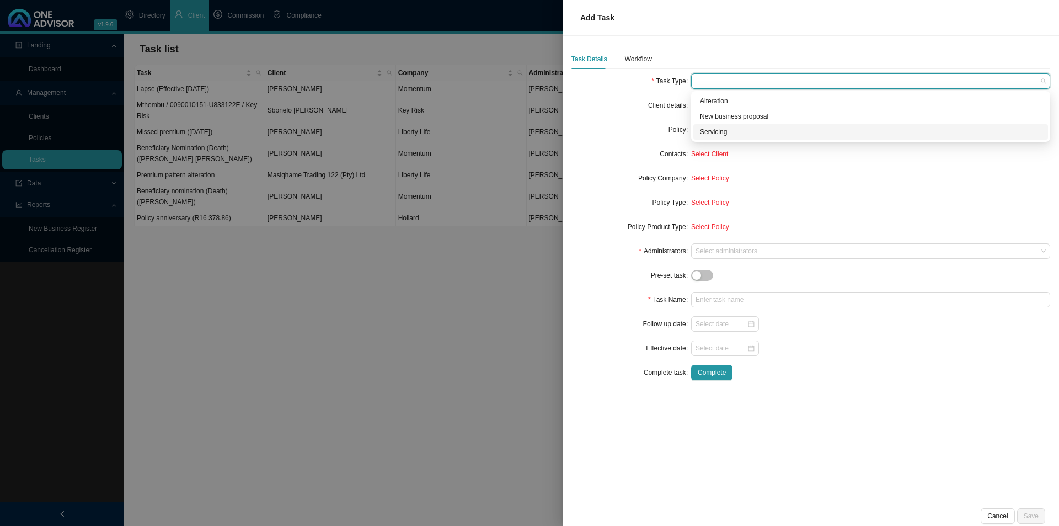
click at [724, 132] on div "Servicing" at bounding box center [870, 131] width 341 height 11
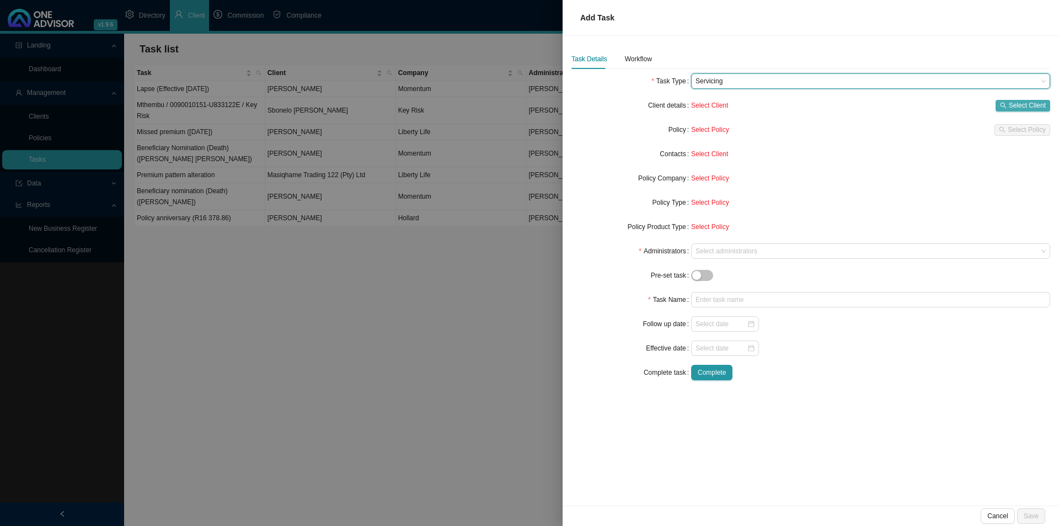
click at [847, 105] on span "Select Client" at bounding box center [1027, 105] width 37 height 11
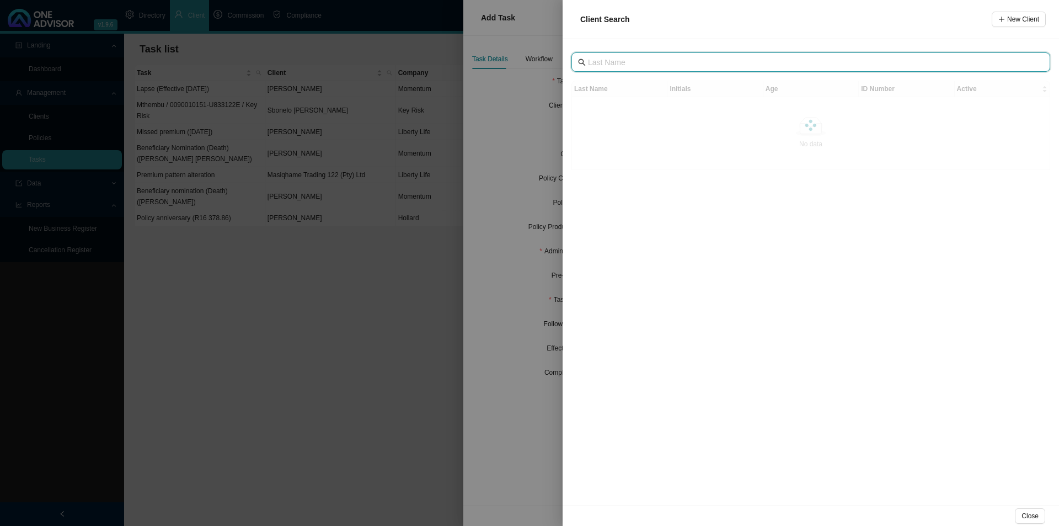
click at [650, 61] on input "text" at bounding box center [812, 62] width 448 height 12
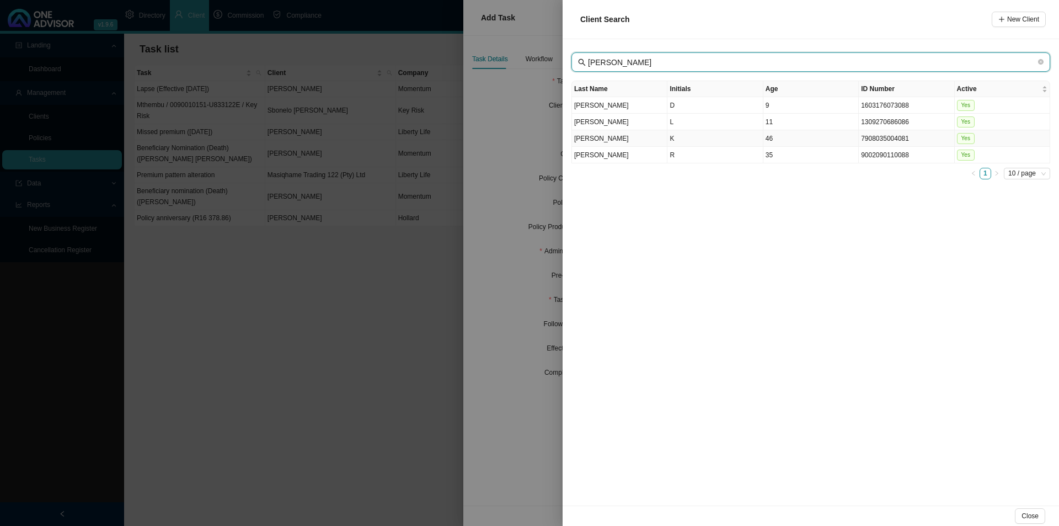
type input "[PERSON_NAME]"
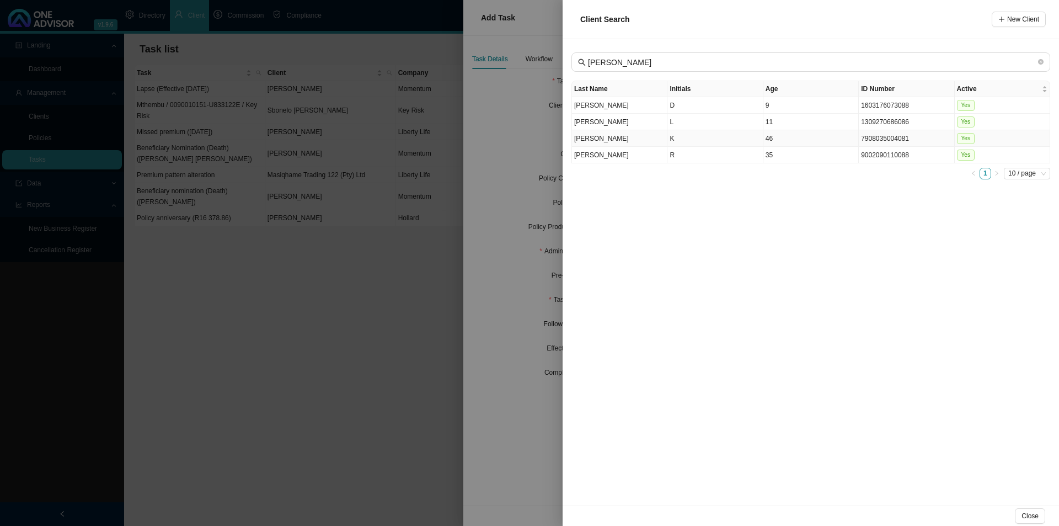
click at [699, 138] on td "K" at bounding box center [715, 138] width 95 height 17
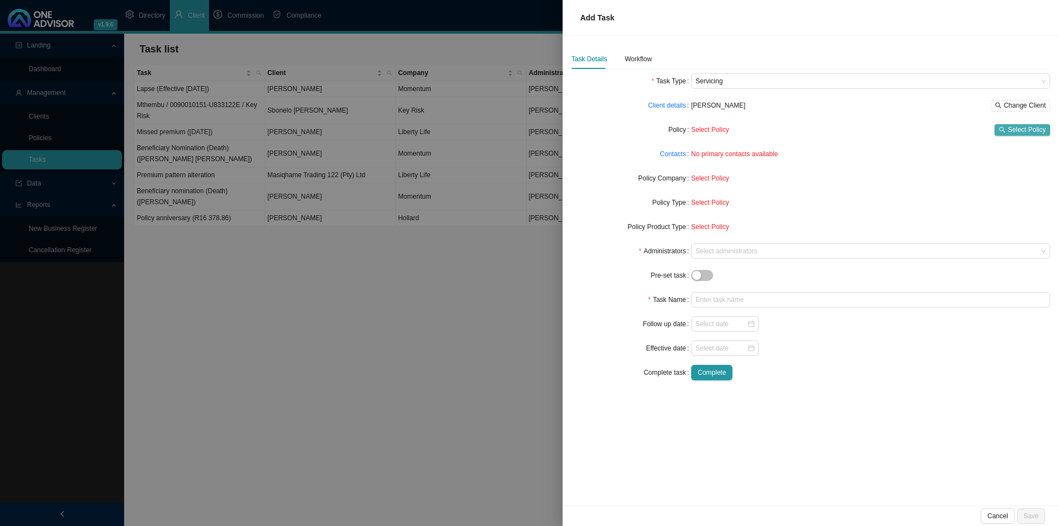
click at [847, 127] on span "Select Policy" at bounding box center [1027, 129] width 38 height 11
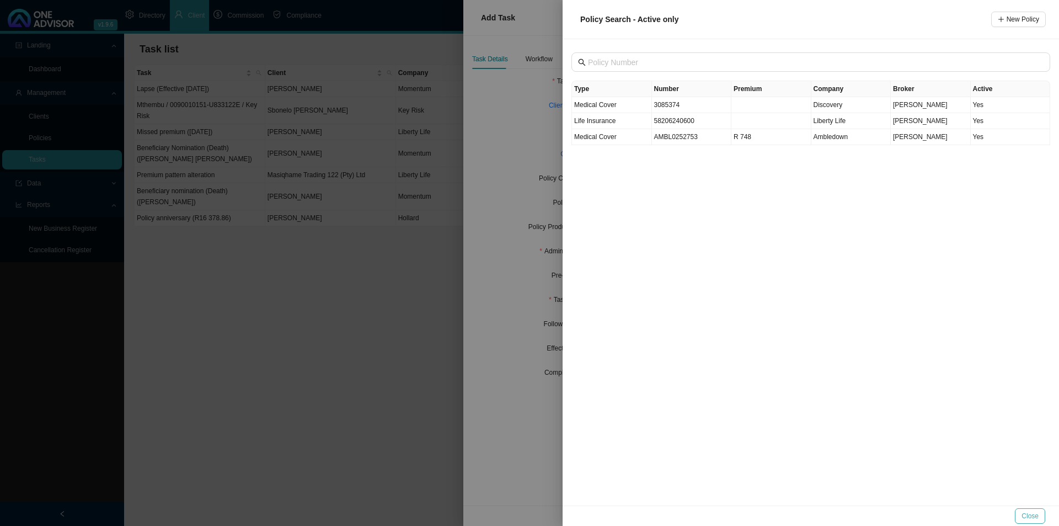
click at [847, 407] on span "Close" at bounding box center [1030, 515] width 17 height 11
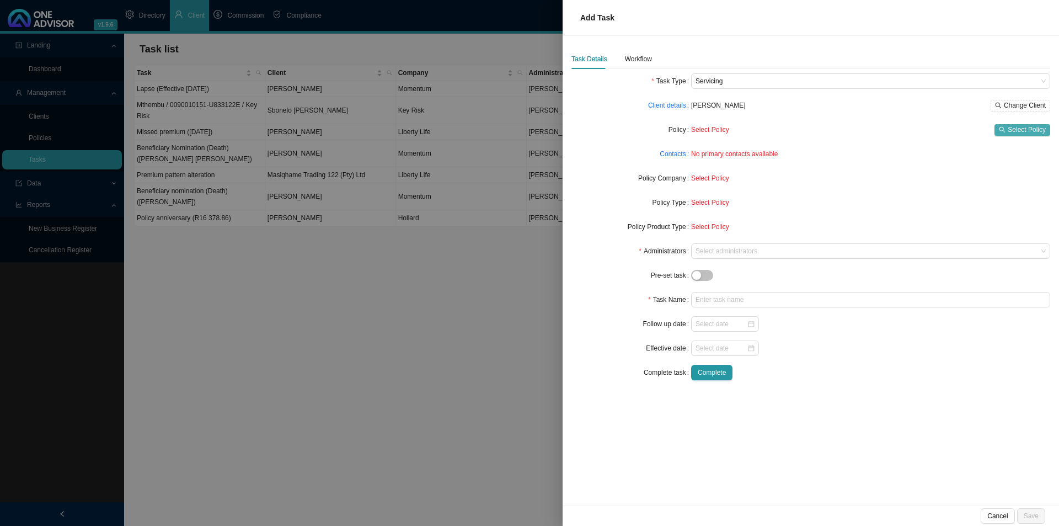
click at [847, 128] on span "Select Policy" at bounding box center [1027, 129] width 38 height 11
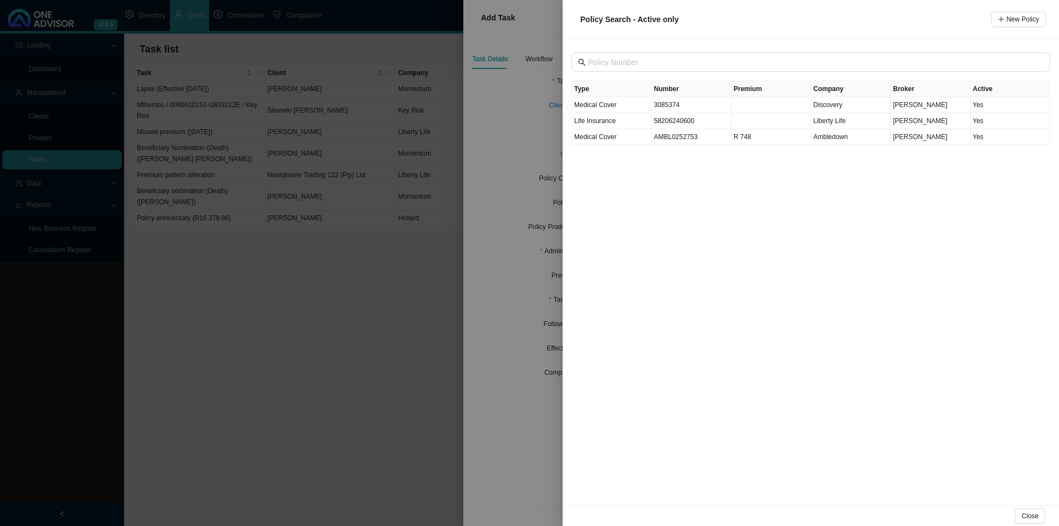
click at [485, 407] on div at bounding box center [529, 263] width 1059 height 526
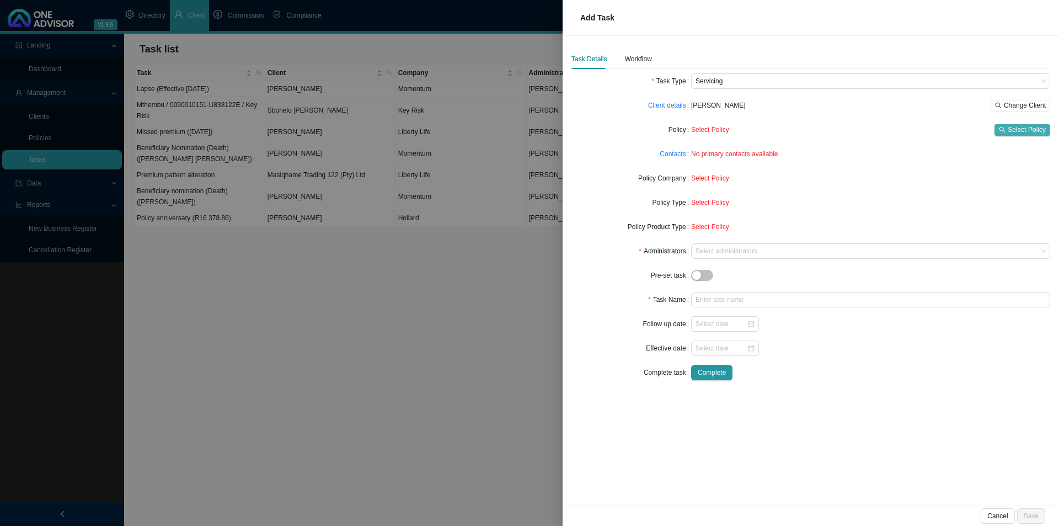
click at [847, 134] on span "Select Policy" at bounding box center [1027, 129] width 38 height 11
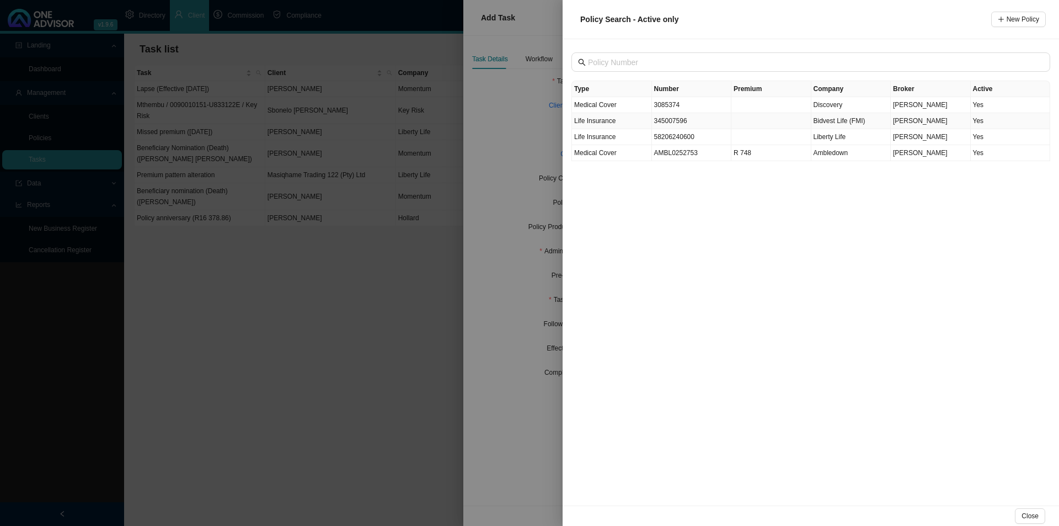
click at [836, 118] on span "Bidvest Life (FMI)" at bounding box center [840, 121] width 52 height 8
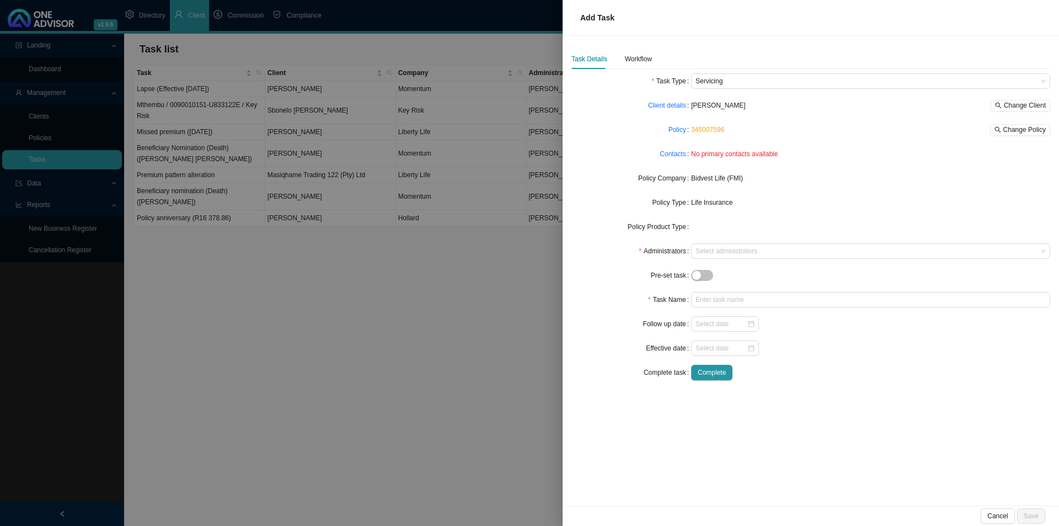
click at [659, 156] on div "Contacts" at bounding box center [632, 153] width 120 height 15
click at [677, 155] on link "Contacts" at bounding box center [673, 153] width 26 height 11
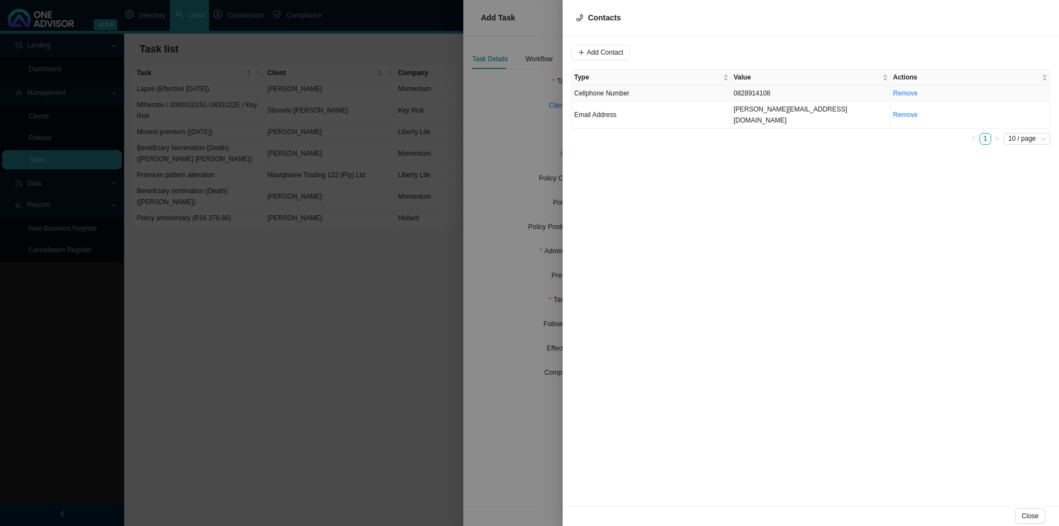
click at [688, 90] on td "Cellphone Number" at bounding box center [651, 94] width 159 height 16
click at [739, 51] on span "Cellphone Number" at bounding box center [750, 52] width 74 height 14
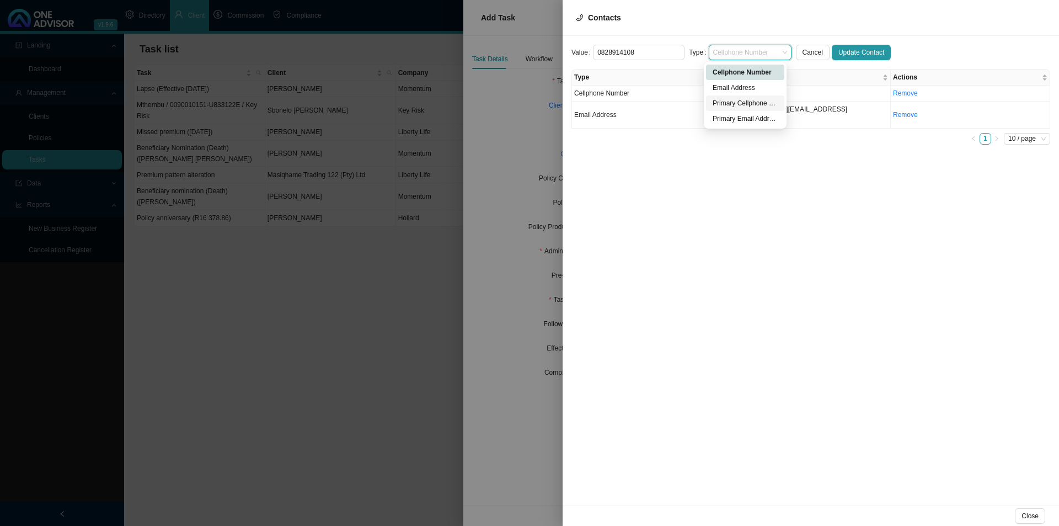
click at [746, 102] on div "Primary Cellphone Number" at bounding box center [745, 103] width 65 height 11
click at [847, 55] on span "Update Contact" at bounding box center [862, 52] width 46 height 11
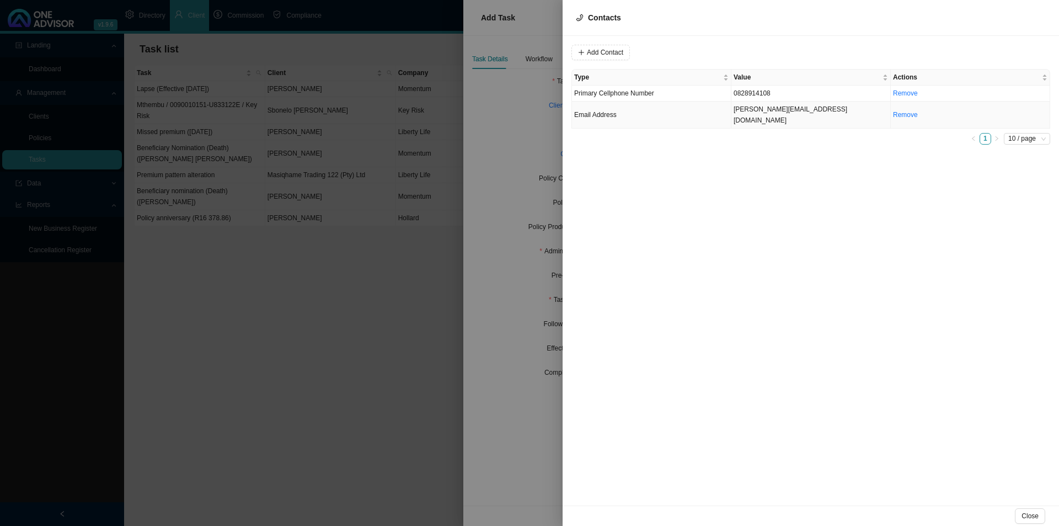
click at [658, 110] on td "Email Address" at bounding box center [651, 115] width 159 height 27
click at [730, 47] on span "Email Address" at bounding box center [750, 52] width 74 height 14
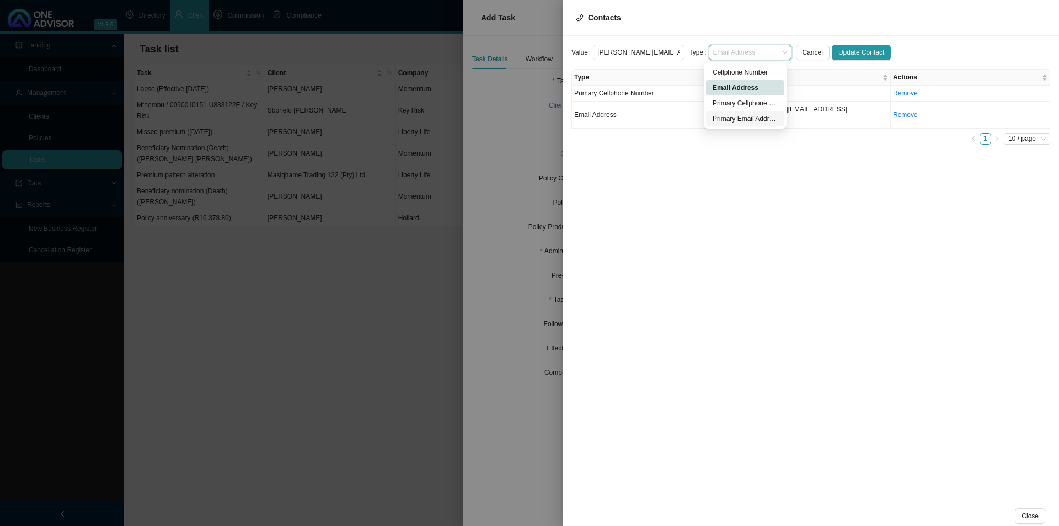
click at [738, 121] on div "Primary Email Address" at bounding box center [745, 118] width 65 height 11
click at [847, 52] on span "Update Contact" at bounding box center [862, 52] width 46 height 11
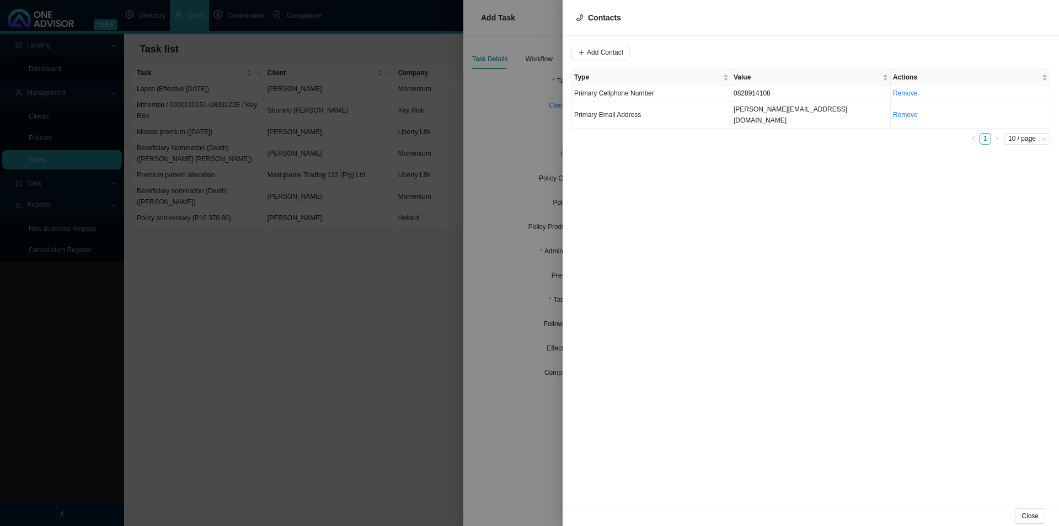
click at [847, 407] on div "Close" at bounding box center [811, 515] width 497 height 20
click at [847, 407] on span "Close" at bounding box center [1030, 515] width 17 height 11
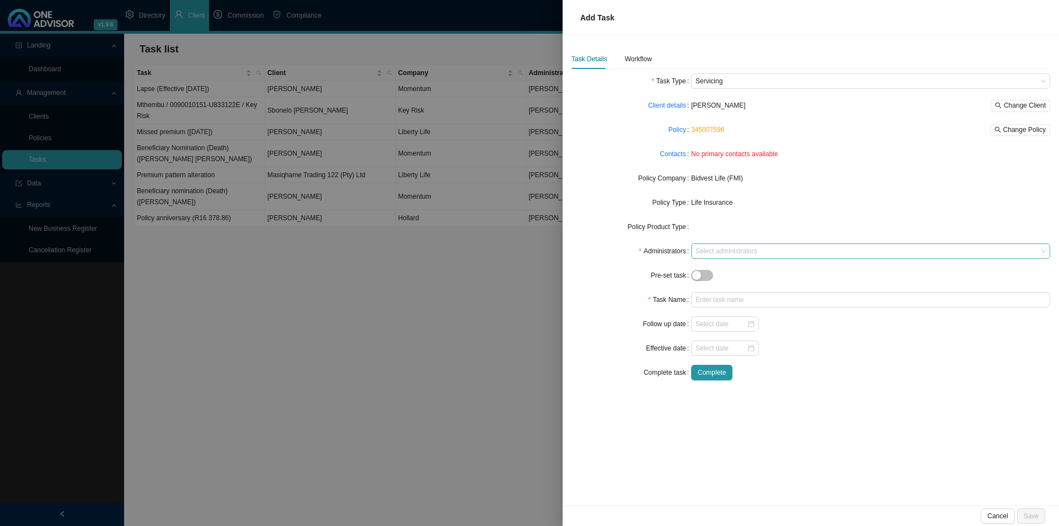
click at [729, 254] on div at bounding box center [865, 251] width 344 height 8
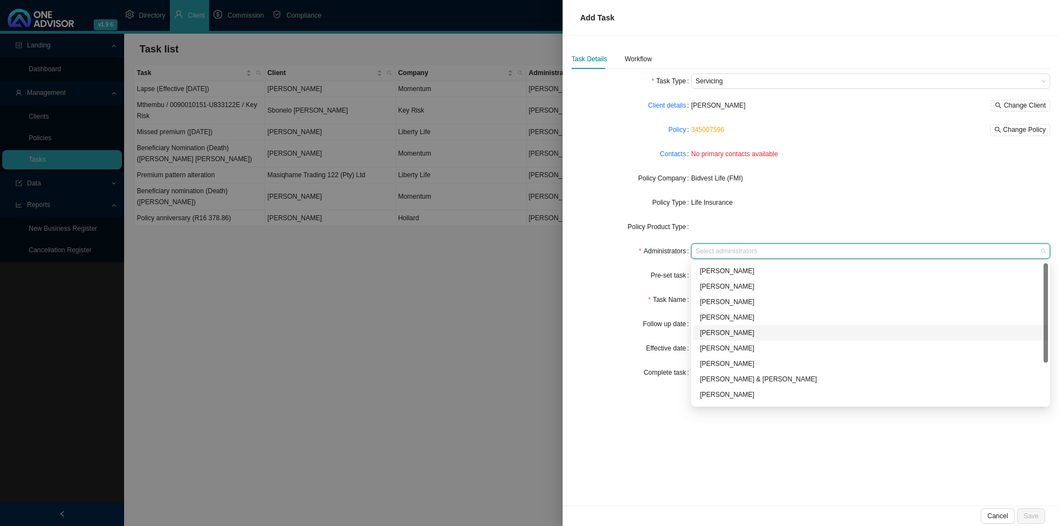
click at [729, 331] on div "[PERSON_NAME]" at bounding box center [870, 332] width 341 height 11
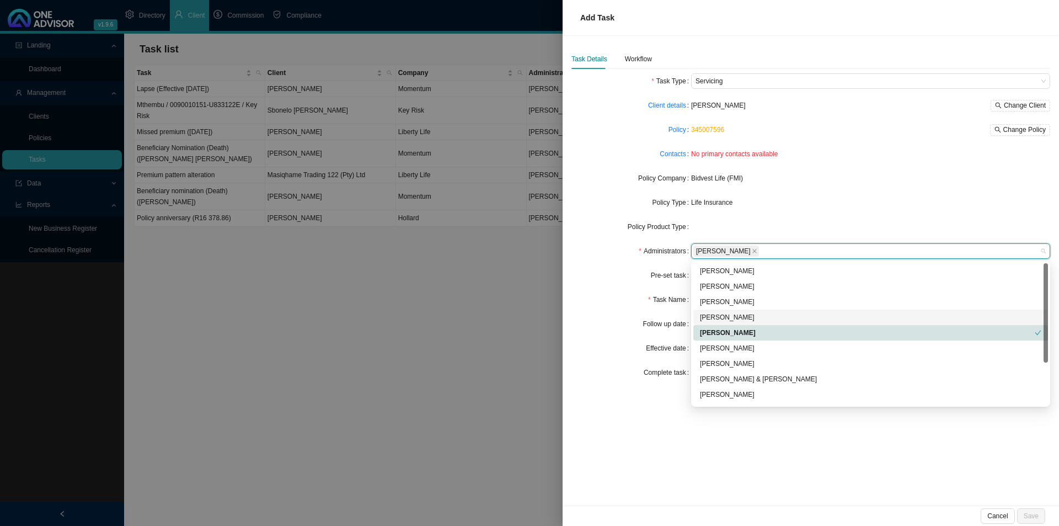
click at [616, 287] on form "Task Type Servicing Client details [PERSON_NAME] Change Client Policy 345007596…" at bounding box center [811, 226] width 479 height 307
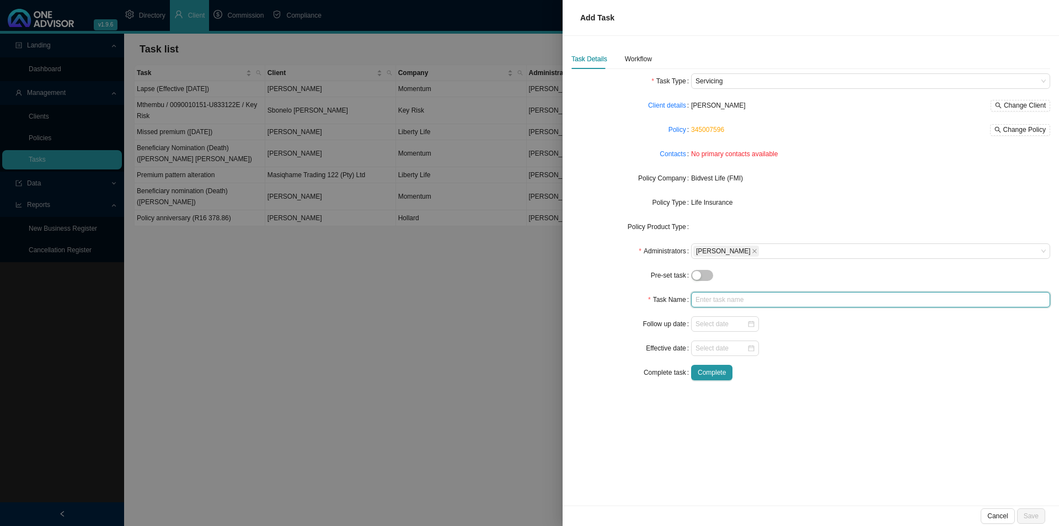
click at [708, 296] on input "text" at bounding box center [870, 299] width 359 height 15
type input "Missed premium ([DATE])"
click at [652, 59] on div "Task Details Workflow" at bounding box center [811, 59] width 479 height 20
click at [847, 340] on form "Task Type Servicing Client details [PERSON_NAME] Change Client Policy 345007596…" at bounding box center [811, 226] width 479 height 307
click at [633, 57] on div "Workflow" at bounding box center [638, 59] width 27 height 11
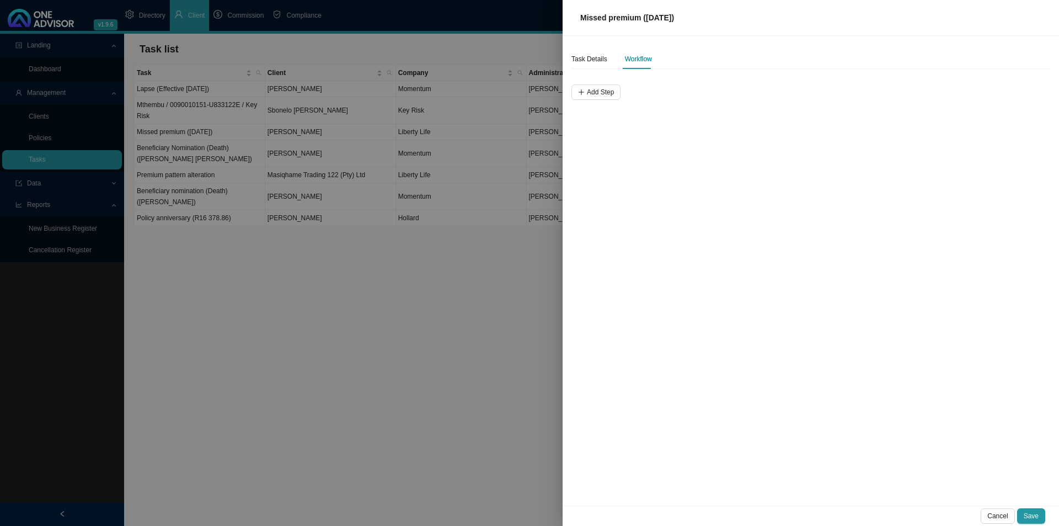
click at [650, 184] on div "Task Details Workflow Add Step" at bounding box center [811, 270] width 497 height 469
click at [847, 407] on span "Save" at bounding box center [1031, 515] width 15 height 11
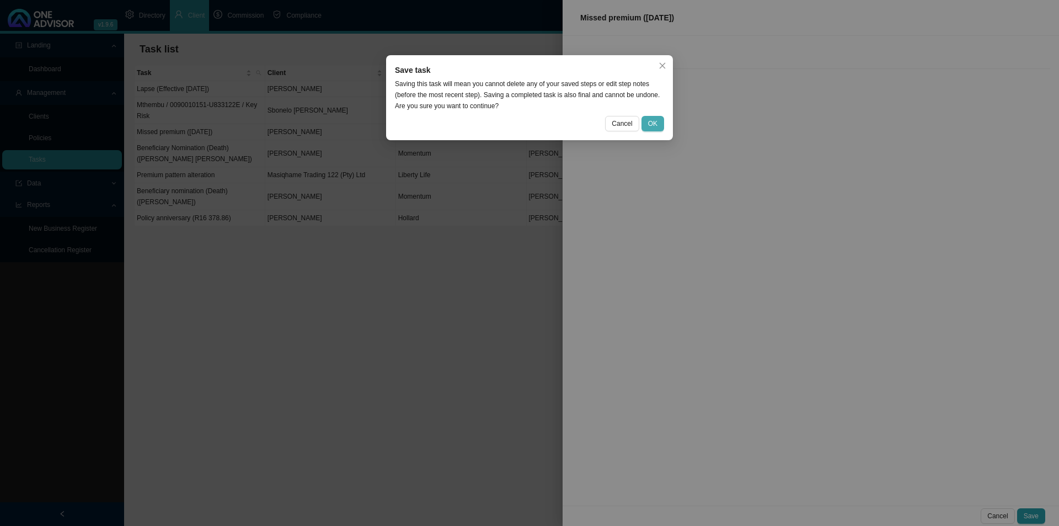
click at [654, 125] on span "OK" at bounding box center [652, 123] width 9 height 11
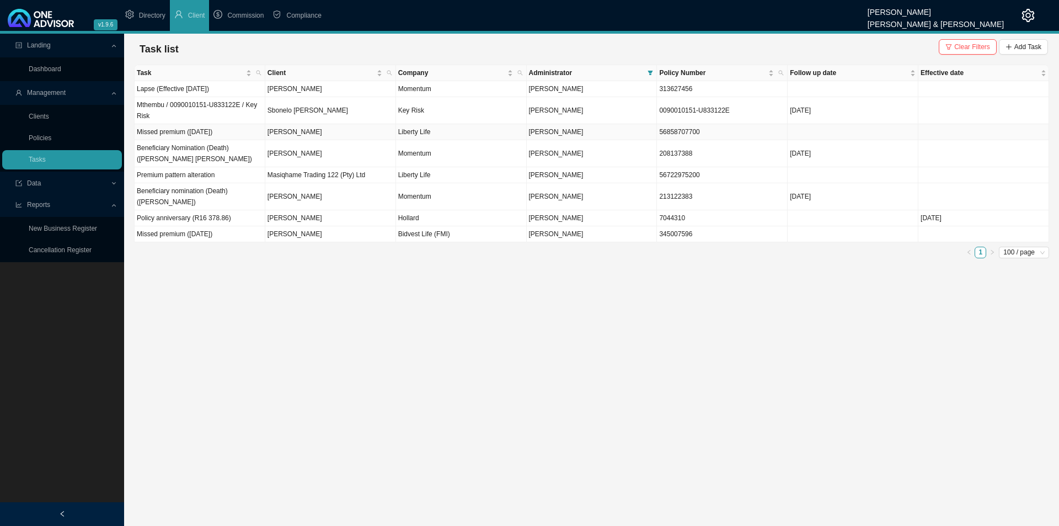
click at [212, 137] on td "Missed premium ([DATE])" at bounding box center [200, 132] width 131 height 16
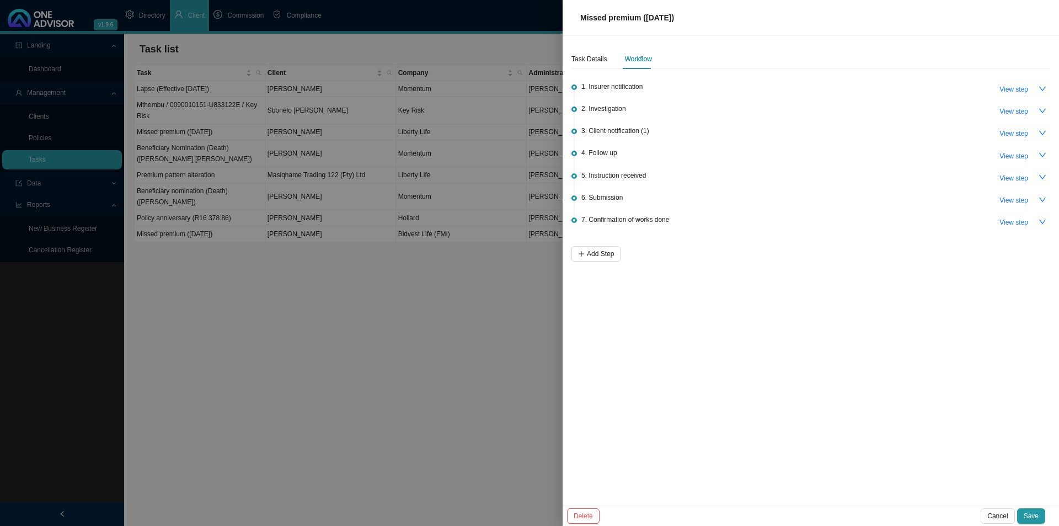
click at [401, 365] on div at bounding box center [529, 263] width 1059 height 526
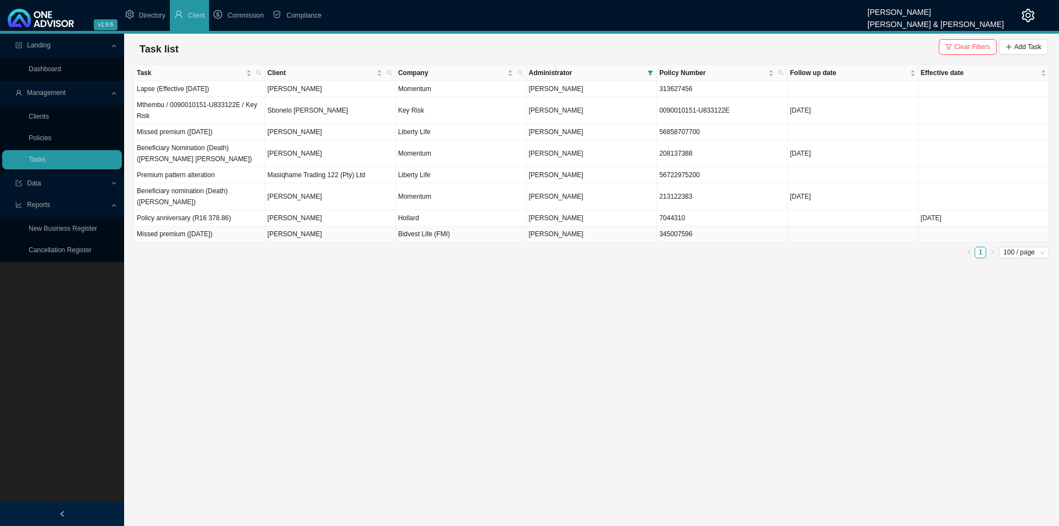
click at [325, 226] on td "[PERSON_NAME]" at bounding box center [330, 234] width 131 height 16
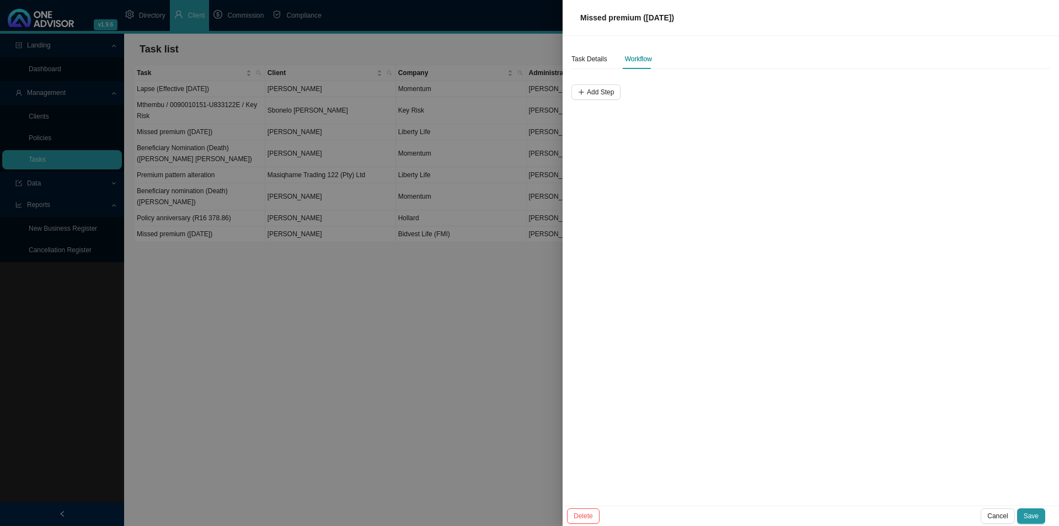
click at [599, 101] on div "Task Details Workflow Add Step" at bounding box center [811, 270] width 497 height 469
click at [610, 89] on span "Add Step" at bounding box center [600, 92] width 27 height 11
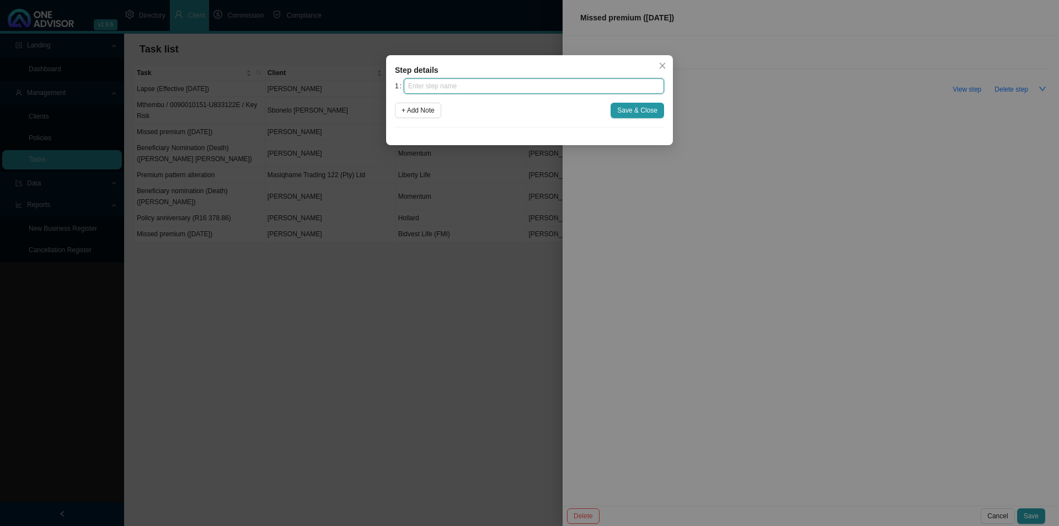
click at [478, 91] on input "text" at bounding box center [534, 85] width 260 height 15
type input "Insurer notification"
click at [645, 113] on span "Save & Close" at bounding box center [637, 110] width 40 height 11
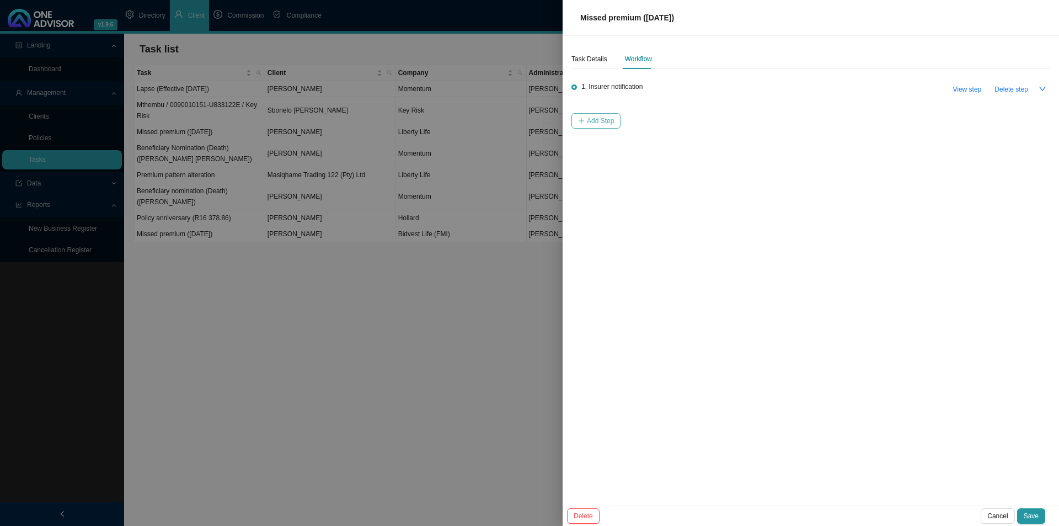
click at [591, 114] on button "Add Step" at bounding box center [596, 120] width 49 height 15
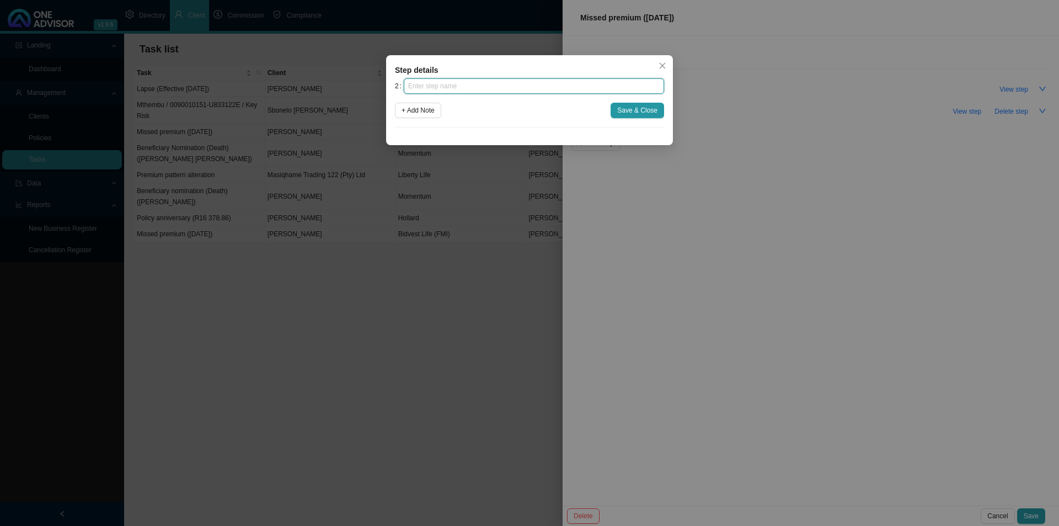
click at [527, 83] on input "text" at bounding box center [534, 85] width 260 height 15
type input "Investigation"
click at [627, 111] on span "Save & Close" at bounding box center [637, 110] width 40 height 11
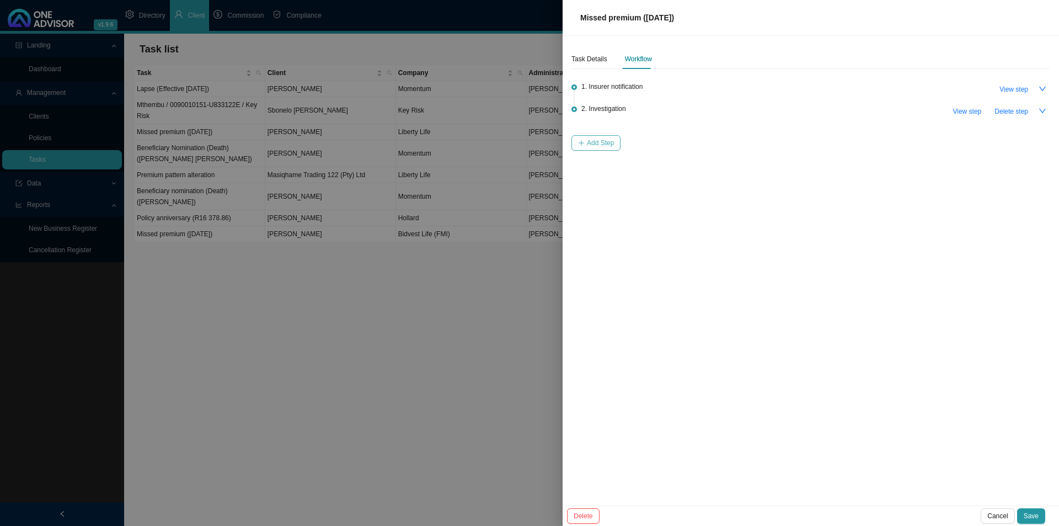
click at [601, 143] on span "Add Step" at bounding box center [600, 142] width 27 height 11
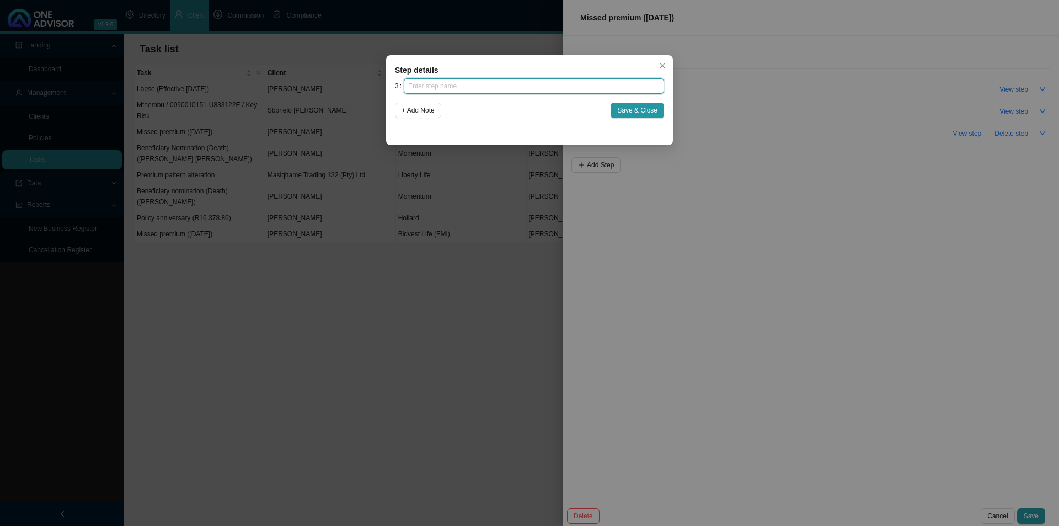
click at [510, 88] on input "text" at bounding box center [534, 85] width 260 height 15
click at [505, 84] on input "text" at bounding box center [534, 85] width 260 height 15
type input "Client notification (1)"
click at [632, 107] on span "Save & Close" at bounding box center [637, 110] width 40 height 11
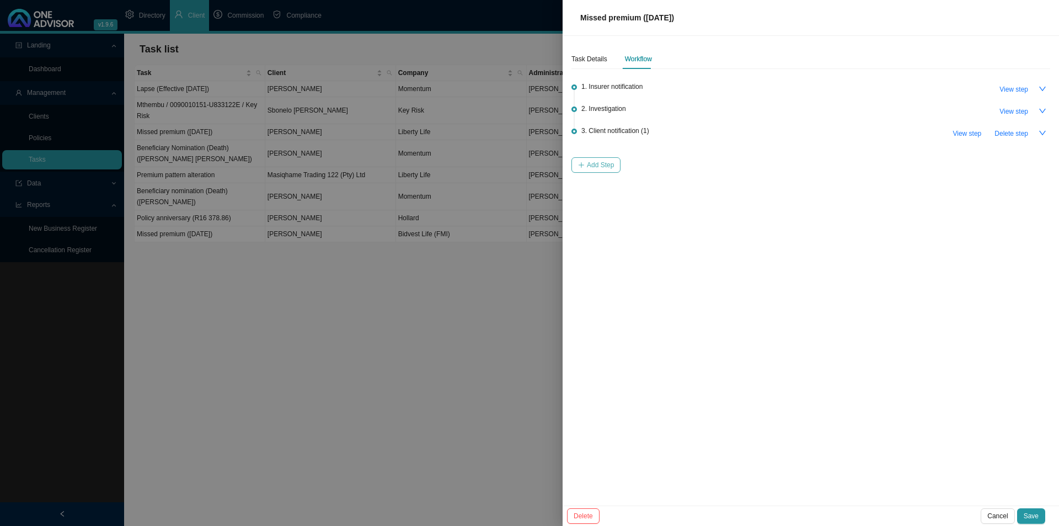
click at [603, 164] on span "Add Step" at bounding box center [600, 164] width 27 height 11
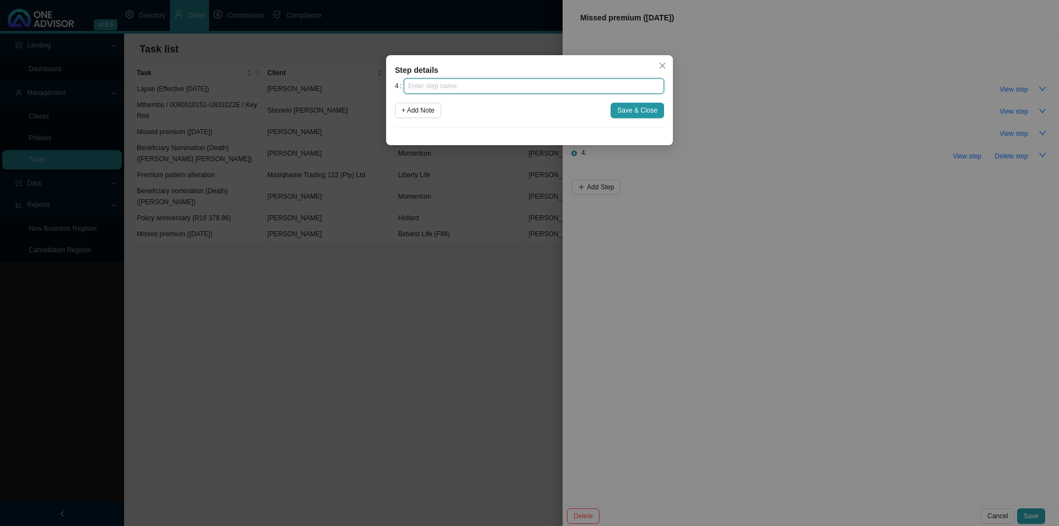
click at [498, 92] on input "text" at bounding box center [534, 85] width 260 height 15
type input "Follow up"
click at [622, 109] on span "Save & Close" at bounding box center [637, 110] width 40 height 11
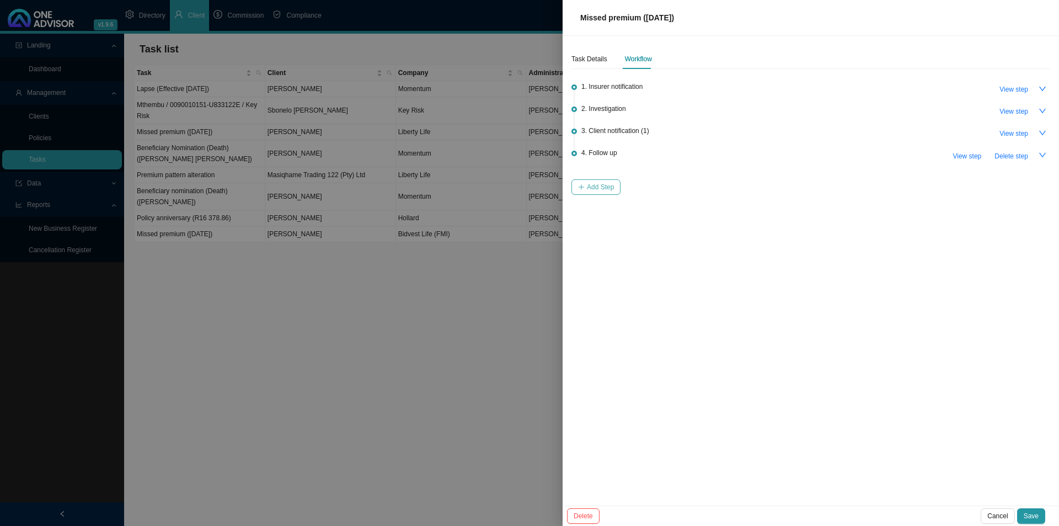
click at [608, 182] on span "Add Step" at bounding box center [600, 187] width 27 height 11
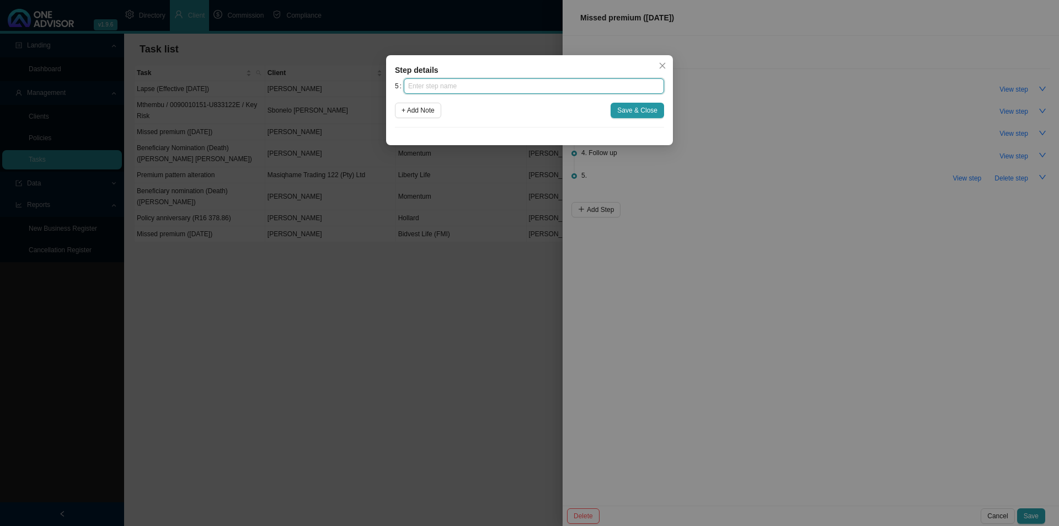
click at [443, 85] on input "text" at bounding box center [534, 85] width 260 height 15
type input "Instruction received"
click at [620, 106] on span "Save & Close" at bounding box center [637, 110] width 40 height 11
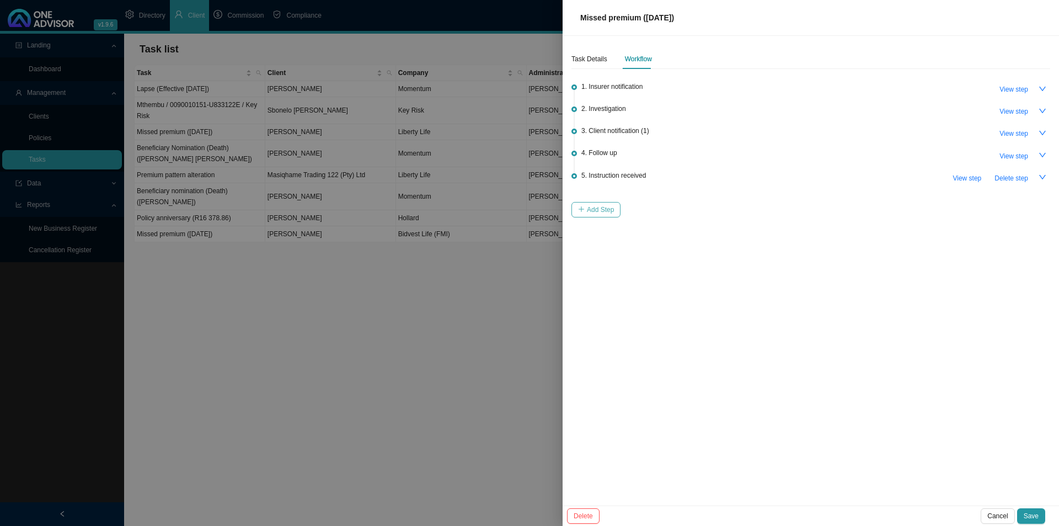
click at [600, 204] on span "Add Step" at bounding box center [600, 209] width 27 height 11
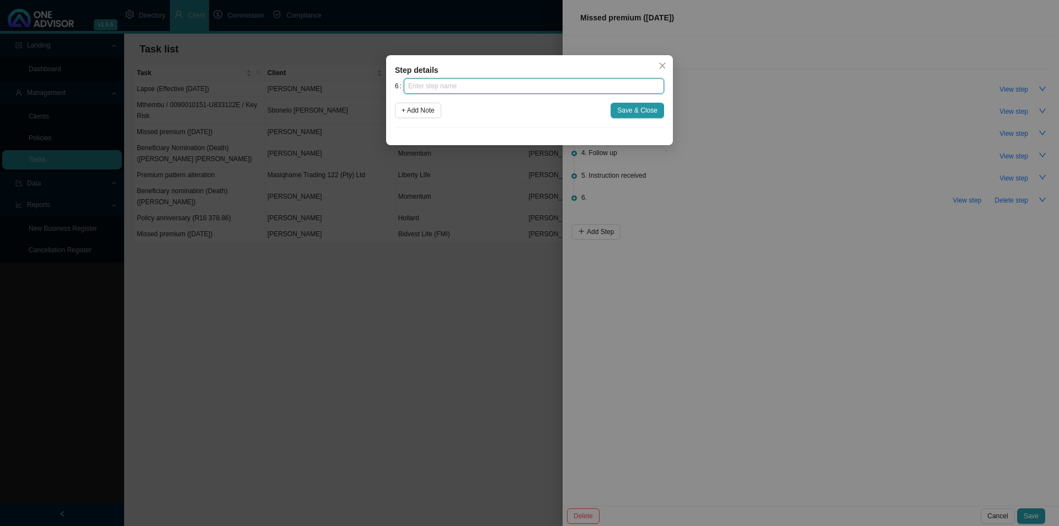
click at [481, 92] on input "text" at bounding box center [534, 85] width 260 height 15
type input "Submission"
click at [658, 101] on div "6 Submission + Add Note Save & Close" at bounding box center [529, 102] width 269 height 49
click at [652, 111] on span "Save & Close" at bounding box center [637, 110] width 40 height 11
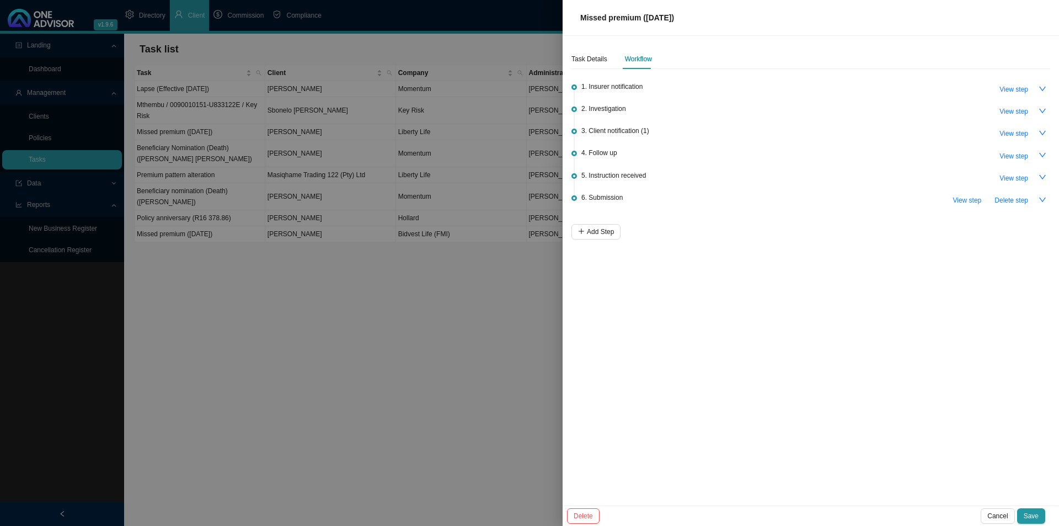
click at [594, 237] on div "Task Details Workflow 1. Insurer notification View step 2. Investigation View s…" at bounding box center [811, 270] width 497 height 469
click at [593, 231] on span "Add Step" at bounding box center [600, 231] width 27 height 11
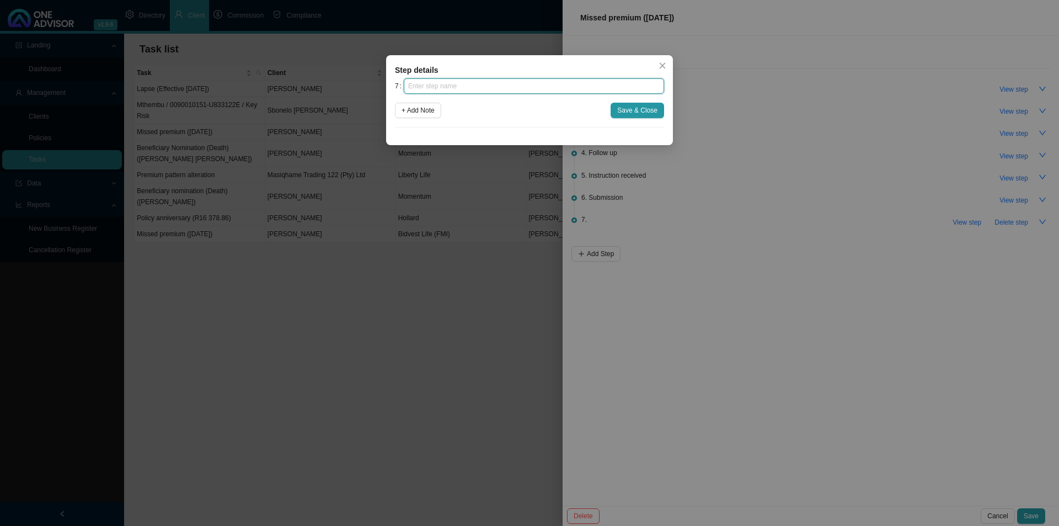
click at [477, 87] on input "text" at bounding box center [534, 85] width 260 height 15
type input "Confirmation of works done"
click at [628, 110] on span "Save & Close" at bounding box center [637, 110] width 40 height 11
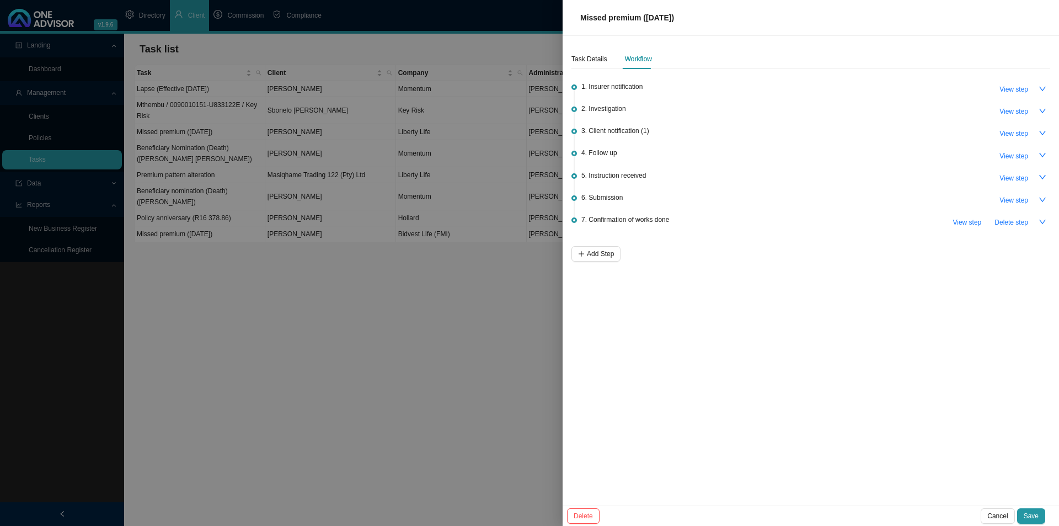
click at [847, 407] on div "Task Details Workflow 1. Insurer notification View step 2. Investigation View s…" at bounding box center [811, 270] width 497 height 469
click at [847, 407] on span "Save" at bounding box center [1031, 515] width 15 height 11
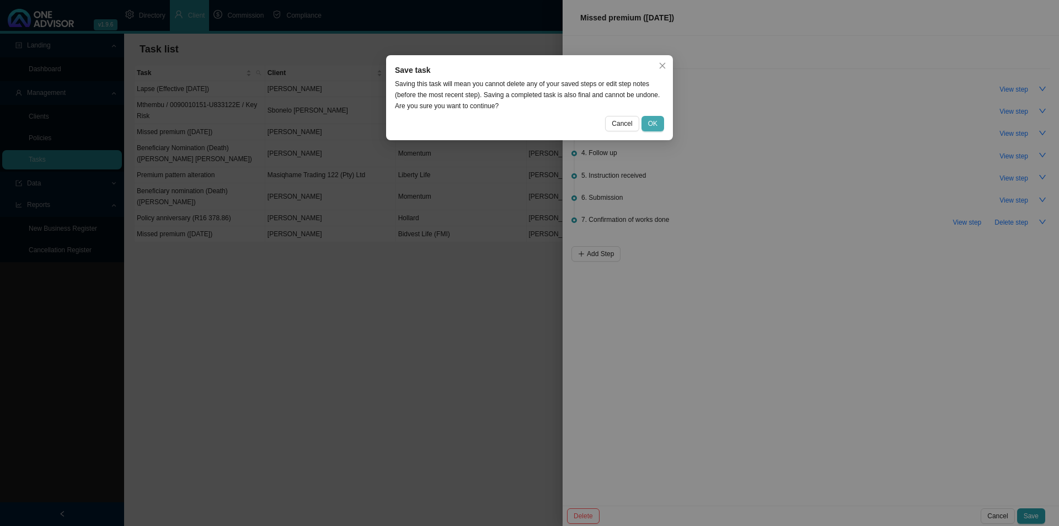
click at [660, 125] on button "OK" at bounding box center [653, 123] width 23 height 15
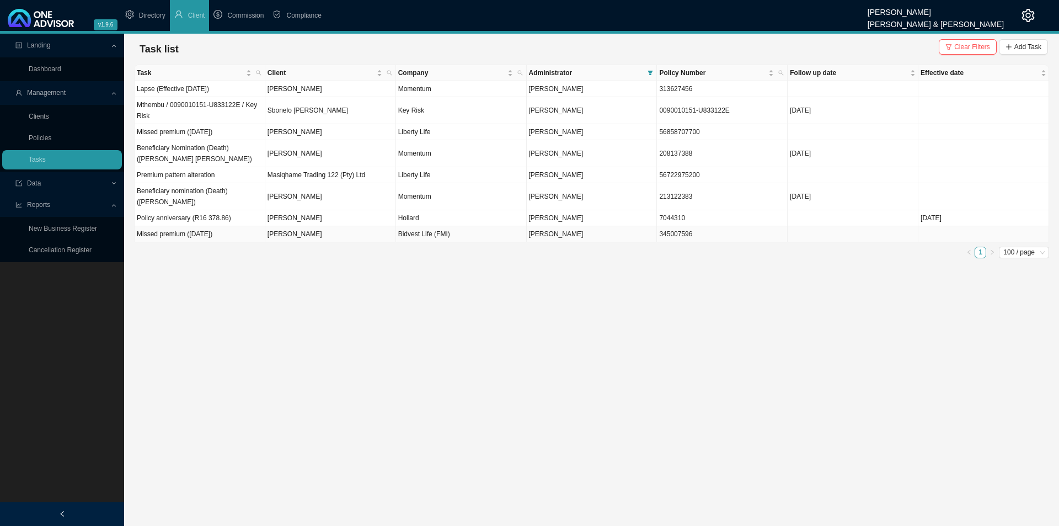
click at [307, 226] on td "[PERSON_NAME]" at bounding box center [330, 234] width 131 height 16
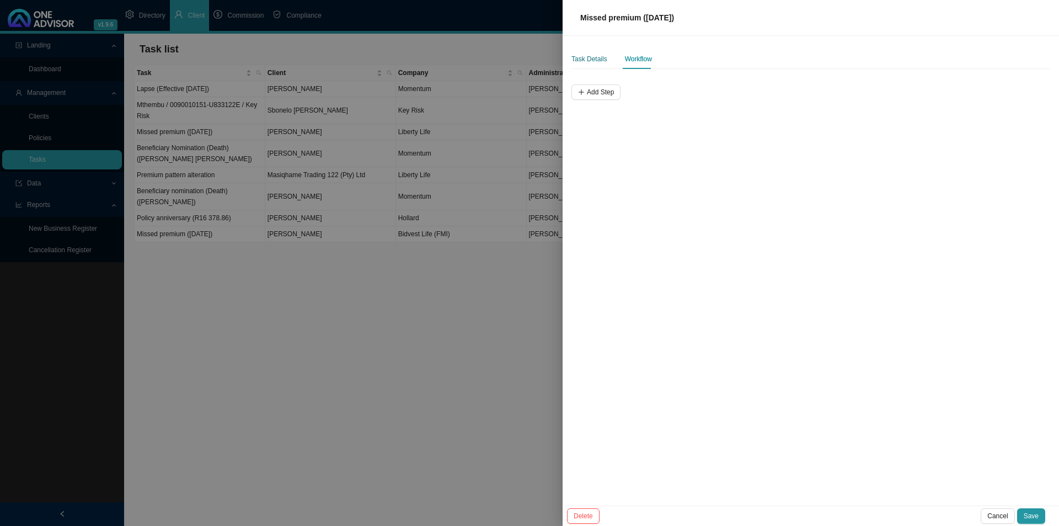
click at [592, 62] on div "Task Details" at bounding box center [590, 59] width 36 height 11
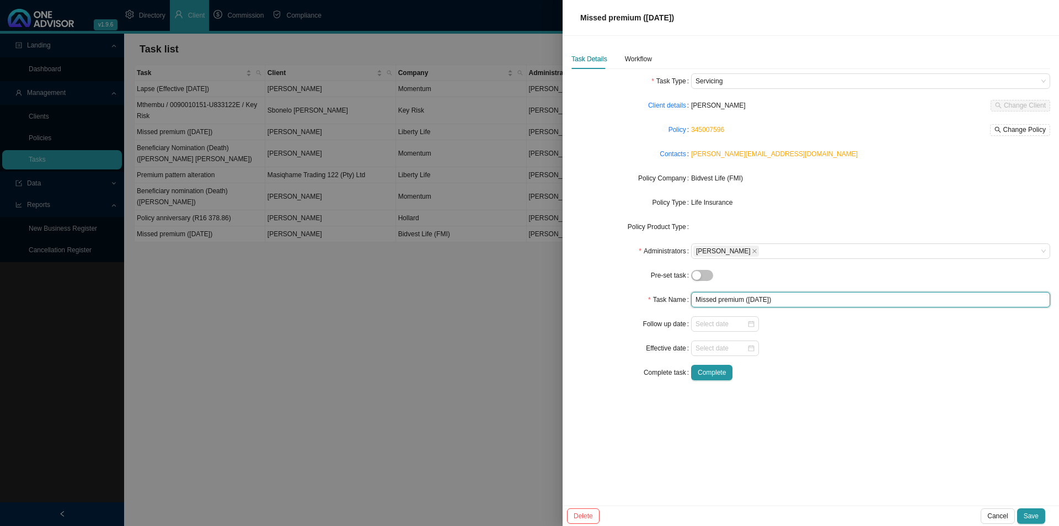
click at [810, 300] on input "Missed premium ([DATE])" at bounding box center [870, 299] width 359 height 15
drag, startPoint x: 806, startPoint y: 295, endPoint x: 674, endPoint y: 292, distance: 132.4
click at [674, 292] on div "Task Name Missed premium ([DATE])" at bounding box center [811, 299] width 479 height 15
type input "(BROKEN)"
click at [847, 407] on span "Save" at bounding box center [1031, 515] width 15 height 11
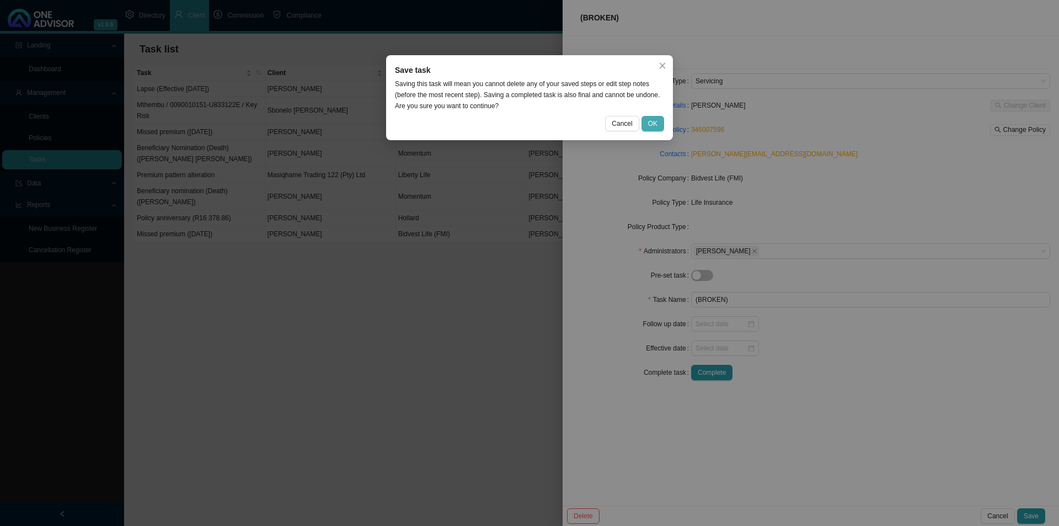
click at [660, 122] on button "OK" at bounding box center [653, 123] width 23 height 15
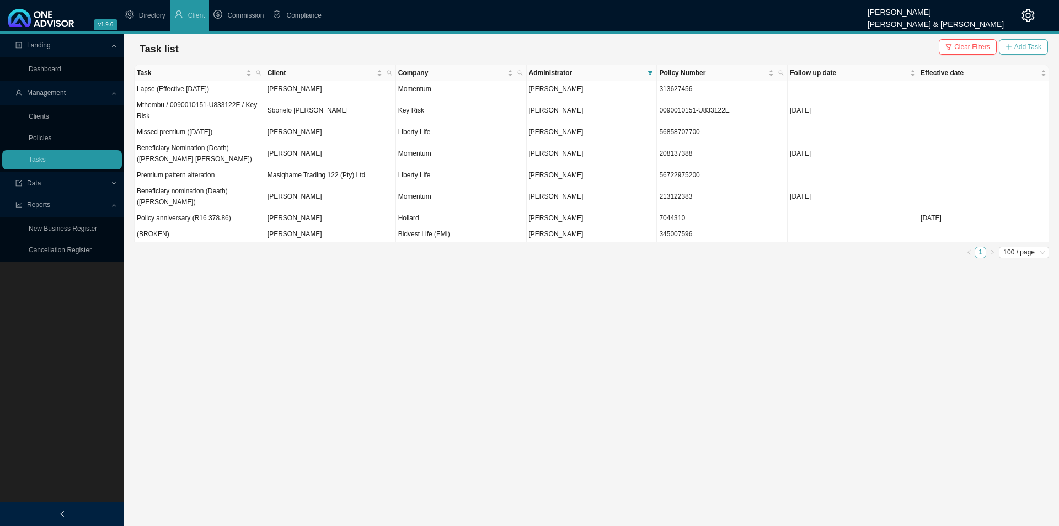
click at [847, 42] on span "Add Task" at bounding box center [1028, 46] width 27 height 11
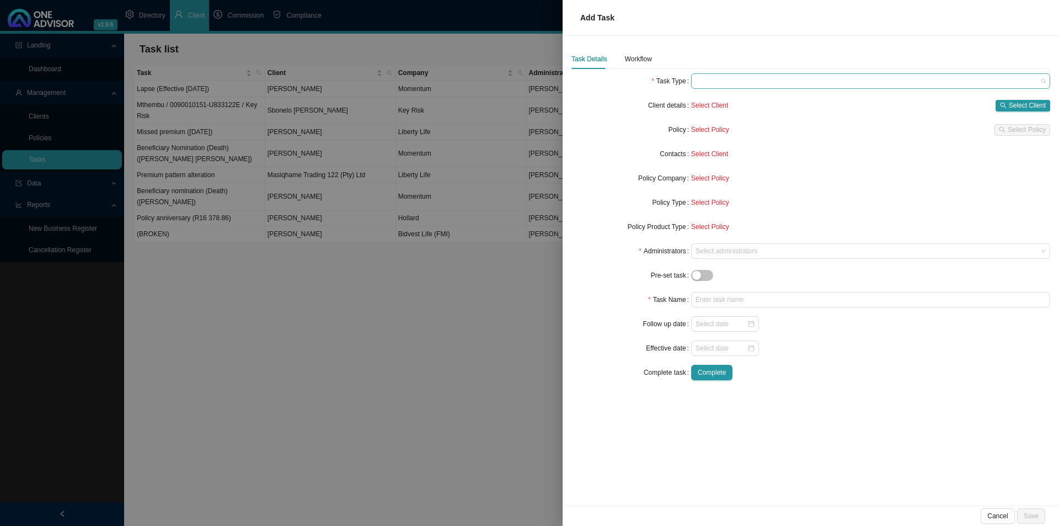
click at [721, 79] on span at bounding box center [871, 81] width 350 height 14
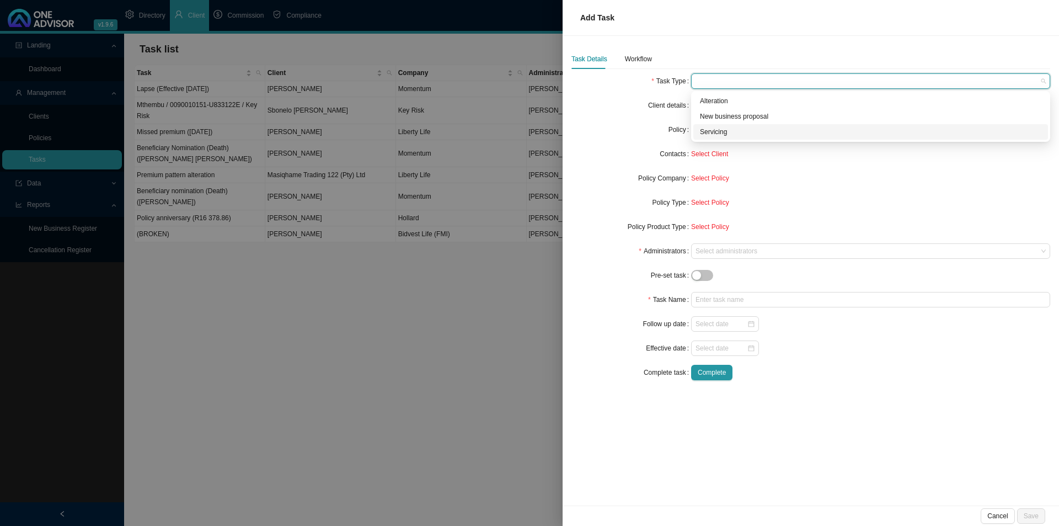
click at [741, 134] on div "Servicing" at bounding box center [870, 131] width 341 height 11
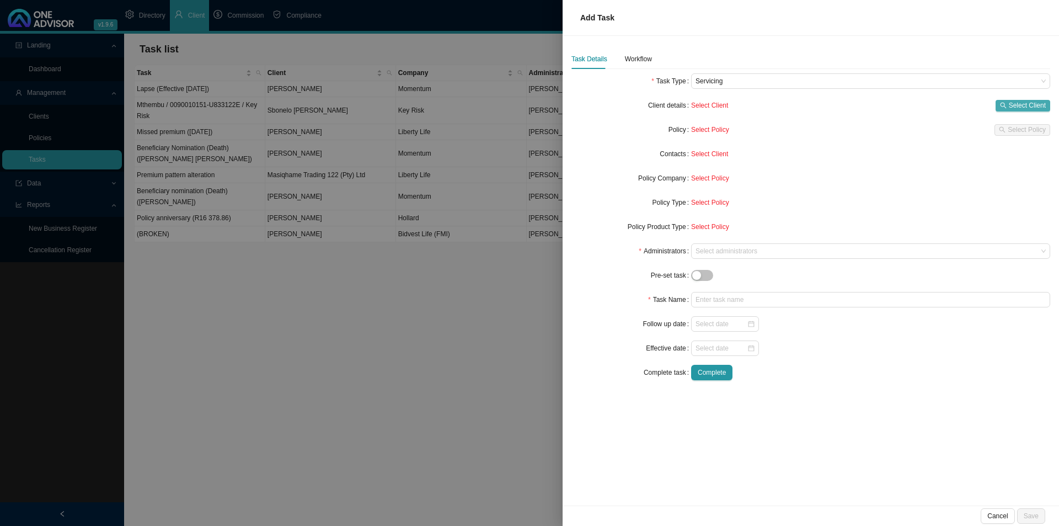
click at [847, 108] on span "Select Client" at bounding box center [1027, 105] width 37 height 11
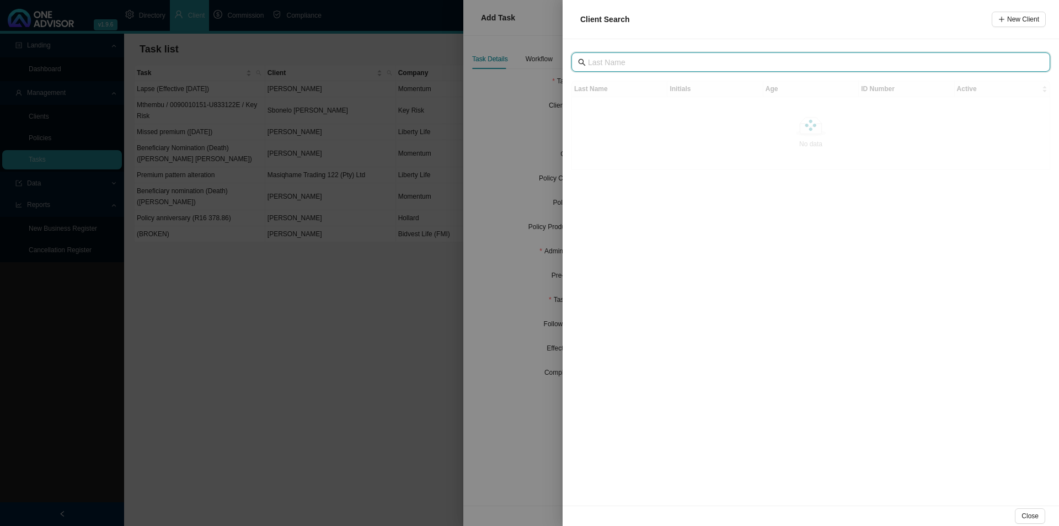
click at [675, 63] on input "text" at bounding box center [812, 62] width 448 height 12
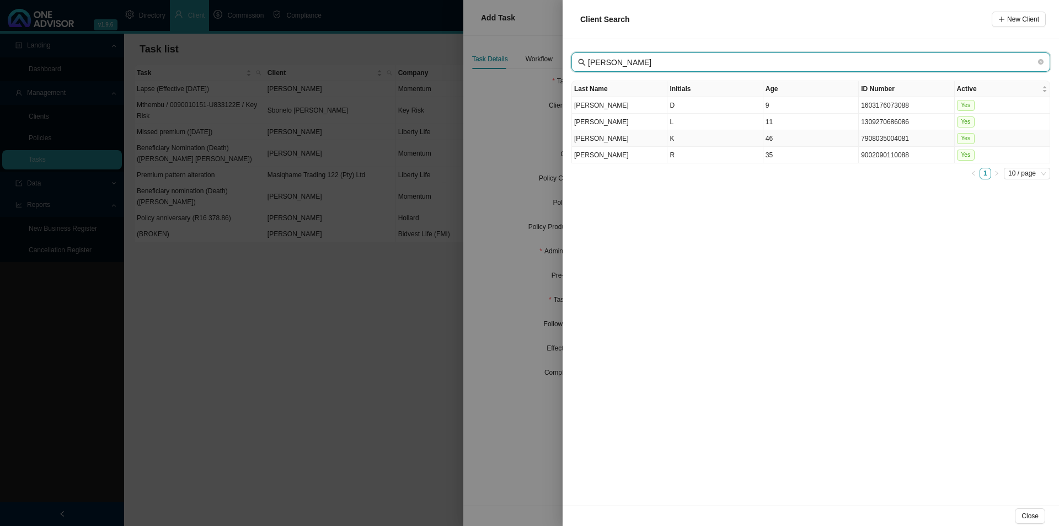
type input "[PERSON_NAME]"
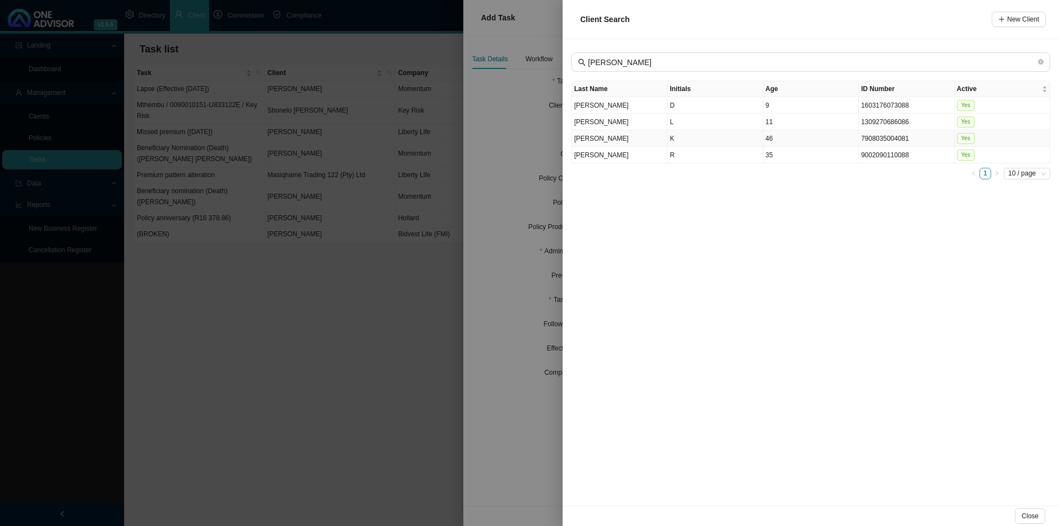
click at [693, 138] on td "K" at bounding box center [715, 138] width 95 height 17
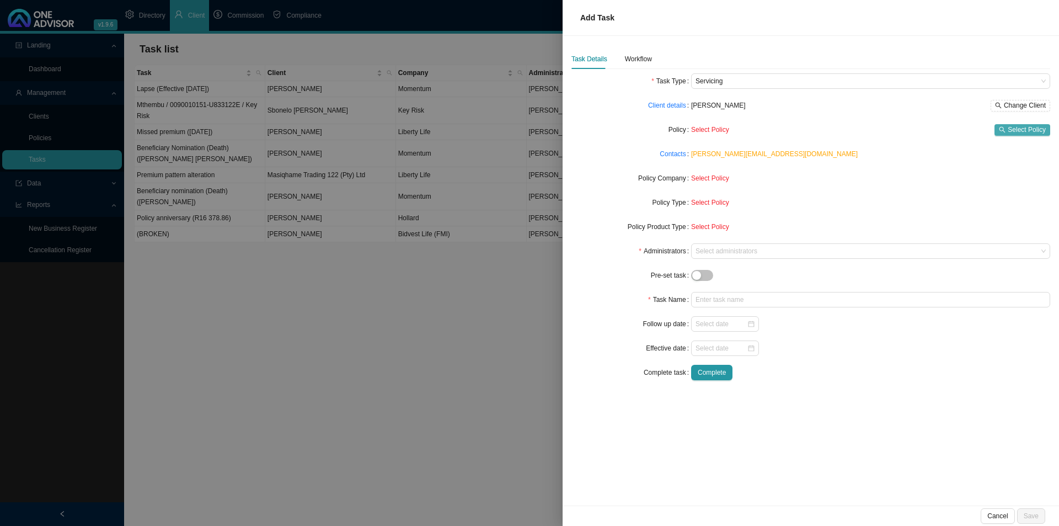
click at [847, 125] on span "Select Policy" at bounding box center [1027, 129] width 38 height 11
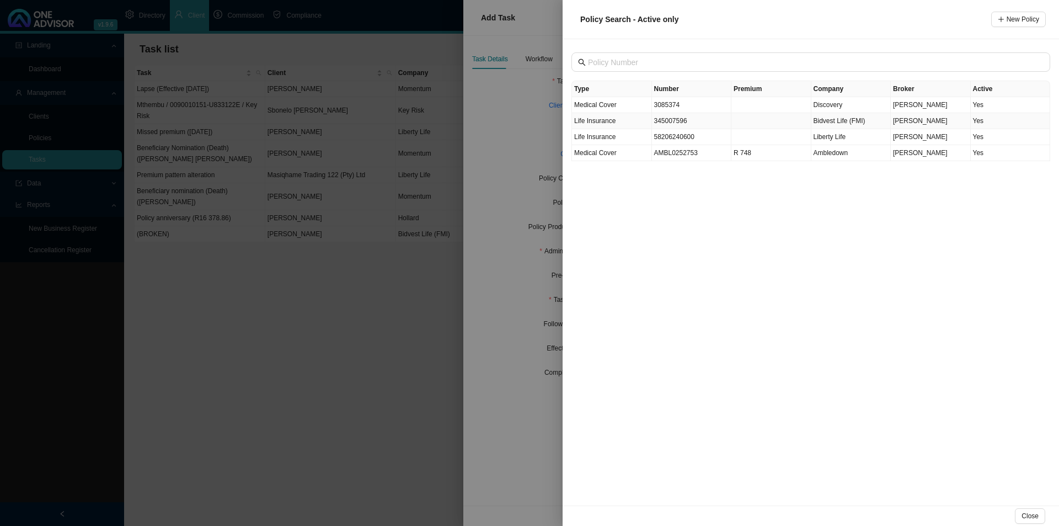
click at [790, 125] on td at bounding box center [772, 121] width 80 height 16
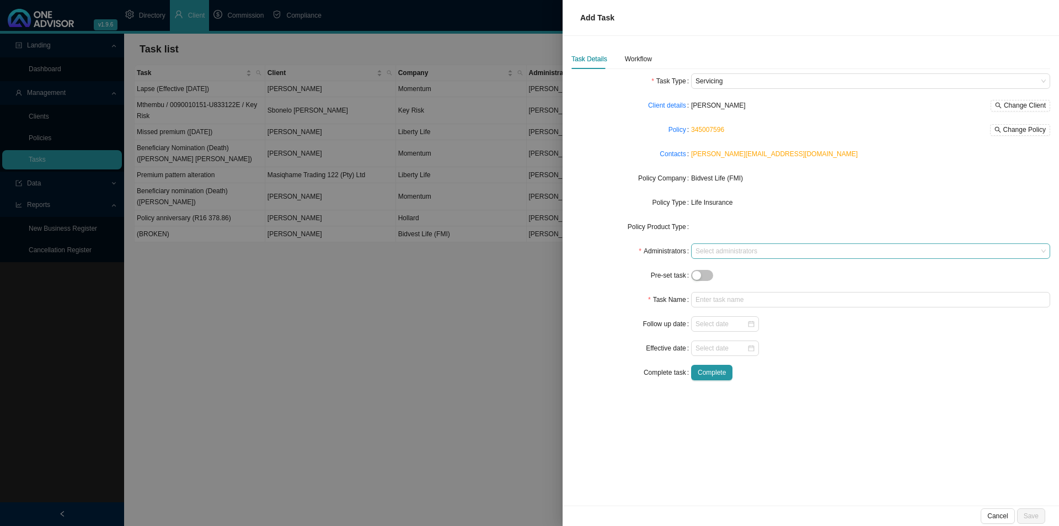
click at [702, 254] on div at bounding box center [865, 251] width 344 height 8
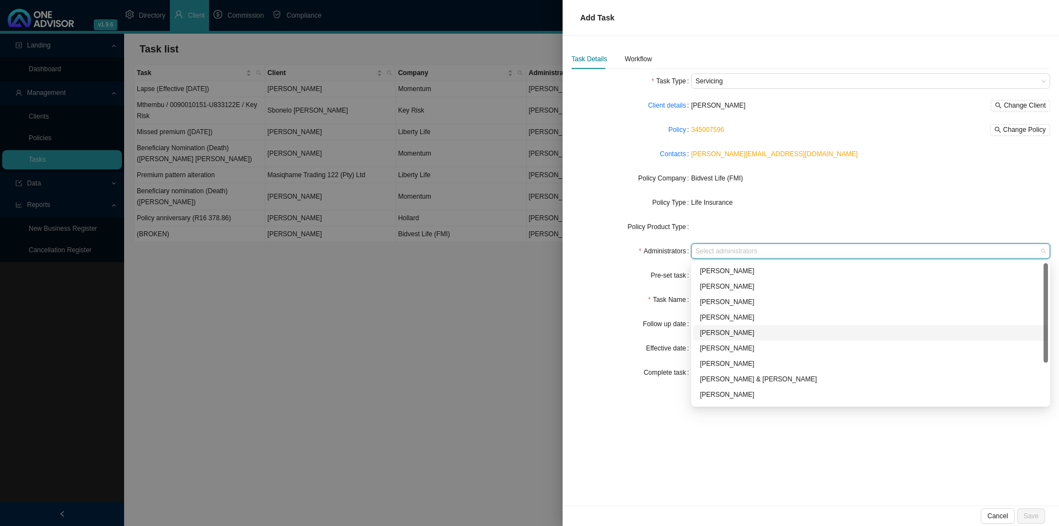
click at [720, 332] on div "[PERSON_NAME]" at bounding box center [870, 332] width 341 height 11
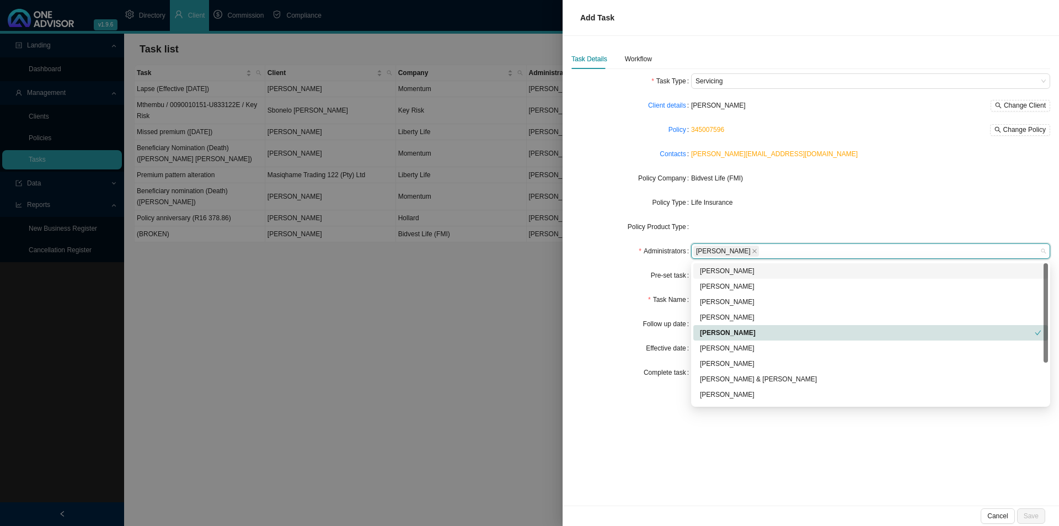
click at [617, 246] on div "Administrators" at bounding box center [632, 250] width 120 height 15
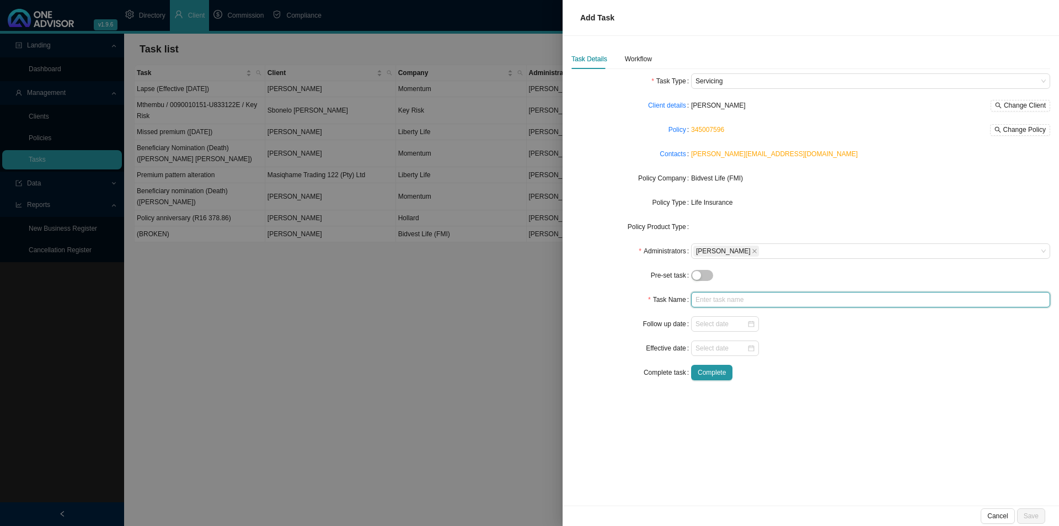
click at [733, 300] on input "text" at bounding box center [870, 299] width 359 height 15
type input "Missed premium ([DATE])"
click at [645, 59] on div "Workflow" at bounding box center [638, 59] width 27 height 11
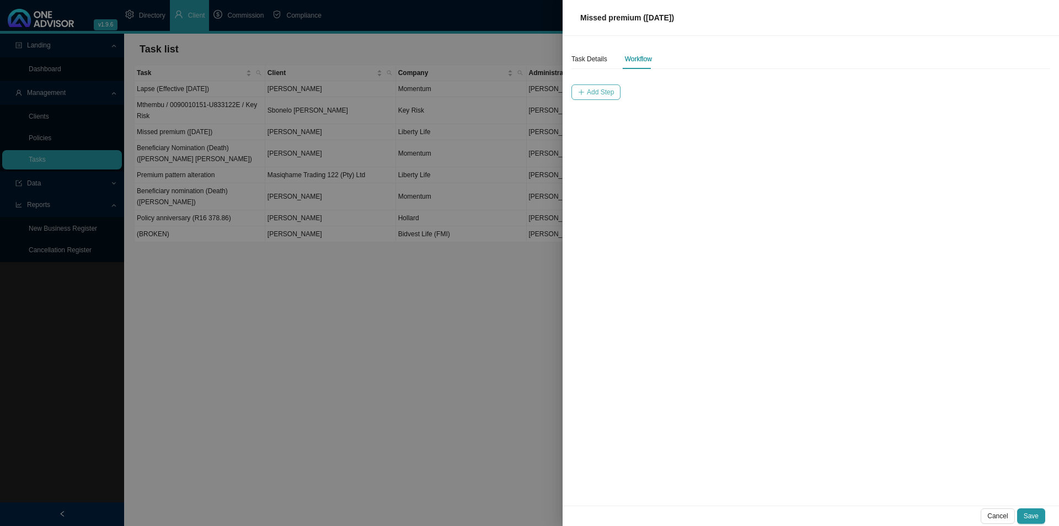
click at [595, 93] on span "Add Step" at bounding box center [600, 92] width 27 height 11
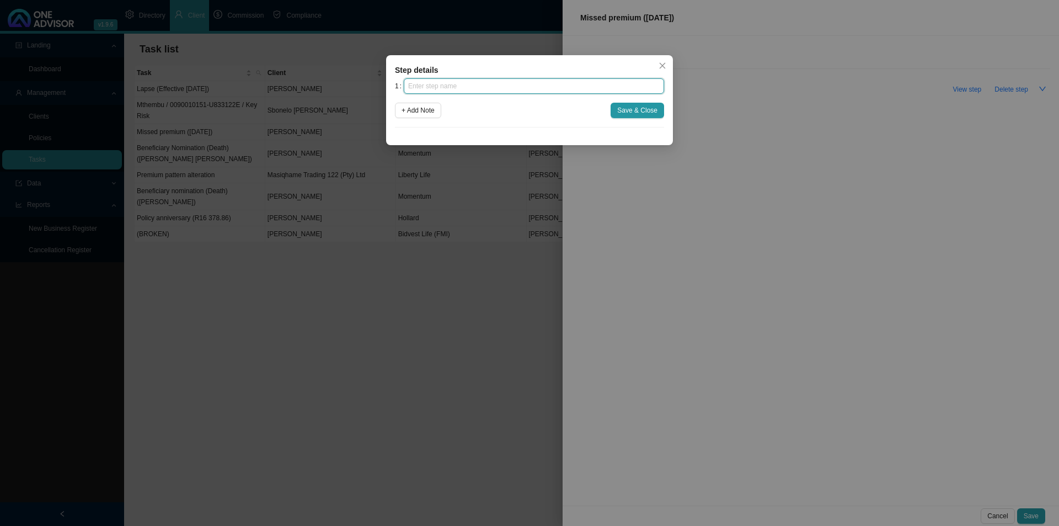
click at [490, 91] on input "text" at bounding box center [534, 85] width 260 height 15
click at [422, 84] on input "text" at bounding box center [534, 85] width 260 height 15
type input "Insurer notification"
click at [633, 110] on span "Save & Close" at bounding box center [637, 110] width 40 height 11
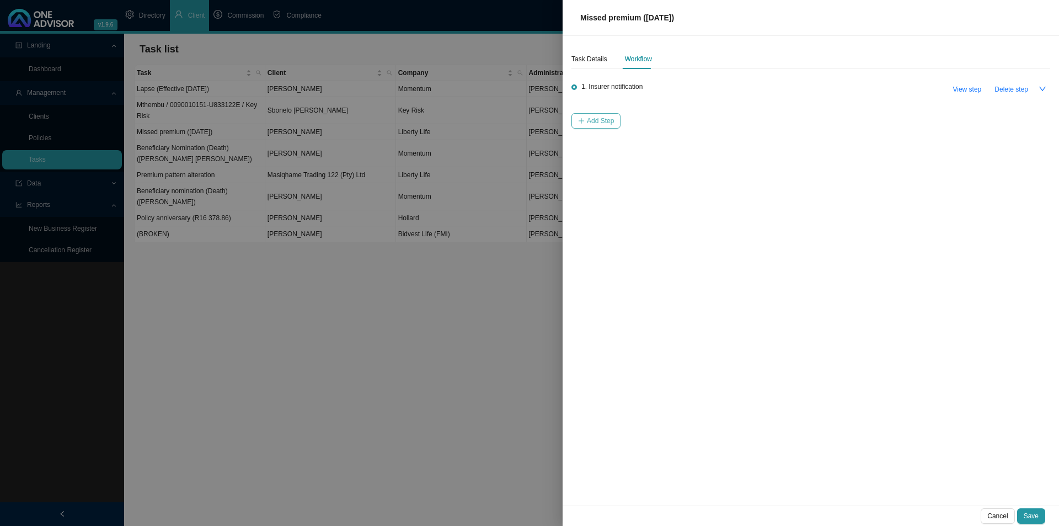
click at [589, 117] on span "Add Step" at bounding box center [600, 120] width 27 height 11
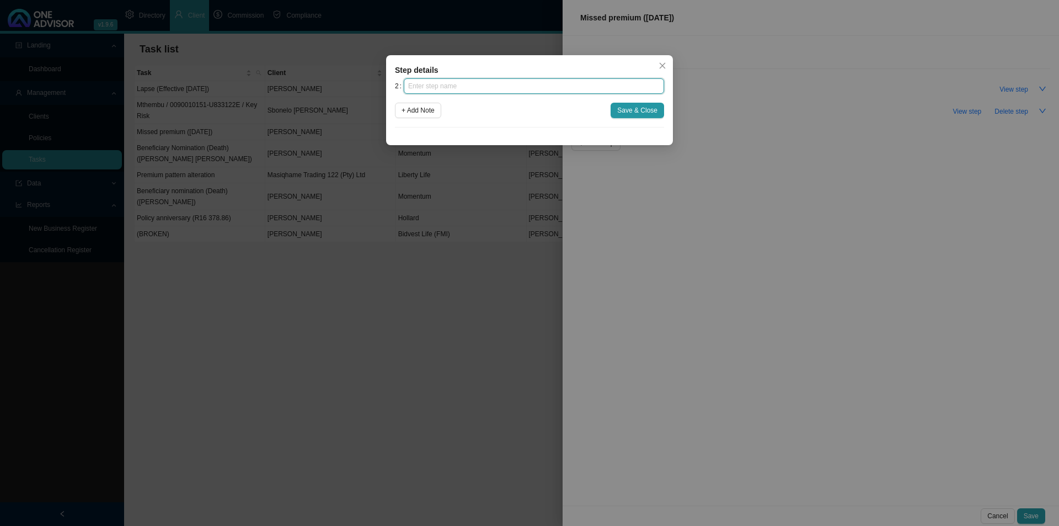
click at [480, 86] on input "text" at bounding box center [534, 85] width 260 height 15
type input "Investigation"
click at [653, 114] on span "Save & Close" at bounding box center [637, 110] width 40 height 11
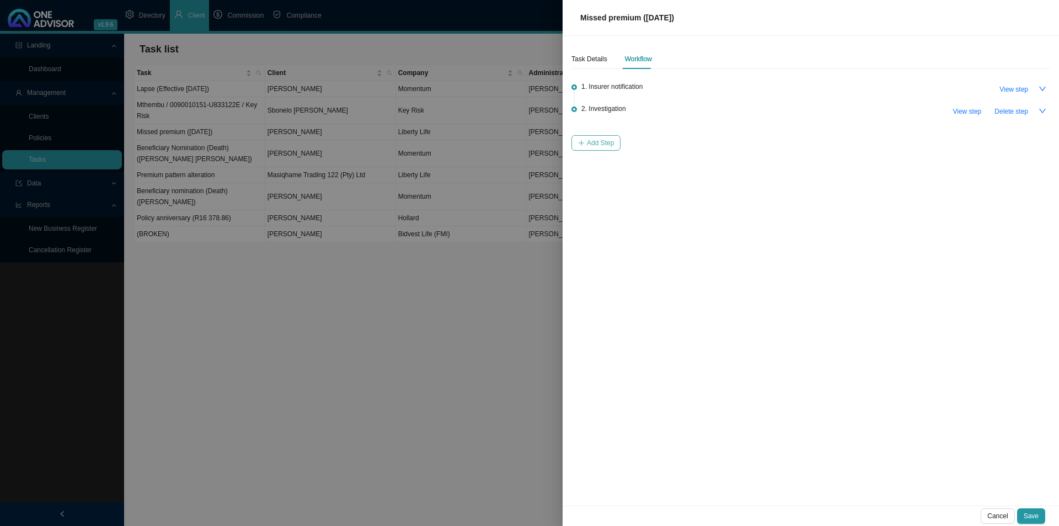
click at [590, 142] on span "Add Step" at bounding box center [600, 142] width 27 height 11
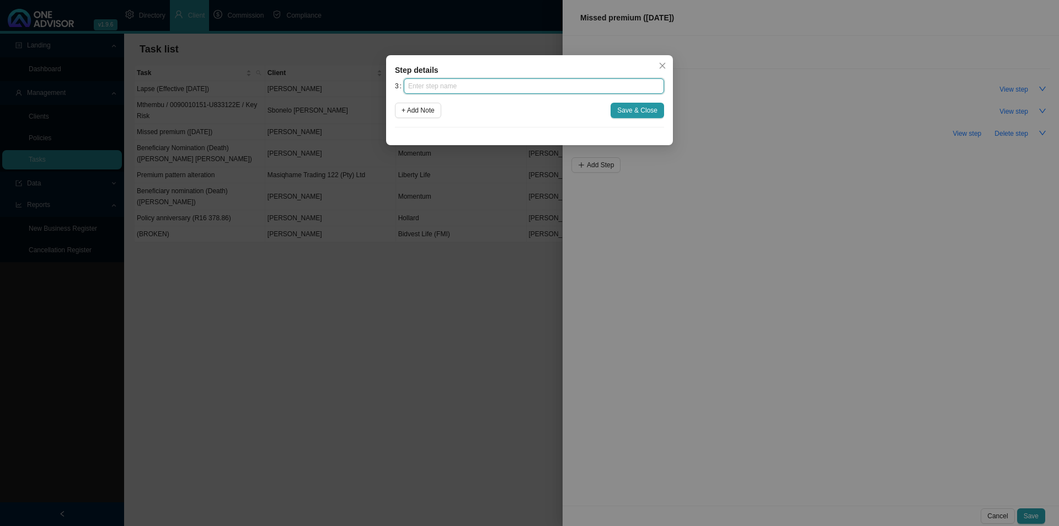
click at [472, 83] on input "text" at bounding box center [534, 85] width 260 height 15
type input "Client notification (1)"
click at [631, 104] on button "Save & Close" at bounding box center [638, 110] width 54 height 15
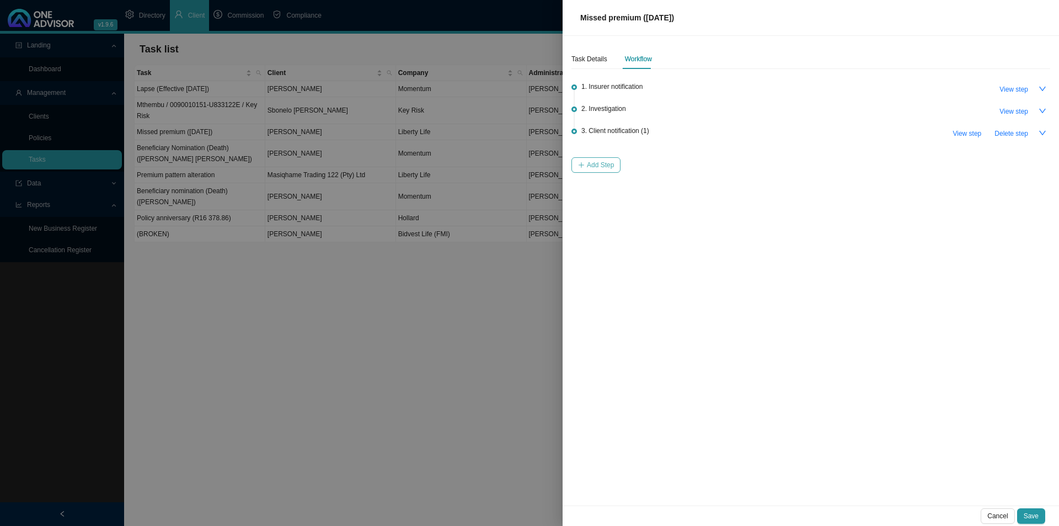
click at [605, 166] on span "Add Step" at bounding box center [600, 164] width 27 height 11
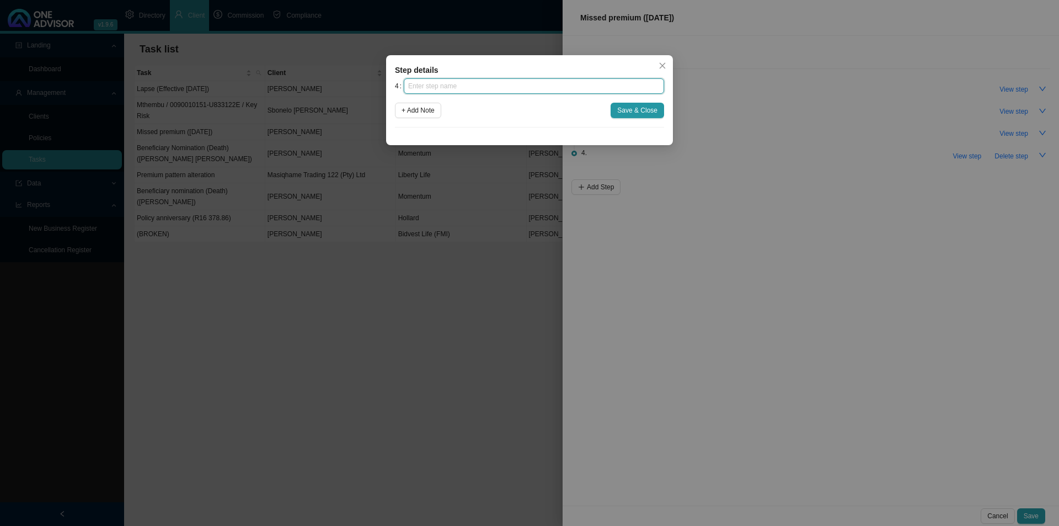
click at [419, 86] on input "text" at bounding box center [534, 85] width 260 height 15
type input "Follow up"
click at [645, 110] on span "Save & Close" at bounding box center [637, 110] width 40 height 11
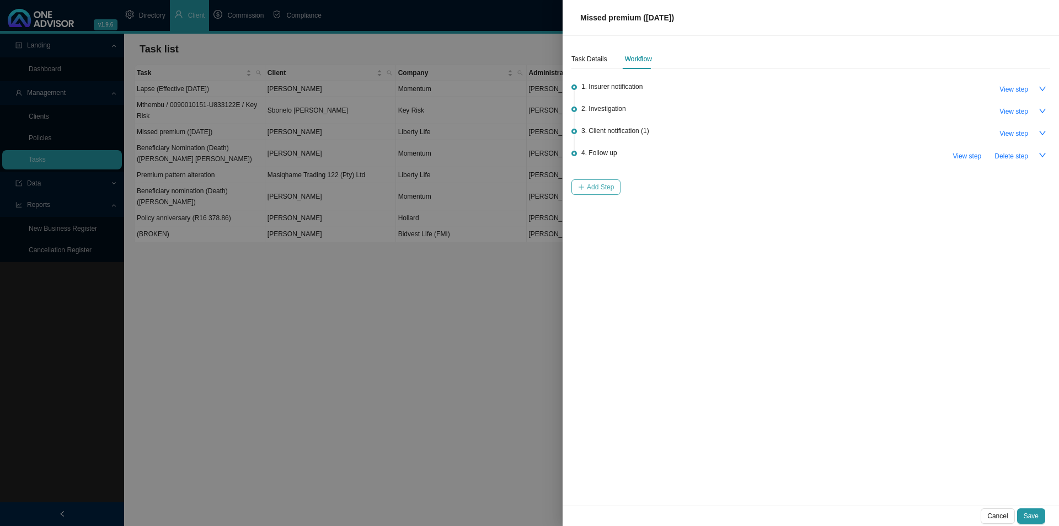
click at [595, 190] on span "Add Step" at bounding box center [600, 187] width 27 height 11
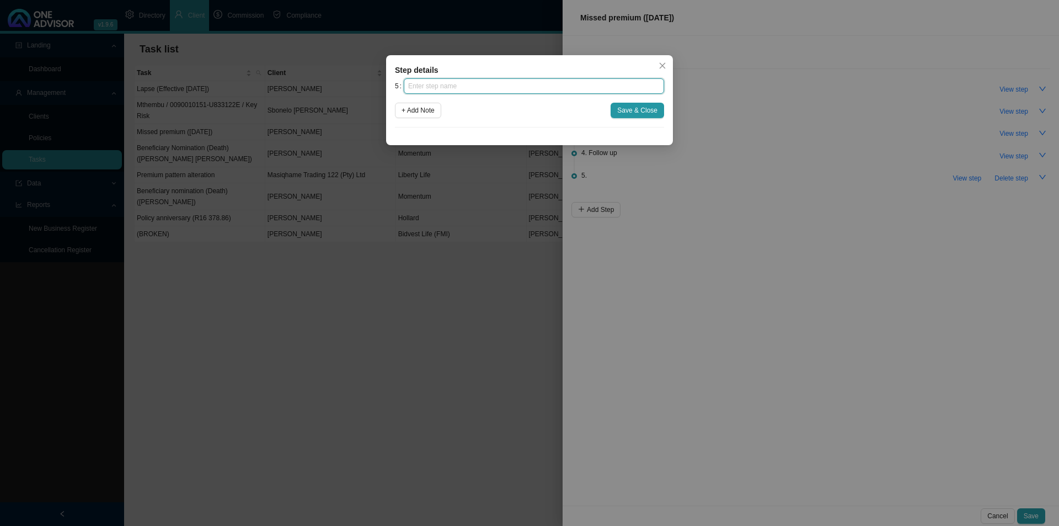
click at [442, 85] on input "text" at bounding box center [534, 85] width 260 height 15
type input "Instruction received"
click at [641, 113] on span "Save & Close" at bounding box center [637, 110] width 40 height 11
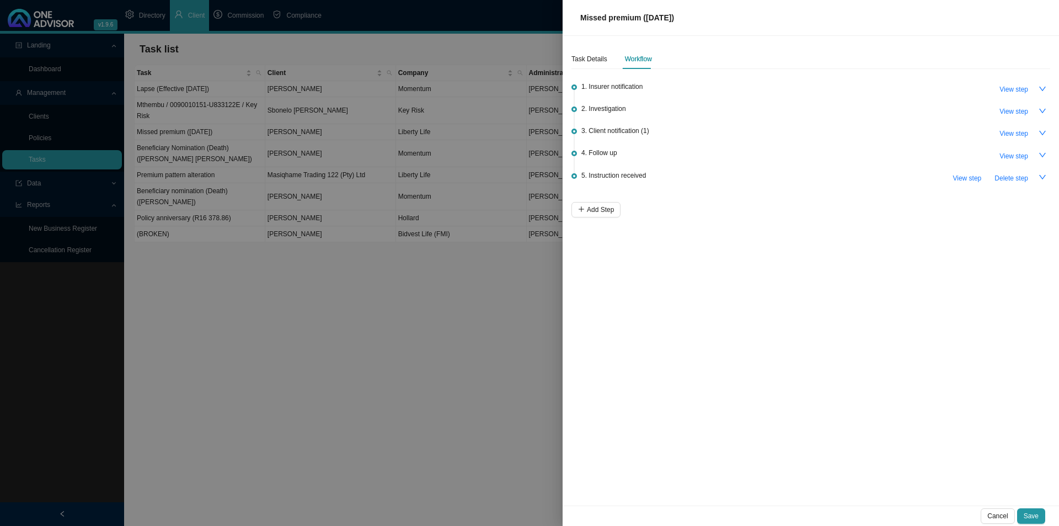
click at [602, 216] on div "Task Details Workflow 1. Insurer notification View step 2. Investigation View s…" at bounding box center [811, 270] width 497 height 469
click at [604, 212] on span "Add Step" at bounding box center [600, 209] width 27 height 11
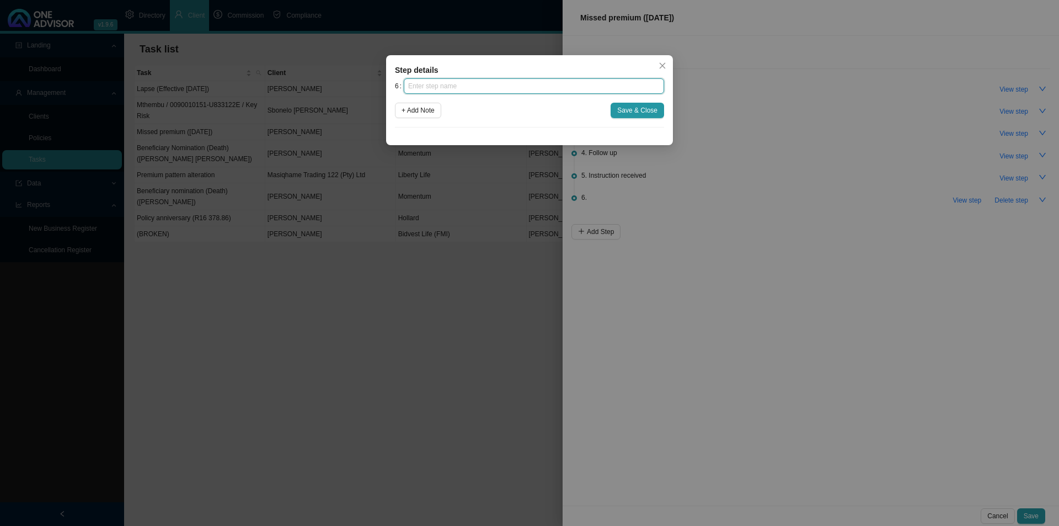
click at [425, 86] on input "text" at bounding box center [534, 85] width 260 height 15
type input "Submission"
click at [638, 109] on span "Save & Close" at bounding box center [637, 110] width 40 height 11
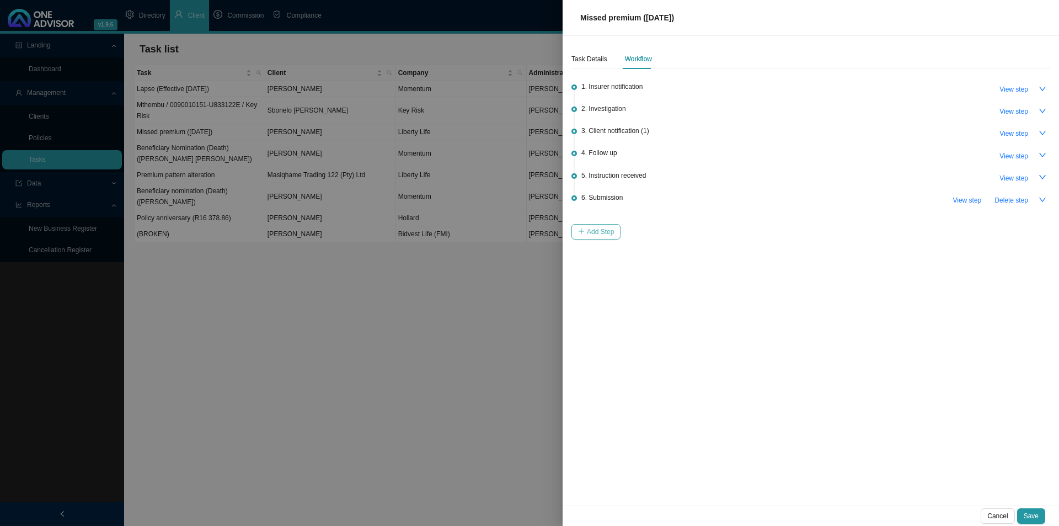
click at [602, 232] on span "Add Step" at bounding box center [600, 231] width 27 height 11
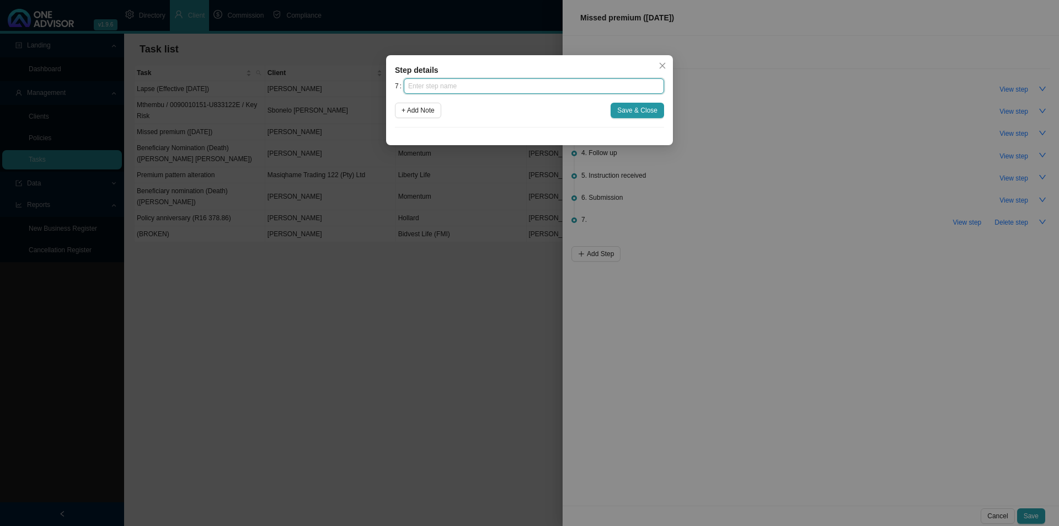
click at [466, 83] on input "text" at bounding box center [534, 85] width 260 height 15
type input "Confirmation of works done"
click at [615, 106] on button "Save & Close" at bounding box center [638, 110] width 54 height 15
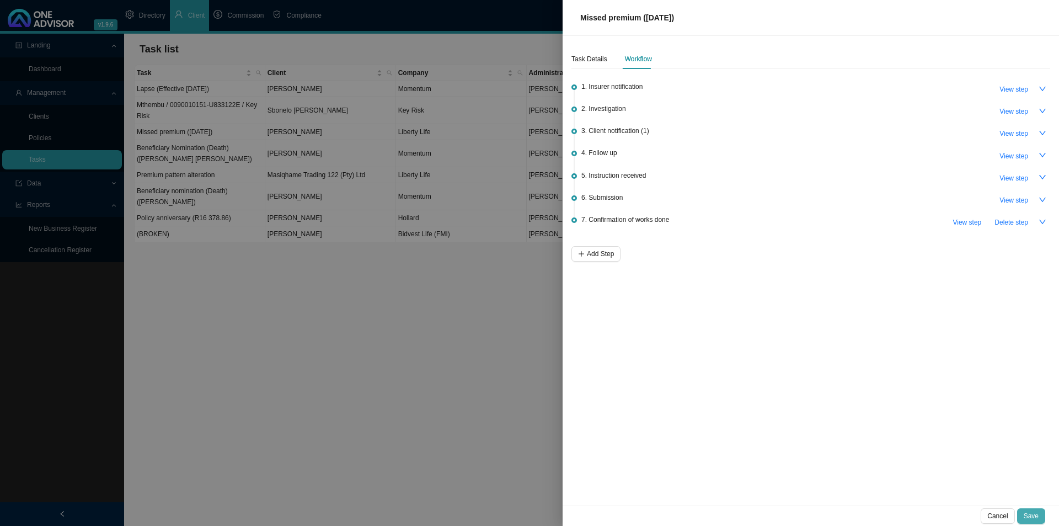
click at [847, 407] on span "Save" at bounding box center [1031, 515] width 15 height 11
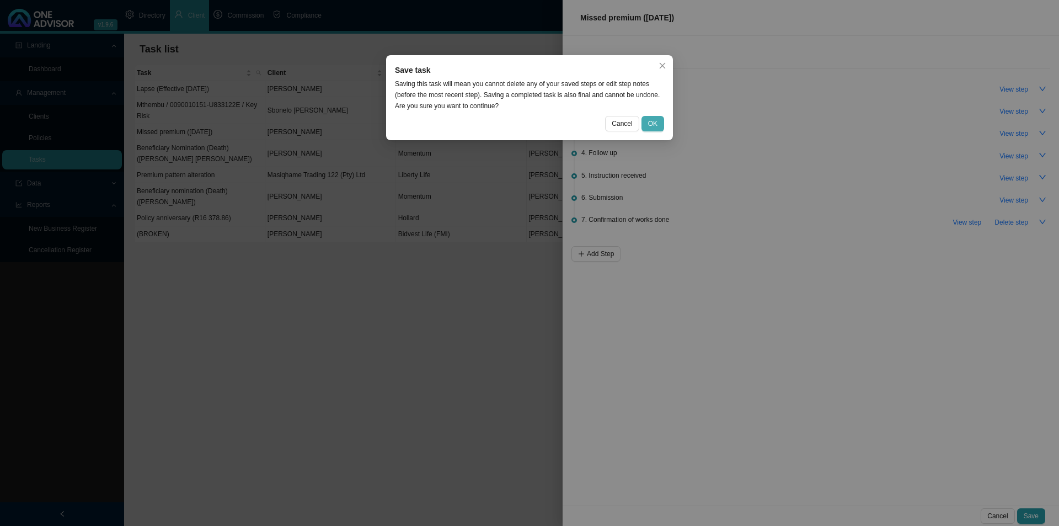
click at [653, 123] on span "OK" at bounding box center [652, 123] width 9 height 11
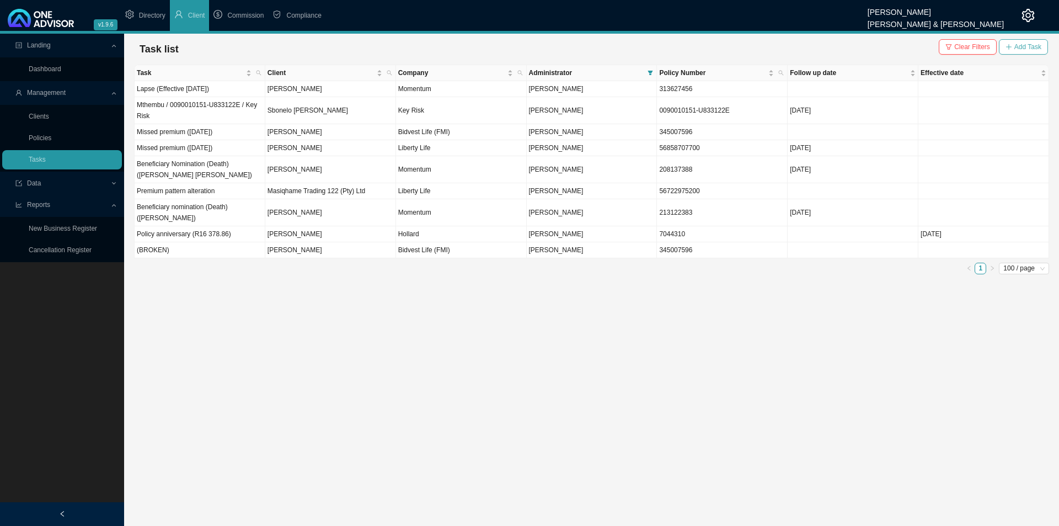
click at [847, 42] on span "Add Task" at bounding box center [1028, 46] width 27 height 11
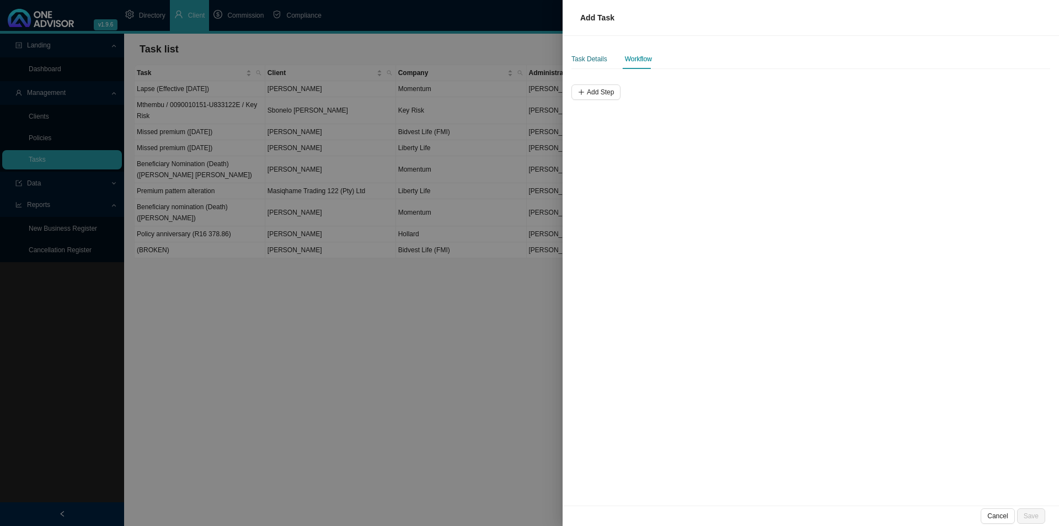
click at [586, 61] on div "Task Details" at bounding box center [590, 59] width 36 height 11
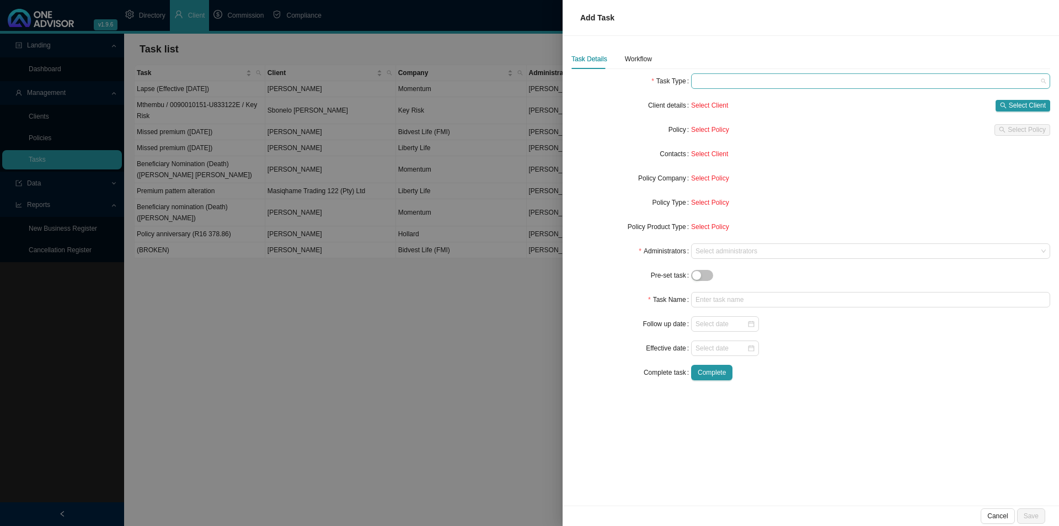
click at [725, 81] on span at bounding box center [871, 81] width 350 height 14
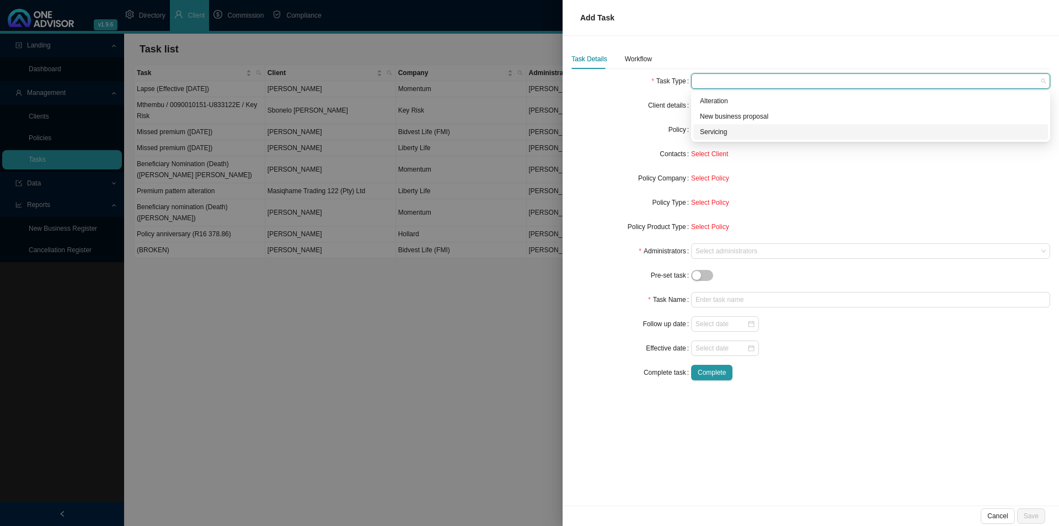
click at [724, 132] on div "Servicing" at bounding box center [870, 131] width 341 height 11
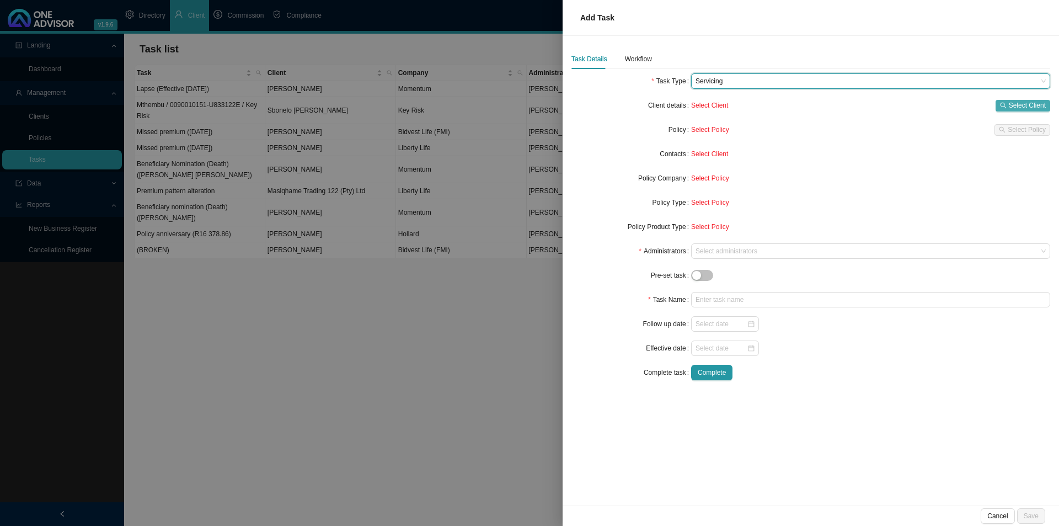
click at [847, 102] on span "Select Client" at bounding box center [1027, 105] width 37 height 11
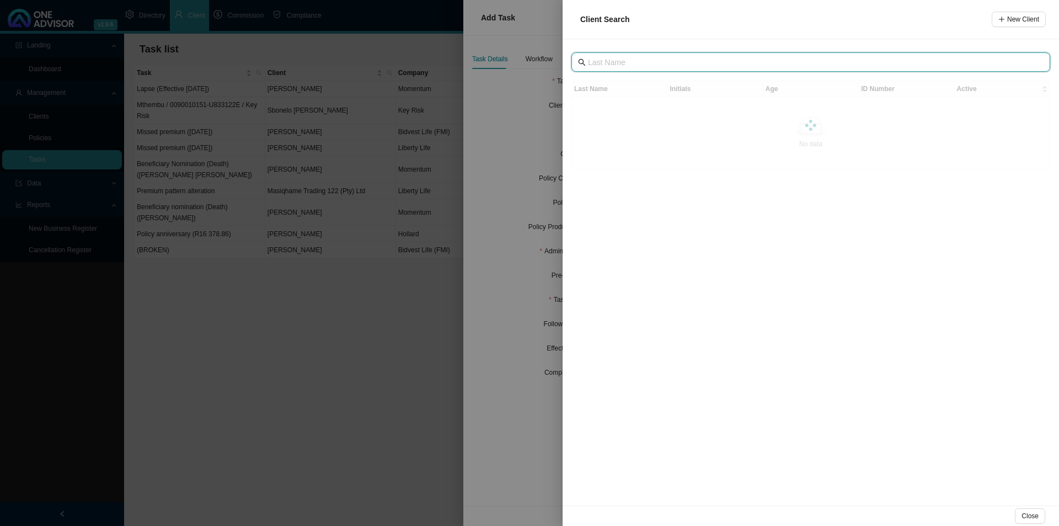
click at [605, 63] on input "text" at bounding box center [812, 62] width 448 height 12
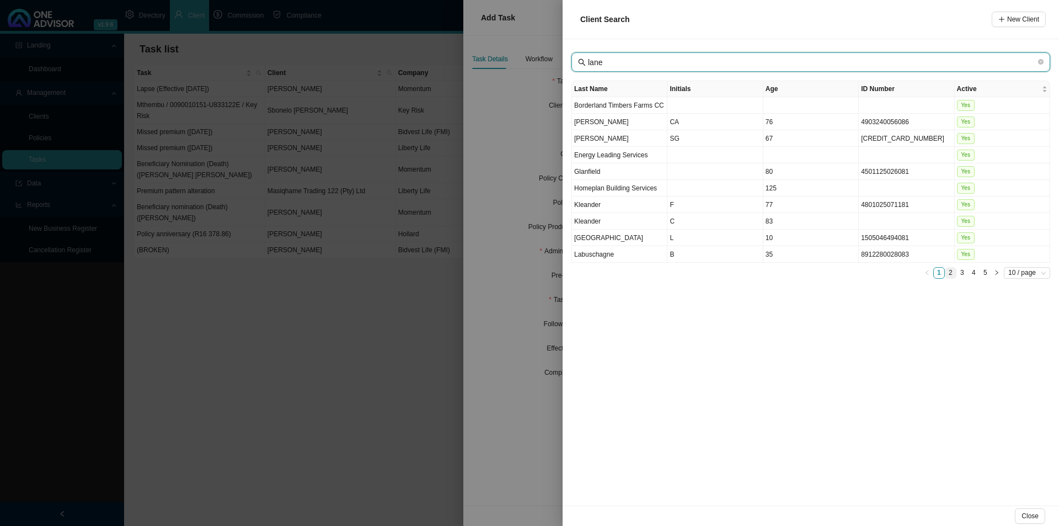
type input "lane"
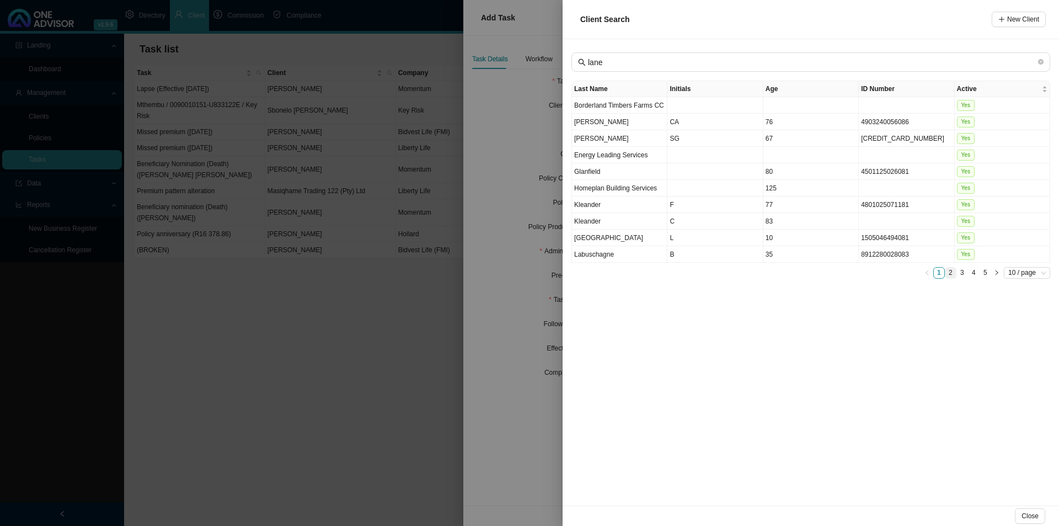
click at [847, 272] on link "2" at bounding box center [951, 273] width 10 height 10
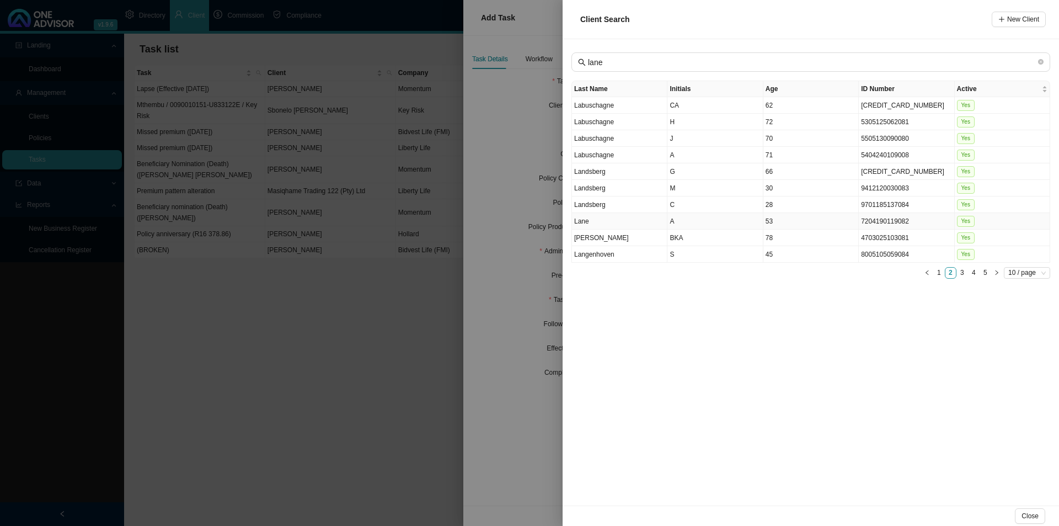
click at [610, 215] on td "Lane" at bounding box center [619, 221] width 95 height 17
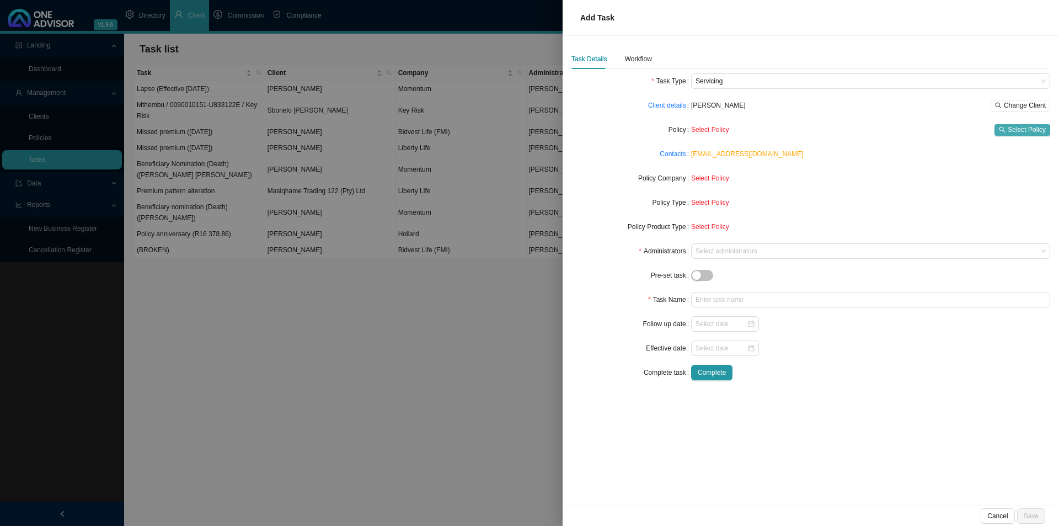
click at [847, 125] on span "Select Policy" at bounding box center [1027, 129] width 38 height 11
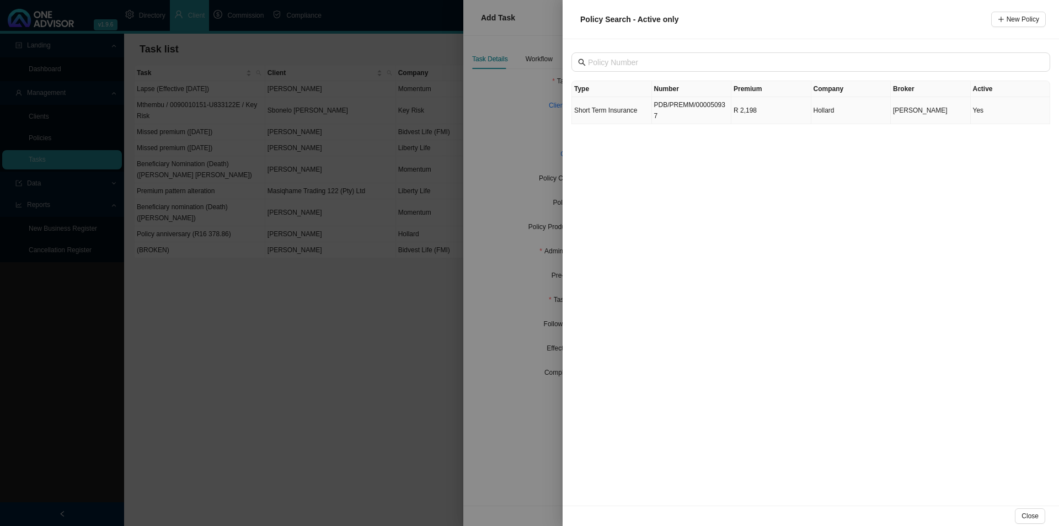
click at [663, 100] on td "PDB/PREMM/000050937" at bounding box center [692, 110] width 80 height 27
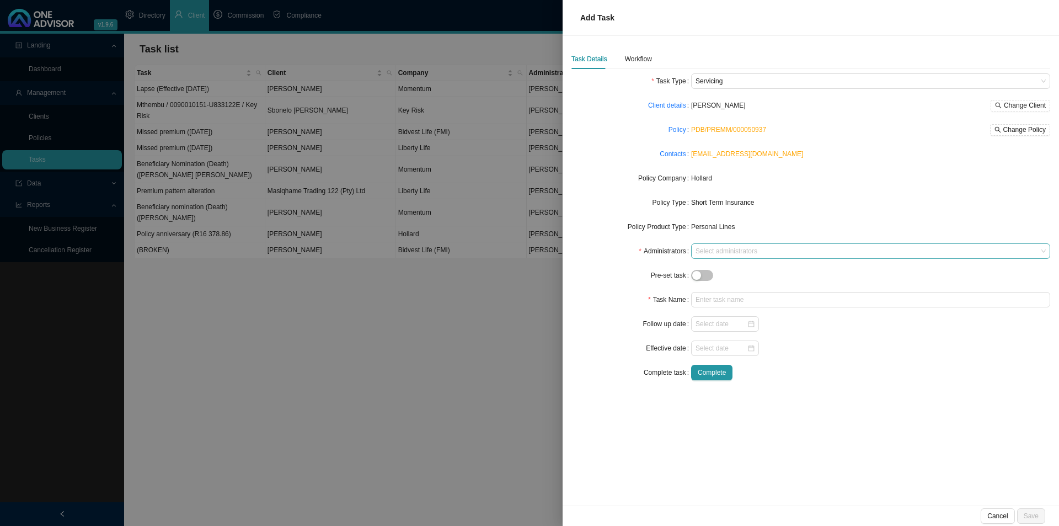
click at [703, 249] on div at bounding box center [865, 251] width 344 height 8
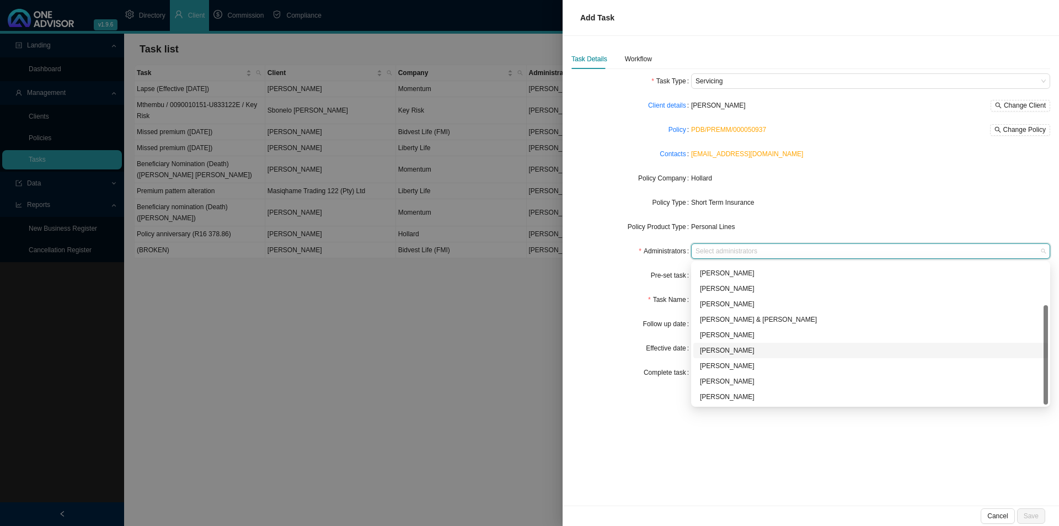
click at [722, 348] on div "[PERSON_NAME]" at bounding box center [870, 350] width 341 height 11
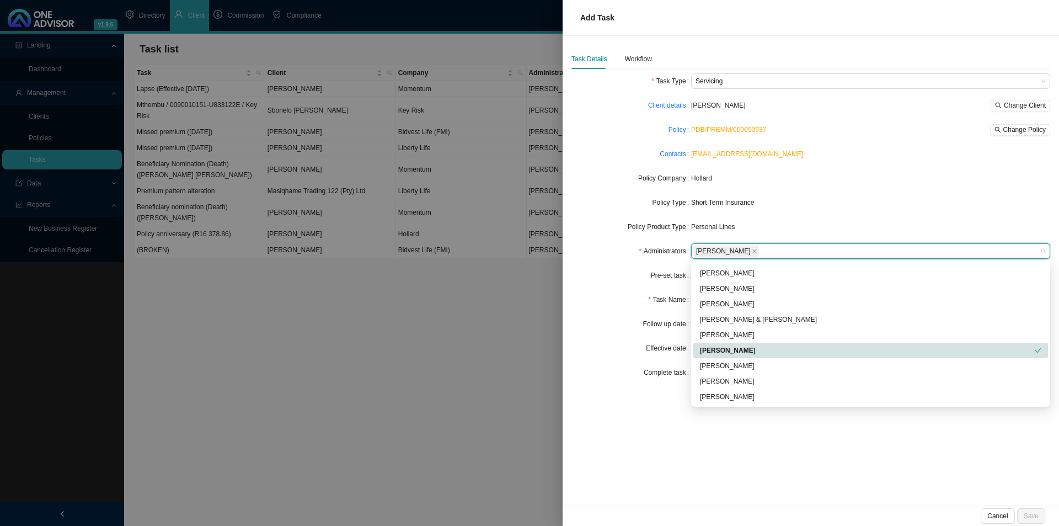
click at [629, 309] on form "Task Type Servicing Client details [PERSON_NAME] Change Client Policy PDB/PREMM…" at bounding box center [811, 226] width 479 height 307
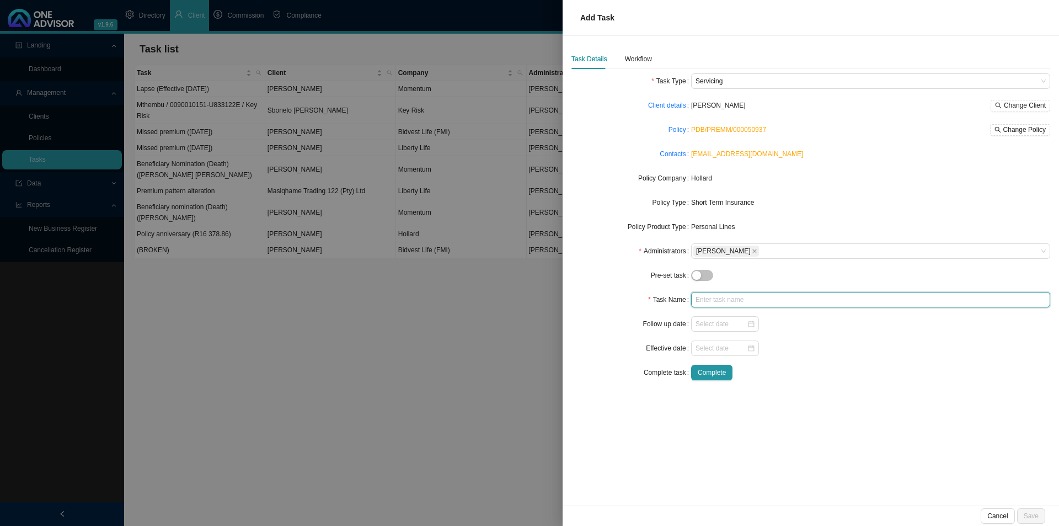
click at [699, 303] on input "text" at bounding box center [870, 299] width 359 height 15
click at [720, 298] on input "text" at bounding box center [870, 299] width 359 height 15
drag, startPoint x: 724, startPoint y: 301, endPoint x: 754, endPoint y: 299, distance: 29.3
click at [754, 299] on input "Renewal ([DATE])" at bounding box center [870, 299] width 359 height 15
type input "Renewal (2025)"
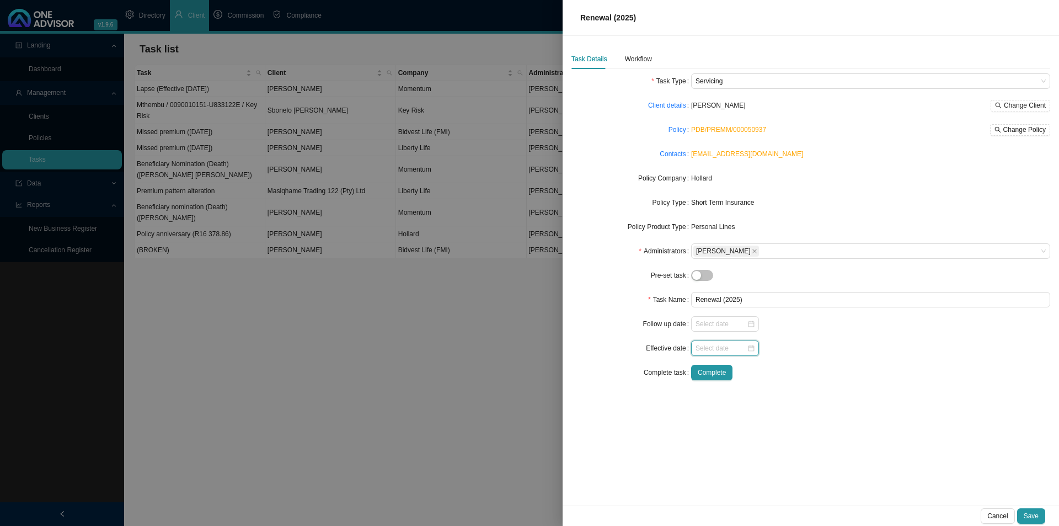
click at [723, 348] on input at bounding box center [721, 348] width 51 height 11
type input "[DATE]"
click at [757, 283] on td "1" at bounding box center [758, 289] width 18 height 18
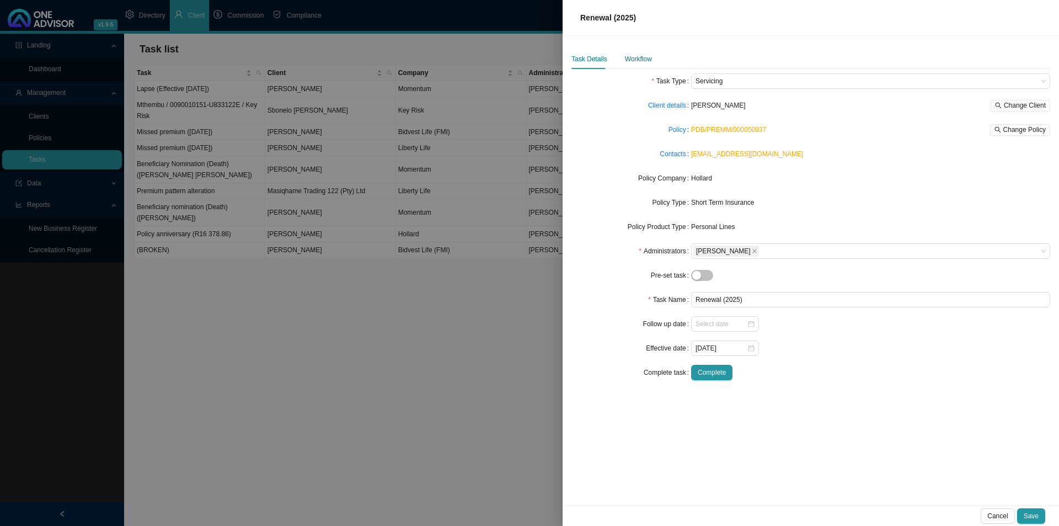
click at [647, 64] on div "Workflow" at bounding box center [638, 59] width 27 height 11
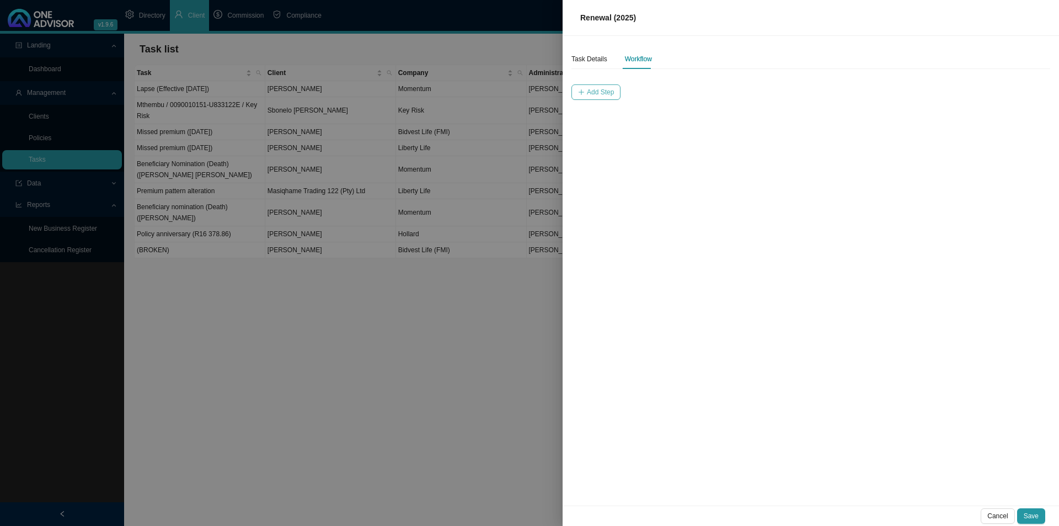
click at [614, 90] on button "Add Step" at bounding box center [596, 91] width 49 height 15
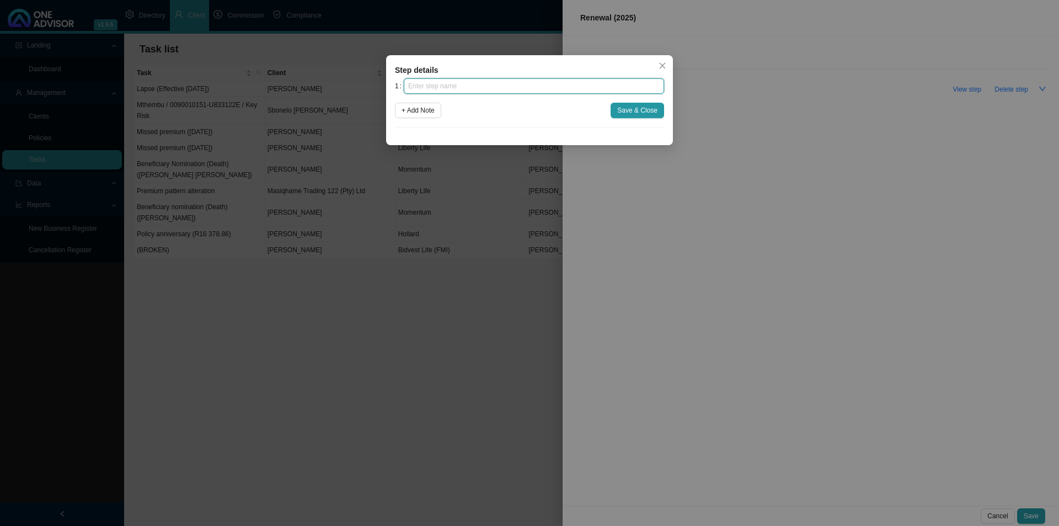
click at [471, 83] on input "text" at bounding box center [534, 85] width 260 height 15
drag, startPoint x: 487, startPoint y: 90, endPoint x: 385, endPoint y: 61, distance: 106.2
click at [385, 61] on div "Step details 1 Notification from Insurer + Add Note Save & Close Cancel OK" at bounding box center [529, 263] width 1059 height 526
type input "Insurer notification"
click at [644, 115] on span "Save & Close" at bounding box center [637, 110] width 40 height 11
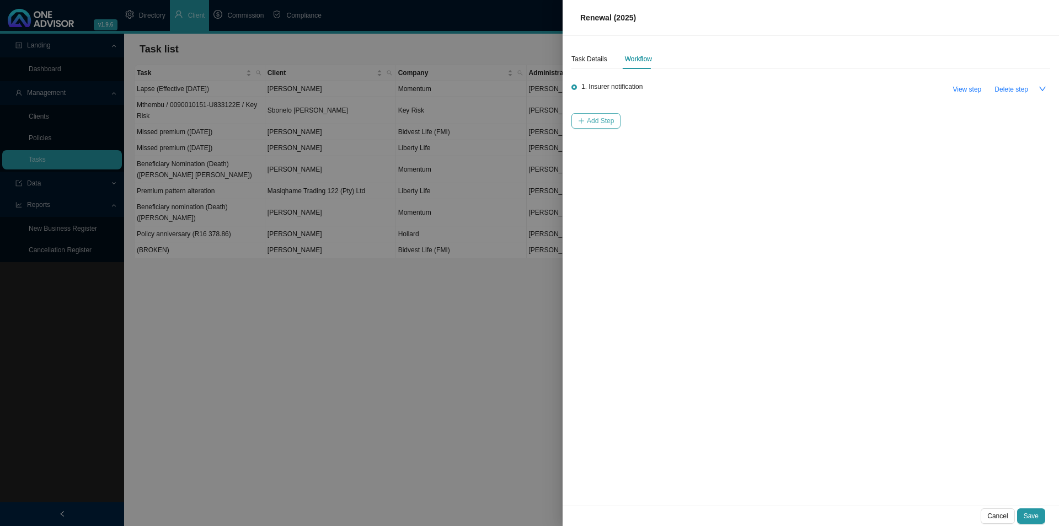
click at [592, 124] on span "Add Step" at bounding box center [600, 120] width 27 height 11
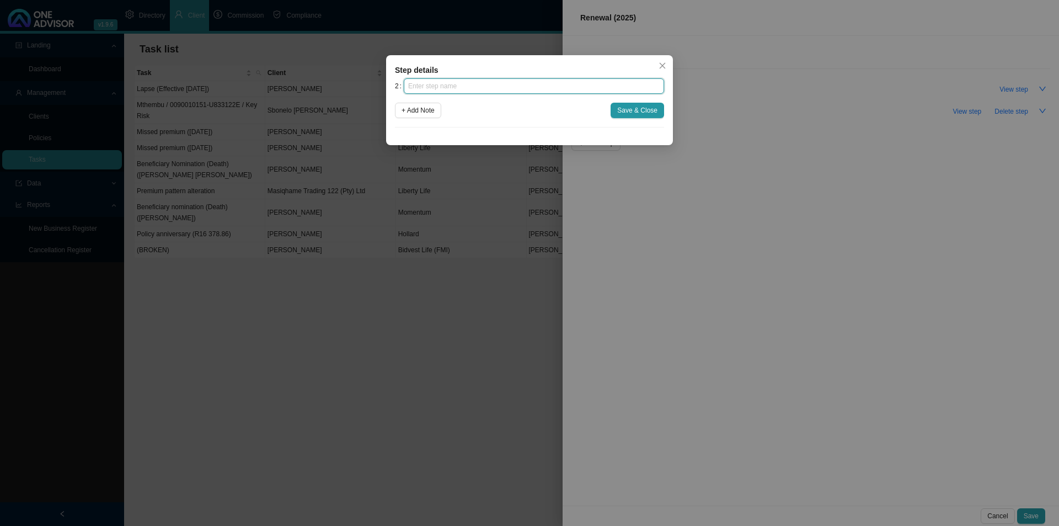
click at [449, 86] on input "text" at bounding box center [534, 85] width 260 height 15
type input "Investigation"
click at [643, 108] on span "Save & Close" at bounding box center [637, 110] width 40 height 11
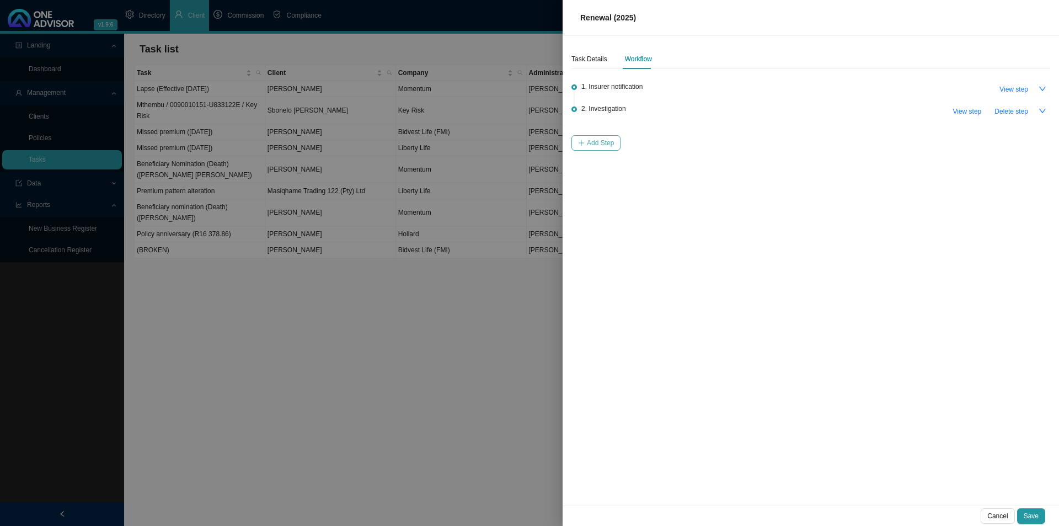
click at [592, 141] on span "Add Step" at bounding box center [600, 142] width 27 height 11
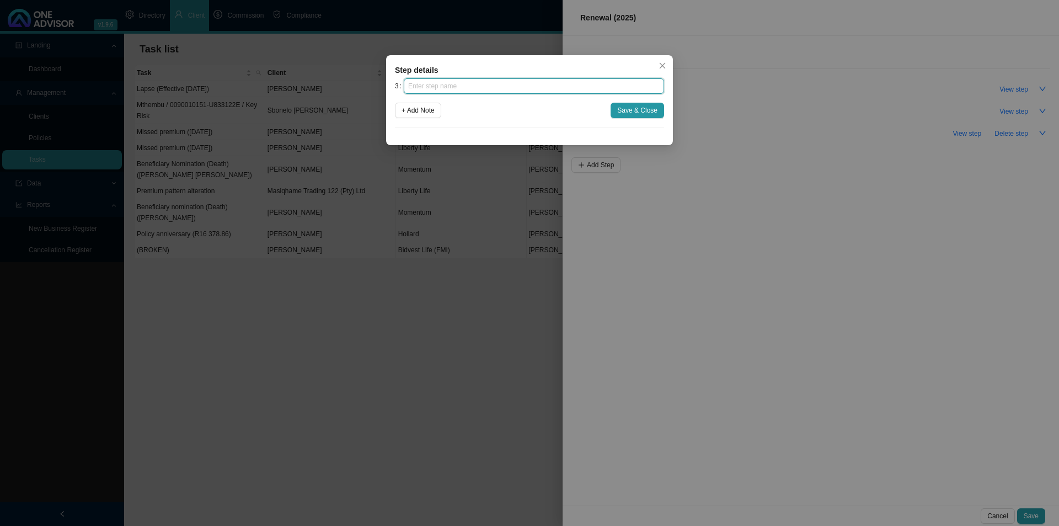
click at [473, 89] on input "text" at bounding box center [534, 85] width 260 height 15
type input "Paperwork"
click at [647, 101] on div "3 Paperwork + Add Note Save & Close" at bounding box center [529, 102] width 269 height 49
click at [646, 106] on span "Save & Close" at bounding box center [637, 110] width 40 height 11
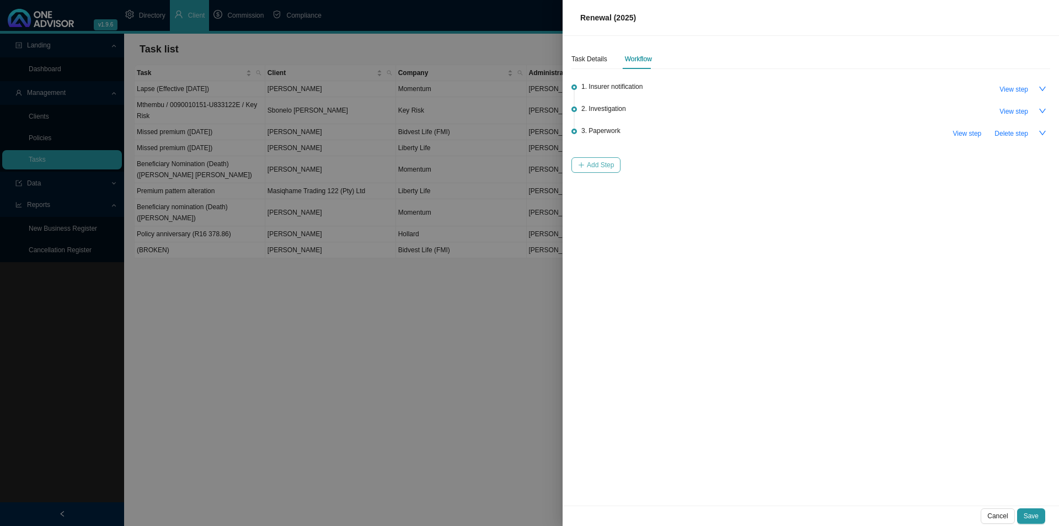
click at [599, 161] on span "Add Step" at bounding box center [600, 164] width 27 height 11
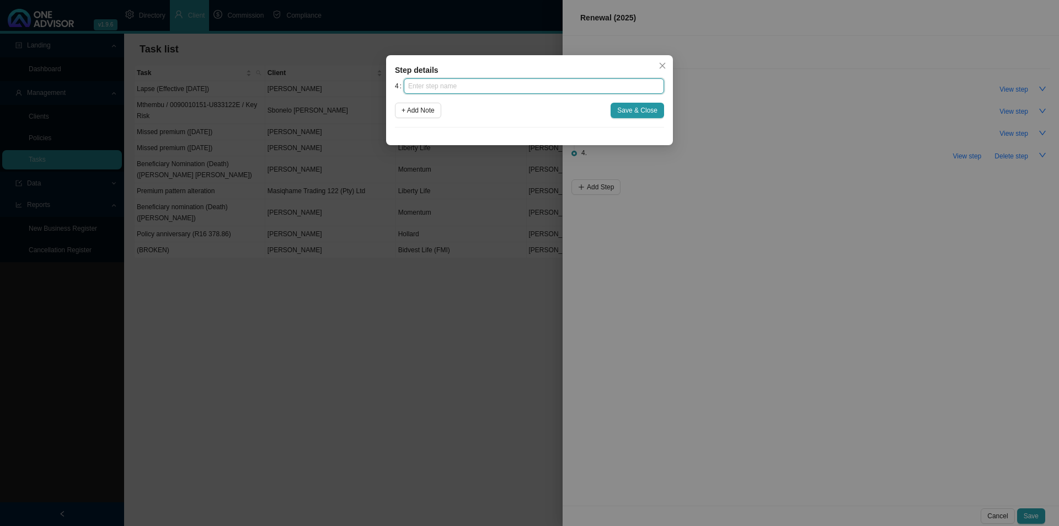
click at [473, 88] on input "text" at bounding box center [534, 85] width 260 height 15
type input "Submission"
click at [629, 100] on div "4 Submission + Add Note Save & Close" at bounding box center [529, 102] width 269 height 49
click at [628, 114] on span "Save & Close" at bounding box center [637, 110] width 40 height 11
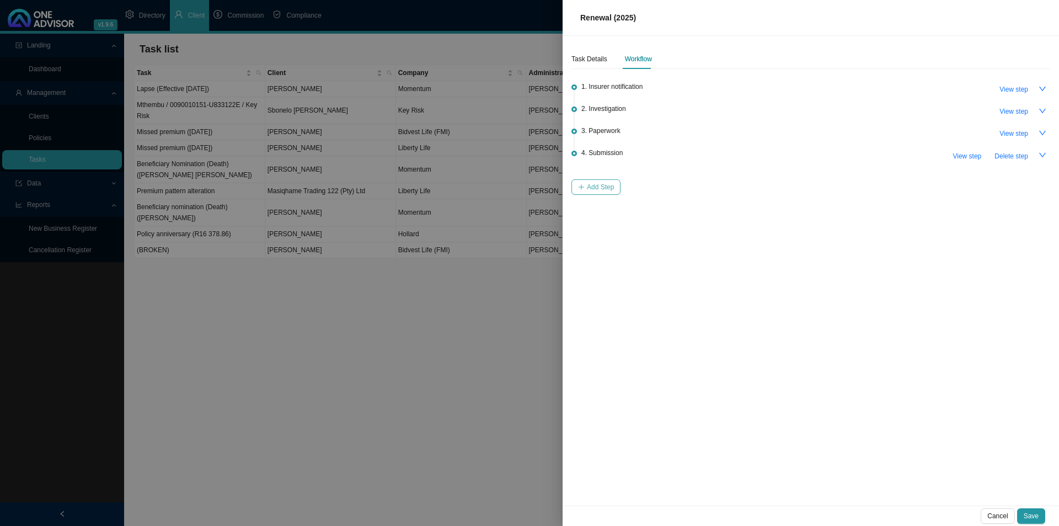
click at [605, 184] on span "Add Step" at bounding box center [600, 187] width 27 height 11
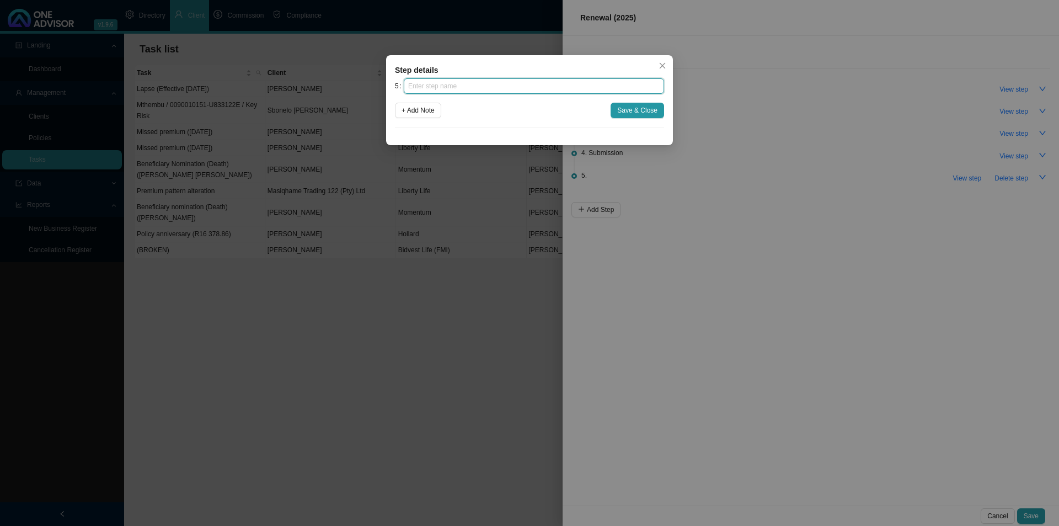
click at [470, 90] on input "text" at bounding box center [534, 85] width 260 height 15
type input "Confirmation of works done"
click at [634, 109] on span "Save & Close" at bounding box center [637, 110] width 40 height 11
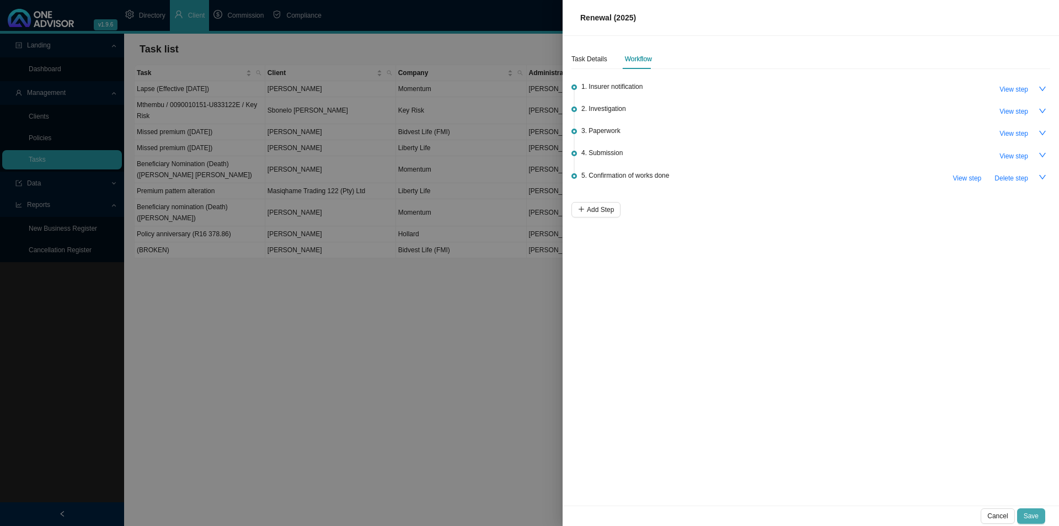
click at [847, 407] on span "Save" at bounding box center [1031, 515] width 15 height 11
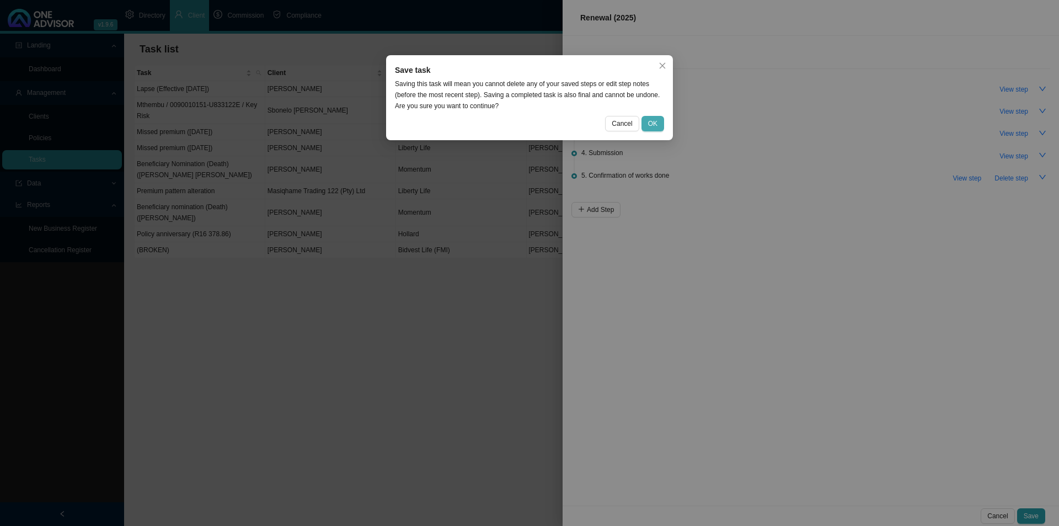
click at [661, 120] on button "OK" at bounding box center [653, 123] width 23 height 15
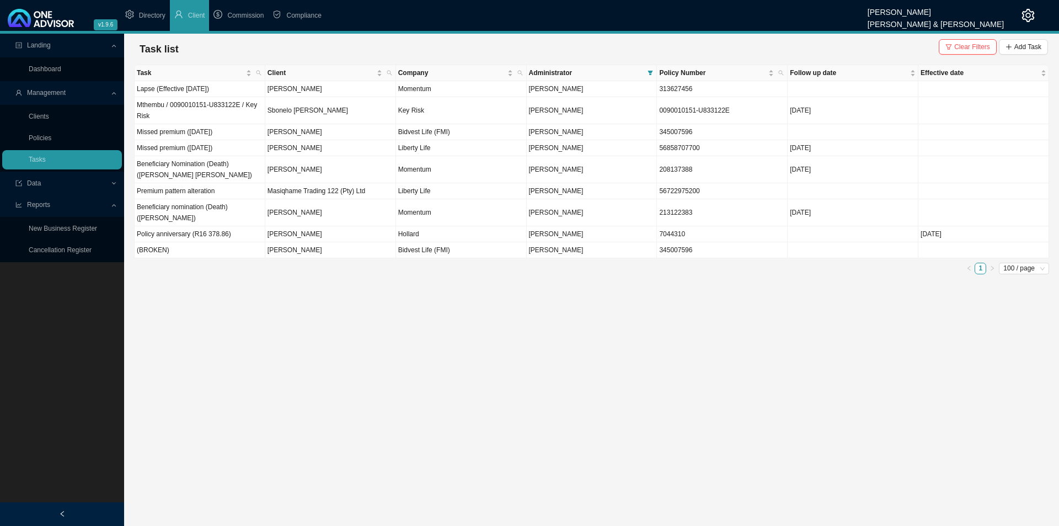
click at [180, 319] on main "Landing Dashboard Management Clients Policies Tasks Data Reports New Business R…" at bounding box center [529, 280] width 1059 height 492
